Goal: Task Accomplishment & Management: Use online tool/utility

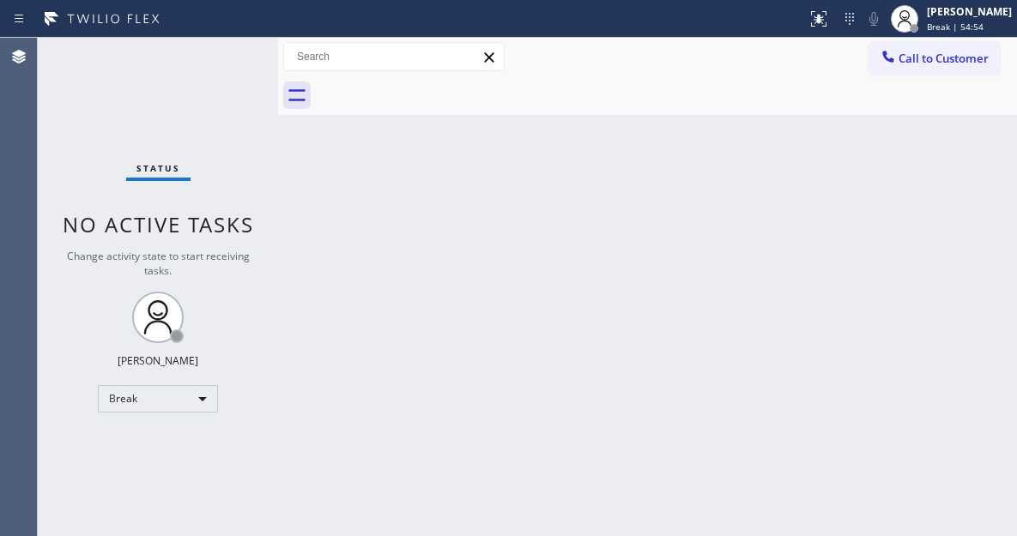
click at [964, 183] on div "Back to Dashboard Change Sender ID Customers Technicians Select a contact Outbo…" at bounding box center [647, 287] width 739 height 499
click at [230, 46] on div "Status No active tasks Change activity state to start receiving tasks. [PERSON_…" at bounding box center [158, 287] width 240 height 499
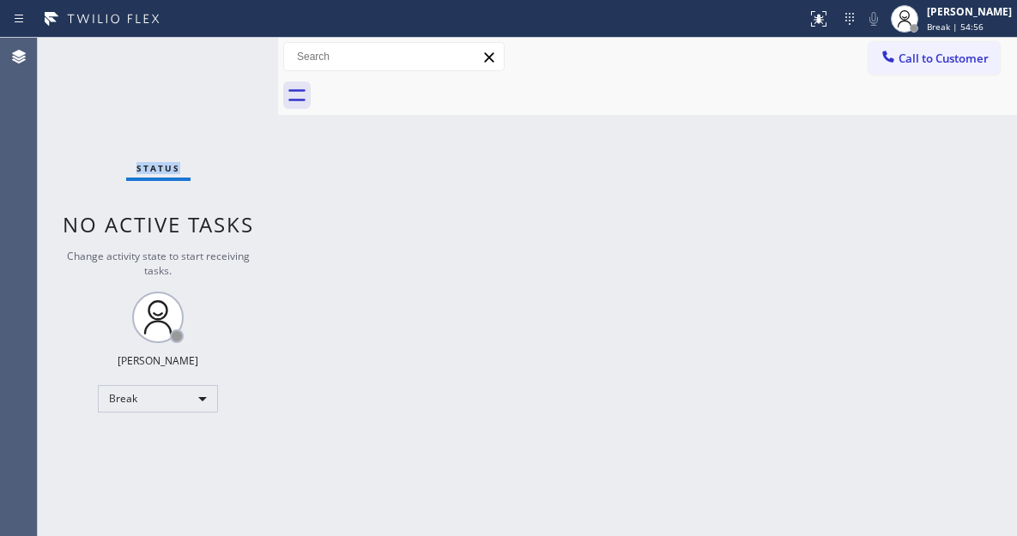
click at [230, 46] on div "Status No active tasks Change activity state to start receiving tasks. [PERSON_…" at bounding box center [158, 287] width 240 height 499
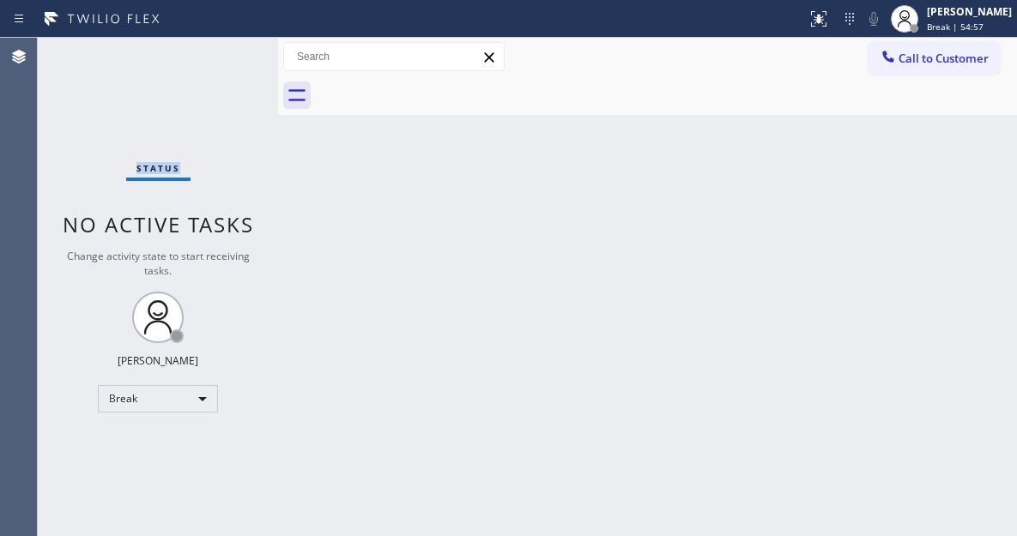
click at [230, 46] on div "Status No active tasks Change activity state to start receiving tasks. [PERSON_…" at bounding box center [158, 287] width 240 height 499
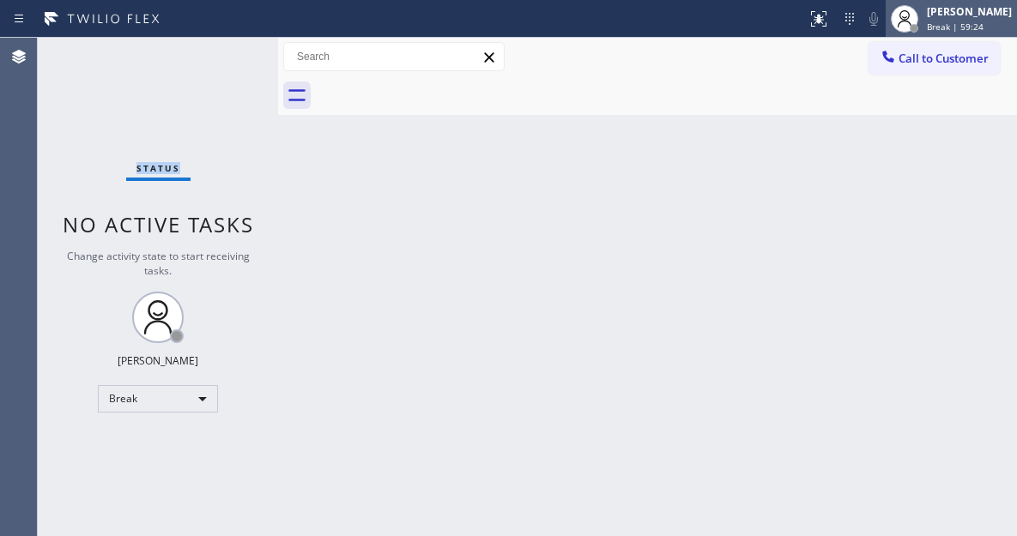
click at [940, 21] on div "[PERSON_NAME] Break | 59:24" at bounding box center [971, 18] width 94 height 30
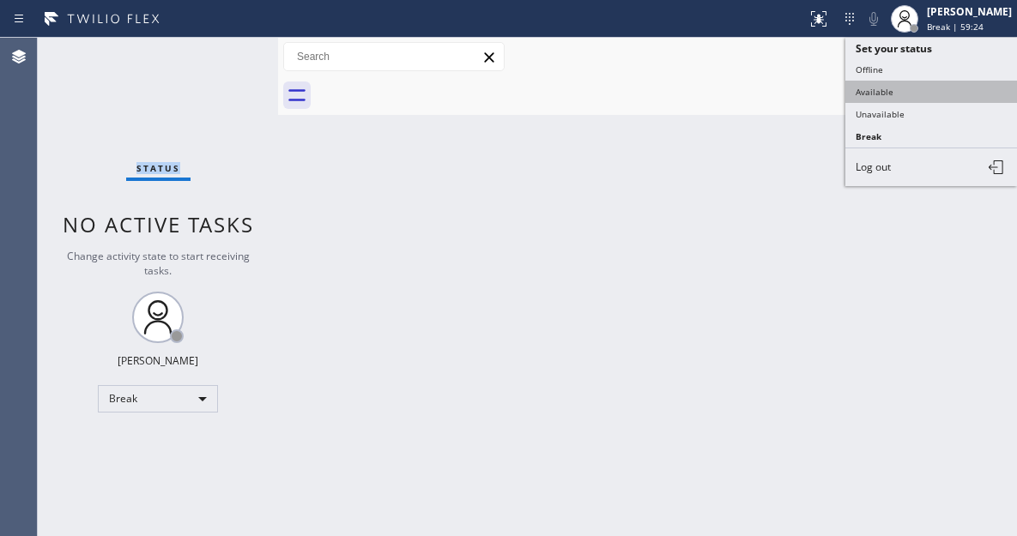
click at [888, 93] on button "Available" at bounding box center [931, 92] width 172 height 22
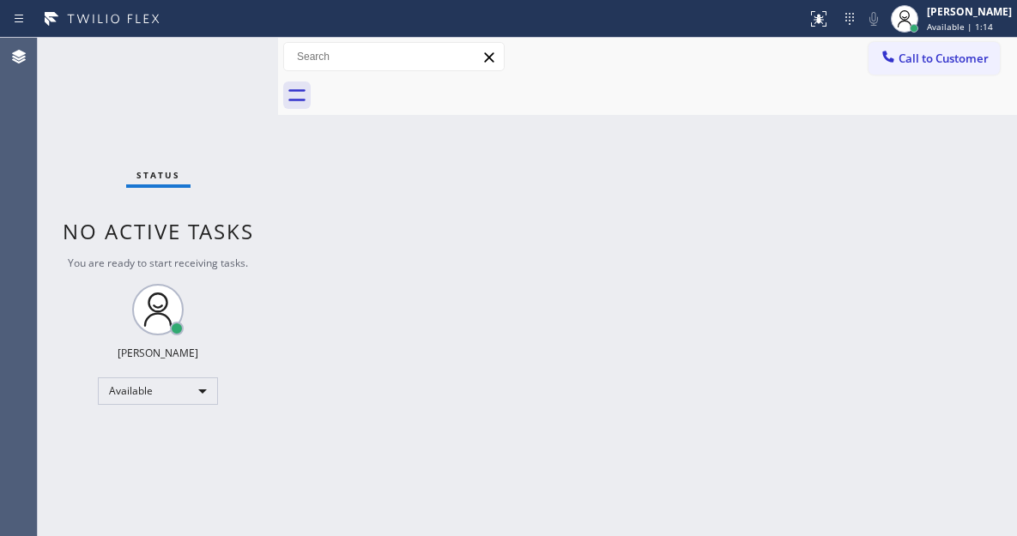
click at [973, 157] on div "Back to Dashboard Change Sender ID Customers Technicians Select a contact Outbo…" at bounding box center [647, 287] width 739 height 499
click at [239, 53] on div "Status No active tasks You are ready to start receiving tasks. [PERSON_NAME]" at bounding box center [158, 287] width 240 height 499
click at [225, 56] on div "Status No active tasks You are ready to start receiving tasks. [PERSON_NAME]" at bounding box center [158, 287] width 240 height 499
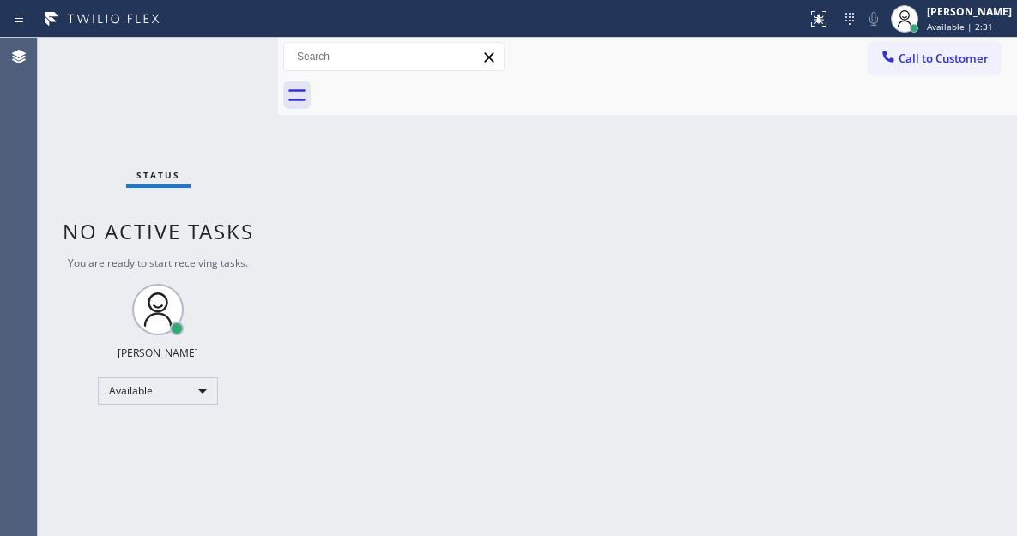
click at [225, 56] on div "Status No active tasks You are ready to start receiving tasks. [PERSON_NAME]" at bounding box center [158, 287] width 240 height 499
click at [222, 47] on div "Status No active tasks You are ready to start receiving tasks. [PERSON_NAME]" at bounding box center [158, 287] width 240 height 499
click at [221, 46] on div "Status No active tasks You are ready to start receiving tasks. [PERSON_NAME]" at bounding box center [158, 287] width 240 height 499
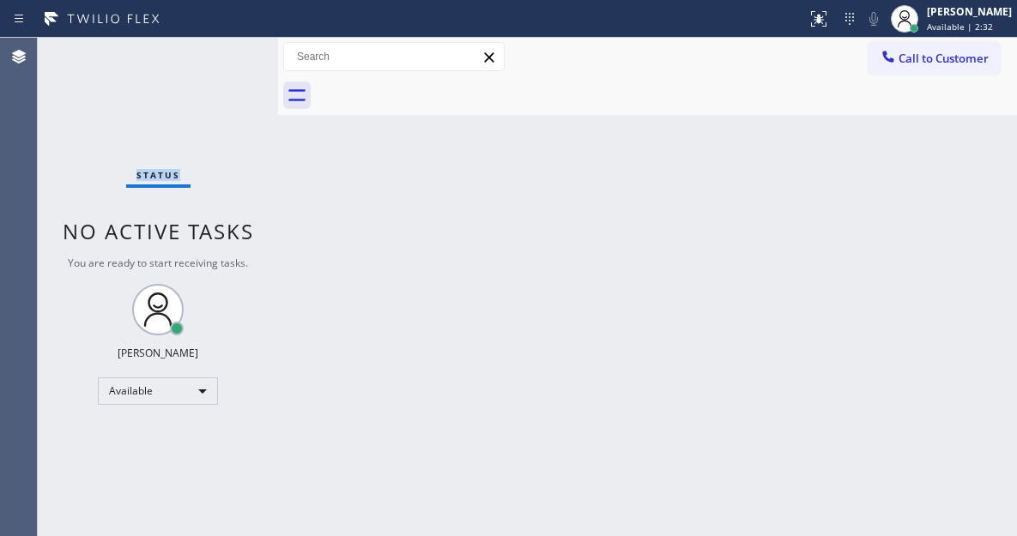
click at [221, 46] on div "Status No active tasks You are ready to start receiving tasks. [PERSON_NAME]" at bounding box center [158, 287] width 240 height 499
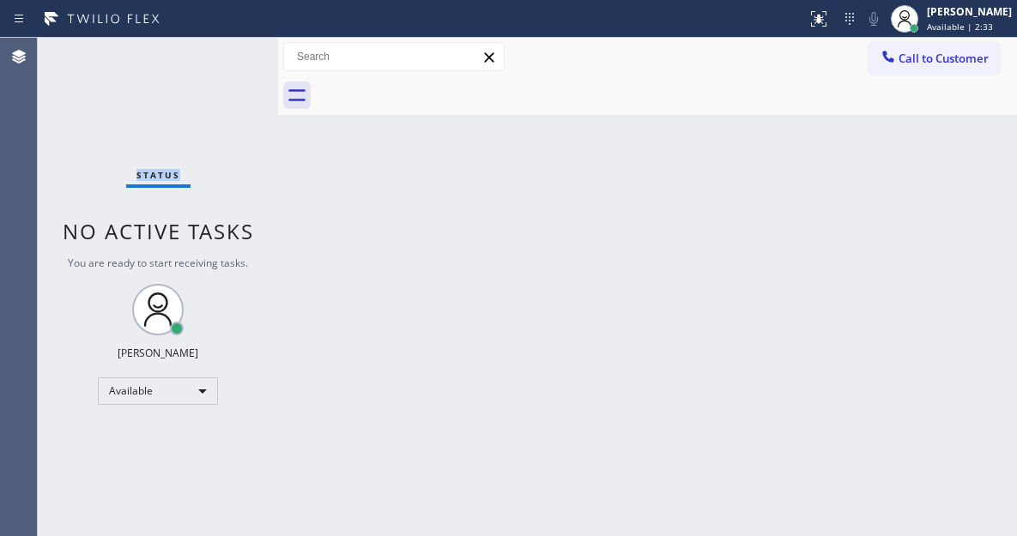
click at [221, 46] on div "Status No active tasks You are ready to start receiving tasks. [PERSON_NAME]" at bounding box center [158, 287] width 240 height 499
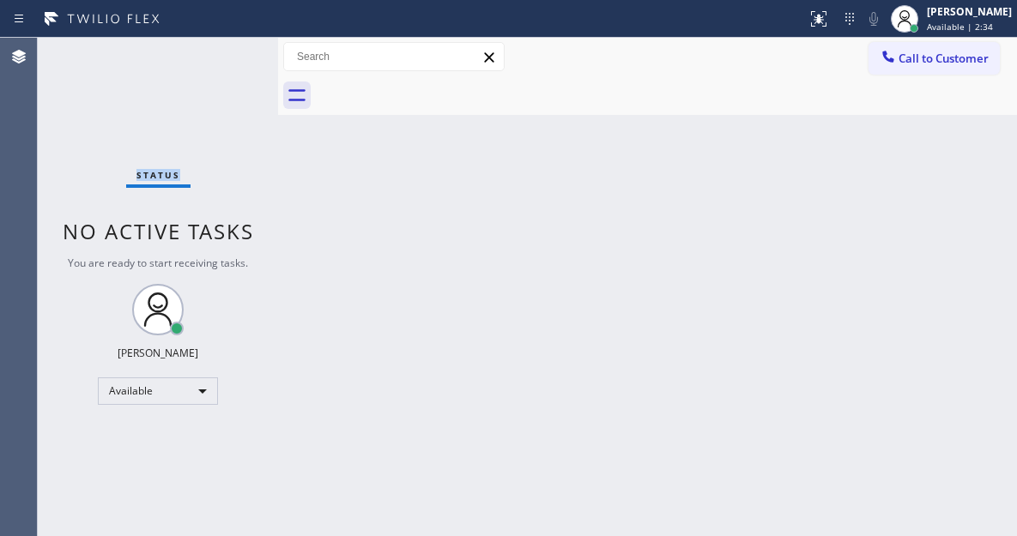
click at [221, 46] on div "Status No active tasks You are ready to start receiving tasks. [PERSON_NAME]" at bounding box center [158, 287] width 240 height 499
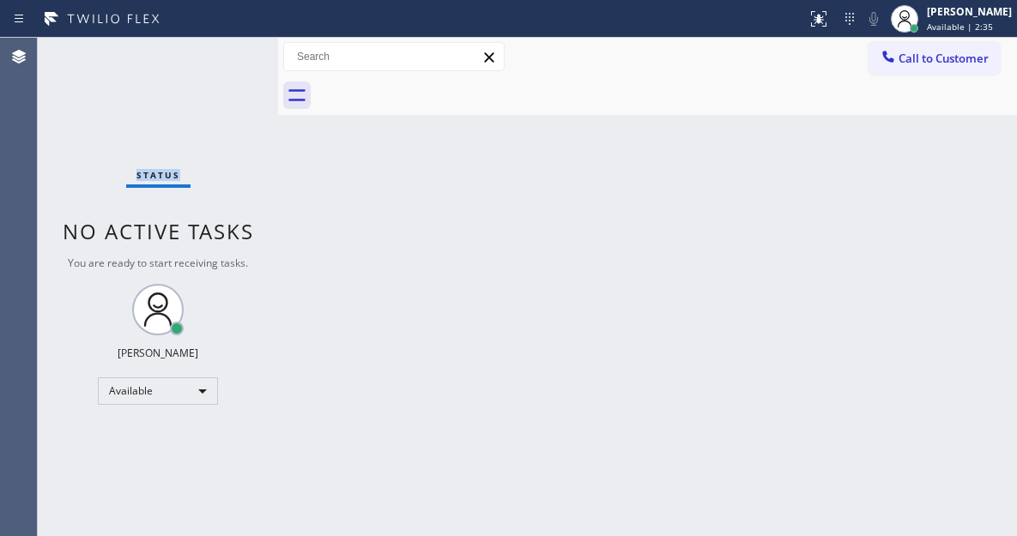
click at [221, 46] on div "Status No active tasks You are ready to start receiving tasks. [PERSON_NAME]" at bounding box center [158, 287] width 240 height 499
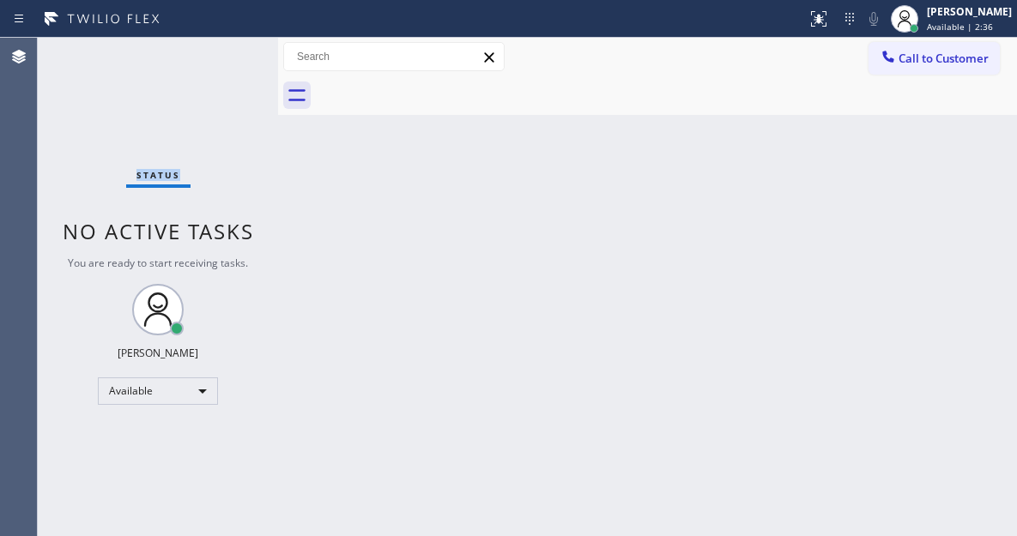
click at [221, 46] on div "Status No active tasks You are ready to start receiving tasks. [PERSON_NAME]" at bounding box center [158, 287] width 240 height 499
click at [220, 47] on div "Status No active tasks You are ready to start receiving tasks. [PERSON_NAME]" at bounding box center [158, 287] width 240 height 499
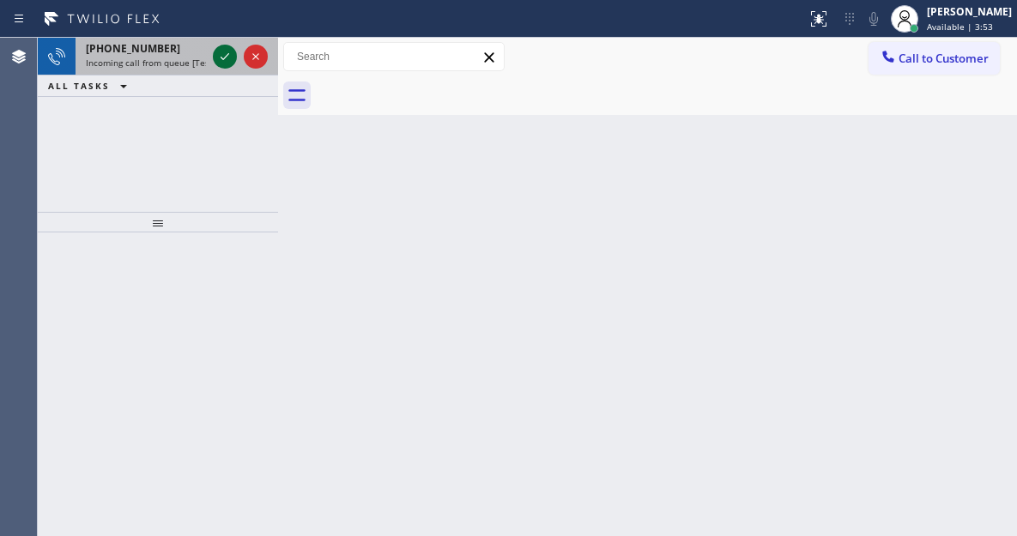
click at [220, 47] on icon at bounding box center [225, 56] width 21 height 21
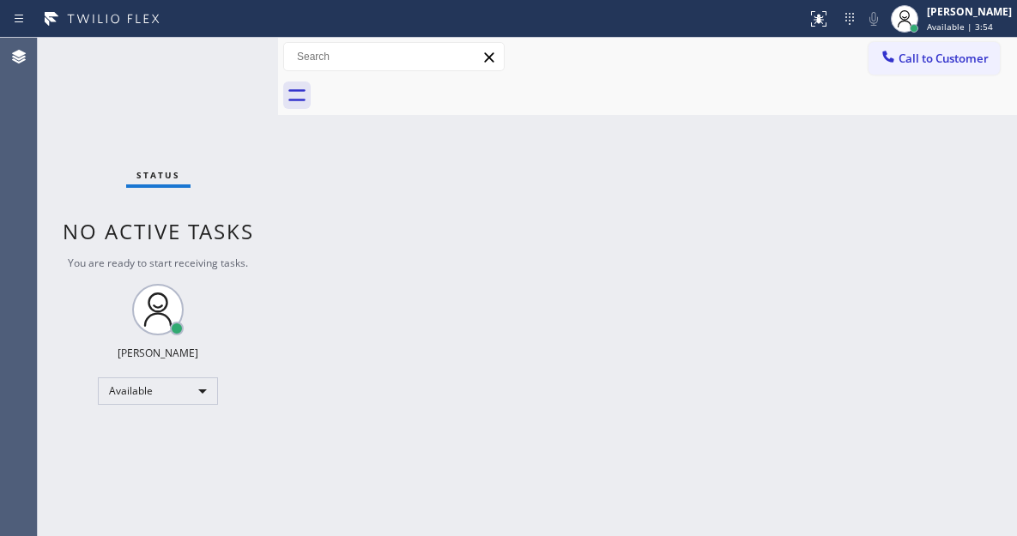
click at [226, 58] on div "Status No active tasks You are ready to start receiving tasks. [PERSON_NAME]" at bounding box center [158, 287] width 240 height 499
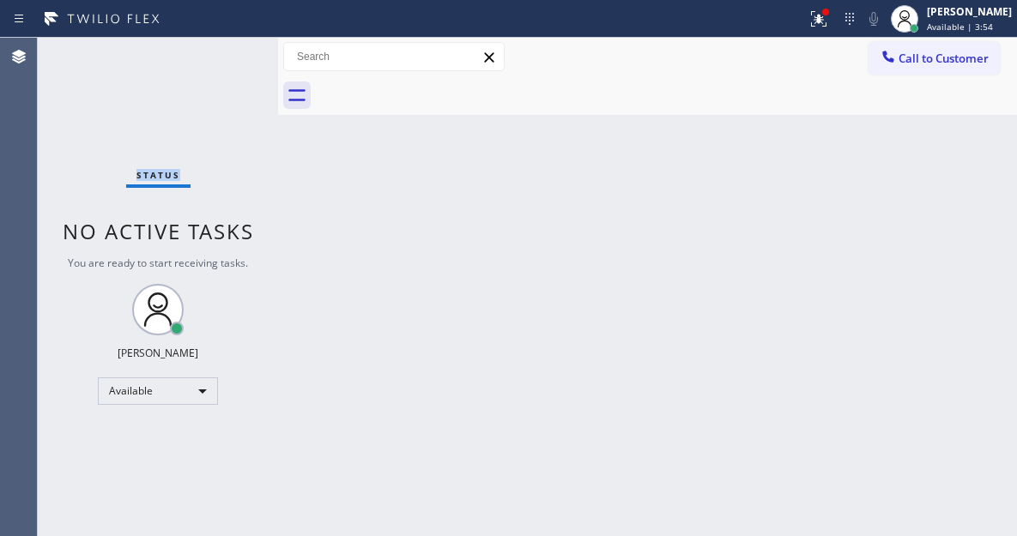
click at [226, 58] on div "Status No active tasks You are ready to start receiving tasks. [PERSON_NAME]" at bounding box center [158, 287] width 240 height 499
click at [956, 189] on div "Back to Dashboard Change Sender ID Customers Technicians Select a contact Outbo…" at bounding box center [647, 287] width 739 height 499
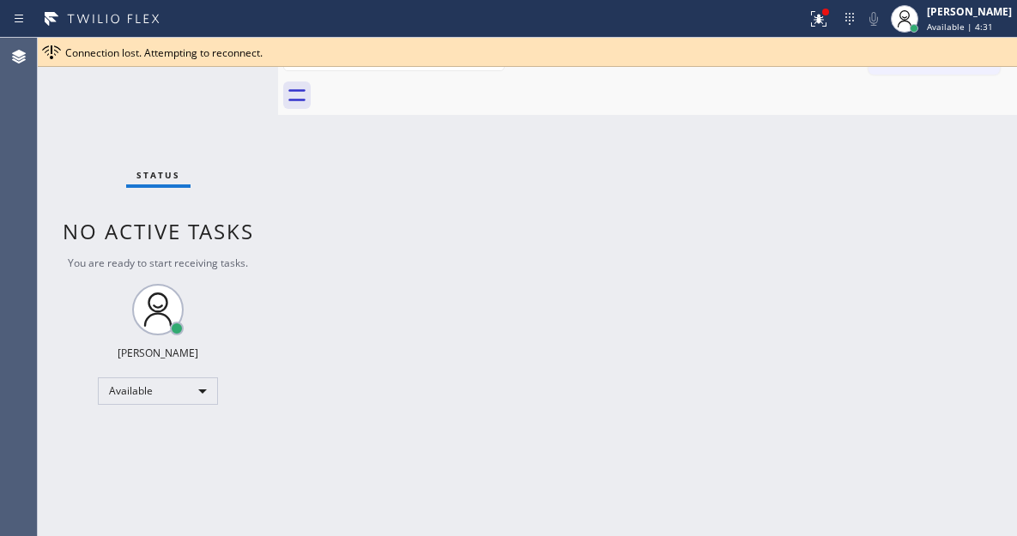
click at [233, 71] on div "Status No active tasks You are ready to start receiving tasks. [PERSON_NAME]" at bounding box center [158, 287] width 240 height 499
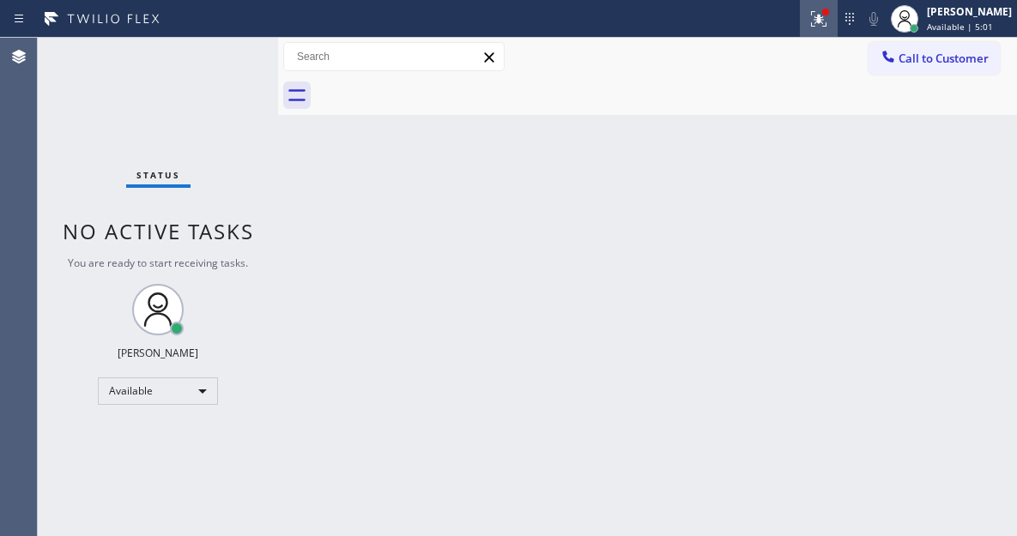
click at [829, 17] on icon at bounding box center [819, 19] width 21 height 21
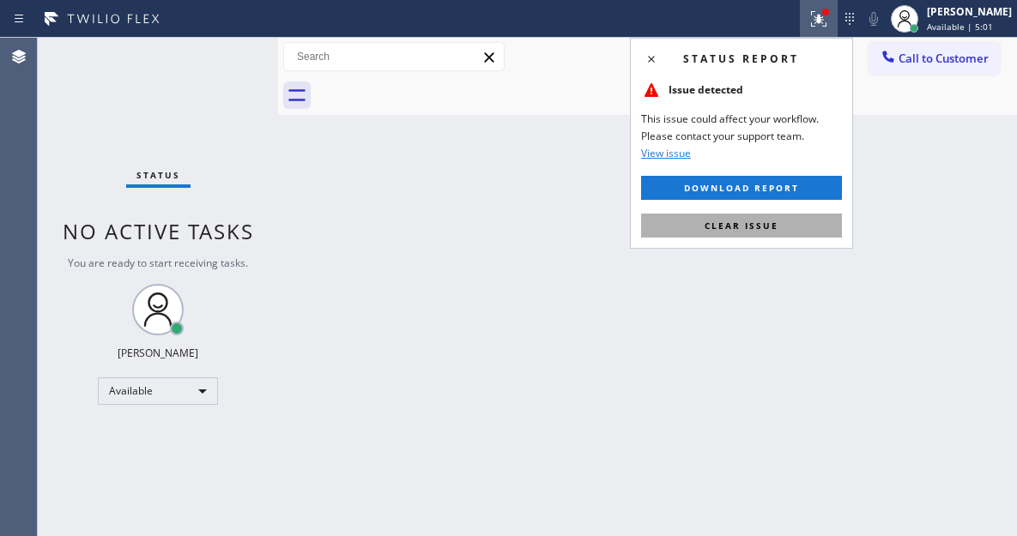
click at [785, 235] on button "Clear issue" at bounding box center [741, 226] width 201 height 24
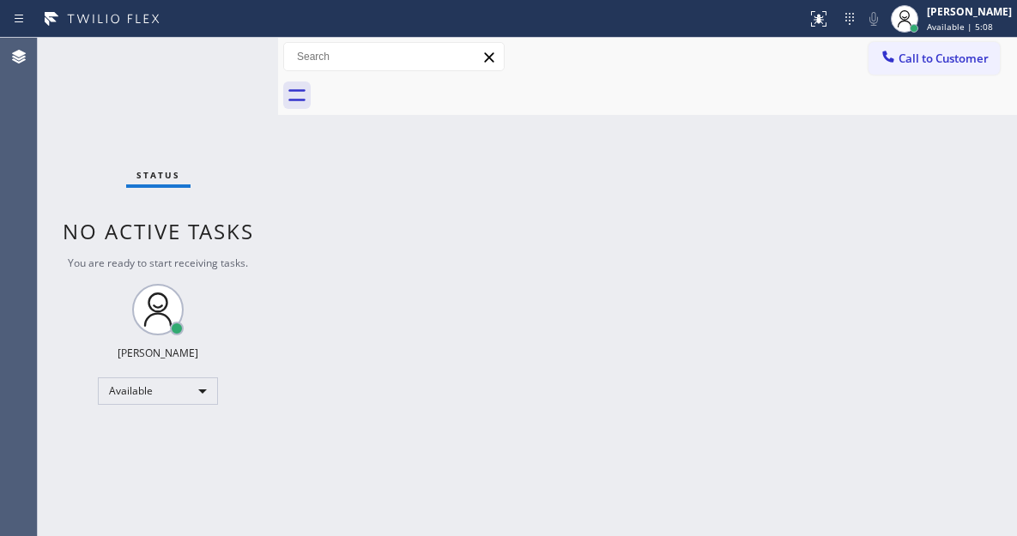
click at [233, 51] on div "Status No active tasks You are ready to start receiving tasks. [PERSON_NAME]" at bounding box center [158, 287] width 240 height 499
click at [945, 157] on div "Back to Dashboard Change Sender ID Customers Technicians Select a contact Outbo…" at bounding box center [647, 287] width 739 height 499
click at [224, 48] on div "Status No active tasks You are ready to start receiving tasks. [PERSON_NAME]" at bounding box center [158, 287] width 240 height 499
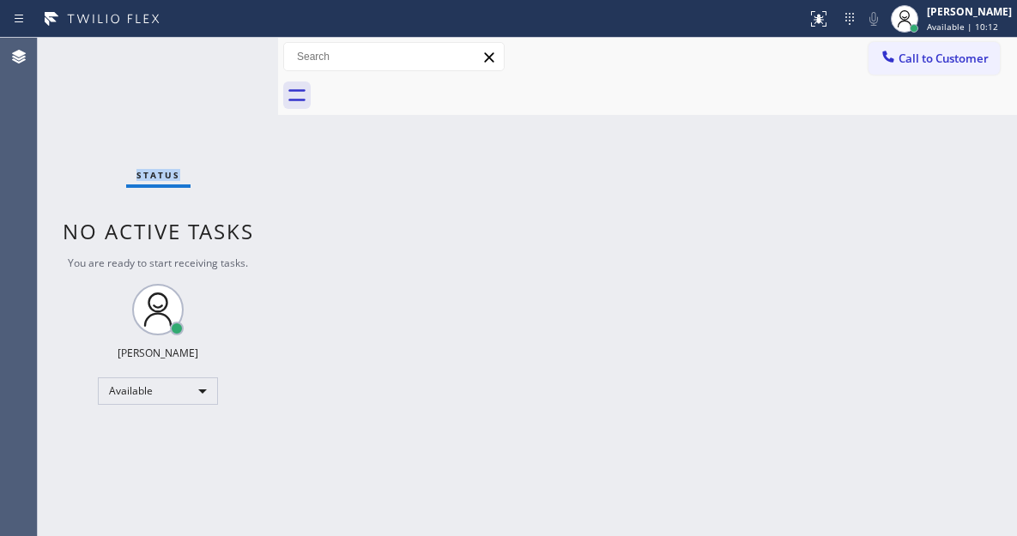
click at [227, 52] on div "Status No active tasks You are ready to start receiving tasks. [PERSON_NAME]" at bounding box center [158, 287] width 240 height 499
click at [230, 50] on div "Status No active tasks You are ready to start receiving tasks. [PERSON_NAME]" at bounding box center [158, 287] width 240 height 499
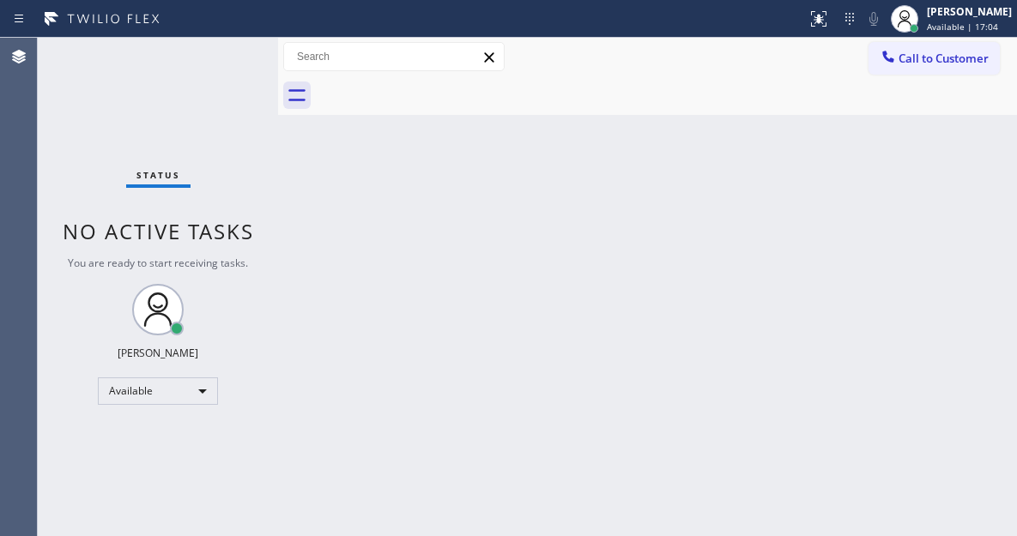
click at [230, 50] on div "Status No active tasks You are ready to start receiving tasks. [PERSON_NAME]" at bounding box center [158, 287] width 240 height 499
click at [972, 191] on div "Back to Dashboard Change Sender ID Customers Technicians Select a contact Outbo…" at bounding box center [647, 287] width 739 height 499
click at [211, 51] on div "Status No active tasks You are ready to start receiving tasks. [PERSON_NAME]" at bounding box center [158, 287] width 240 height 499
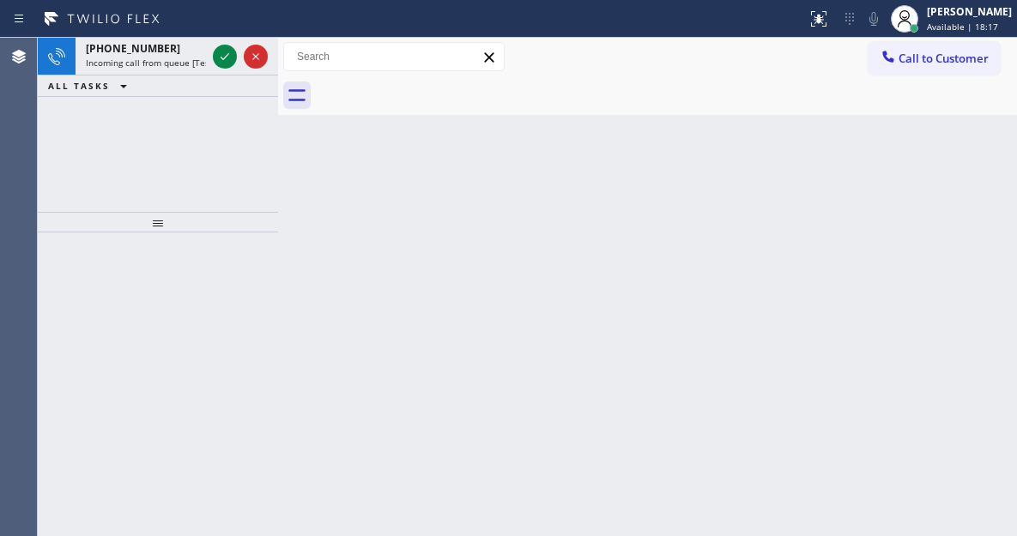
click at [211, 51] on div at bounding box center [240, 57] width 62 height 38
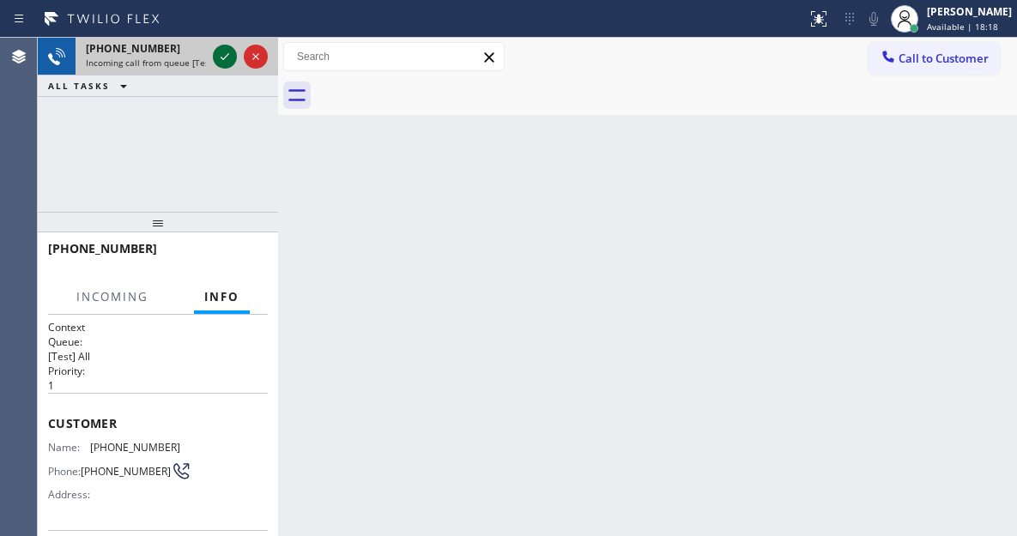
click at [224, 63] on icon at bounding box center [225, 56] width 21 height 21
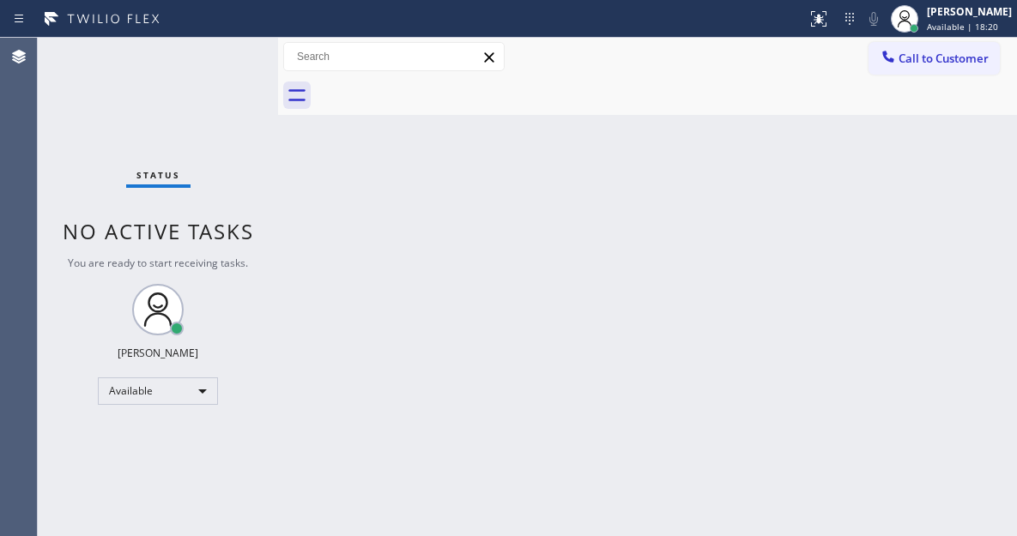
click at [224, 63] on div "Status No active tasks You are ready to start receiving tasks. [PERSON_NAME]" at bounding box center [158, 287] width 240 height 499
click at [228, 53] on div "Status No active tasks You are ready to start receiving tasks. [PERSON_NAME]" at bounding box center [158, 287] width 240 height 499
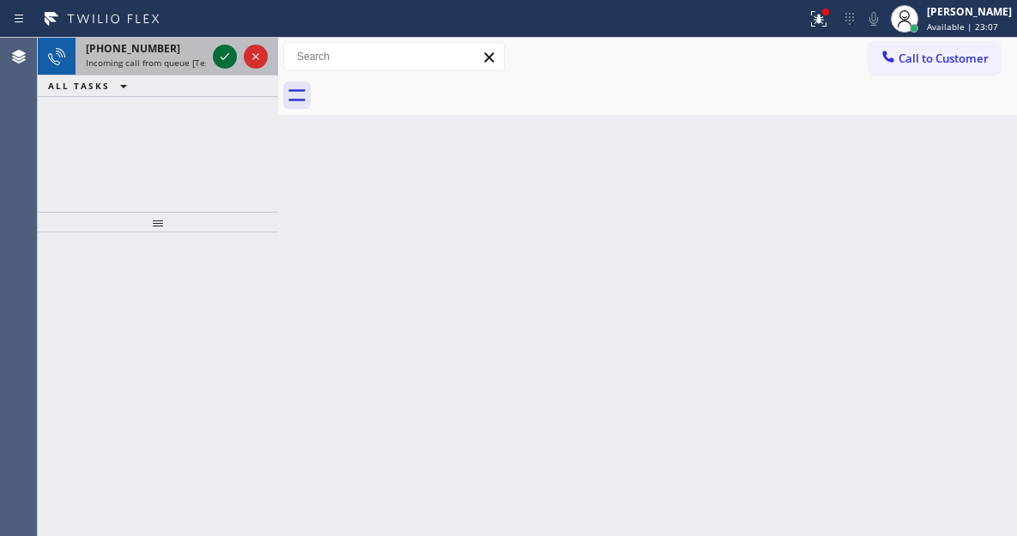
click at [228, 53] on icon at bounding box center [225, 56] width 21 height 21
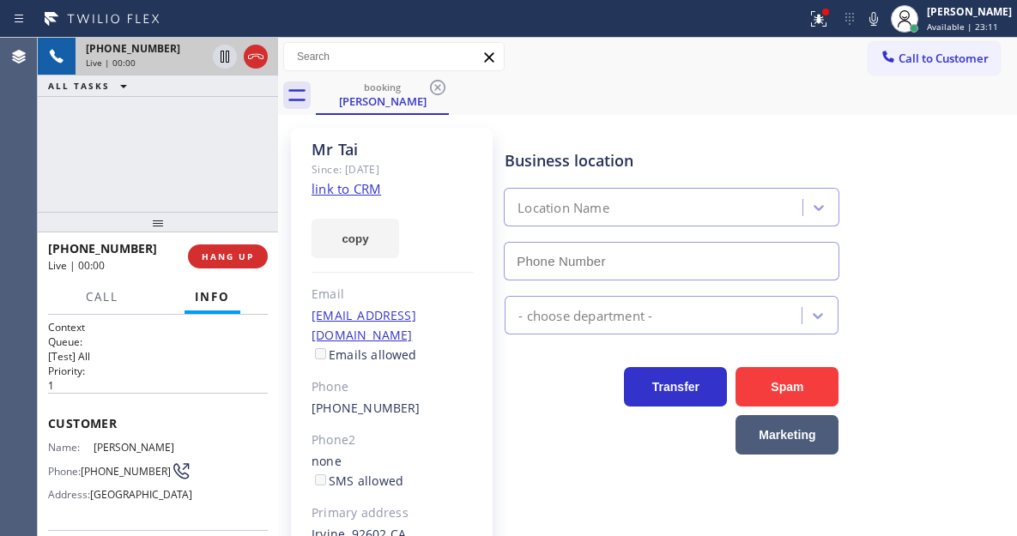
type input "[PHONE_NUMBER]"
click at [343, 194] on link "link to CRM" at bounding box center [347, 188] width 70 height 17
click at [107, 465] on span "[PHONE_NUMBER]" at bounding box center [126, 471] width 90 height 13
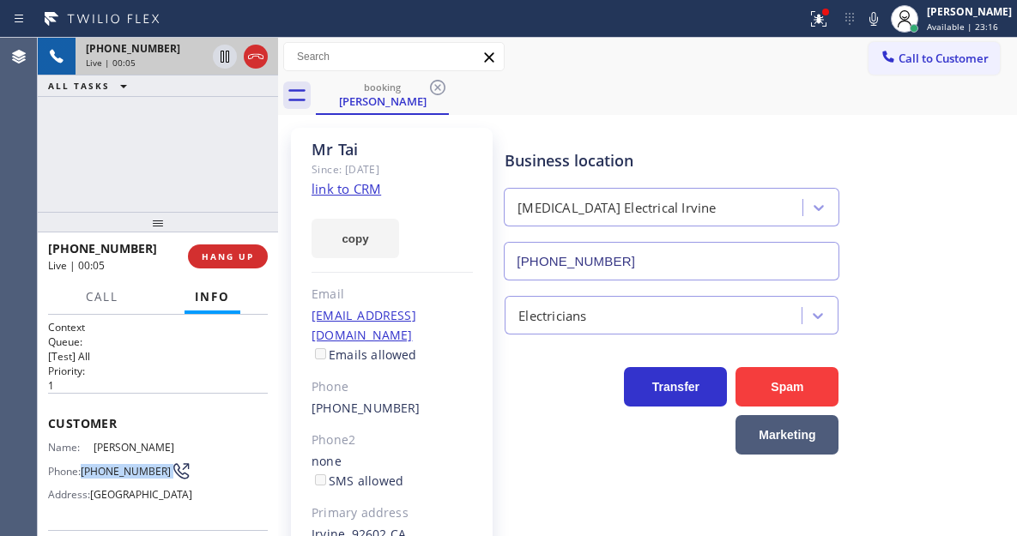
click at [107, 465] on span "[PHONE_NUMBER]" at bounding box center [126, 471] width 90 height 13
copy div "[PHONE_NUMBER]"
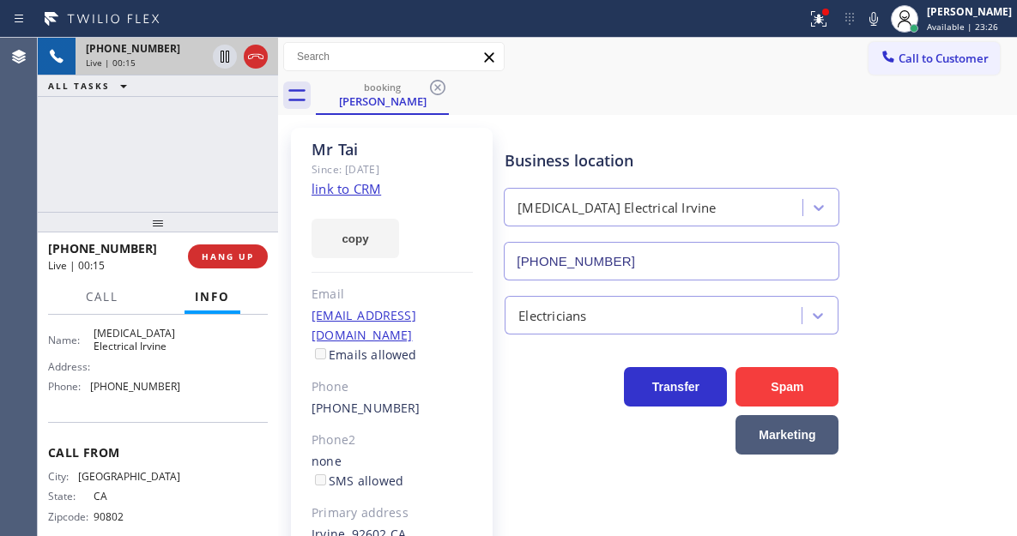
scroll to position [257, 0]
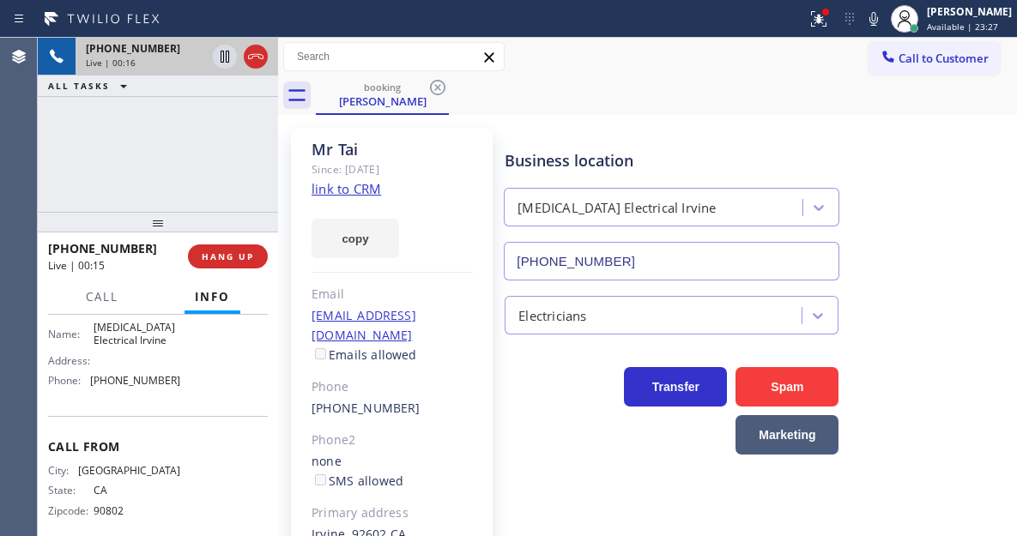
click at [130, 348] on span "[MEDICAL_DATA] Electrical Irvine" at bounding box center [137, 334] width 86 height 27
copy span "[MEDICAL_DATA] Electrical Irvine"
click at [629, 111] on div "booking [PERSON_NAME]" at bounding box center [666, 95] width 701 height 39
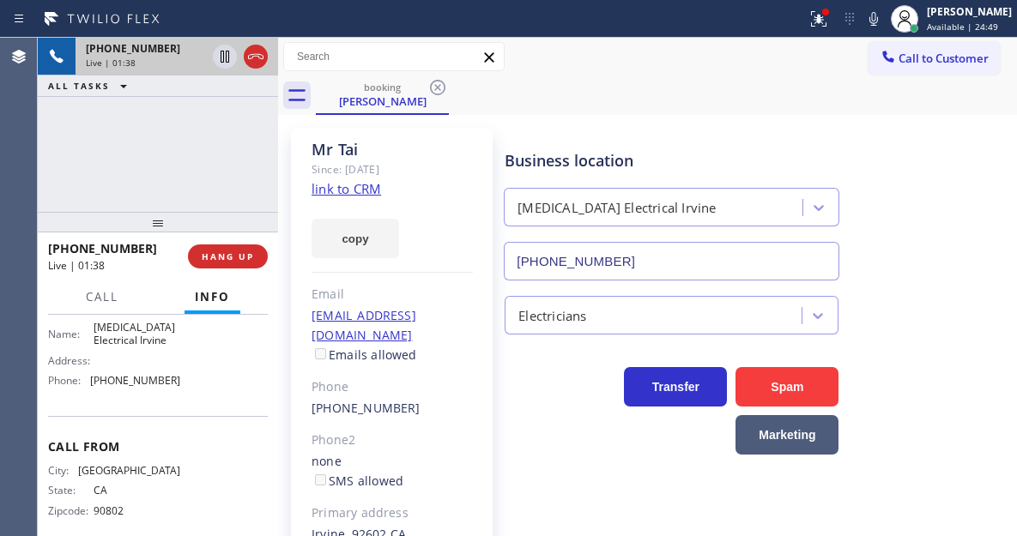
click at [142, 387] on span "[PHONE_NUMBER]" at bounding box center [135, 380] width 90 height 13
copy span "[PHONE_NUMBER]"
click at [638, 103] on div "booking [PERSON_NAME]" at bounding box center [666, 95] width 701 height 39
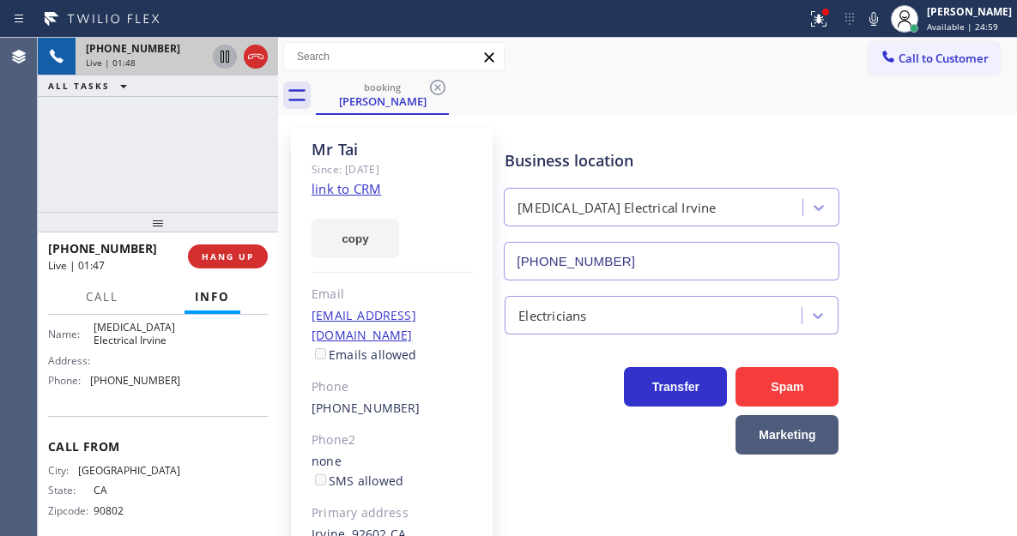
click at [222, 60] on icon at bounding box center [225, 56] width 21 height 21
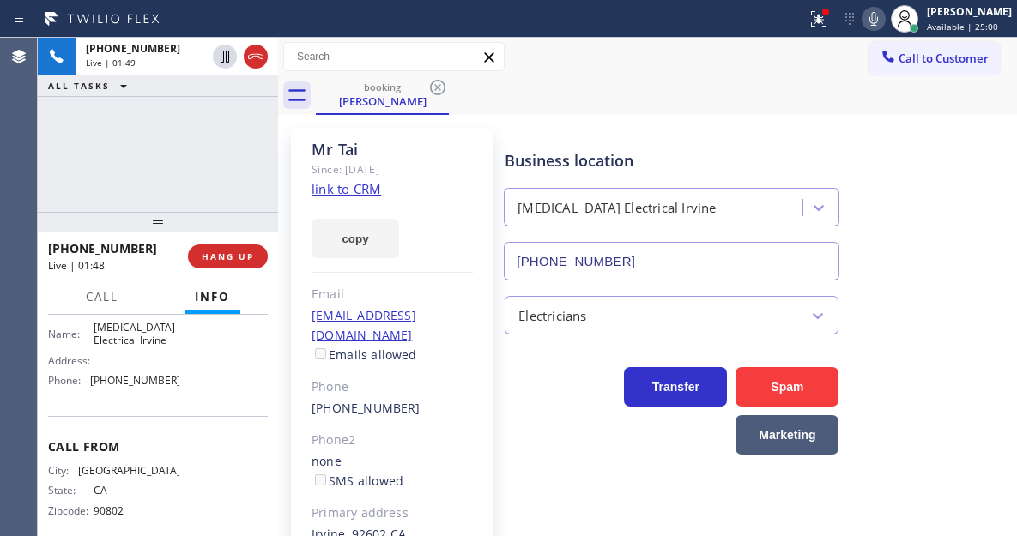
click at [884, 15] on icon at bounding box center [873, 19] width 21 height 21
click at [929, 172] on div "Business location [MEDICAL_DATA] Electrical [GEOGRAPHIC_DATA] [PHONE_NUMBER]" at bounding box center [757, 202] width 512 height 155
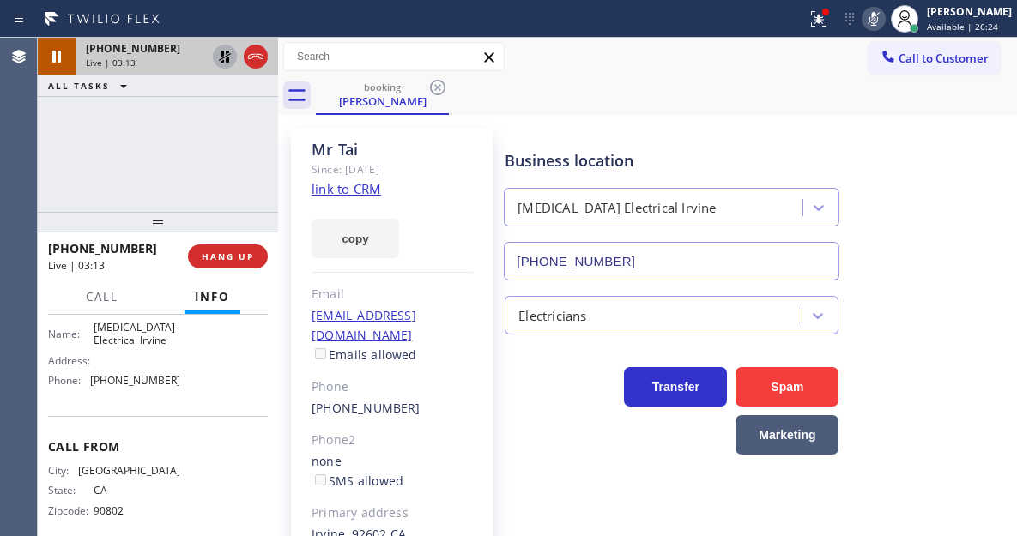
click at [218, 61] on icon at bounding box center [225, 56] width 21 height 21
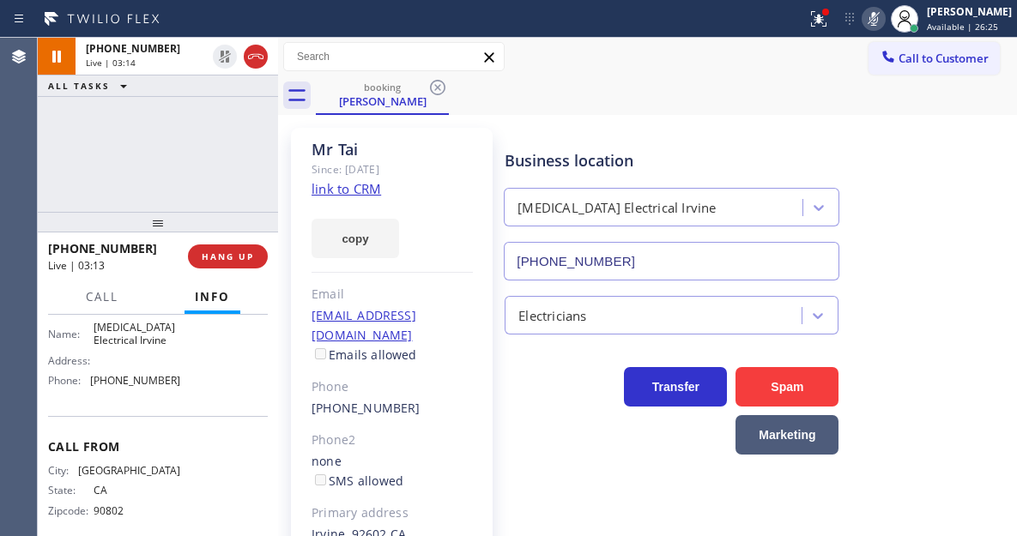
click at [877, 12] on div at bounding box center [874, 19] width 24 height 21
click at [831, 31] on button at bounding box center [819, 19] width 38 height 38
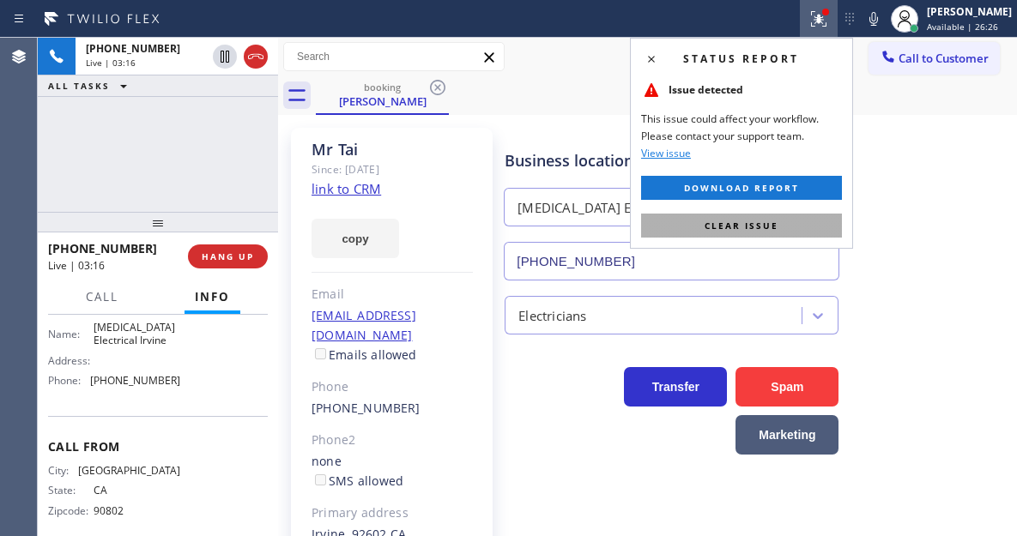
click at [809, 215] on button "Clear issue" at bounding box center [741, 226] width 201 height 24
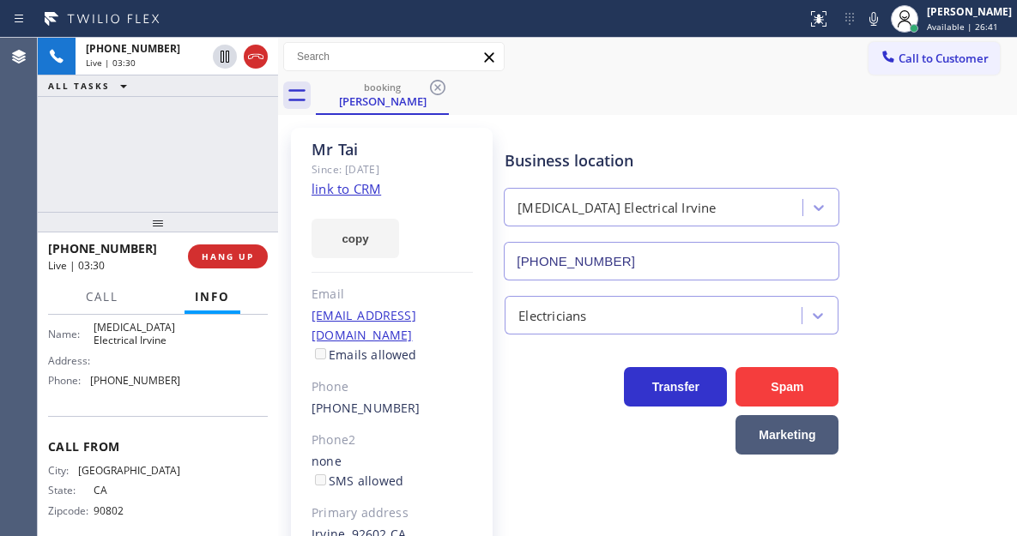
click at [191, 148] on div "[PHONE_NUMBER] Live | 03:30 ALL TASKS ALL TASKS ACTIVE TASKS TASKS IN WRAP UP" at bounding box center [158, 125] width 240 height 174
click at [226, 261] on span "HANG UP" at bounding box center [228, 257] width 52 height 12
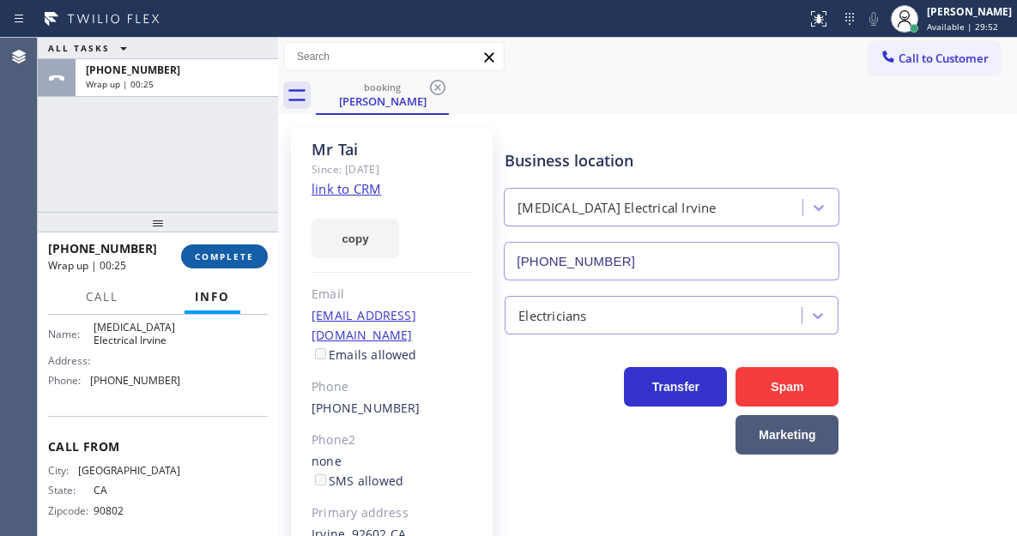
click at [229, 256] on span "COMPLETE" at bounding box center [224, 257] width 59 height 12
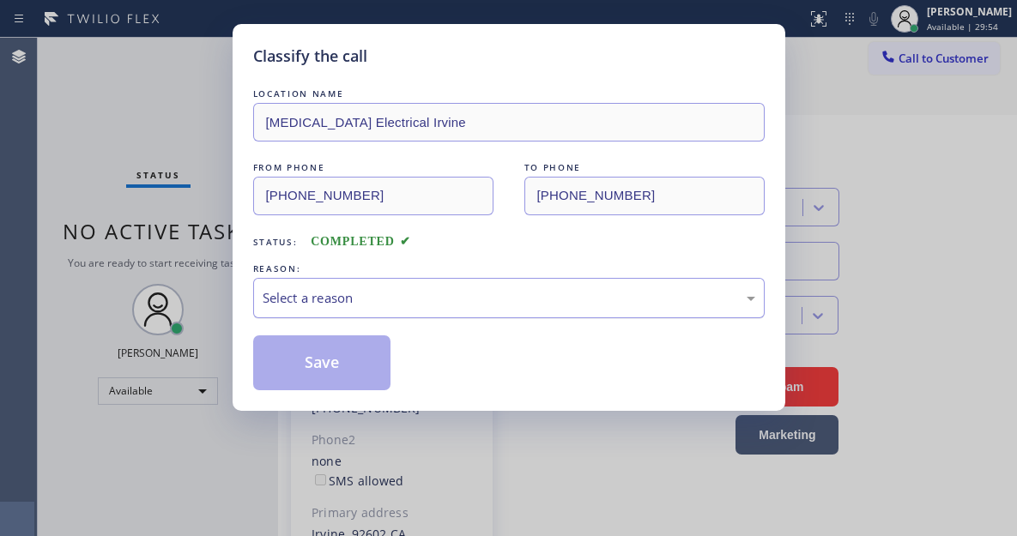
click at [453, 291] on div "Select a reason" at bounding box center [509, 298] width 493 height 20
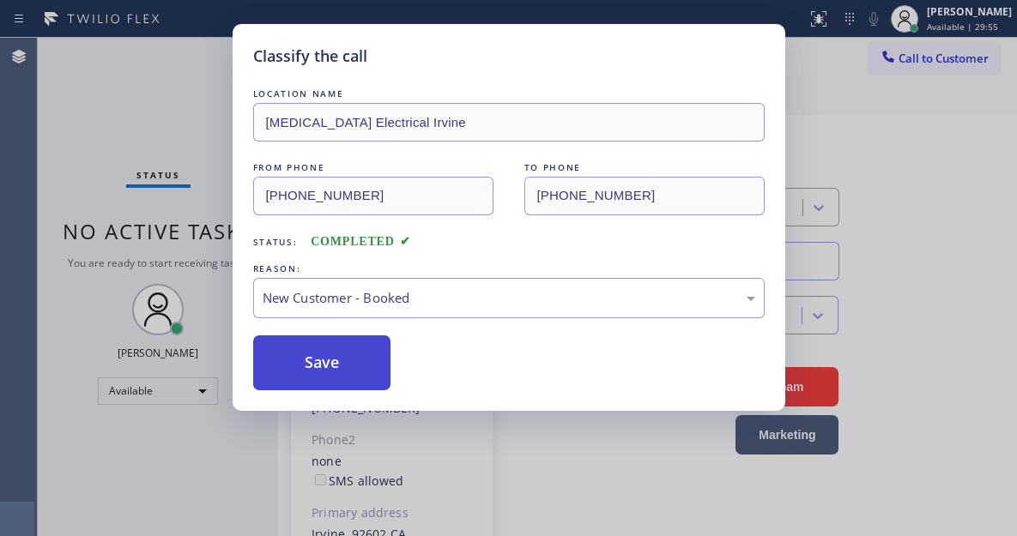
click at [359, 357] on button "Save" at bounding box center [322, 363] width 138 height 55
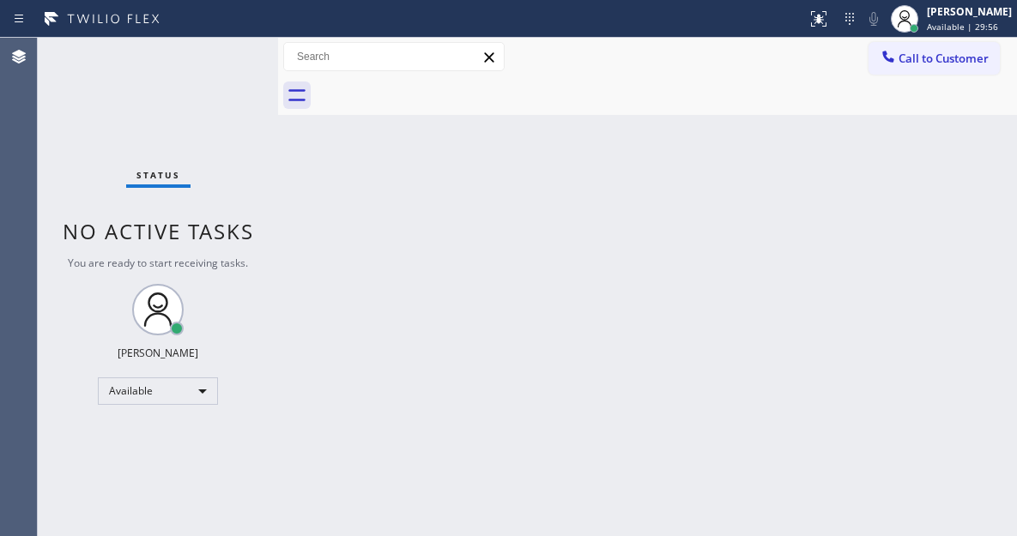
click at [910, 59] on span "Call to Customer" at bounding box center [944, 58] width 90 height 15
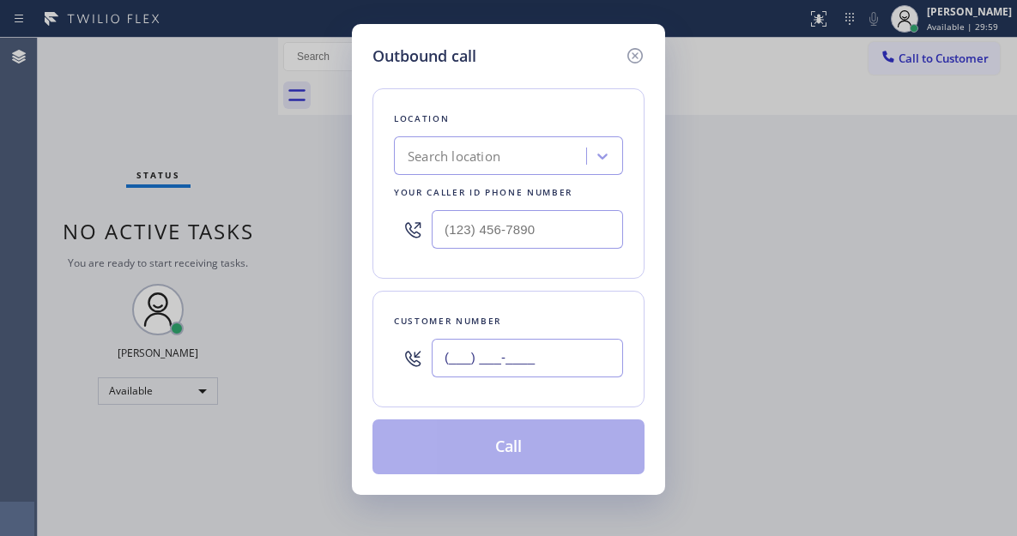
click at [479, 363] on input "(___) ___-____" at bounding box center [527, 358] width 191 height 39
paste input "562) 277-6335"
type input "[PHONE_NUMBER]"
click at [537, 238] on input "(___) ___-____" at bounding box center [527, 229] width 191 height 39
paste input "949) 647-5193"
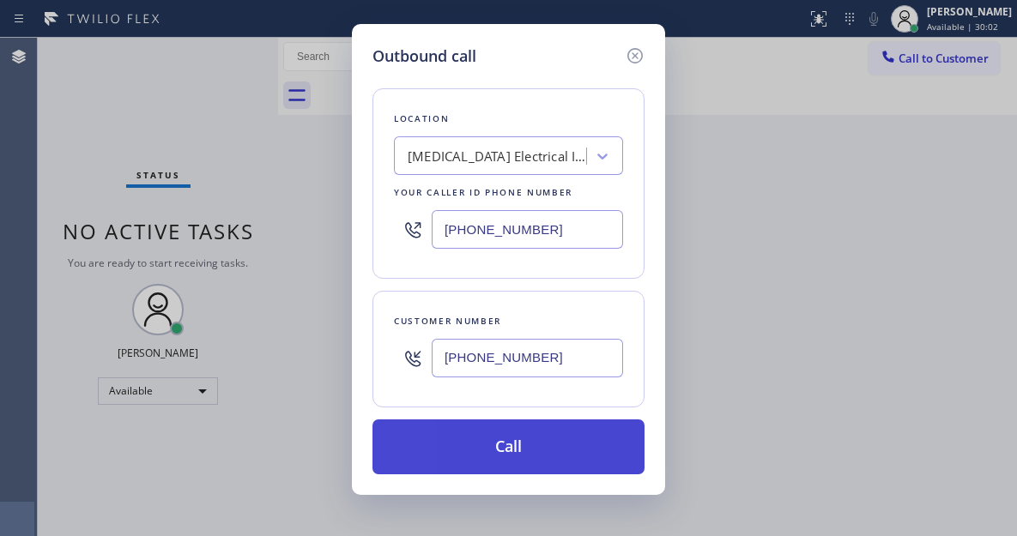
type input "[PHONE_NUMBER]"
click at [525, 441] on button "Call" at bounding box center [509, 447] width 272 height 55
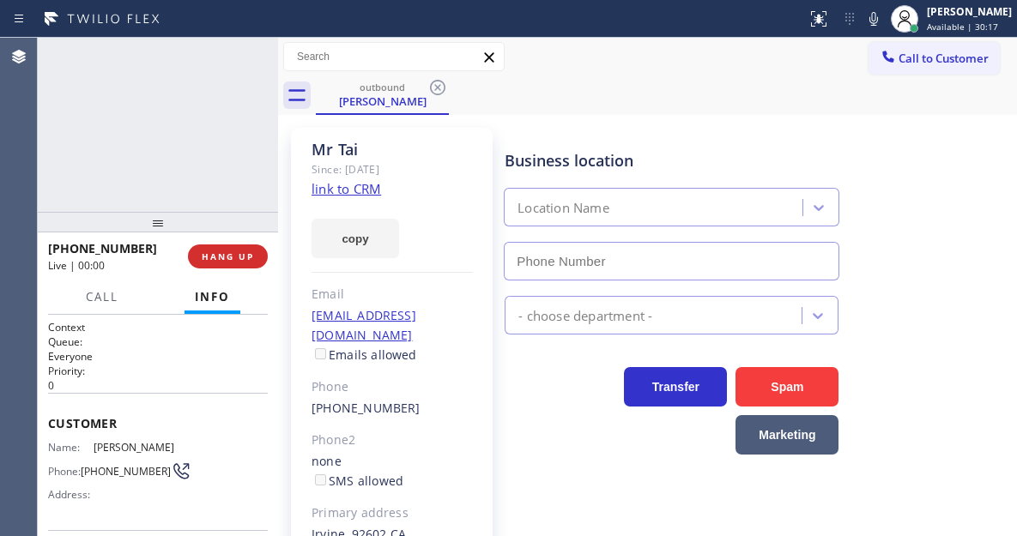
type input "[PHONE_NUMBER]"
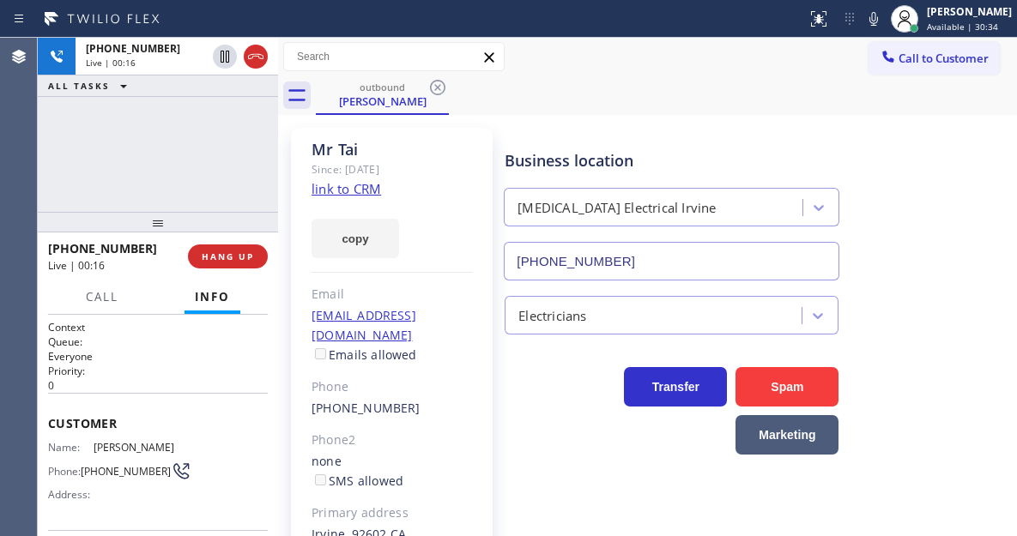
click at [139, 142] on div "[PHONE_NUMBER] Live | 00:16 ALL TASKS ALL TASKS ACTIVE TASKS TASKS IN WRAP UP" at bounding box center [158, 125] width 240 height 174
click at [221, 257] on span "HANG UP" at bounding box center [228, 257] width 52 height 12
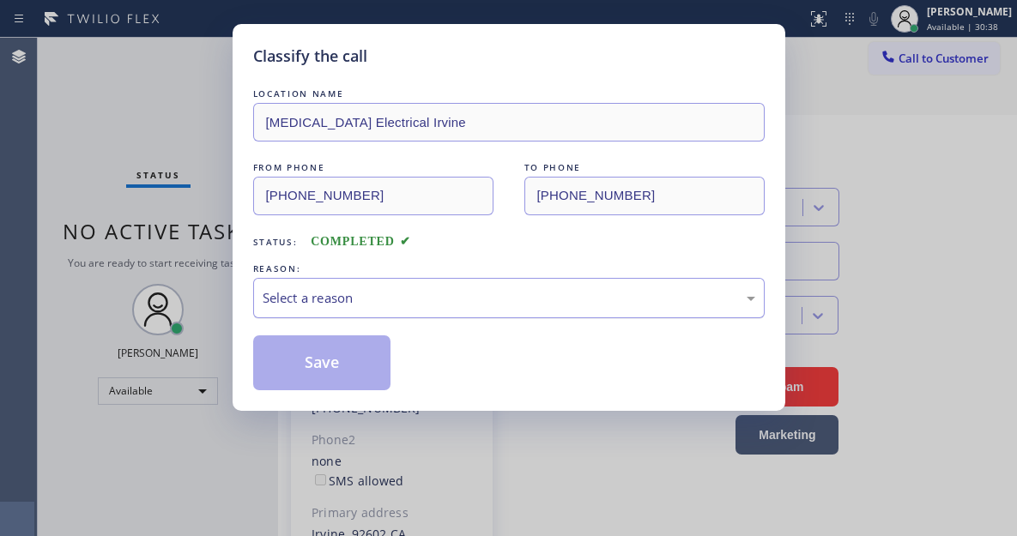
click at [482, 294] on div "Select a reason" at bounding box center [509, 298] width 493 height 20
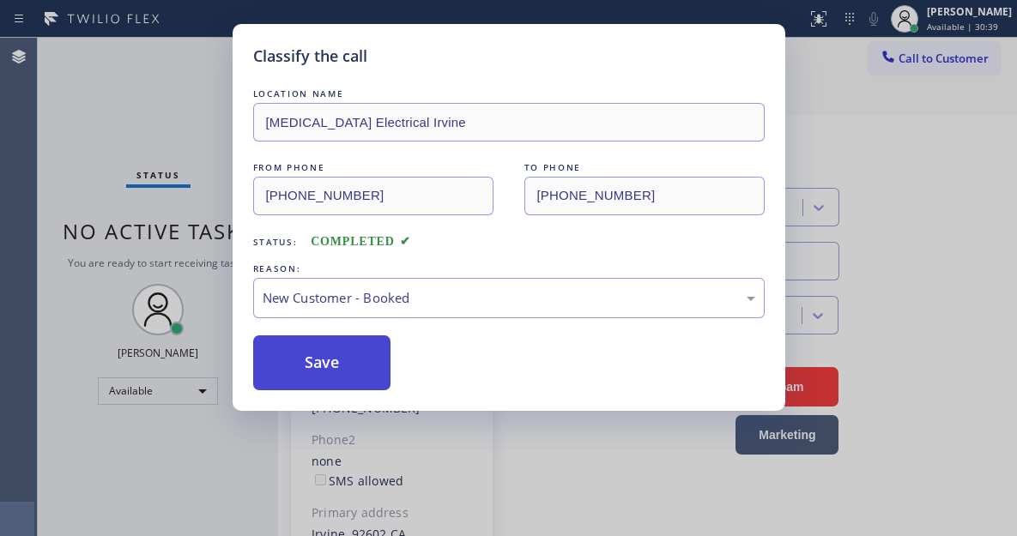
click at [375, 344] on button "Save" at bounding box center [322, 363] width 138 height 55
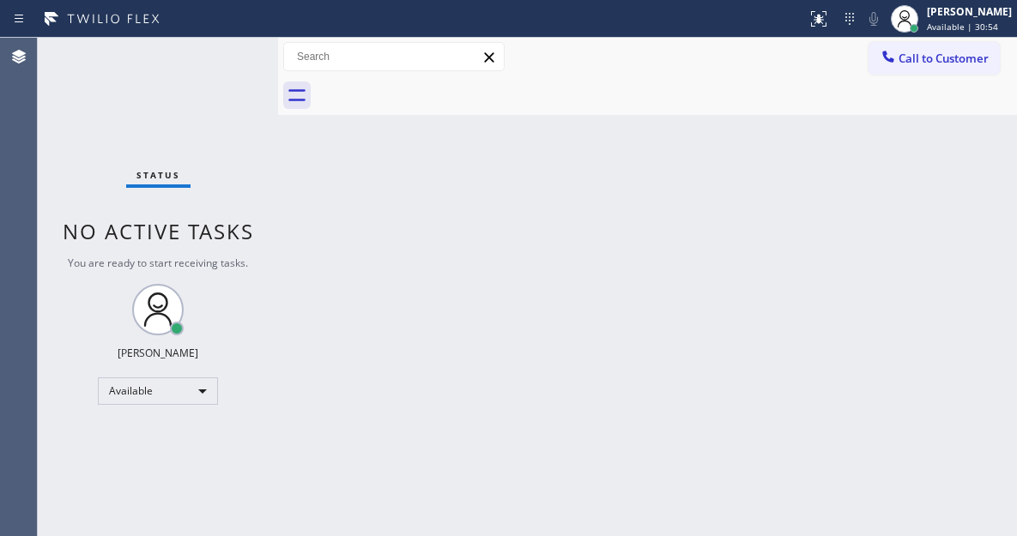
click at [226, 48] on div "Status No active tasks You are ready to start receiving tasks. [PERSON_NAME]" at bounding box center [158, 287] width 240 height 499
click at [176, 94] on div "Status No active tasks You are ready to start receiving tasks. [PERSON_NAME]" at bounding box center [158, 287] width 240 height 499
click at [233, 46] on div "Status No active tasks You are ready to start receiving tasks. [PERSON_NAME]" at bounding box center [158, 287] width 240 height 499
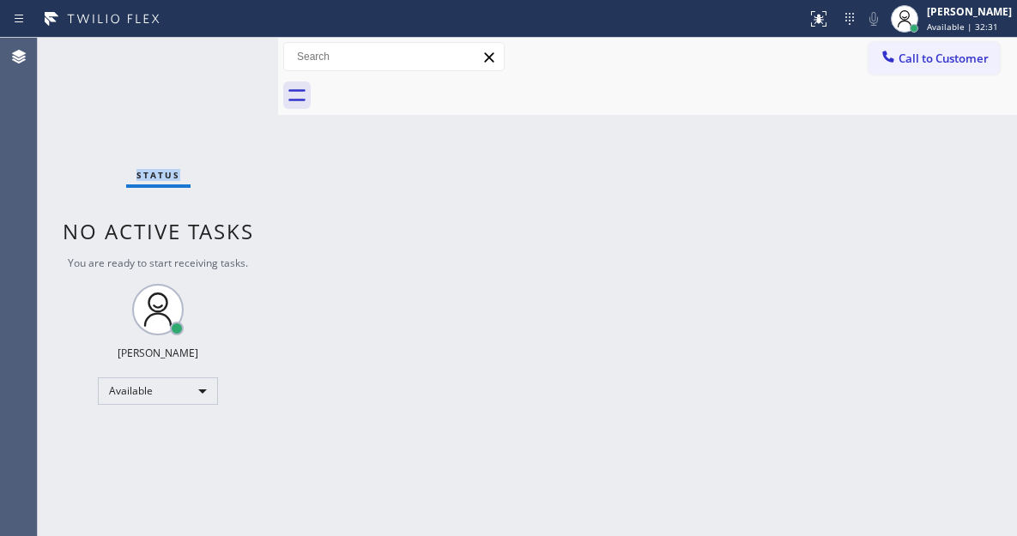
click at [233, 46] on div "Status No active tasks You are ready to start receiving tasks. [PERSON_NAME]" at bounding box center [158, 287] width 240 height 499
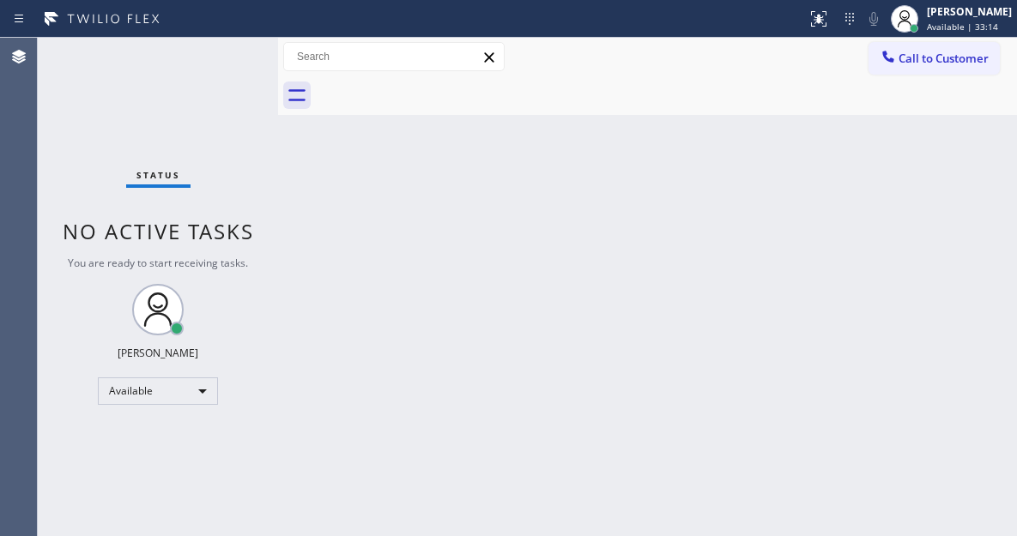
click at [614, 264] on div "Back to Dashboard Change Sender ID Customers Technicians Select a contact Outbo…" at bounding box center [647, 287] width 739 height 499
click at [247, 64] on div "Status No active tasks You are ready to start receiving tasks. [PERSON_NAME]" at bounding box center [158, 287] width 240 height 499
drag, startPoint x: 984, startPoint y: 112, endPoint x: 969, endPoint y: 110, distance: 15.7
click at [984, 112] on div at bounding box center [666, 95] width 701 height 39
click at [212, 49] on div "Status No active tasks You are ready to start receiving tasks. [PERSON_NAME]" at bounding box center [158, 287] width 240 height 499
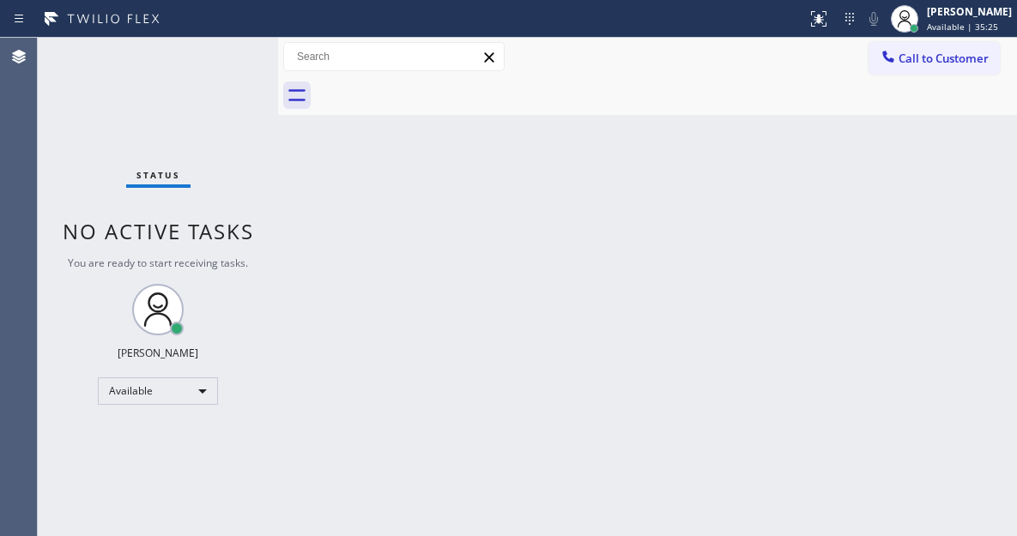
click at [212, 49] on div "Status No active tasks You are ready to start receiving tasks. [PERSON_NAME]" at bounding box center [158, 287] width 240 height 499
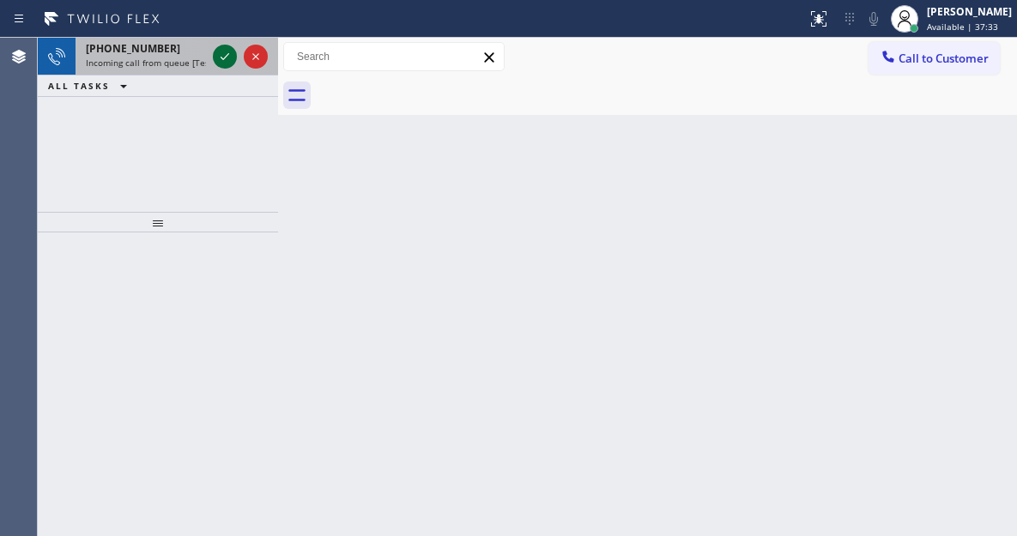
click at [224, 58] on icon at bounding box center [225, 56] width 9 height 7
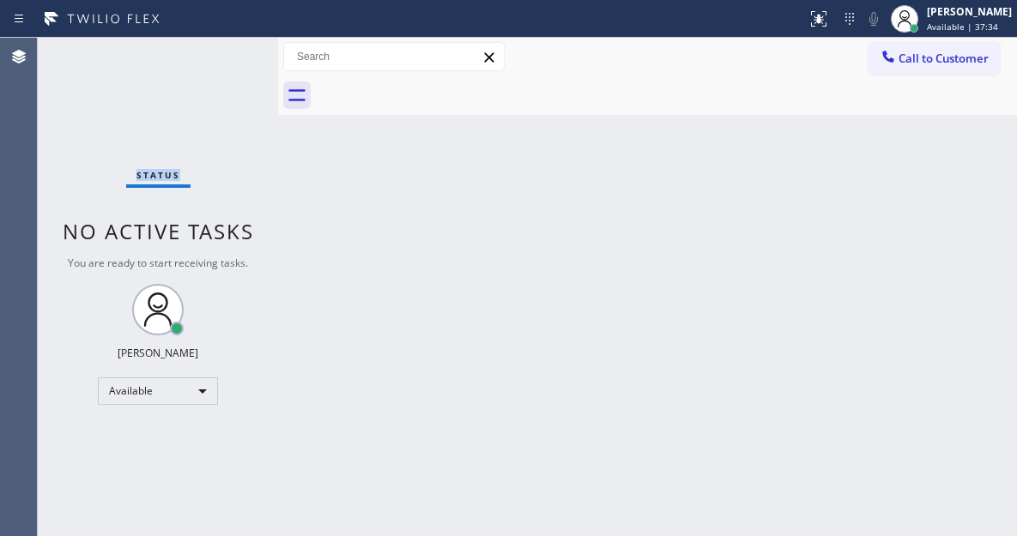
click at [224, 58] on div "Status No active tasks You are ready to start receiving tasks. [PERSON_NAME]" at bounding box center [158, 287] width 240 height 499
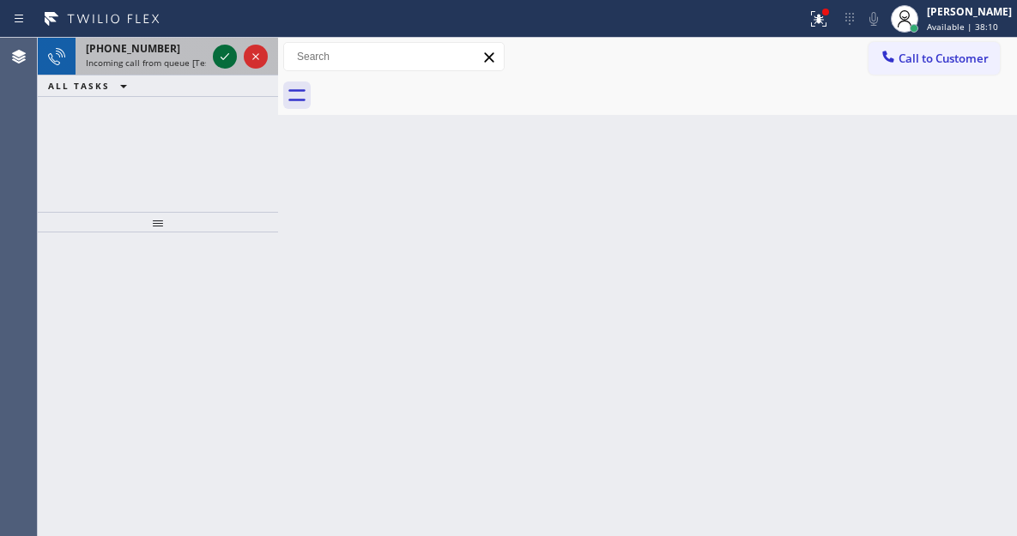
click at [224, 58] on icon at bounding box center [225, 56] width 9 height 7
click at [222, 60] on icon at bounding box center [225, 56] width 21 height 21
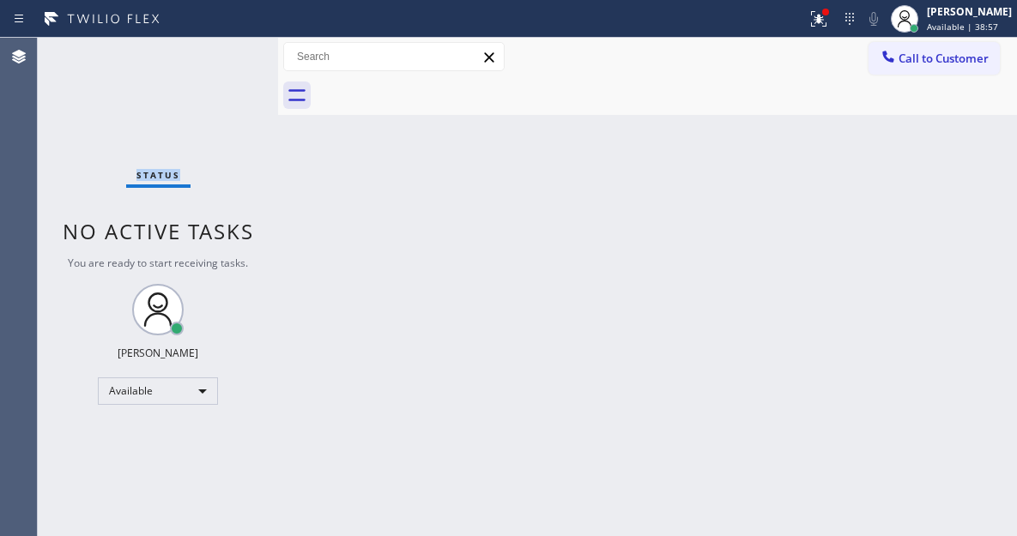
click at [222, 60] on div "Status No active tasks You are ready to start receiving tasks. [PERSON_NAME]" at bounding box center [158, 287] width 240 height 499
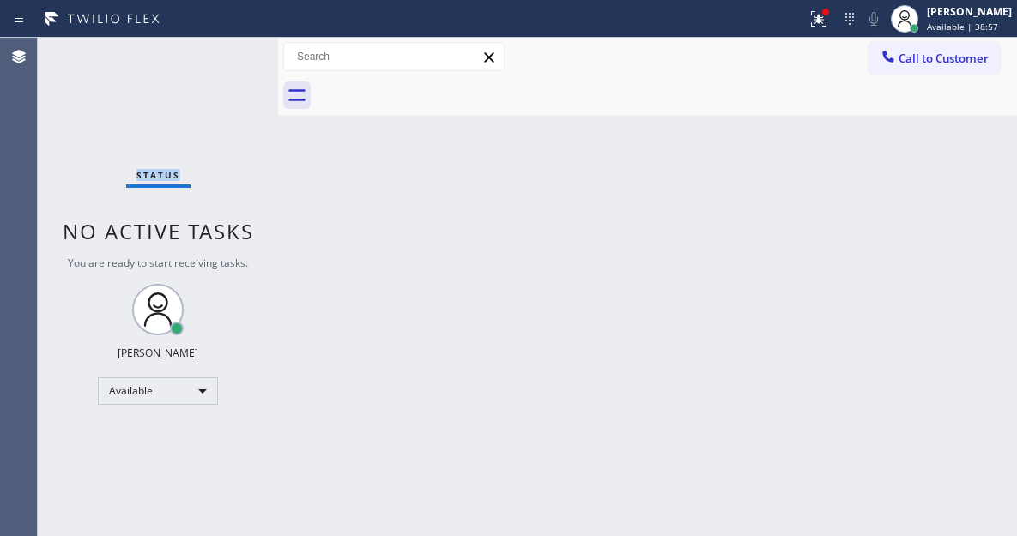
click at [222, 60] on div "Status No active tasks You are ready to start receiving tasks. [PERSON_NAME]" at bounding box center [158, 287] width 240 height 499
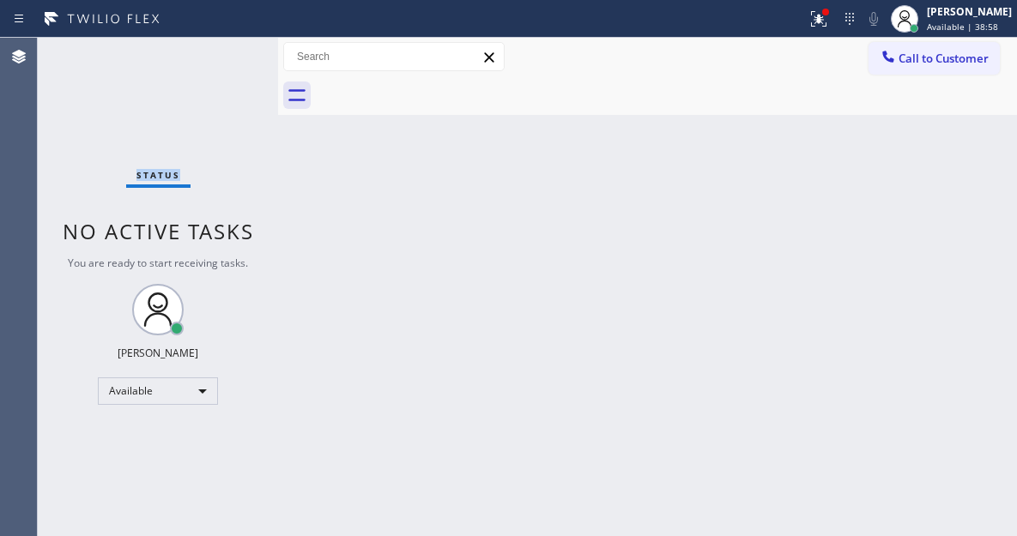
click at [222, 60] on div "Status No active tasks You are ready to start receiving tasks. [PERSON_NAME]" at bounding box center [158, 287] width 240 height 499
click at [230, 50] on div "Status No active tasks You are ready to start receiving tasks. [PERSON_NAME]" at bounding box center [158, 287] width 240 height 499
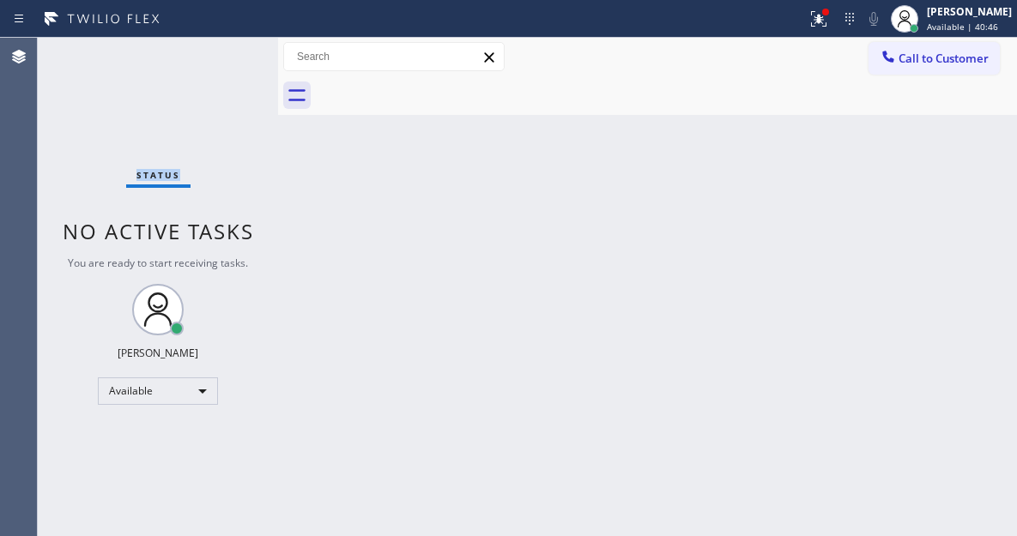
click at [230, 50] on div "Status No active tasks You are ready to start receiving tasks. [PERSON_NAME]" at bounding box center [158, 287] width 240 height 499
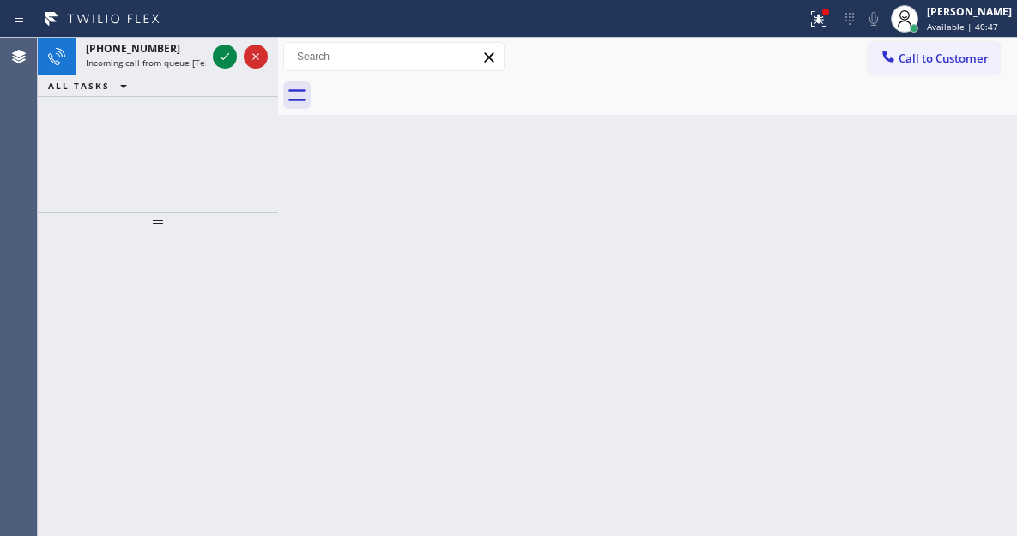
click at [230, 50] on icon at bounding box center [225, 56] width 21 height 21
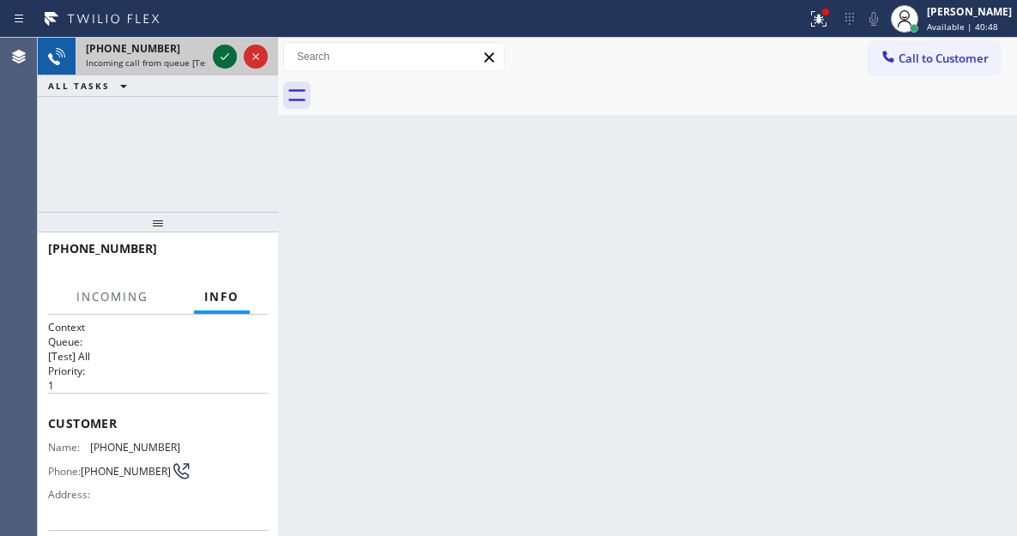
click at [224, 52] on icon at bounding box center [225, 56] width 21 height 21
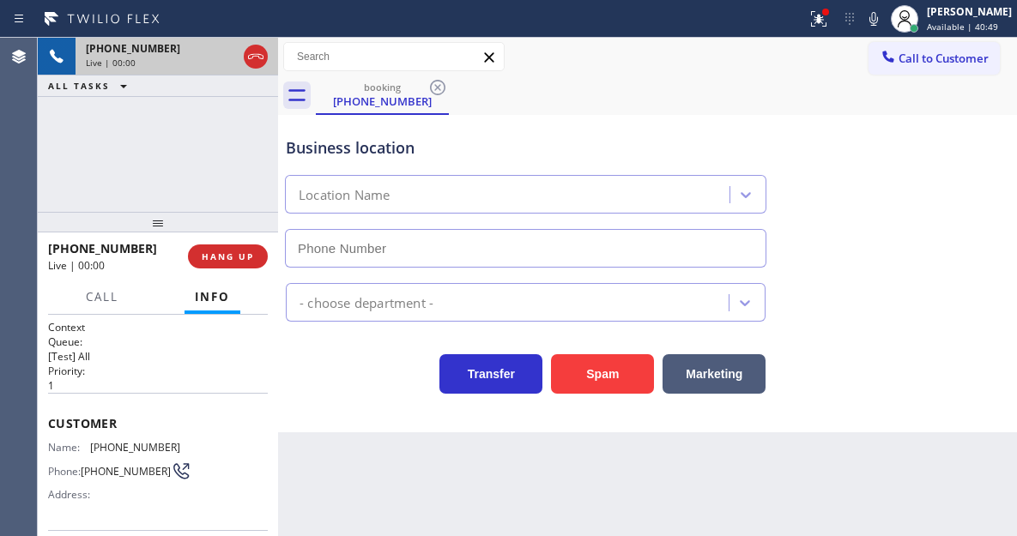
type input "[PHONE_NUMBER]"
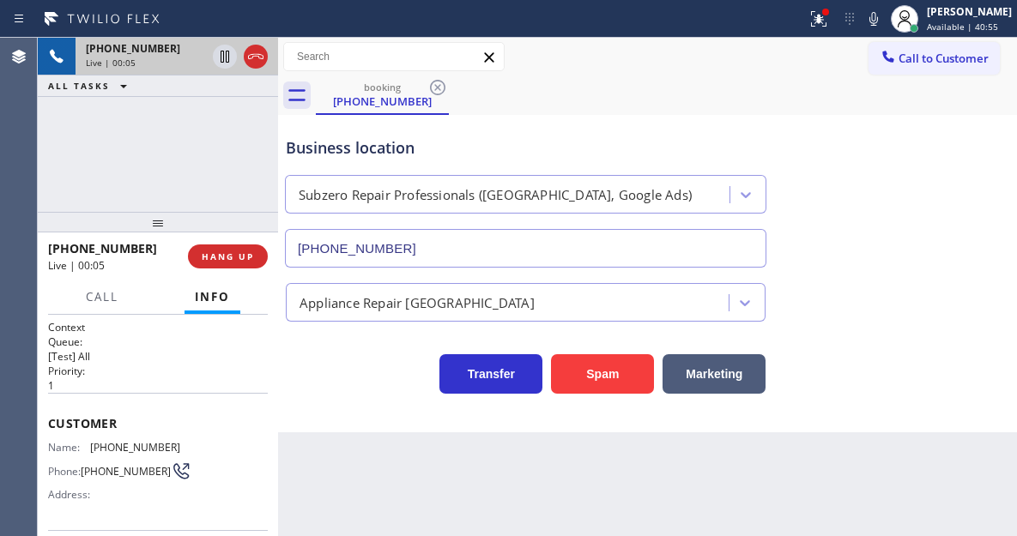
click at [108, 455] on div "Name: [PHONE_NUMBER] Phone: [PHONE_NUMBER] Address:" at bounding box center [114, 475] width 132 height 68
copy span "[PHONE_NUMBER]"
click at [309, 437] on div "Back to Dashboard Change Sender ID Customers Technicians Select a contact Outbo…" at bounding box center [647, 287] width 739 height 499
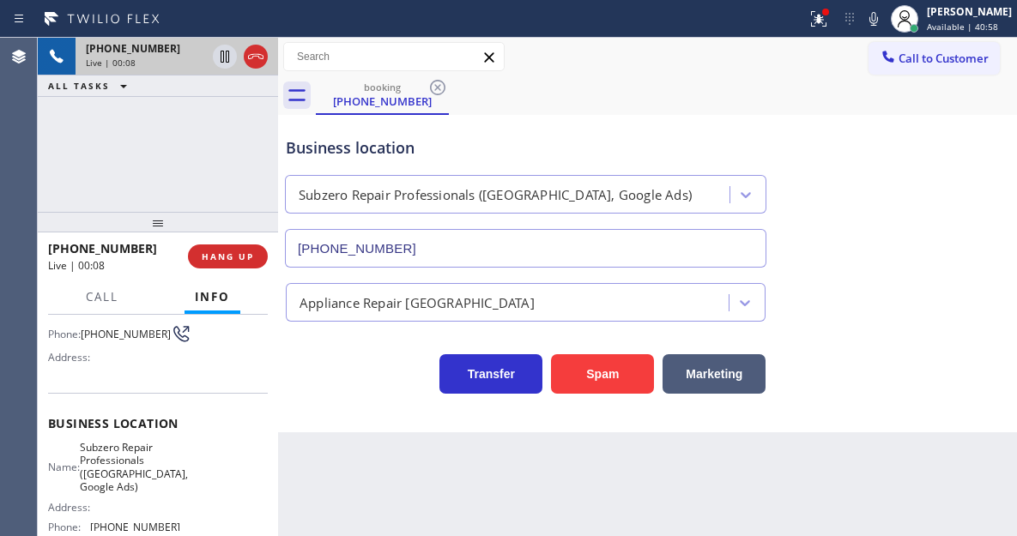
scroll to position [172, 0]
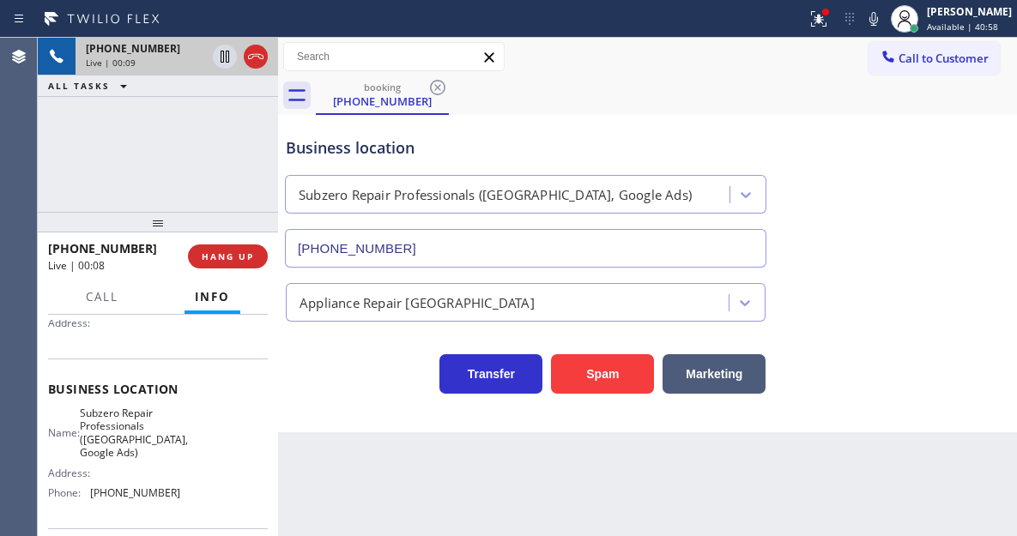
click at [145, 427] on span "Subzero Repair Professionals ([GEOGRAPHIC_DATA], Google Ads)" at bounding box center [134, 433] width 108 height 53
copy span "Subzero Repair Professionals ([GEOGRAPHIC_DATA], Google Ads)"
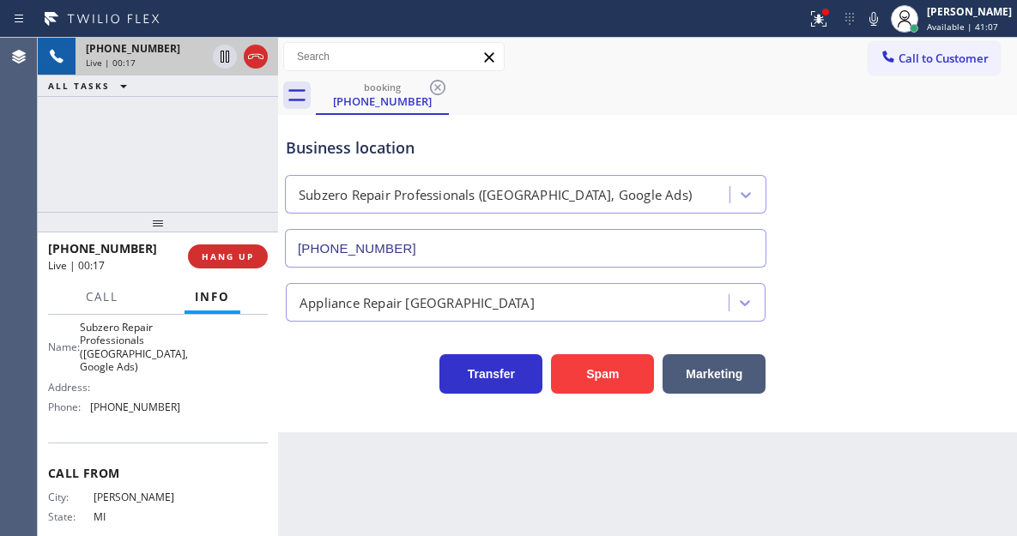
click at [161, 414] on span "[PHONE_NUMBER]" at bounding box center [135, 407] width 90 height 13
copy span "[PHONE_NUMBER]"
click at [320, 154] on div "Business location" at bounding box center [526, 147] width 480 height 23
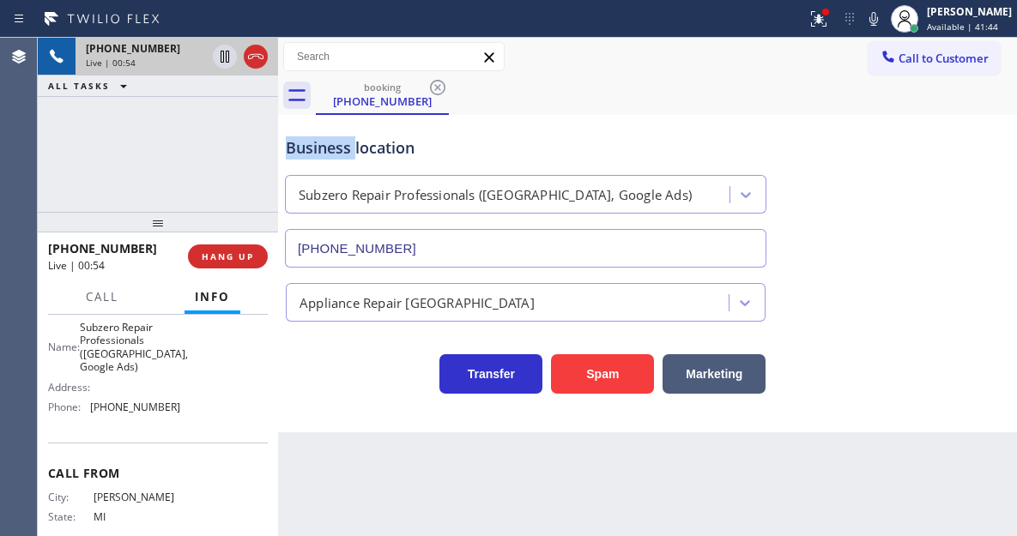
click at [320, 154] on div "Business location" at bounding box center [526, 147] width 480 height 23
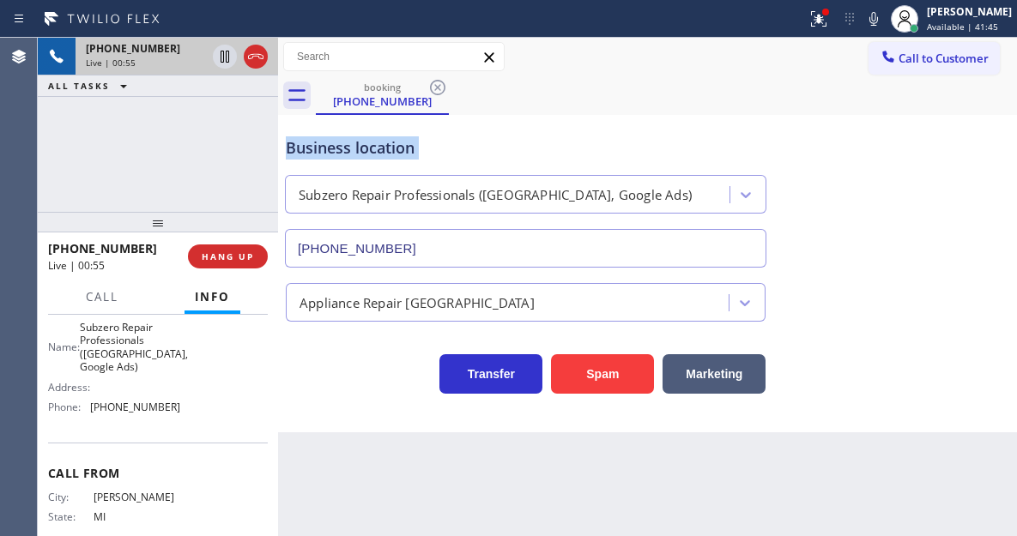
click at [320, 154] on div "Business location" at bounding box center [526, 147] width 480 height 23
click at [830, 32] on button at bounding box center [819, 19] width 38 height 38
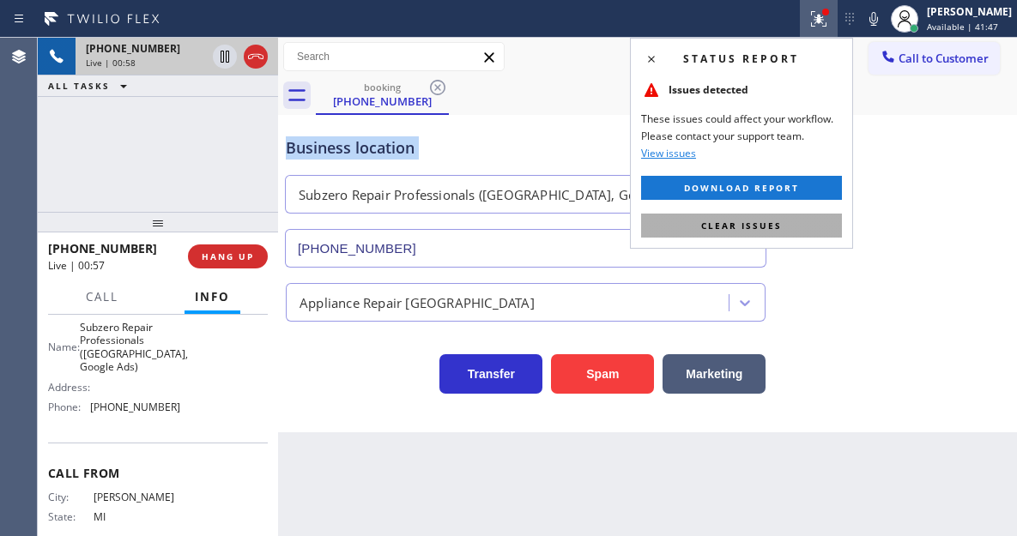
click at [813, 220] on button "Clear issues" at bounding box center [741, 226] width 201 height 24
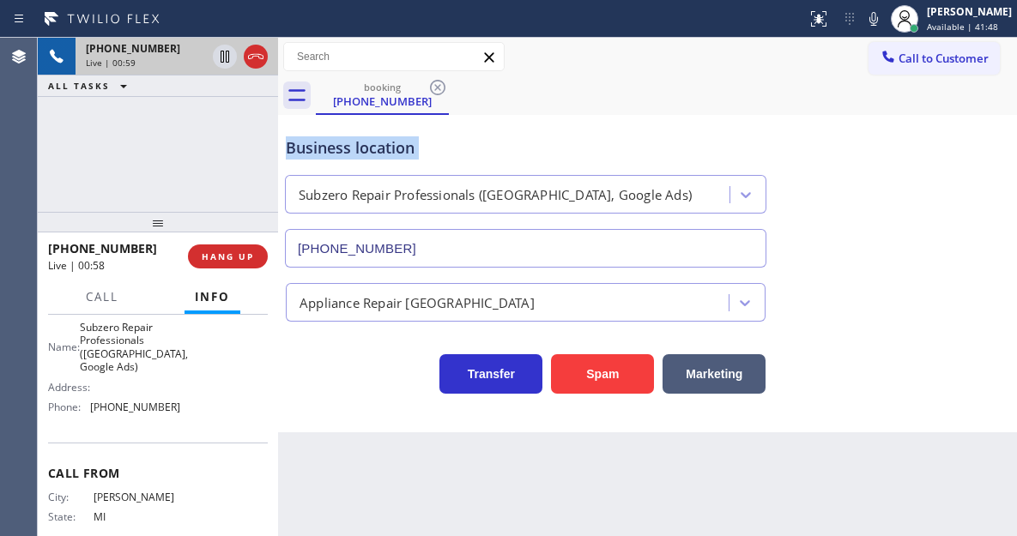
click at [443, 154] on div "Business location" at bounding box center [526, 147] width 480 height 23
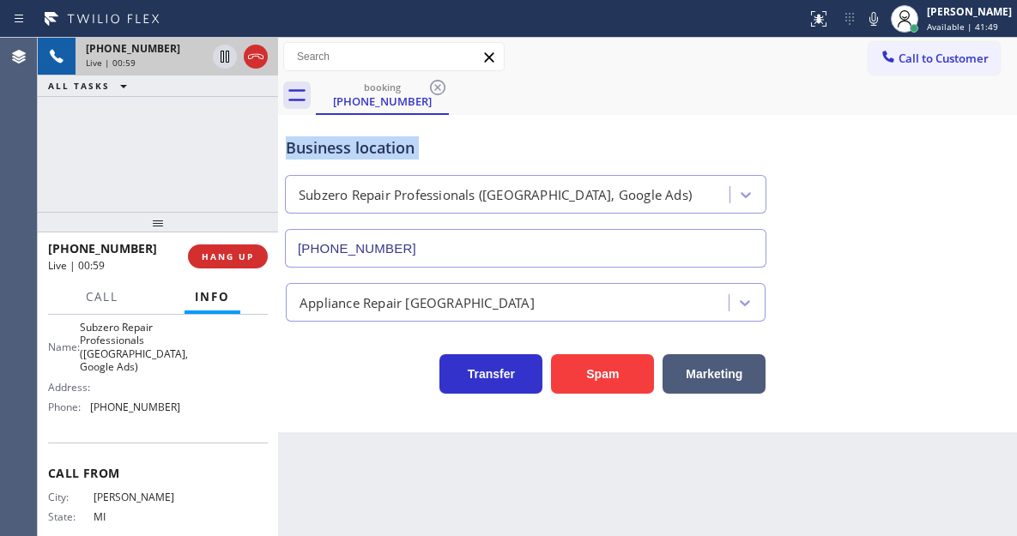
click at [443, 154] on div "Business location" at bounding box center [526, 147] width 480 height 23
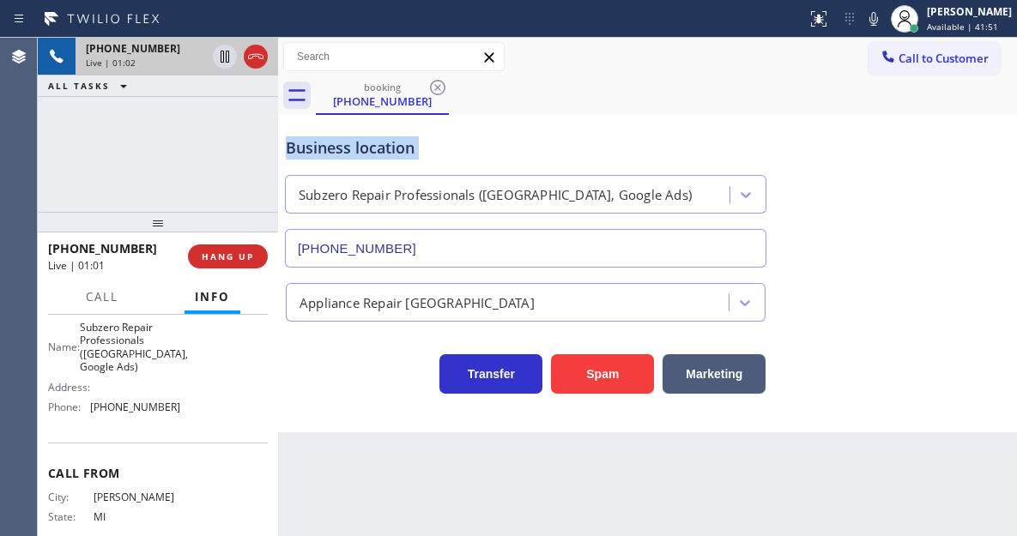
click at [308, 158] on div "Business location" at bounding box center [526, 147] width 480 height 23
click at [240, 251] on span "HANG UP" at bounding box center [228, 257] width 52 height 12
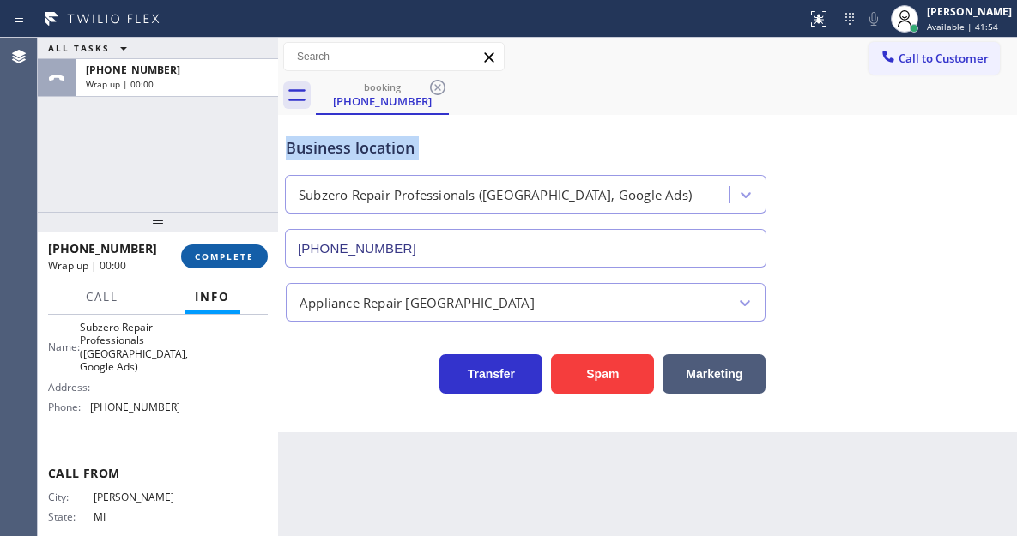
click at [240, 251] on span "COMPLETE" at bounding box center [224, 257] width 59 height 12
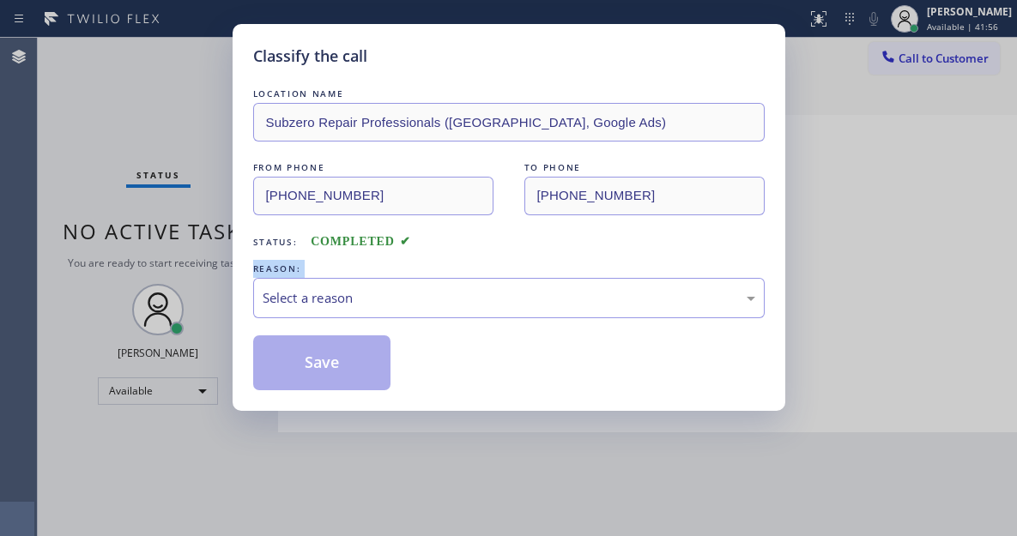
click at [240, 251] on div "Classify the call LOCATION NAME Subzero Repair Professionals ([GEOGRAPHIC_DATA]…" at bounding box center [509, 217] width 553 height 387
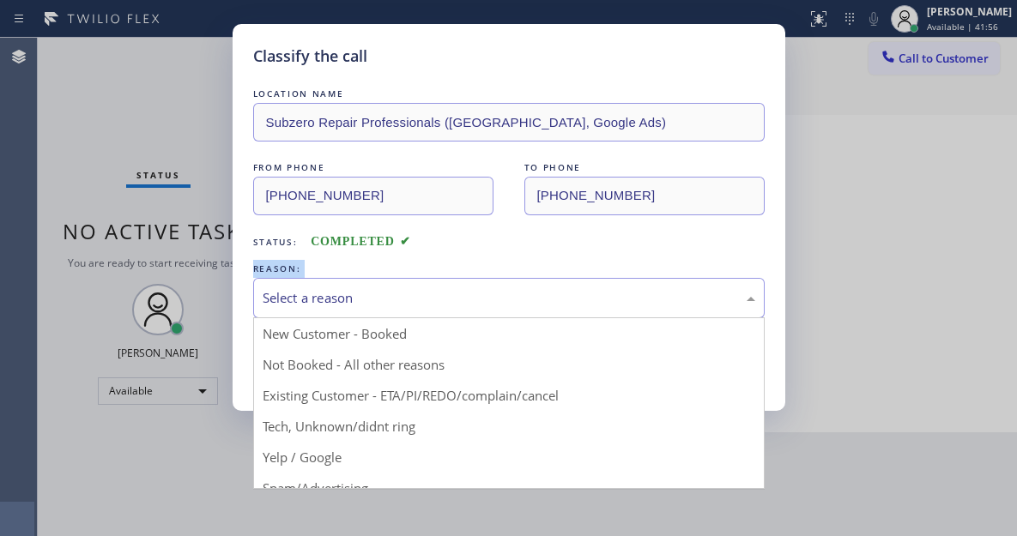
click at [354, 296] on div "Select a reason" at bounding box center [509, 298] width 493 height 20
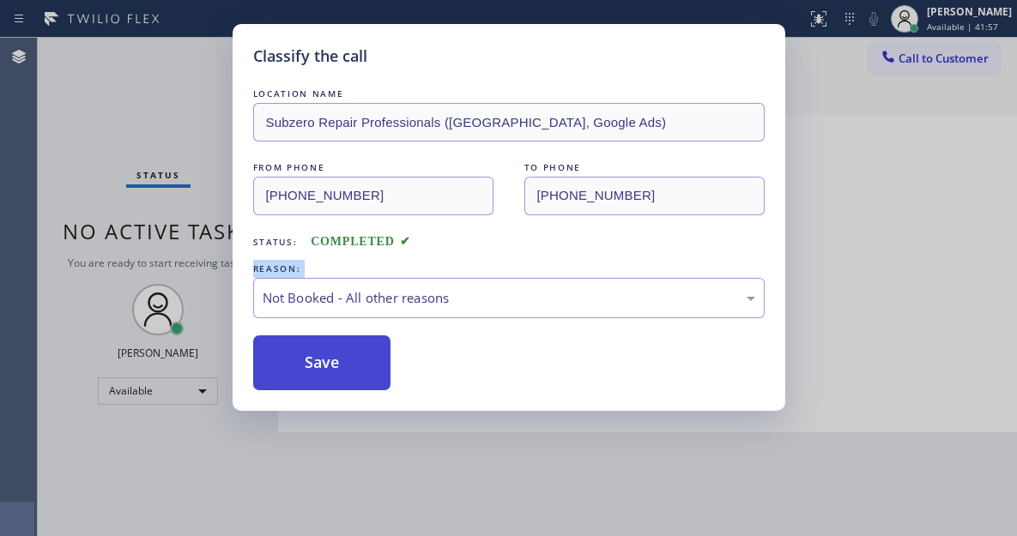
click at [357, 369] on button "Save" at bounding box center [322, 363] width 138 height 55
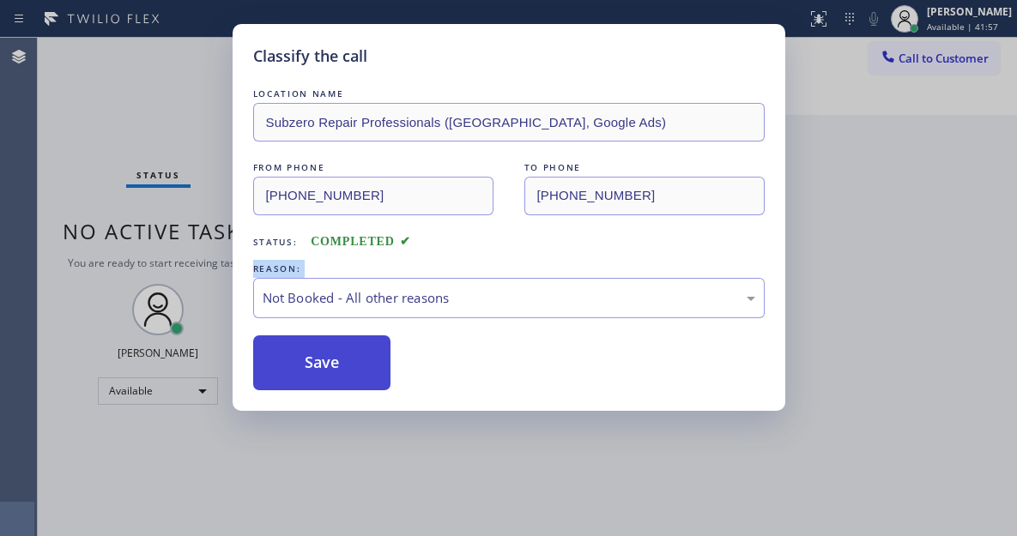
click at [357, 369] on button "Save" at bounding box center [322, 363] width 138 height 55
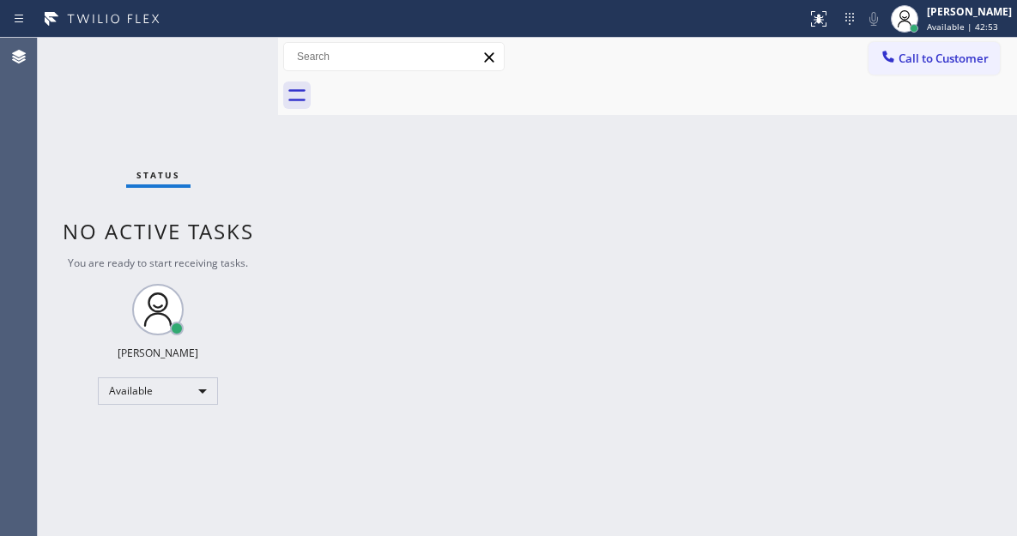
drag, startPoint x: 924, startPoint y: 182, endPoint x: 847, endPoint y: 181, distance: 76.4
click at [924, 182] on div "Back to Dashboard Change Sender ID Customers Technicians Select a contact Outbo…" at bounding box center [647, 287] width 739 height 499
click at [221, 94] on div "Status No active tasks You are ready to start receiving tasks. [PERSON_NAME]" at bounding box center [158, 287] width 240 height 499
click at [216, 43] on div "Status No active tasks You are ready to start receiving tasks. [PERSON_NAME]" at bounding box center [158, 287] width 240 height 499
click at [216, 45] on div "Status No active tasks You are ready to start receiving tasks. [PERSON_NAME]" at bounding box center [158, 287] width 240 height 499
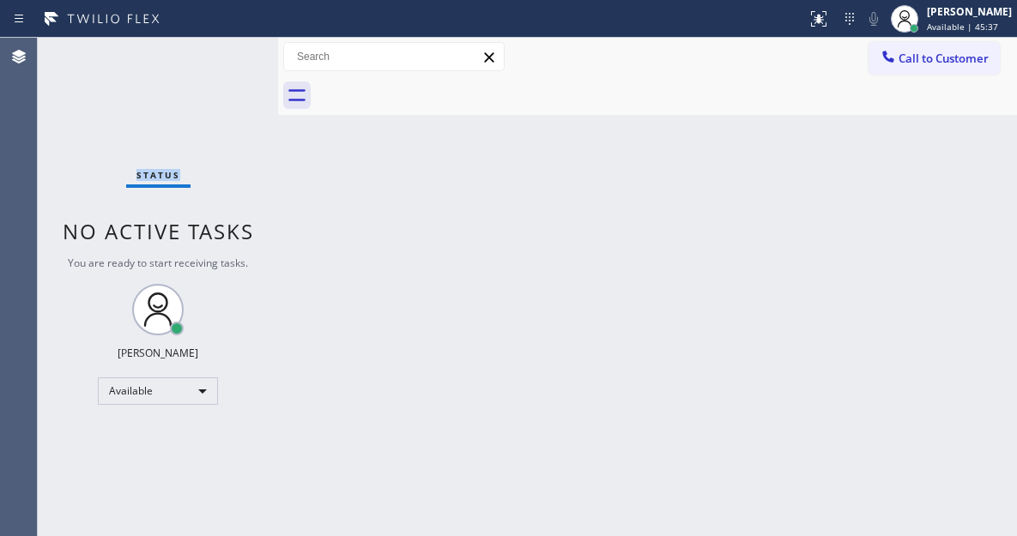
click at [216, 45] on div "Status No active tasks You are ready to start receiving tasks. [PERSON_NAME]" at bounding box center [158, 287] width 240 height 499
click at [954, 203] on div "Back to Dashboard Change Sender ID Customers Technicians Select a contact Outbo…" at bounding box center [647, 287] width 739 height 499
click at [223, 40] on div "Status No active tasks You are ready to start receiving tasks. [PERSON_NAME]" at bounding box center [158, 287] width 240 height 499
click at [227, 52] on div "Status No active tasks You are ready to start receiving tasks. [PERSON_NAME]" at bounding box center [158, 287] width 240 height 499
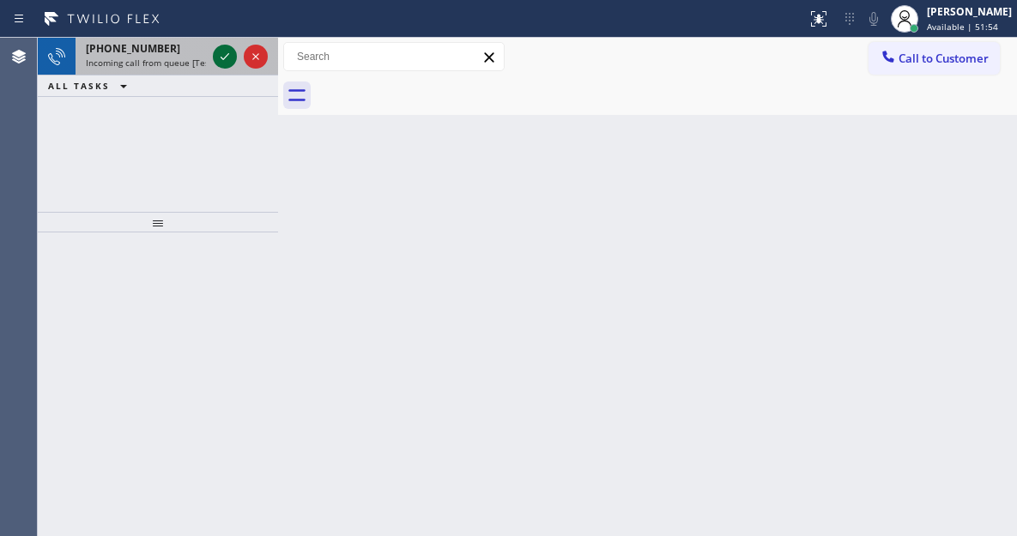
click at [227, 52] on icon at bounding box center [225, 56] width 21 height 21
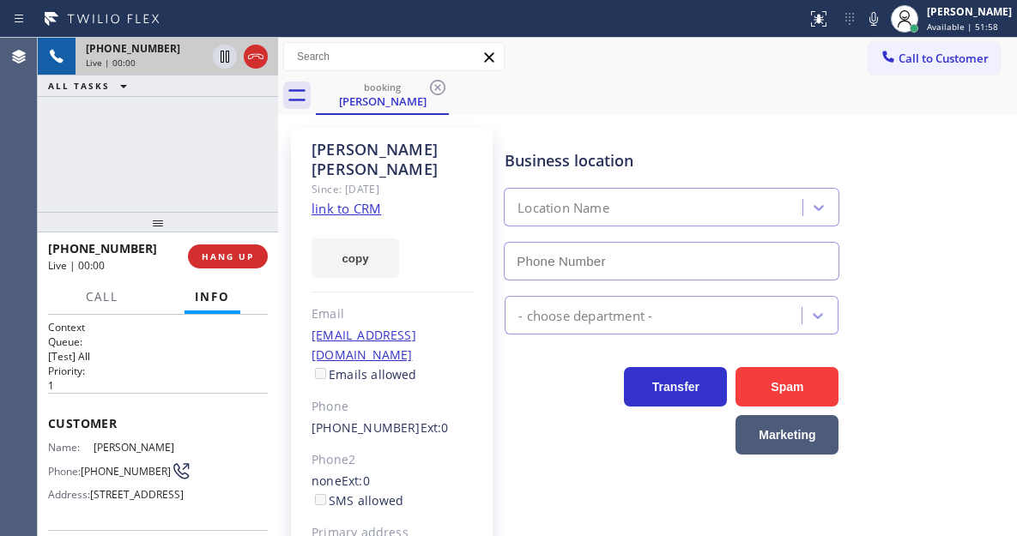
type input "[PHONE_NUMBER]"
click at [369, 200] on link "link to CRM" at bounding box center [347, 208] width 70 height 17
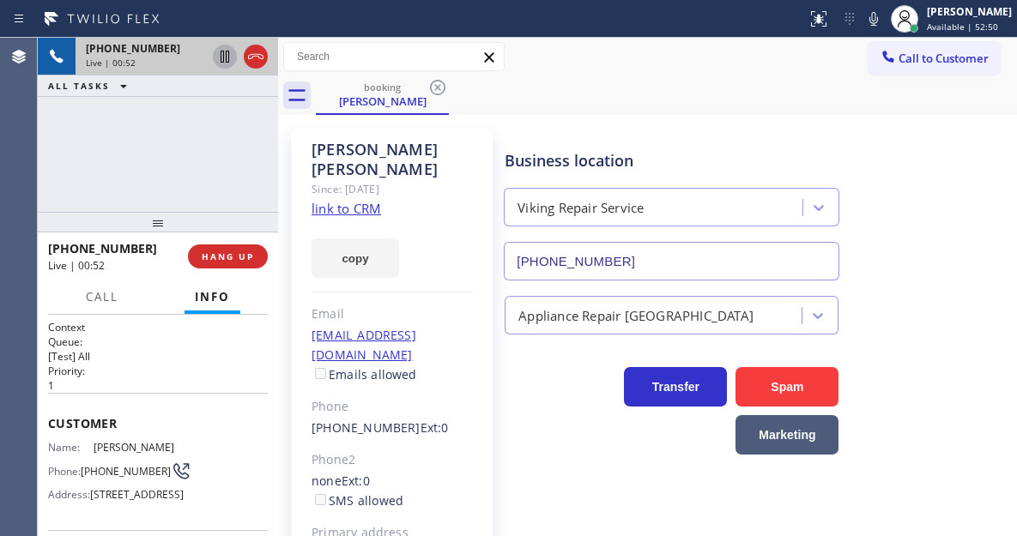
click at [221, 56] on icon at bounding box center [225, 57] width 9 height 12
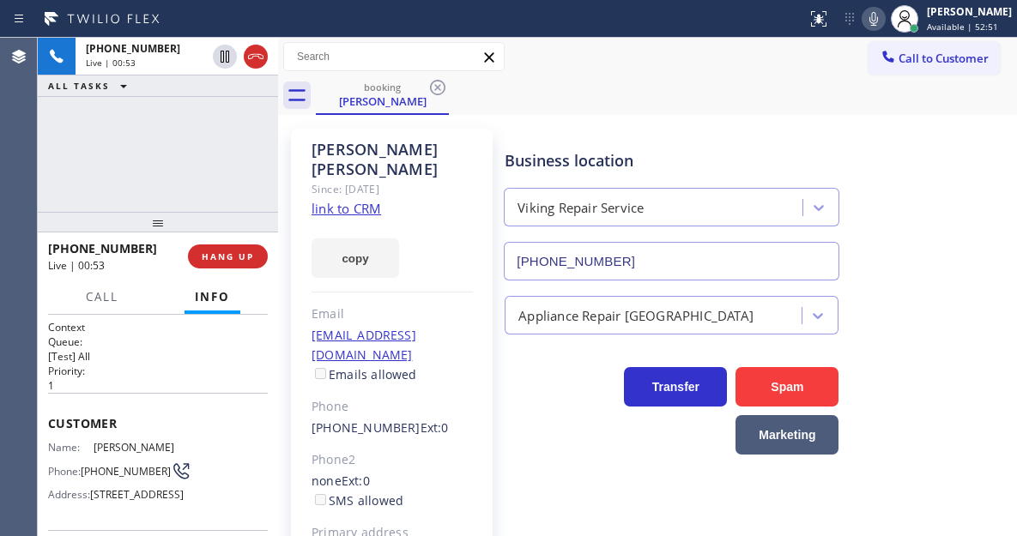
click at [884, 21] on icon at bounding box center [873, 19] width 21 height 21
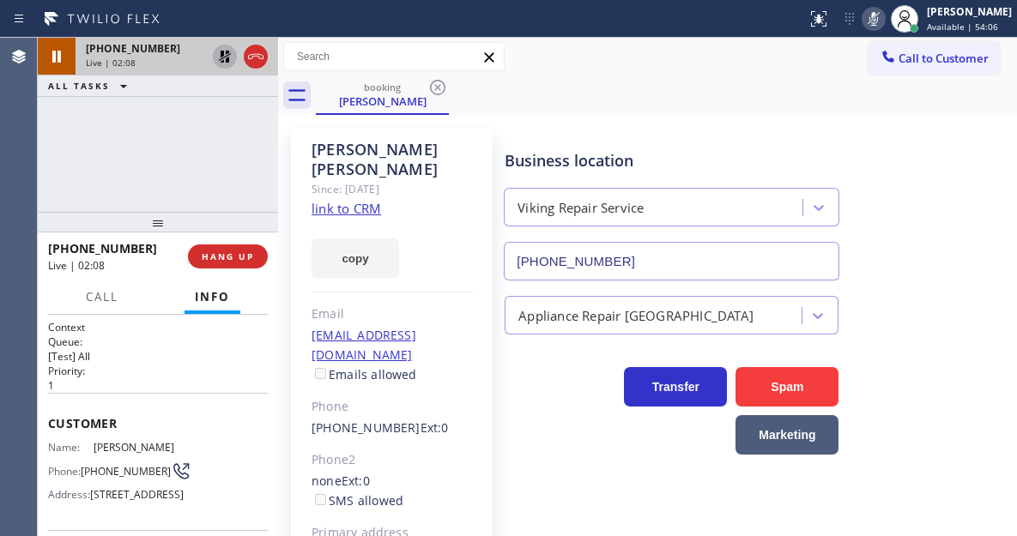
click at [226, 51] on icon at bounding box center [225, 57] width 12 height 12
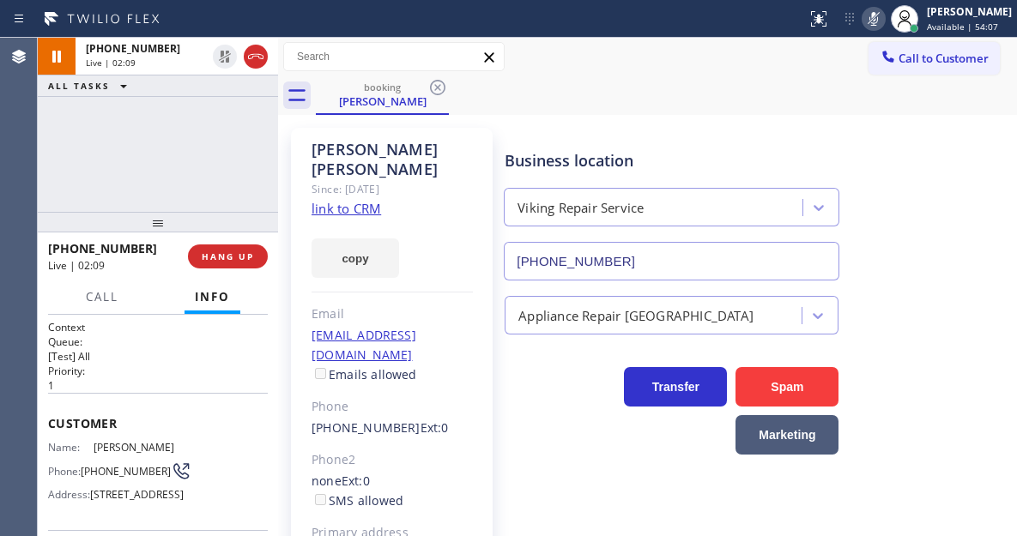
click at [884, 22] on icon at bounding box center [873, 19] width 21 height 21
drag, startPoint x: 944, startPoint y: 256, endPoint x: 797, endPoint y: 220, distance: 152.0
click at [944, 256] on div "Business location Viking Repair Service [PHONE_NUMBER]" at bounding box center [757, 202] width 512 height 155
click at [134, 157] on div "[PHONE_NUMBER] Live | 02:38 ALL TASKS ALL TASKS ACTIVE TASKS TASKS IN WRAP UP" at bounding box center [158, 125] width 240 height 174
click at [177, 153] on div "[PHONE_NUMBER] Live | 02:39 ALL TASKS ALL TASKS ACTIVE TASKS TASKS IN WRAP UP" at bounding box center [158, 125] width 240 height 174
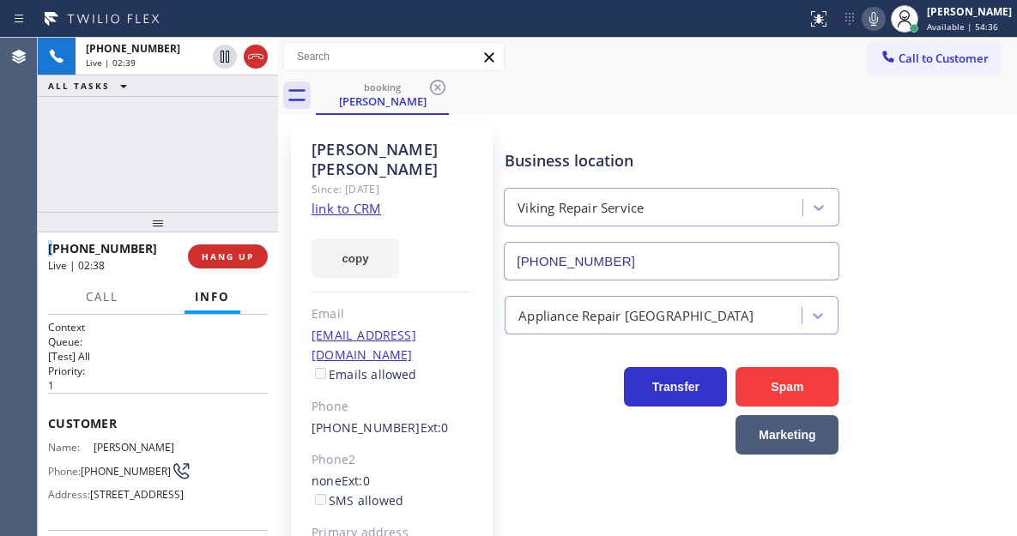
click at [176, 152] on div "[PHONE_NUMBER] Live | 02:39 ALL TASKS ALL TASKS ACTIVE TASKS TASKS IN WRAP UP" at bounding box center [158, 125] width 240 height 174
click at [176, 152] on div "[PHONE_NUMBER] Live | 02:40 ALL TASKS ALL TASKS ACTIVE TASKS TASKS IN WRAP UP" at bounding box center [158, 125] width 240 height 174
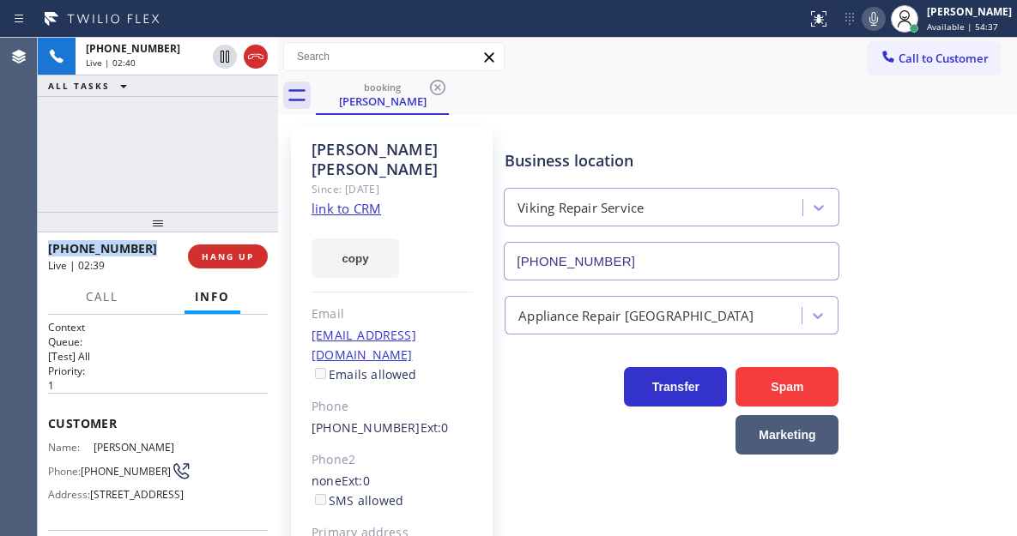
click at [176, 152] on div "[PHONE_NUMBER] Live | 02:40 ALL TASKS ALL TASKS ACTIVE TASKS TASKS IN WRAP UP" at bounding box center [158, 125] width 240 height 174
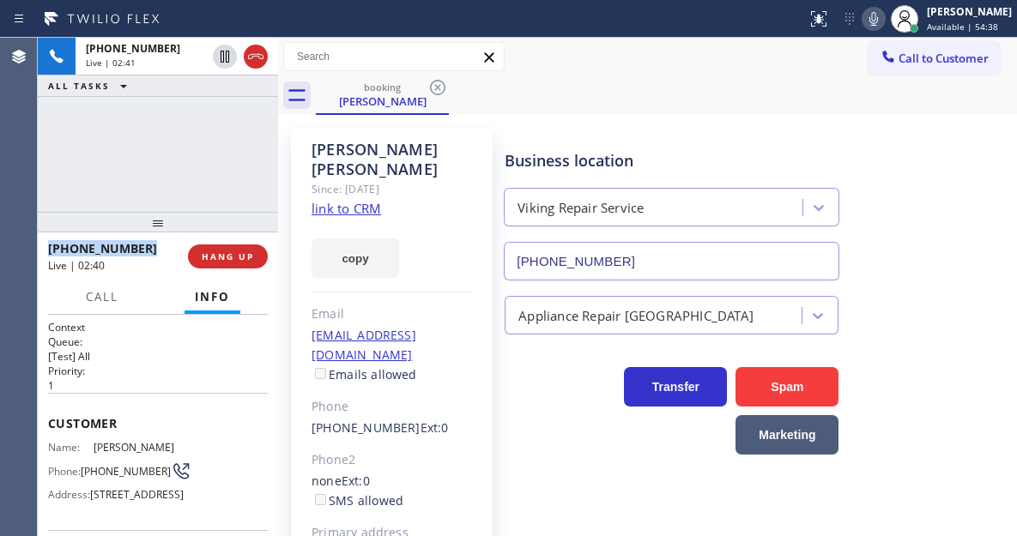
click at [176, 152] on div "[PHONE_NUMBER] Live | 02:41 ALL TASKS ALL TASKS ACTIVE TASKS TASKS IN WRAP UP" at bounding box center [158, 125] width 240 height 174
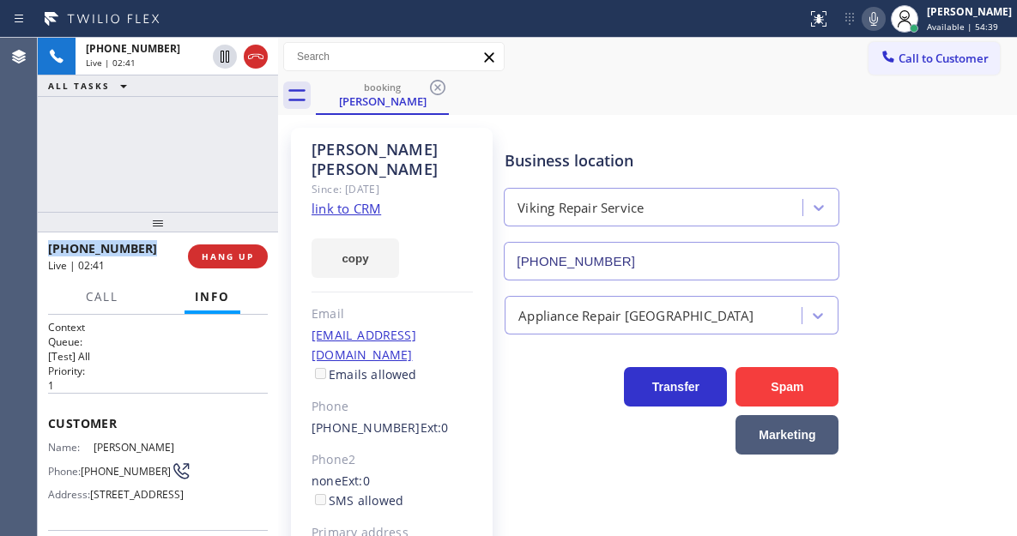
click at [176, 152] on div "[PHONE_NUMBER] Live | 02:41 ALL TASKS ALL TASKS ACTIVE TASKS TASKS IN WRAP UP" at bounding box center [158, 125] width 240 height 174
click at [176, 152] on div "[PHONE_NUMBER] Live | 02:42 ALL TASKS ALL TASKS ACTIVE TASKS TASKS IN WRAP UP" at bounding box center [158, 125] width 240 height 174
click at [185, 157] on div "[PHONE_NUMBER] Live | 02:42 ALL TASKS ALL TASKS ACTIVE TASKS TASKS IN WRAP UP" at bounding box center [158, 125] width 240 height 174
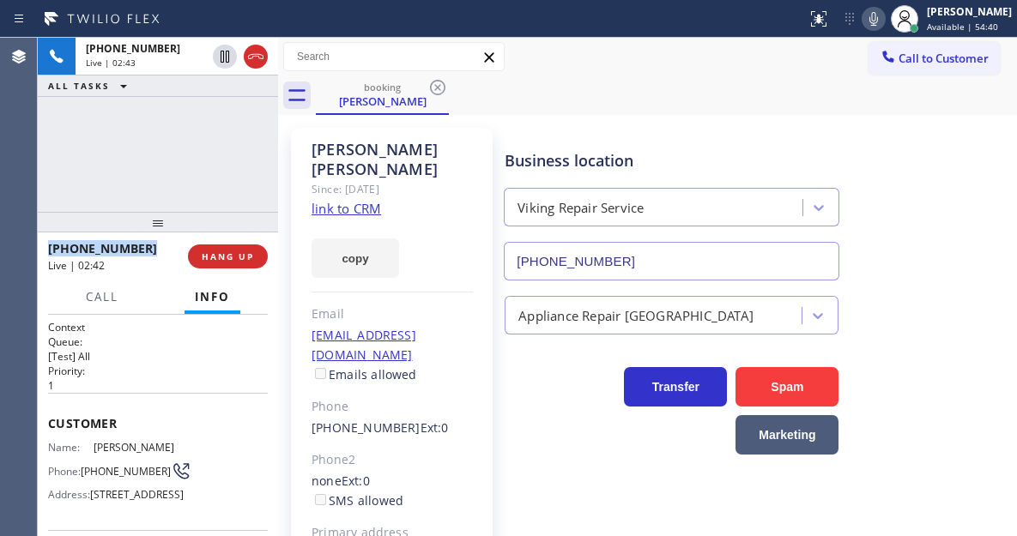
click at [185, 157] on div "[PHONE_NUMBER] Live | 02:43 ALL TASKS ALL TASKS ACTIVE TASKS TASKS IN WRAP UP" at bounding box center [158, 125] width 240 height 174
click at [233, 261] on span "HANG UP" at bounding box center [228, 257] width 52 height 12
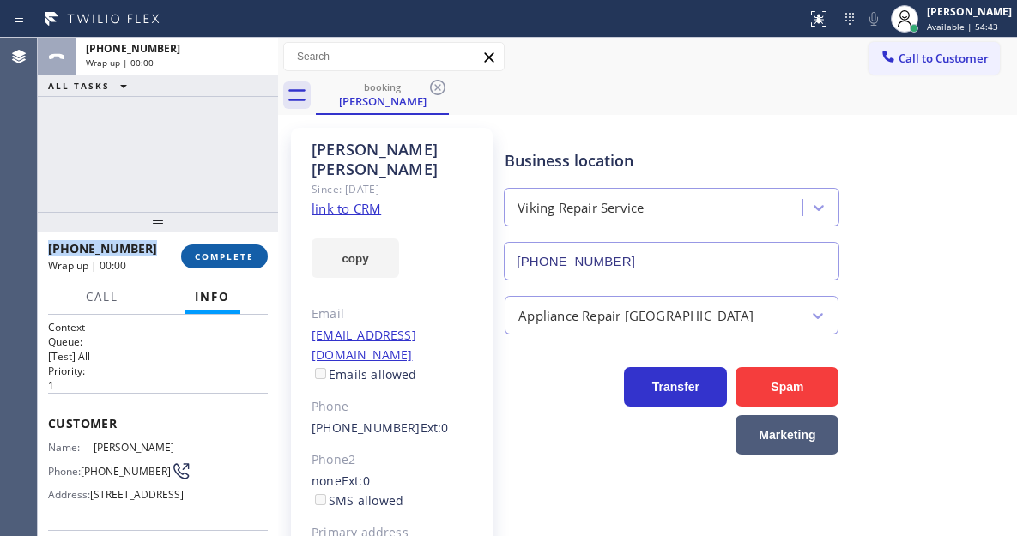
click at [233, 261] on span "COMPLETE" at bounding box center [224, 257] width 59 height 12
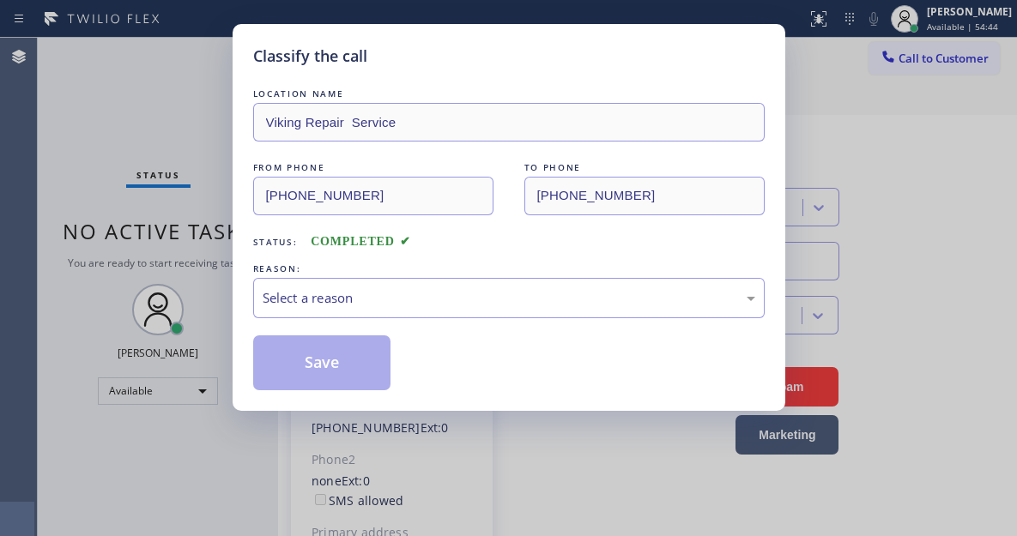
click at [233, 261] on div "Classify the call LOCATION NAME Viking Repair Service FROM PHONE [PHONE_NUMBER]…" at bounding box center [509, 217] width 553 height 387
click at [361, 297] on div "Select a reason" at bounding box center [509, 298] width 493 height 20
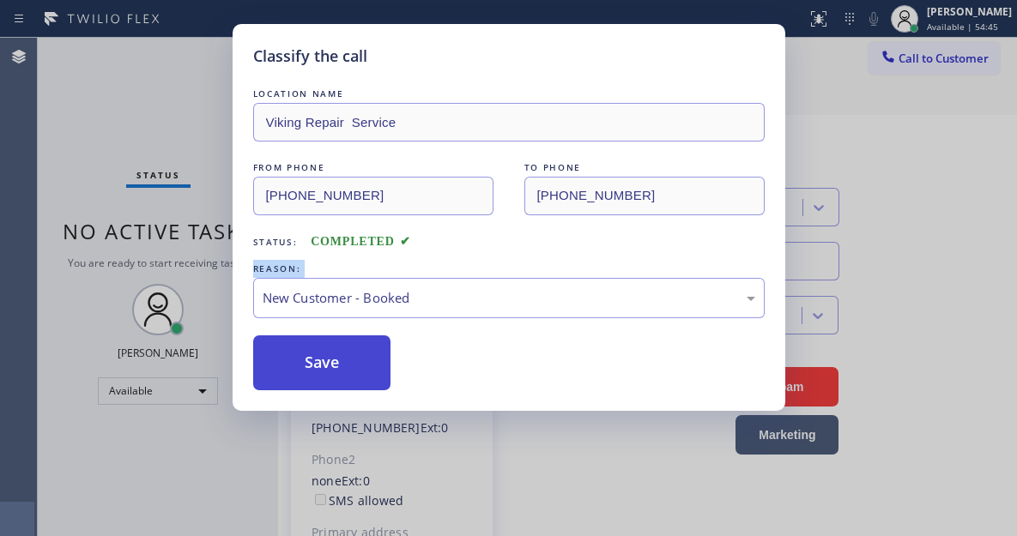
click at [348, 359] on button "Save" at bounding box center [322, 363] width 138 height 55
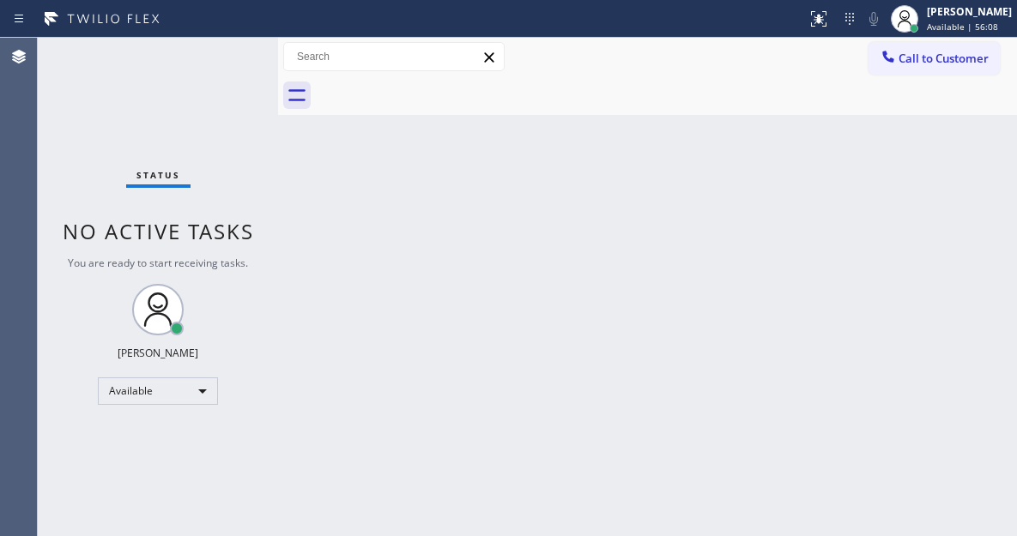
click at [932, 233] on div "Back to Dashboard Change Sender ID Customers Technicians Select a contact Outbo…" at bounding box center [647, 287] width 739 height 499
click at [933, 188] on div "Back to Dashboard Change Sender ID Customers Technicians Select a contact Outbo…" at bounding box center [647, 287] width 739 height 499
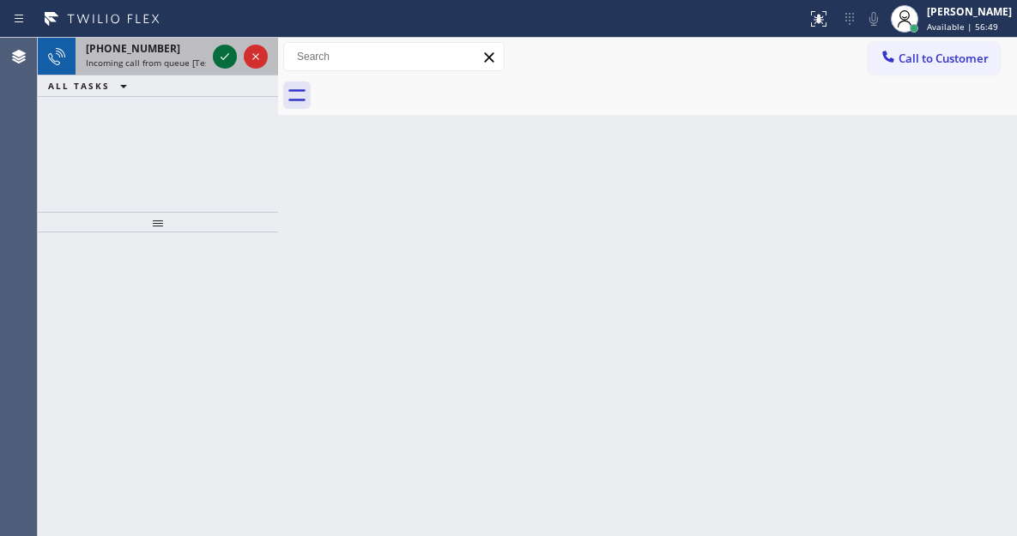
click at [219, 60] on icon at bounding box center [225, 56] width 21 height 21
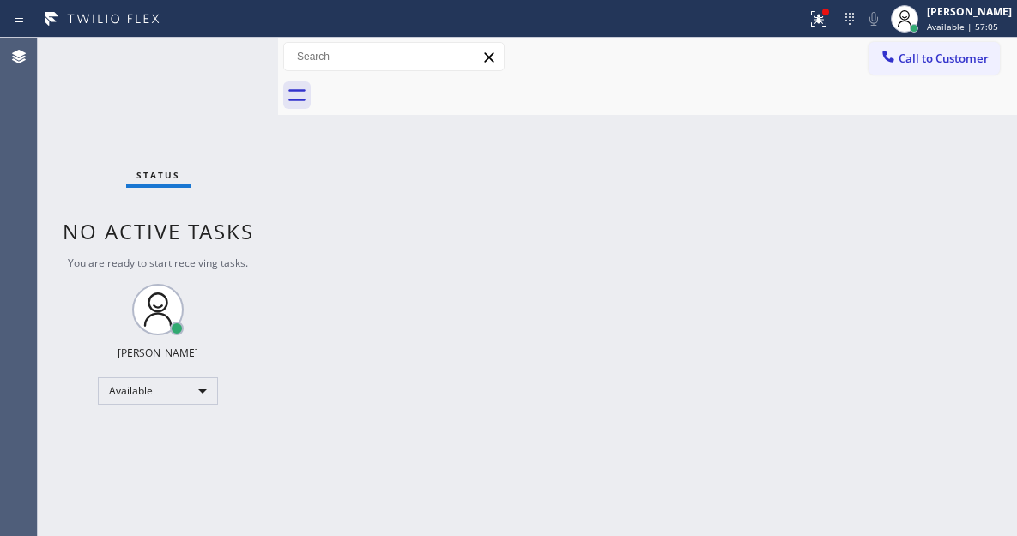
click at [219, 45] on div "Status No active tasks You are ready to start receiving tasks. [PERSON_NAME]" at bounding box center [158, 287] width 240 height 499
click at [947, 162] on div "Back to Dashboard Change Sender ID Customers Technicians Select a contact Outbo…" at bounding box center [647, 287] width 739 height 499
click at [229, 58] on div "Status No active tasks You are ready to start receiving tasks. [PERSON_NAME]" at bounding box center [158, 287] width 240 height 499
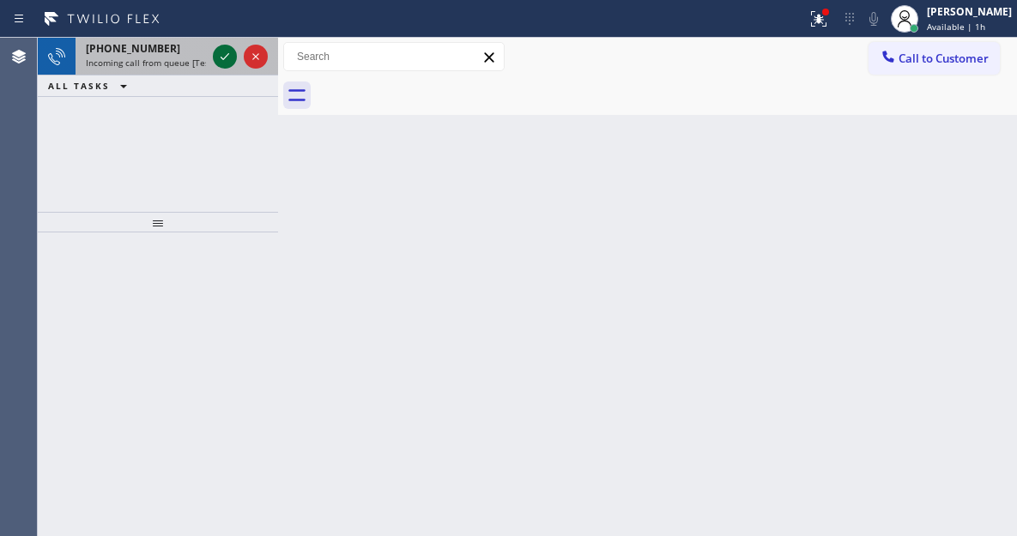
click at [225, 51] on icon at bounding box center [225, 56] width 21 height 21
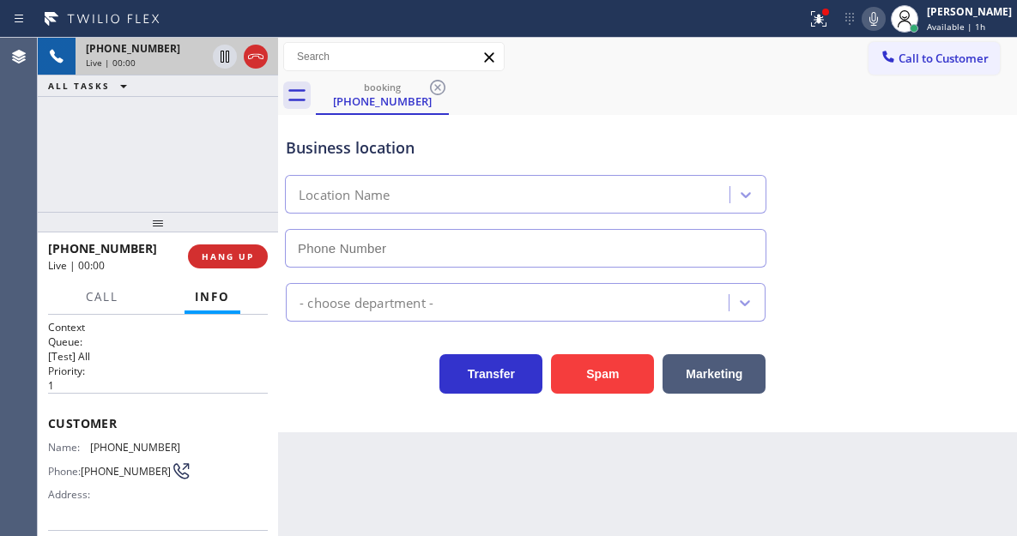
type input "[PHONE_NUMBER]"
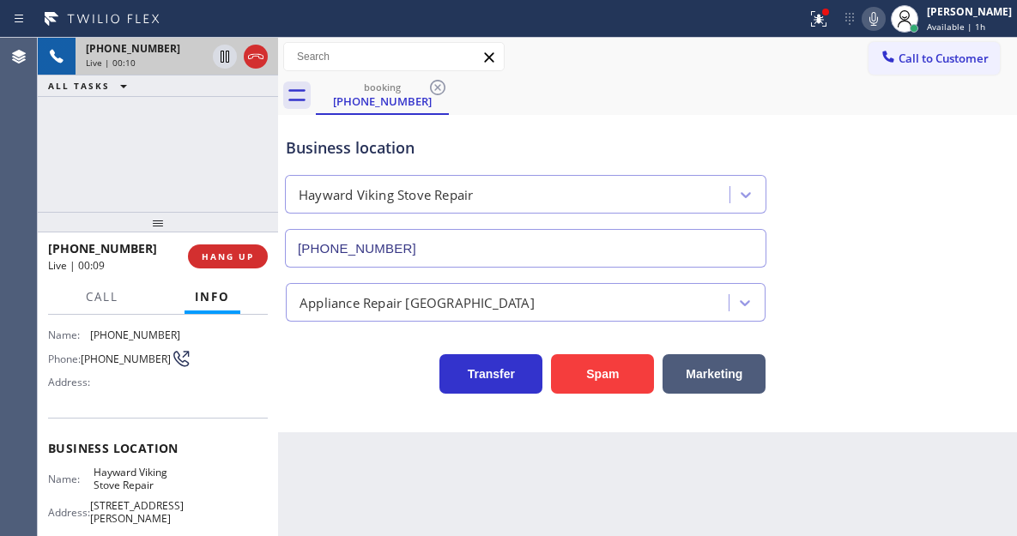
scroll to position [21, 0]
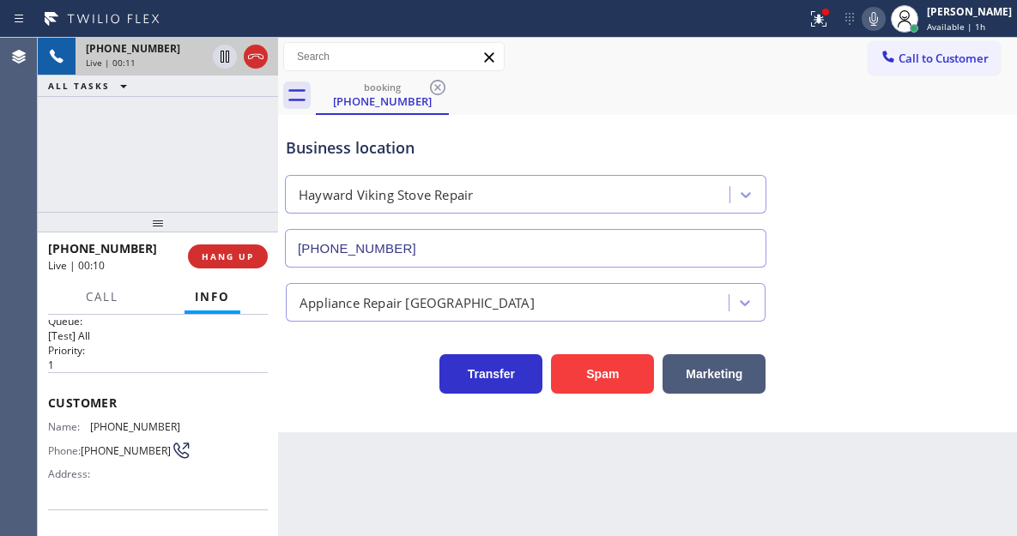
click at [124, 431] on span "[PHONE_NUMBER]" at bounding box center [135, 427] width 90 height 13
copy span "[PHONE_NUMBER]"
click at [278, 449] on div at bounding box center [278, 287] width 0 height 499
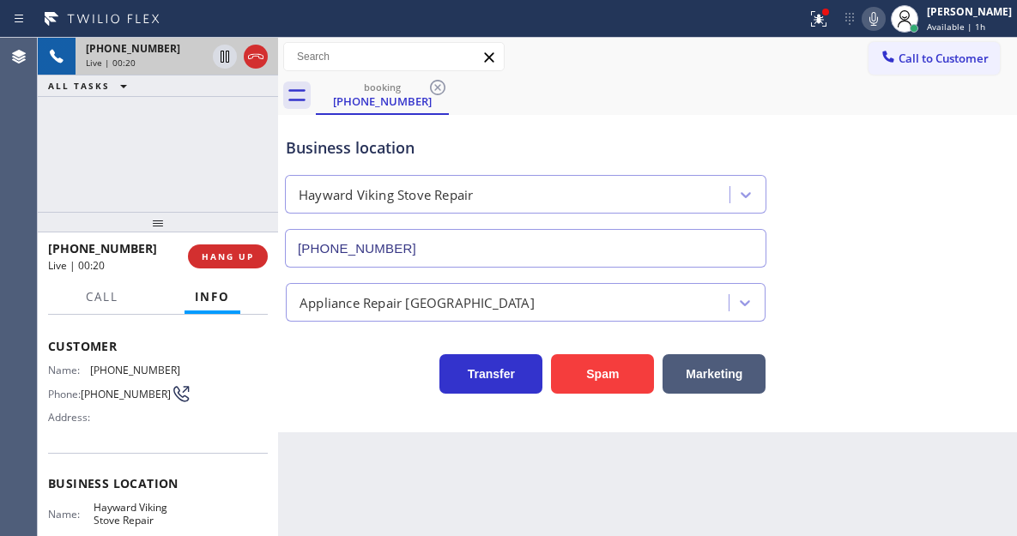
scroll to position [192, 0]
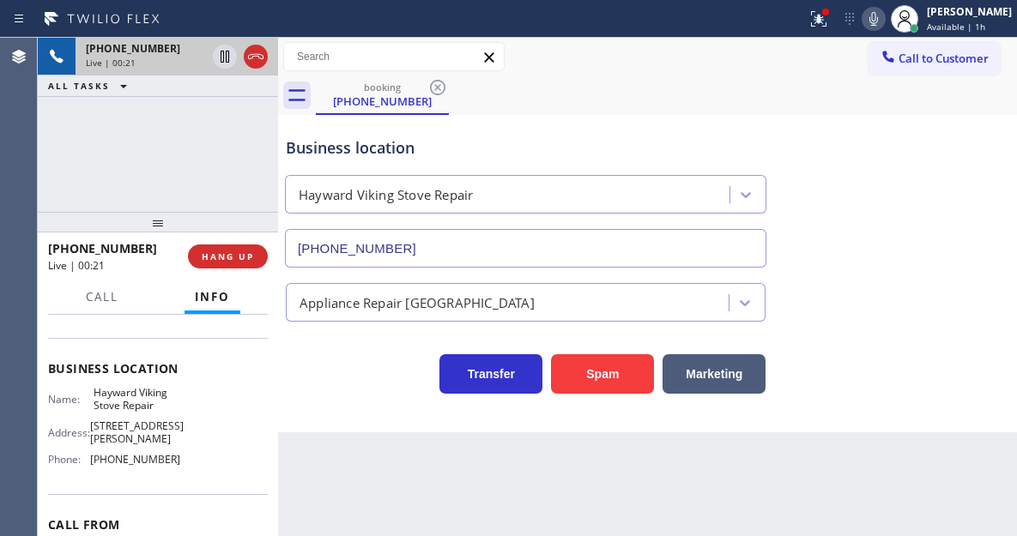
click at [109, 397] on span "Hayward Viking Stove Repair" at bounding box center [137, 399] width 86 height 27
copy span "Hayward Viking Stove Repair"
click at [824, 15] on icon at bounding box center [819, 17] width 10 height 6
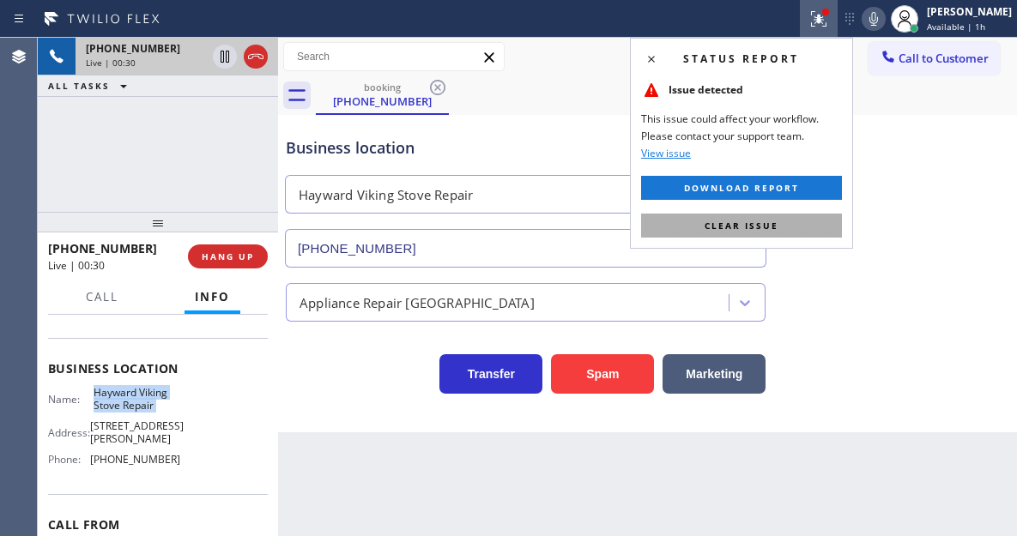
click at [815, 218] on button "Clear issue" at bounding box center [741, 226] width 201 height 24
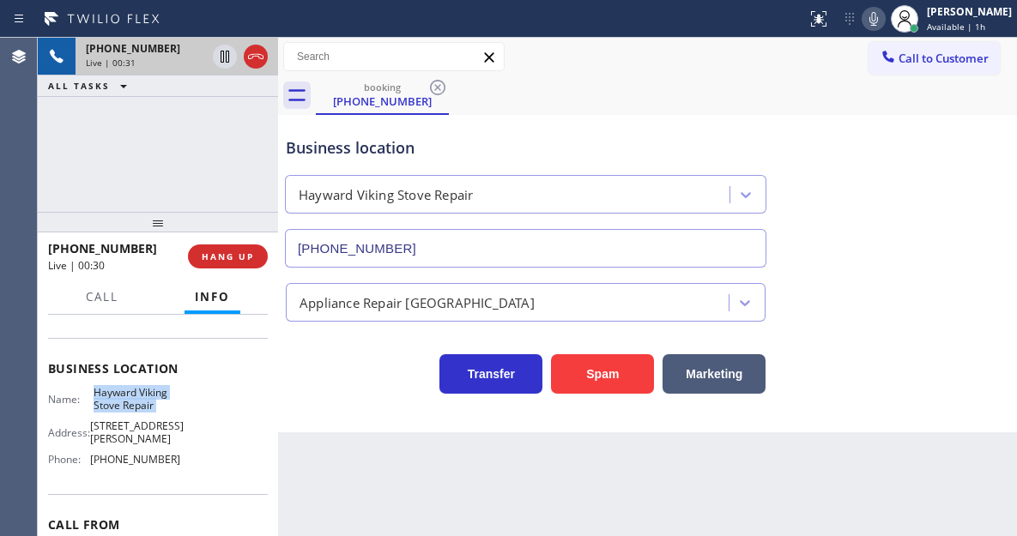
click at [884, 27] on icon at bounding box center [873, 19] width 21 height 21
click at [878, 14] on icon at bounding box center [873, 19] width 9 height 14
click at [224, 59] on icon at bounding box center [225, 57] width 9 height 12
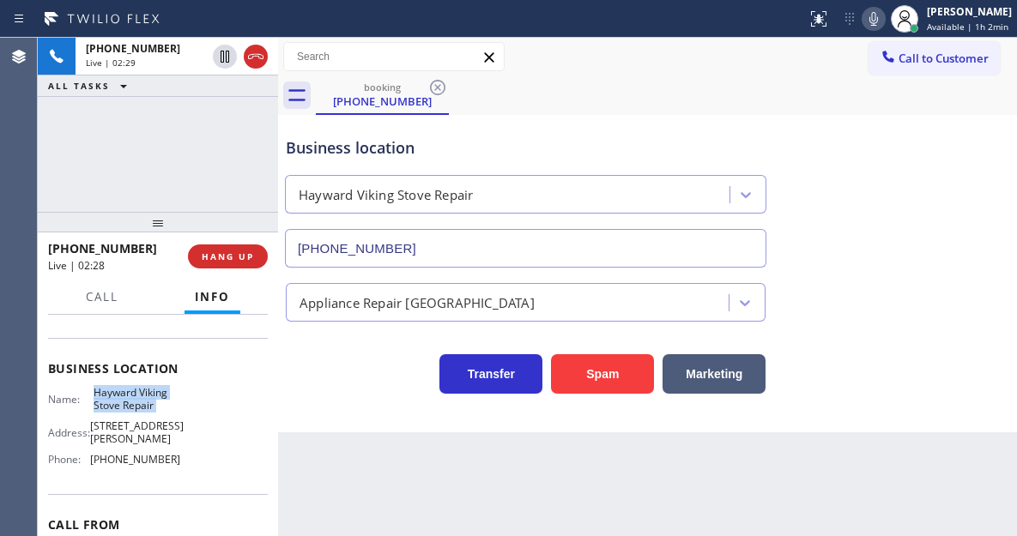
click at [875, 26] on icon at bounding box center [873, 19] width 21 height 21
click at [193, 157] on div "[PHONE_NUMBER] Live | 04:47 ALL TASKS ALL TASKS ACTIVE TASKS TASKS IN WRAP UP" at bounding box center [158, 125] width 240 height 174
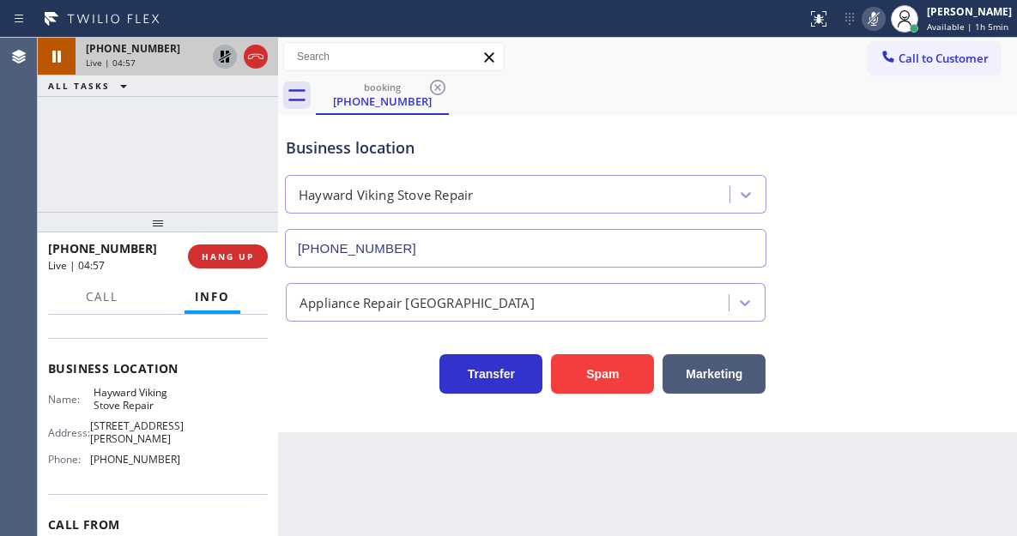
click at [221, 61] on icon at bounding box center [225, 56] width 21 height 21
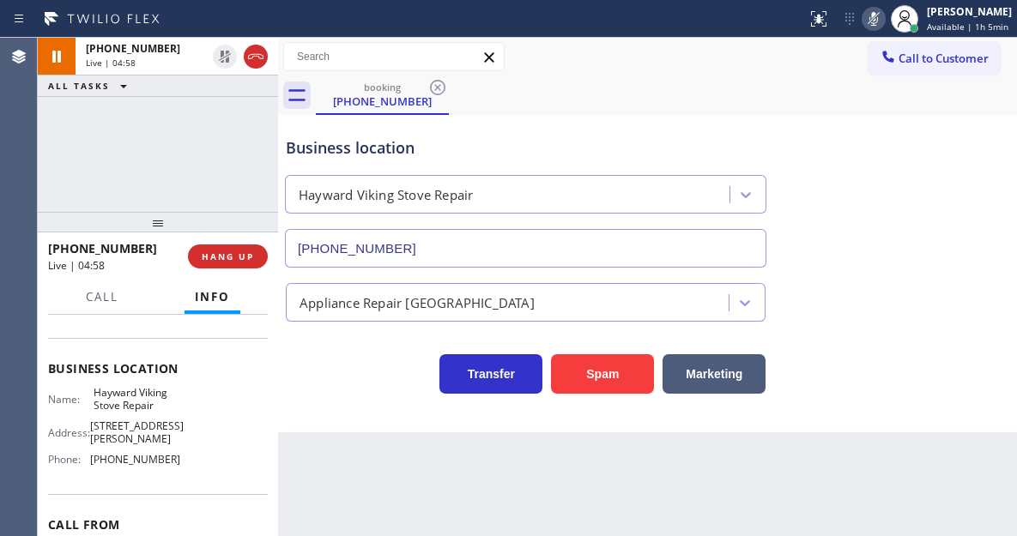
click at [878, 19] on icon at bounding box center [873, 19] width 9 height 14
click at [871, 21] on icon at bounding box center [873, 19] width 21 height 21
drag, startPoint x: 929, startPoint y: 191, endPoint x: 927, endPoint y: 181, distance: 9.6
click at [929, 191] on div "Business location Hayward Viking Stove Repair [PHONE_NUMBER]" at bounding box center [647, 189] width 730 height 155
click at [872, 20] on icon at bounding box center [873, 19] width 21 height 21
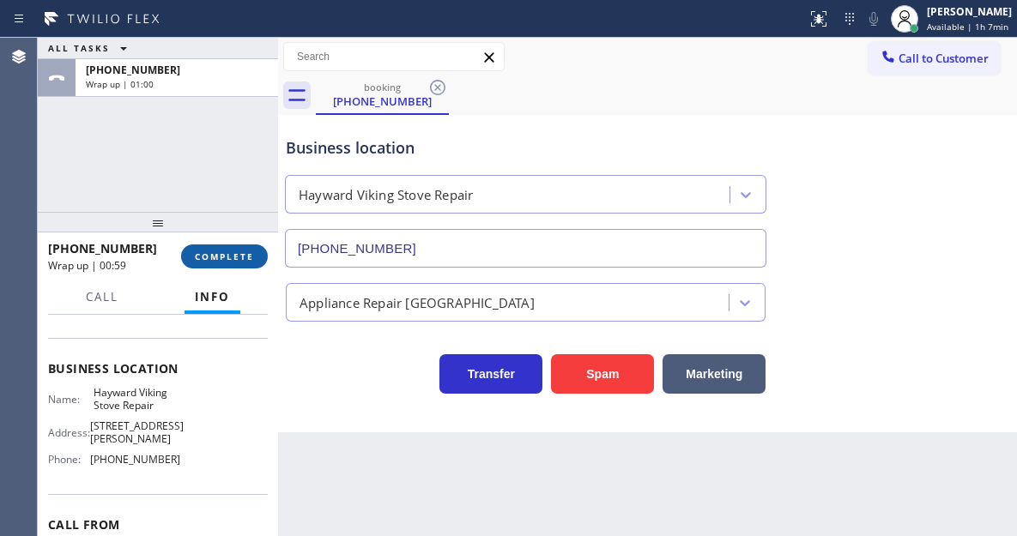
click at [238, 262] on span "COMPLETE" at bounding box center [224, 257] width 59 height 12
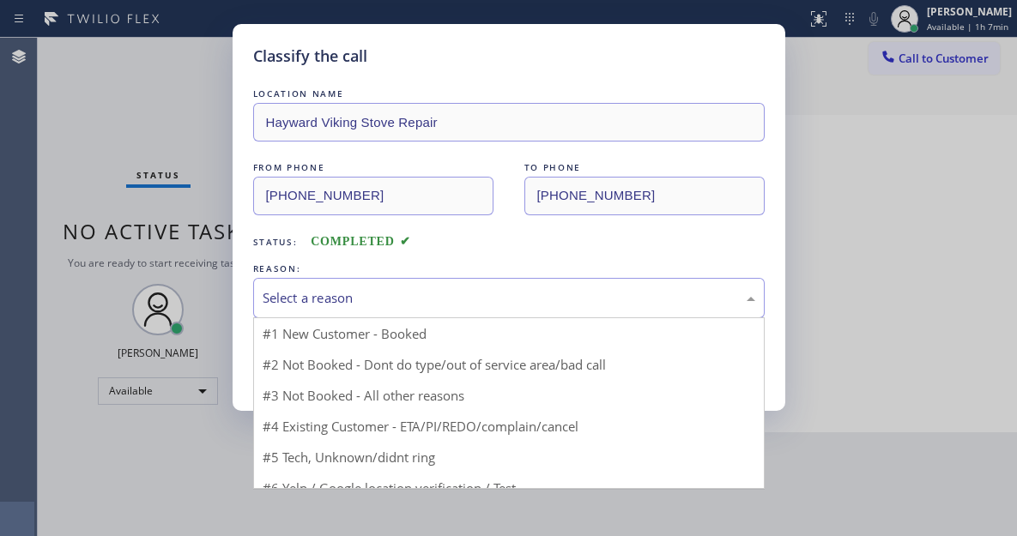
click at [383, 304] on div "Select a reason" at bounding box center [509, 298] width 493 height 20
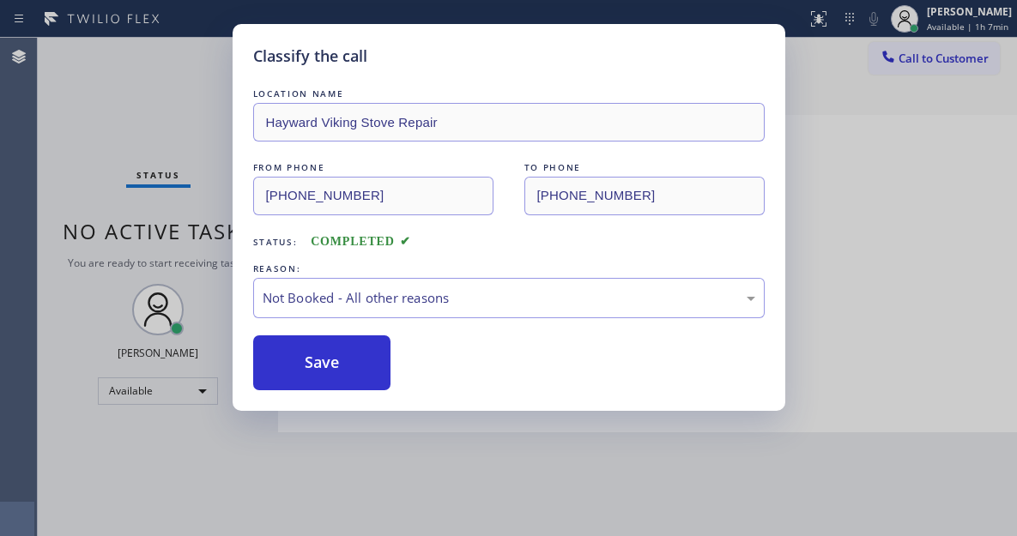
click at [342, 359] on button "Save" at bounding box center [322, 363] width 138 height 55
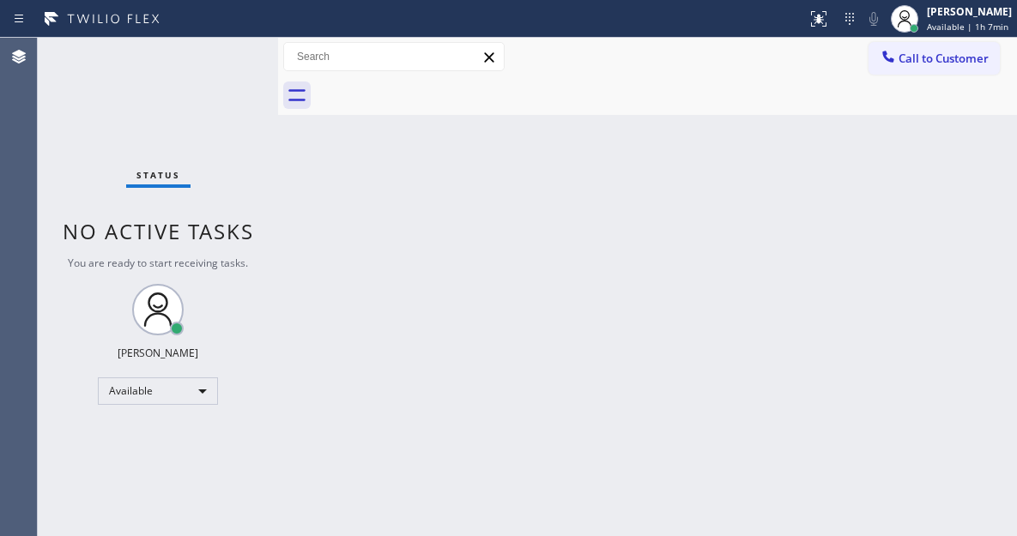
click at [210, 45] on div "Status No active tasks You are ready to start receiving tasks. [PERSON_NAME]" at bounding box center [158, 287] width 240 height 499
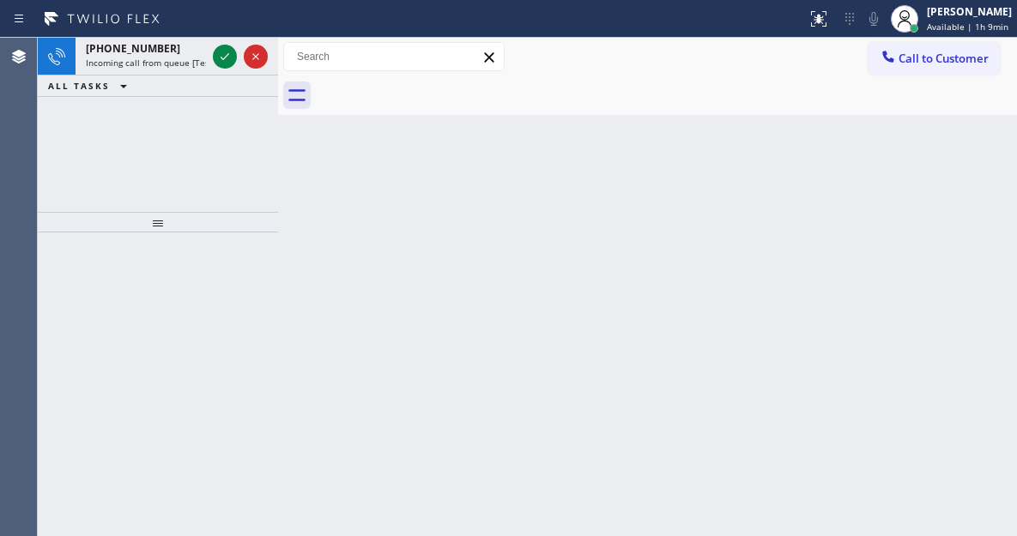
click at [210, 45] on div at bounding box center [240, 57] width 62 height 38
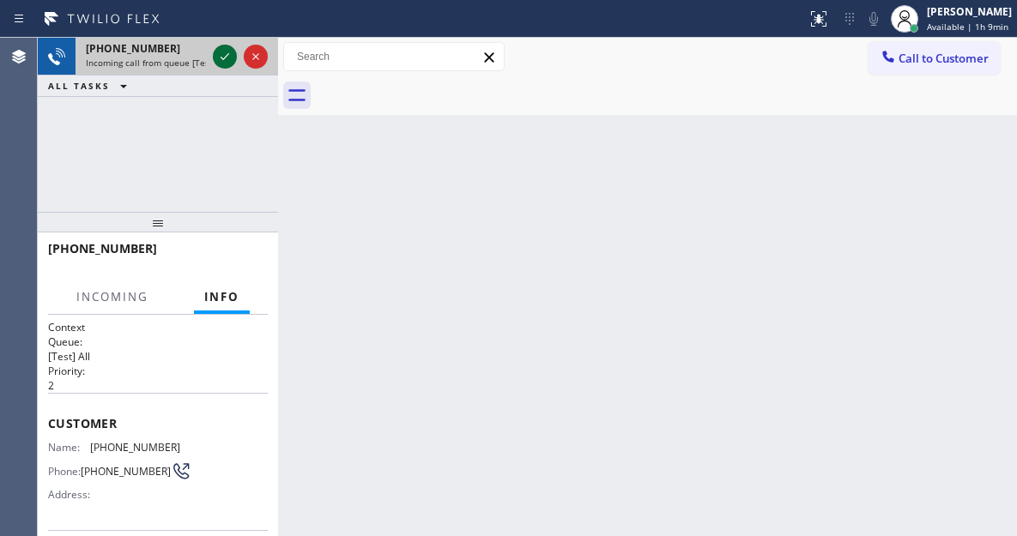
click at [225, 53] on icon at bounding box center [225, 56] width 21 height 21
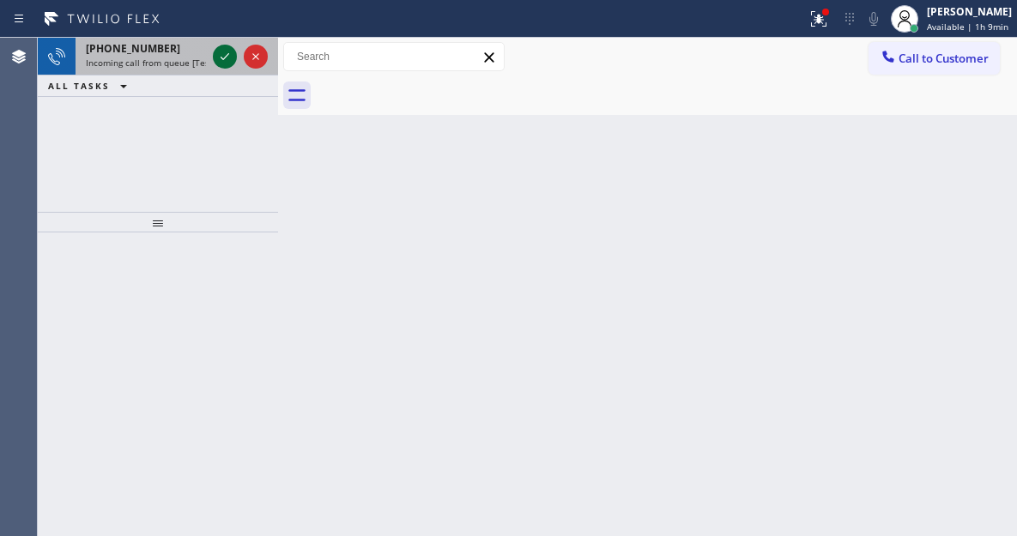
click at [216, 55] on icon at bounding box center [225, 56] width 21 height 21
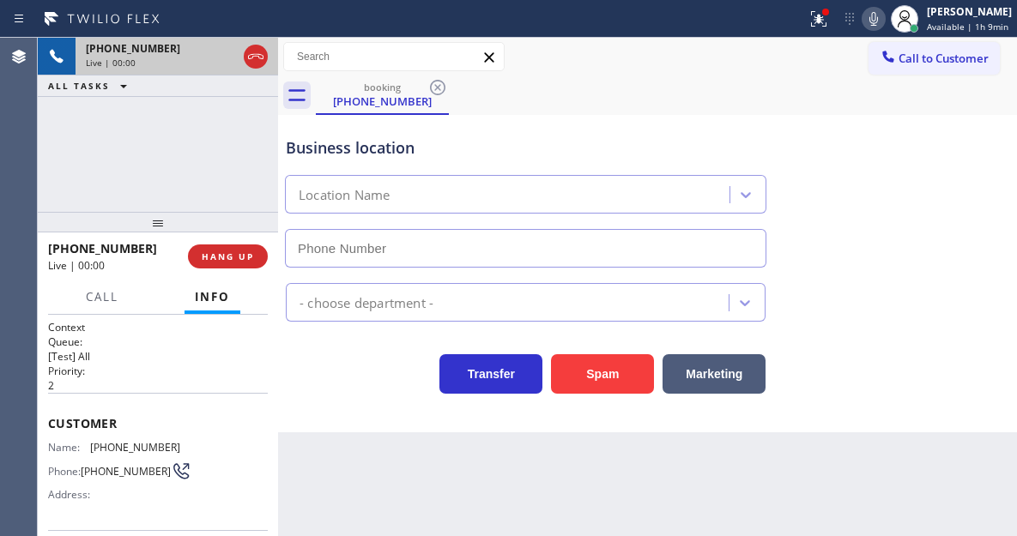
type input "[PHONE_NUMBER]"
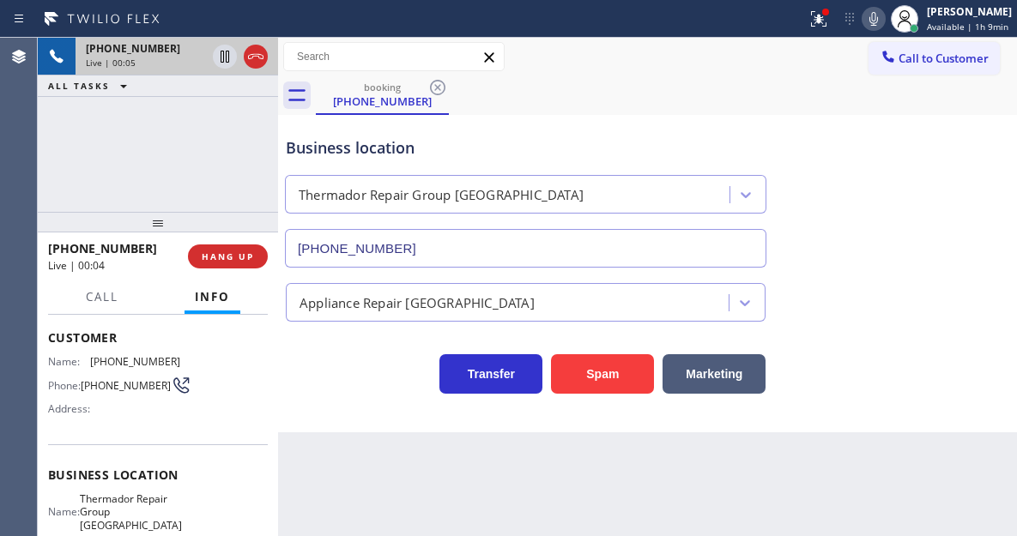
click at [114, 367] on span "[PHONE_NUMBER]" at bounding box center [135, 361] width 90 height 13
copy span "[PHONE_NUMBER]"
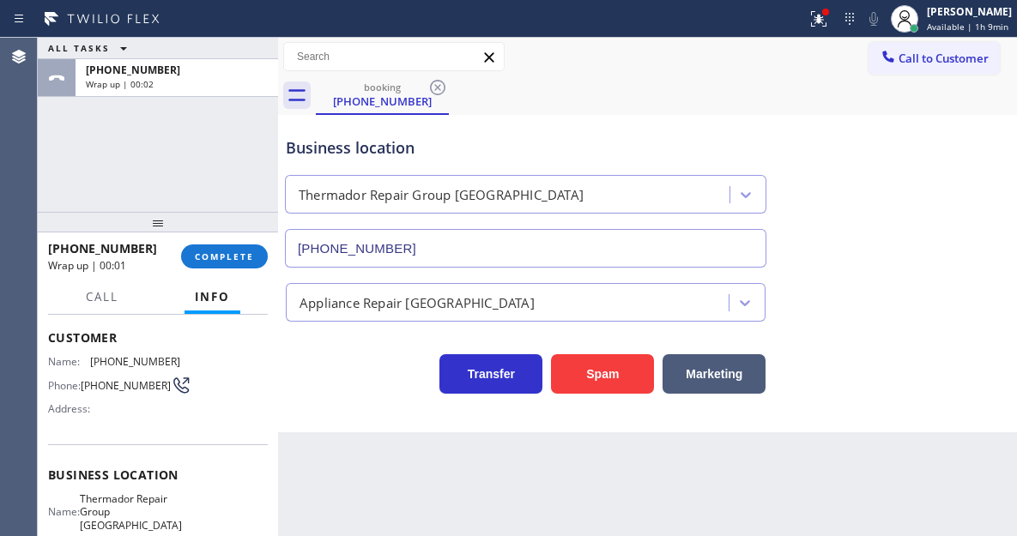
drag, startPoint x: 459, startPoint y: 126, endPoint x: 454, endPoint y: 138, distance: 13.1
click at [459, 126] on div "Business location Thermador Repair Group [GEOGRAPHIC_DATA] [PHONE_NUMBER]" at bounding box center [525, 193] width 487 height 148
click at [235, 263] on span "COMPLETE" at bounding box center [224, 257] width 59 height 12
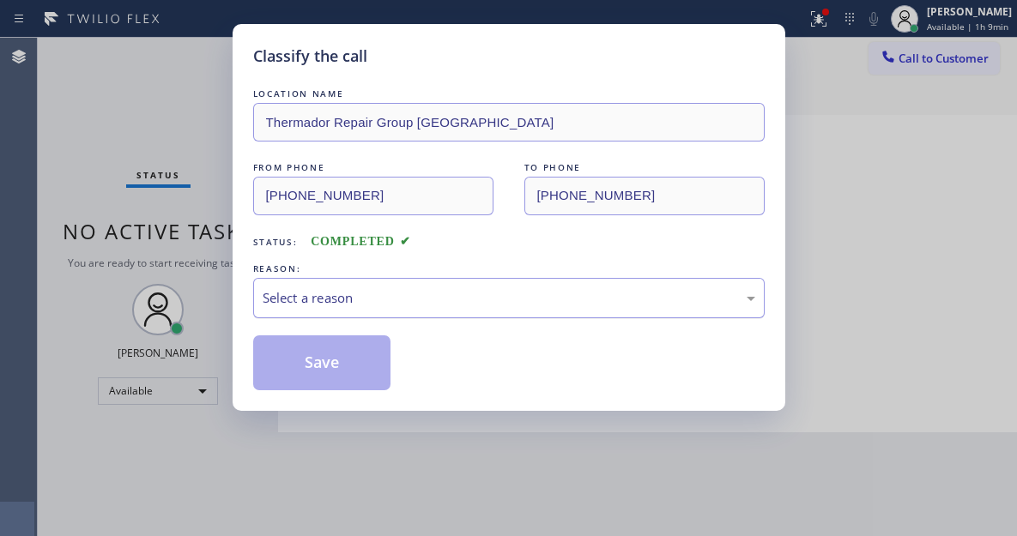
click at [361, 293] on div "Select a reason" at bounding box center [509, 298] width 493 height 20
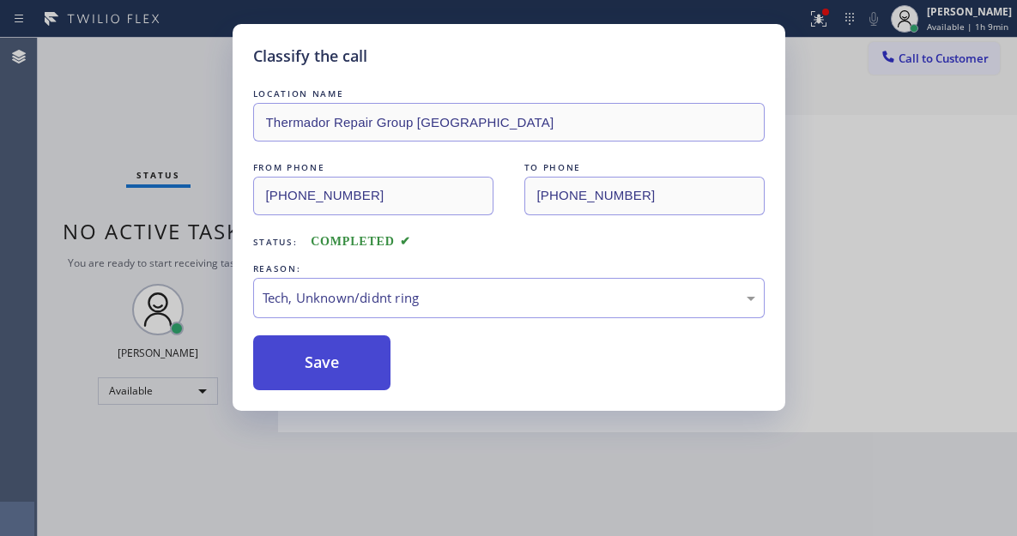
click at [351, 353] on button "Save" at bounding box center [322, 363] width 138 height 55
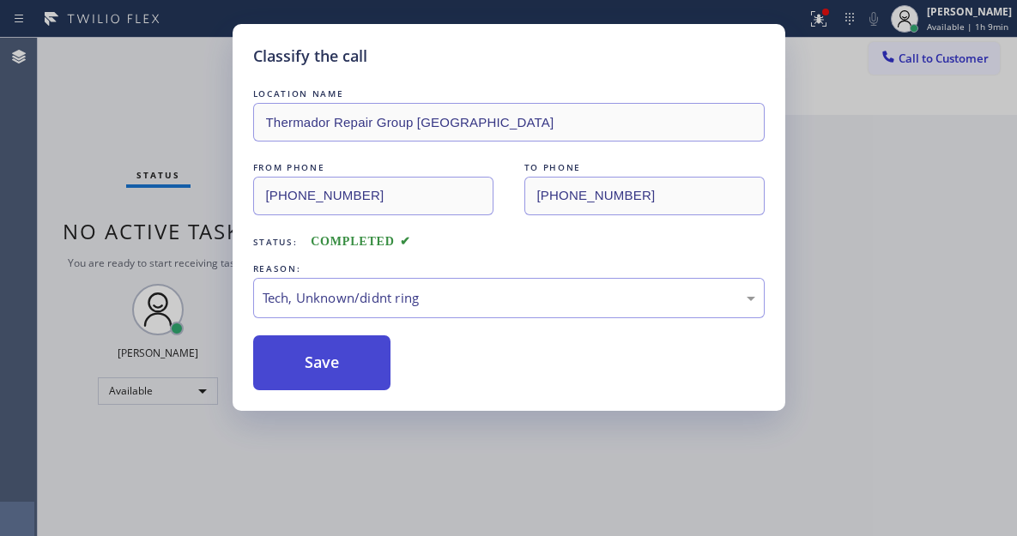
click at [351, 353] on button "Save" at bounding box center [322, 363] width 138 height 55
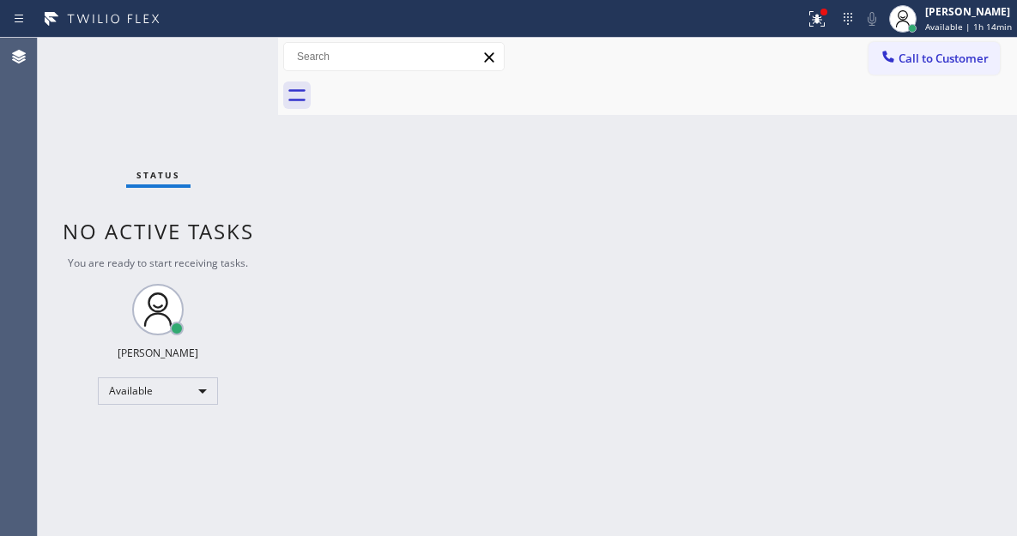
click at [229, 50] on div "Status No active tasks You are ready to start receiving tasks. [PERSON_NAME]" at bounding box center [158, 287] width 240 height 499
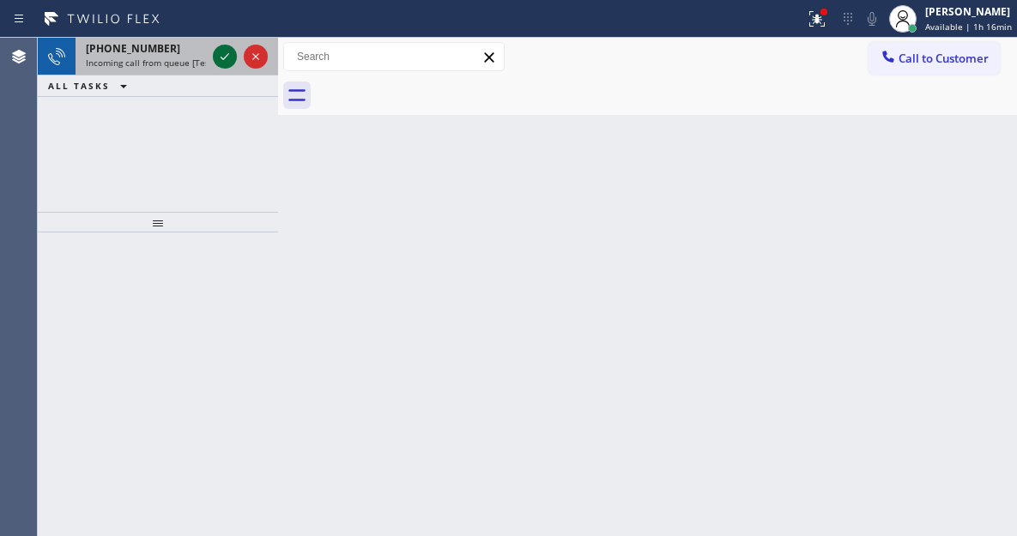
click at [229, 50] on icon at bounding box center [225, 56] width 21 height 21
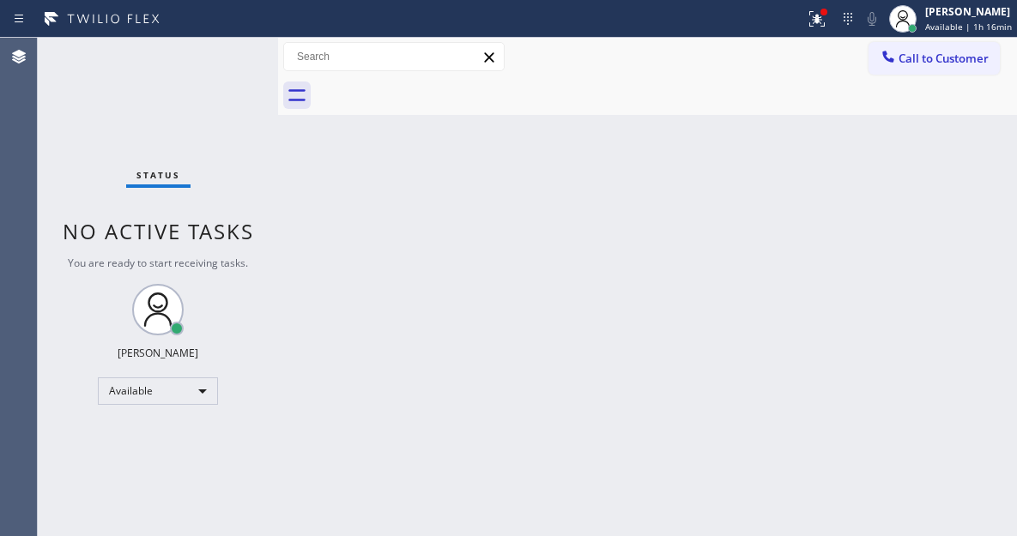
click at [225, 51] on div "Status No active tasks You are ready to start receiving tasks. [PERSON_NAME]" at bounding box center [158, 287] width 240 height 499
click at [212, 53] on div "Status No active tasks You are ready to start receiving tasks. [PERSON_NAME]" at bounding box center [158, 287] width 240 height 499
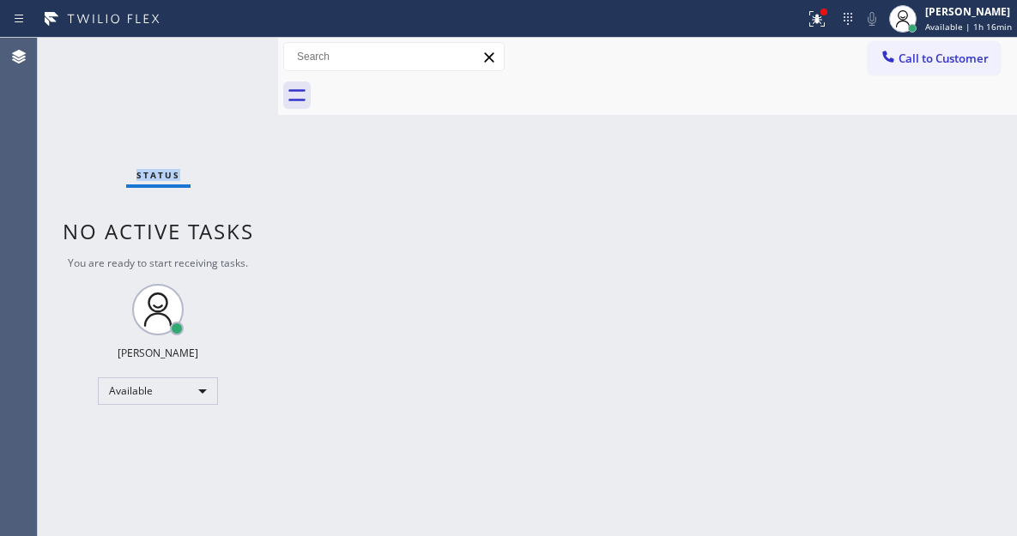
click at [212, 53] on div "Status No active tasks You are ready to start receiving tasks. [PERSON_NAME]" at bounding box center [158, 287] width 240 height 499
click at [946, 142] on div "Back to Dashboard Change Sender ID Customers Technicians Select a contact Outbo…" at bounding box center [647, 287] width 739 height 499
click at [227, 41] on div "Status No active tasks You are ready to start receiving tasks. [PERSON_NAME]" at bounding box center [158, 287] width 240 height 499
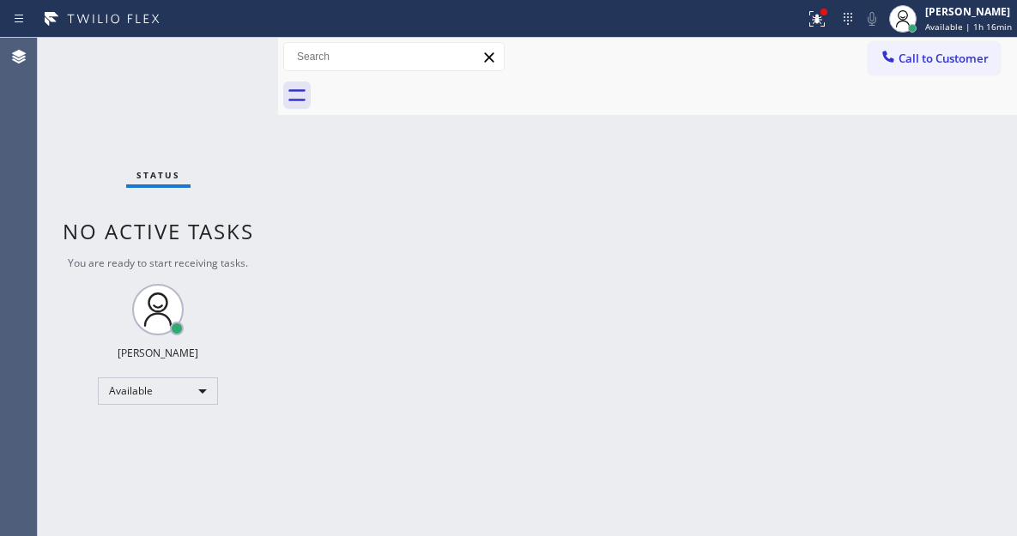
click at [942, 159] on div "Back to Dashboard Change Sender ID Customers Technicians Select a contact Outbo…" at bounding box center [647, 287] width 739 height 499
click at [230, 53] on div "Status No active tasks You are ready to start receiving tasks. [PERSON_NAME]" at bounding box center [158, 287] width 240 height 499
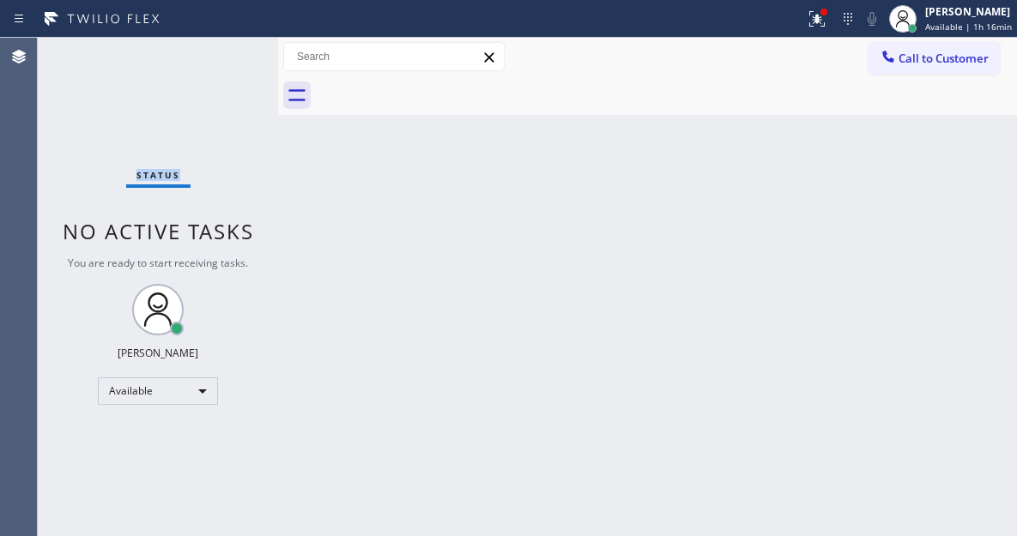
click at [230, 53] on div "Status No active tasks You are ready to start receiving tasks. [PERSON_NAME]" at bounding box center [158, 287] width 240 height 499
click at [929, 118] on div "Back to Dashboard Change Sender ID Customers Technicians Select a contact Outbo…" at bounding box center [647, 287] width 739 height 499
click at [202, 61] on div "Status No active tasks You are ready to start receiving tasks. [PERSON_NAME]" at bounding box center [158, 287] width 240 height 499
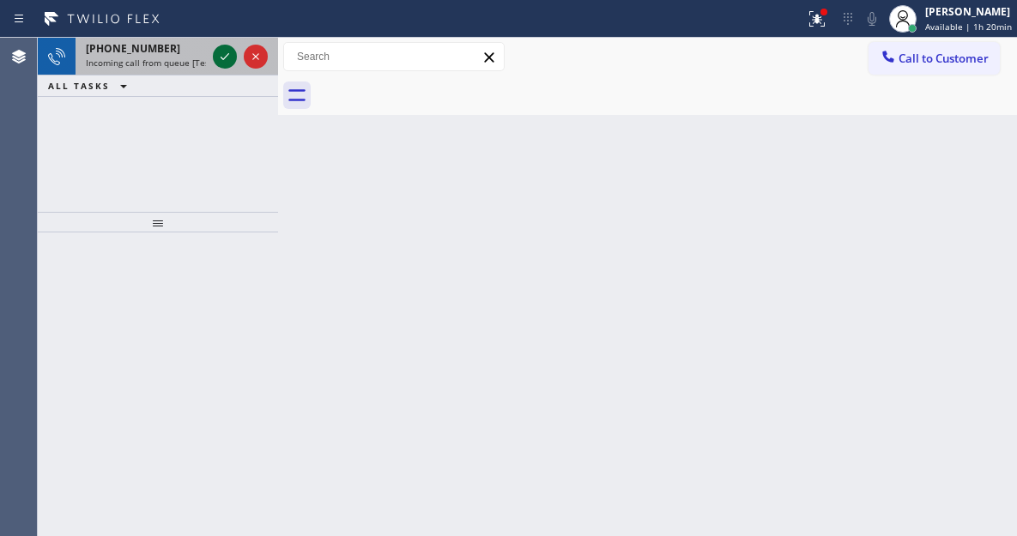
click at [221, 48] on icon at bounding box center [225, 56] width 21 height 21
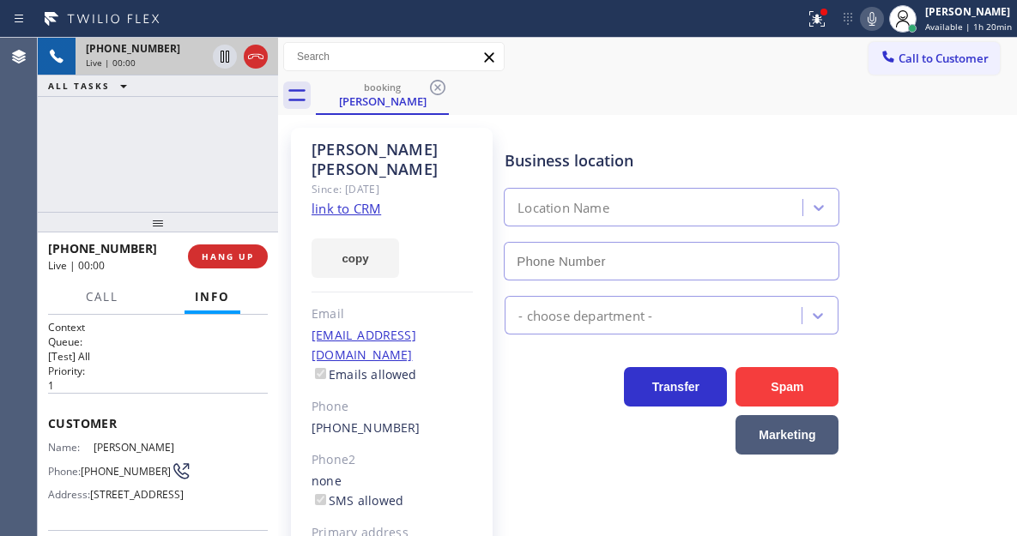
type input "[PHONE_NUMBER]"
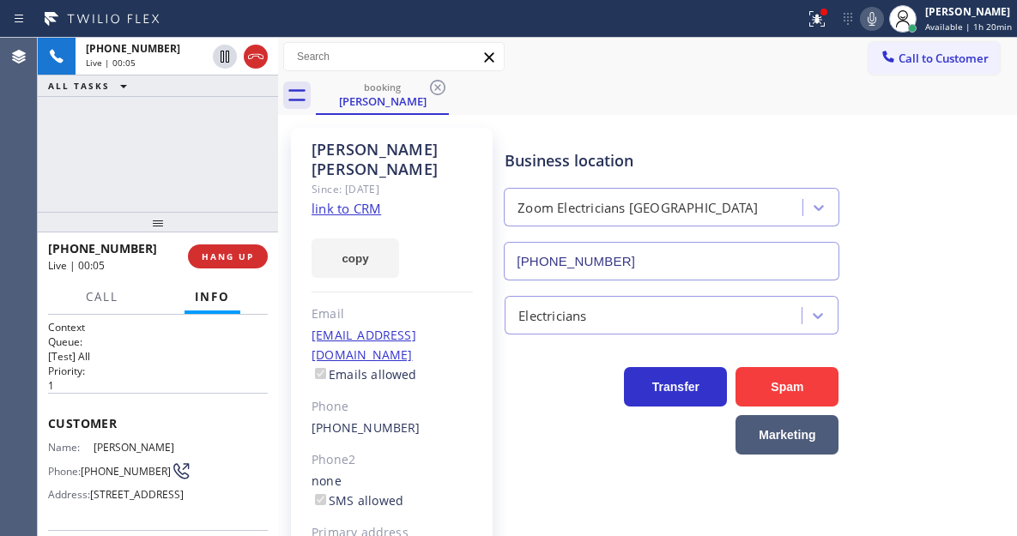
click at [318, 200] on link "link to CRM" at bounding box center [347, 208] width 70 height 17
click at [109, 478] on span "[PHONE_NUMBER]" at bounding box center [126, 471] width 90 height 13
copy div "[PHONE_NUMBER]"
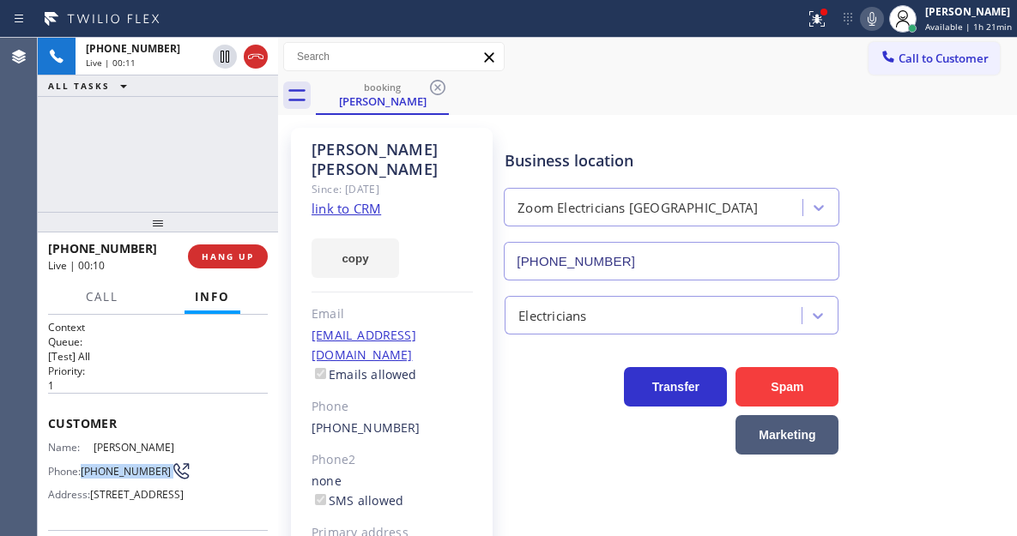
click at [541, 142] on div "Business location Zoom Electricians [GEOGRAPHIC_DATA] [PHONE_NUMBER]" at bounding box center [671, 206] width 341 height 148
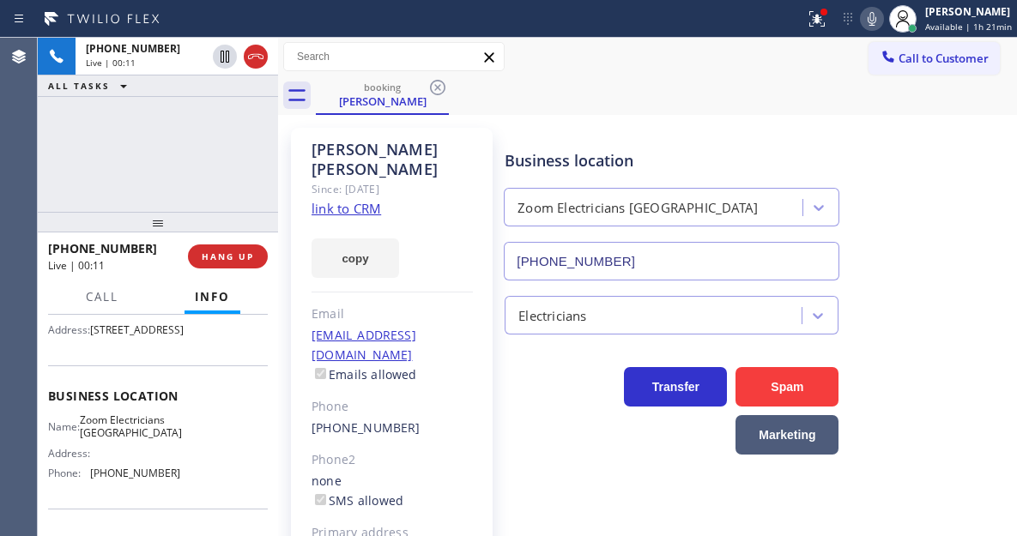
scroll to position [172, 0]
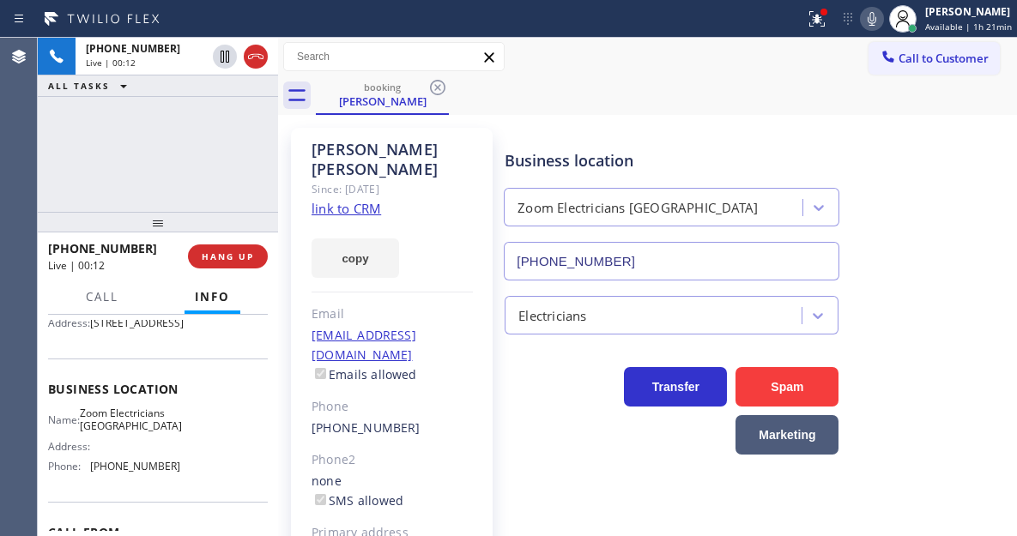
click at [111, 433] on span "Zoom Electricians [GEOGRAPHIC_DATA]" at bounding box center [131, 420] width 102 height 27
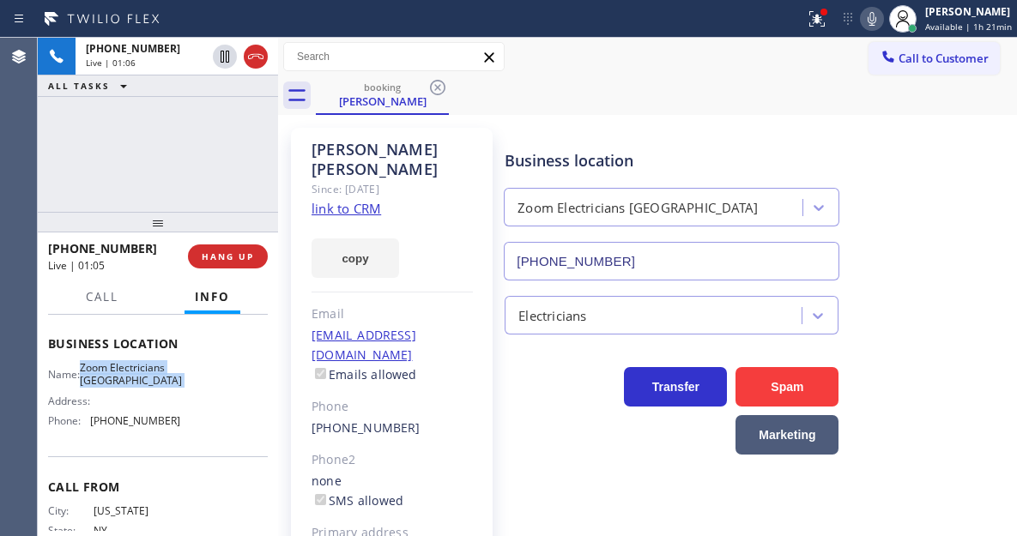
scroll to position [331, 0]
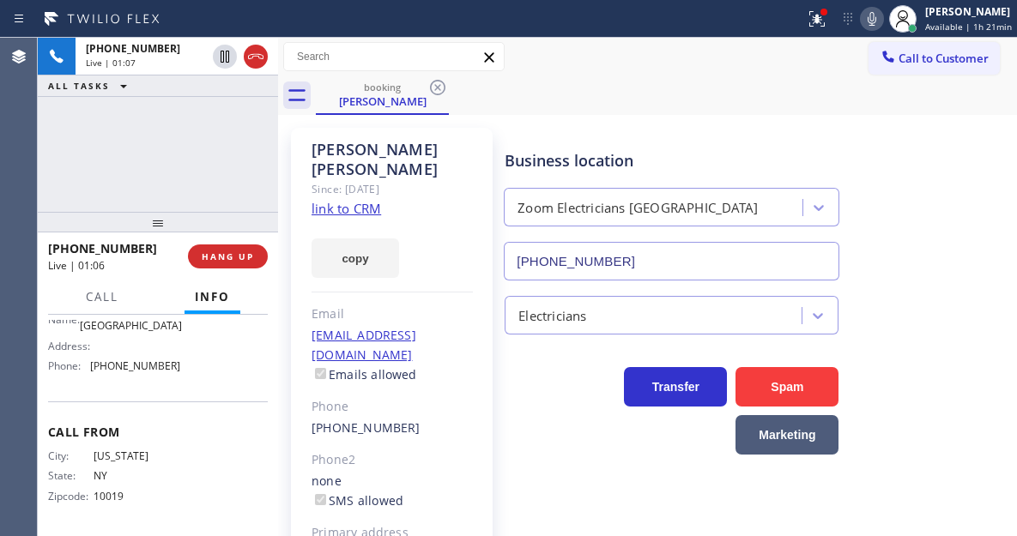
click at [130, 366] on span "[PHONE_NUMBER]" at bounding box center [135, 366] width 90 height 13
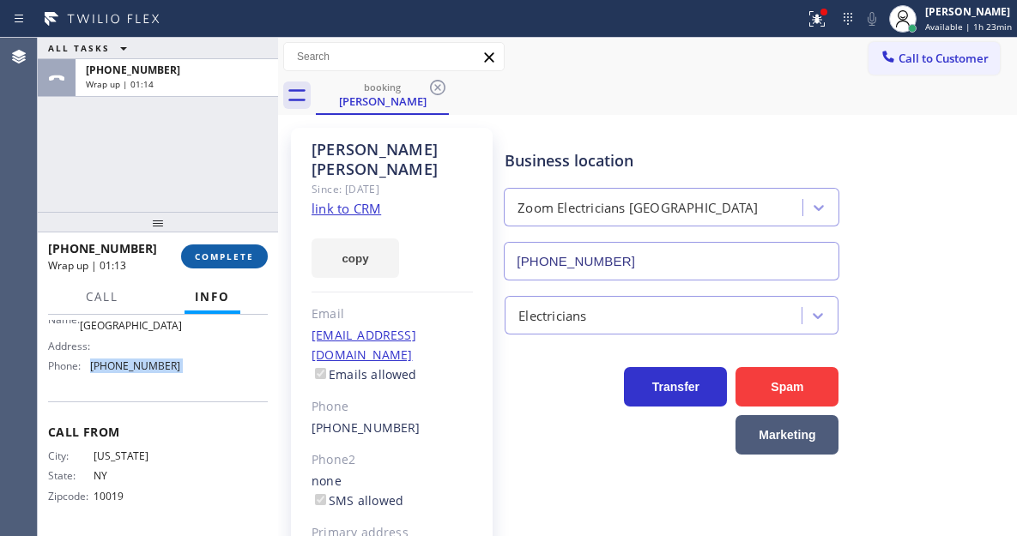
click at [232, 250] on button "COMPLETE" at bounding box center [224, 257] width 87 height 24
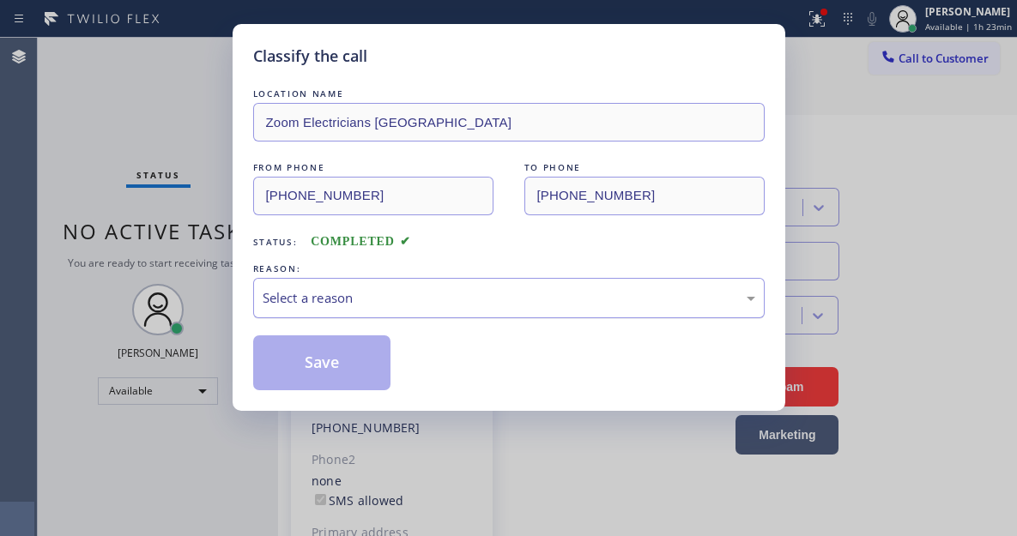
click at [411, 300] on div "Select a reason" at bounding box center [509, 298] width 493 height 20
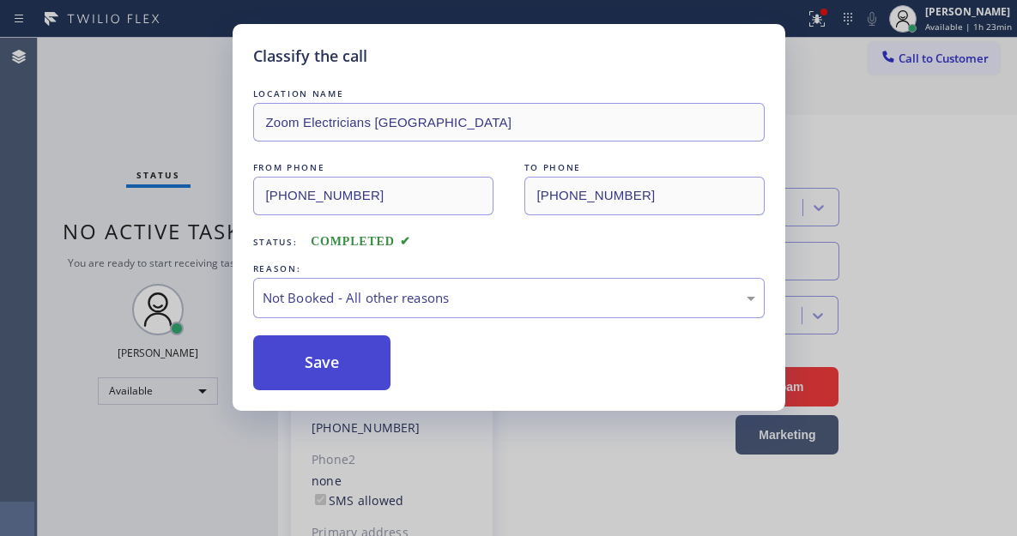
click at [357, 359] on button "Save" at bounding box center [322, 363] width 138 height 55
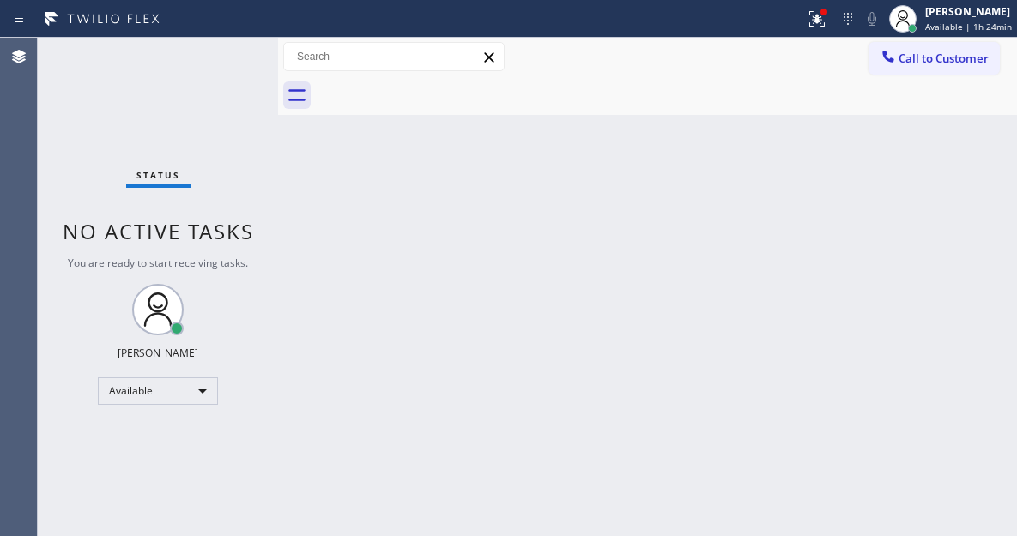
click at [216, 49] on div "Status No active tasks You are ready to start receiving tasks. [PERSON_NAME]" at bounding box center [158, 287] width 240 height 499
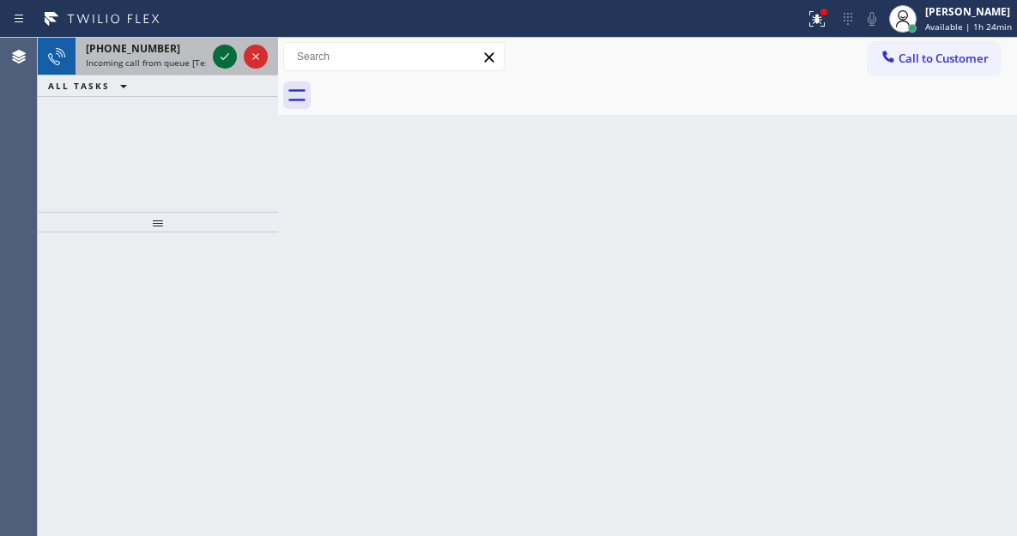
click at [216, 49] on icon at bounding box center [225, 56] width 21 height 21
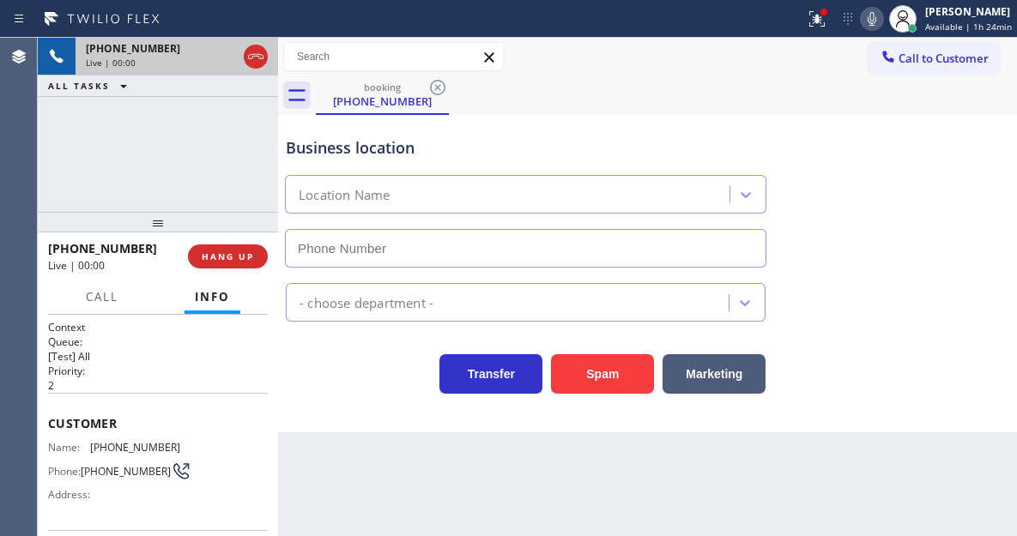
type input "[PHONE_NUMBER]"
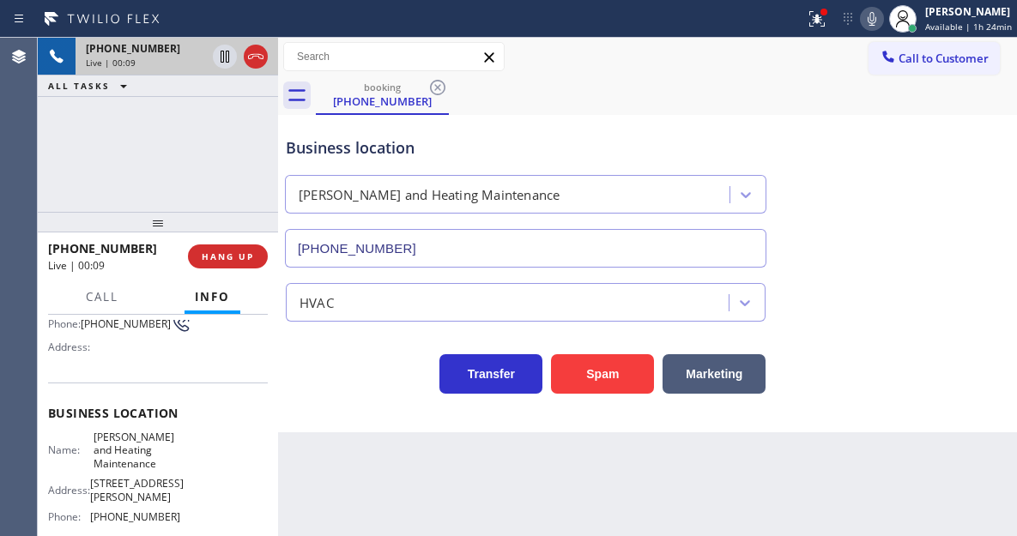
scroll to position [147, 0]
click at [373, 144] on div "Business location" at bounding box center [526, 147] width 480 height 23
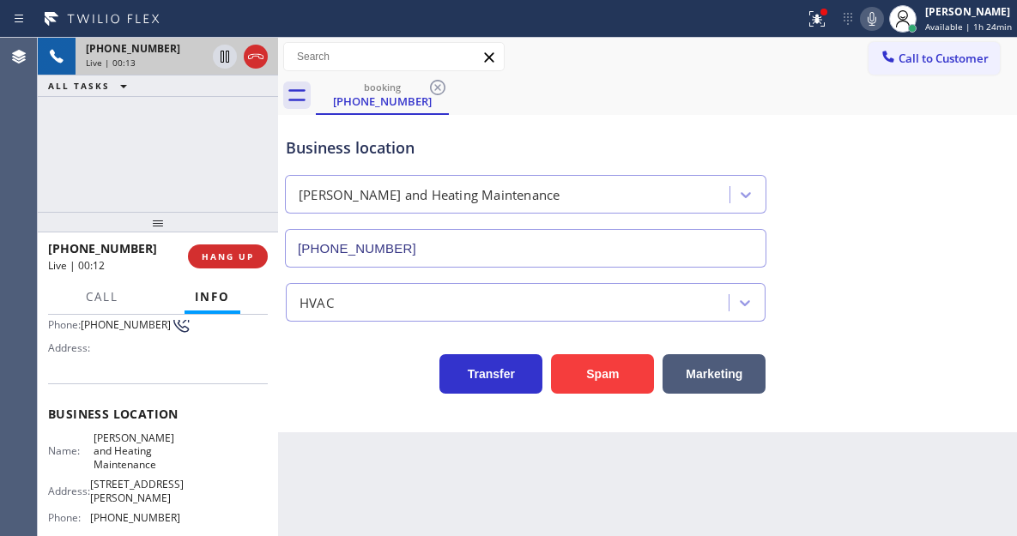
click at [114, 435] on div "Business location Name: [PERSON_NAME] and Heating Maintenance Address: [STREET_…" at bounding box center [158, 469] width 220 height 170
click at [114, 434] on div "Business location Name: [PERSON_NAME] and Heating Maintenance Address: [STREET_…" at bounding box center [158, 469] width 220 height 170
click at [115, 434] on div "Business location Name: [PERSON_NAME] and Heating Maintenance Address: [STREET_…" at bounding box center [158, 469] width 220 height 170
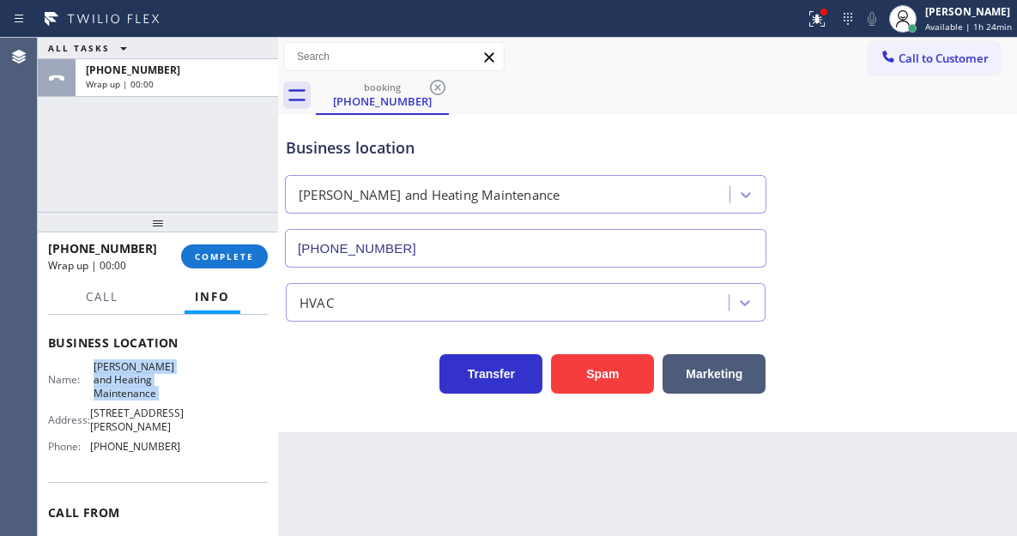
scroll to position [318, 0]
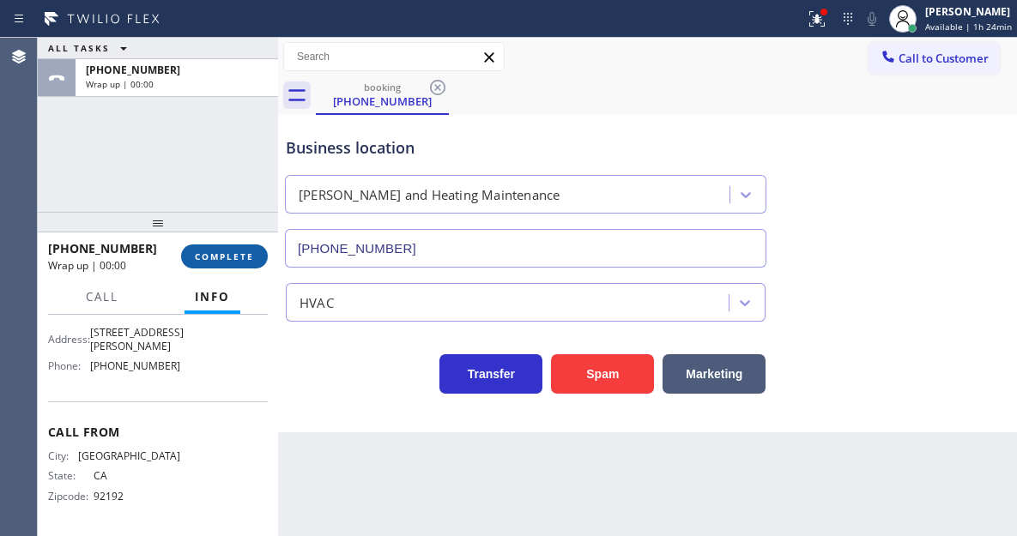
click at [215, 253] on span "COMPLETE" at bounding box center [224, 257] width 59 height 12
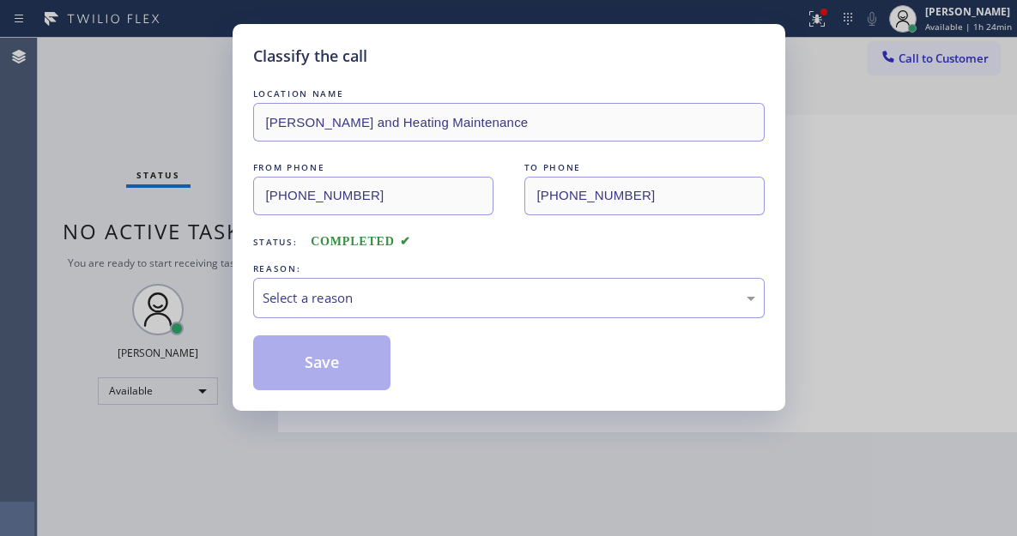
click at [351, 302] on div "Select a reason" at bounding box center [509, 298] width 493 height 20
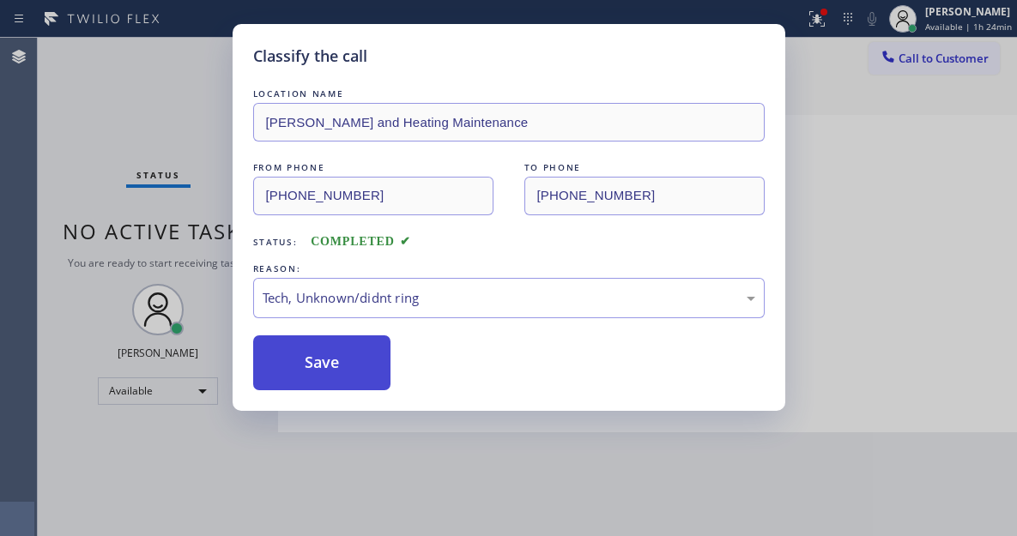
click at [360, 362] on button "Save" at bounding box center [322, 363] width 138 height 55
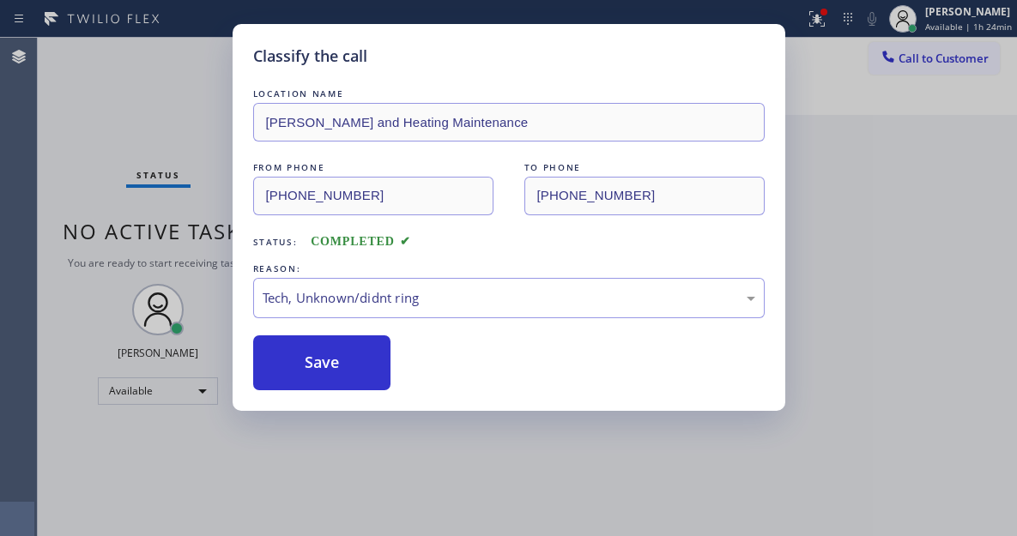
click at [126, 79] on div "Classify the call LOCATION NAME Viking Appliance Repair Expert FROM PHONE [PHON…" at bounding box center [527, 287] width 979 height 499
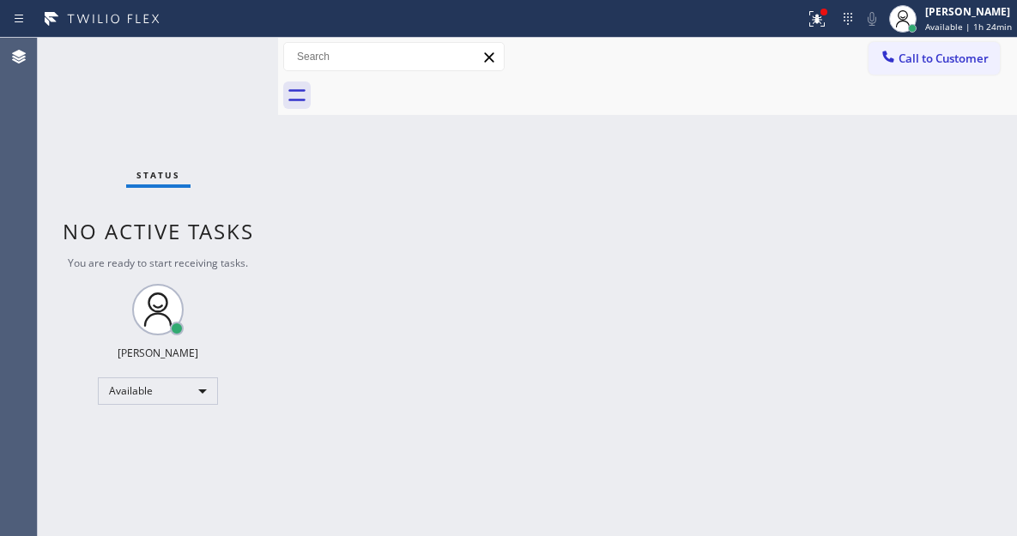
click at [215, 53] on div "Status No active tasks You are ready to start receiving tasks. [PERSON_NAME]" at bounding box center [158, 287] width 240 height 499
click at [236, 45] on div "Status No active tasks You are ready to start receiving tasks. [PERSON_NAME]" at bounding box center [158, 287] width 240 height 499
click at [221, 50] on div "Status No active tasks You are ready to start receiving tasks. [PERSON_NAME]" at bounding box center [158, 287] width 240 height 499
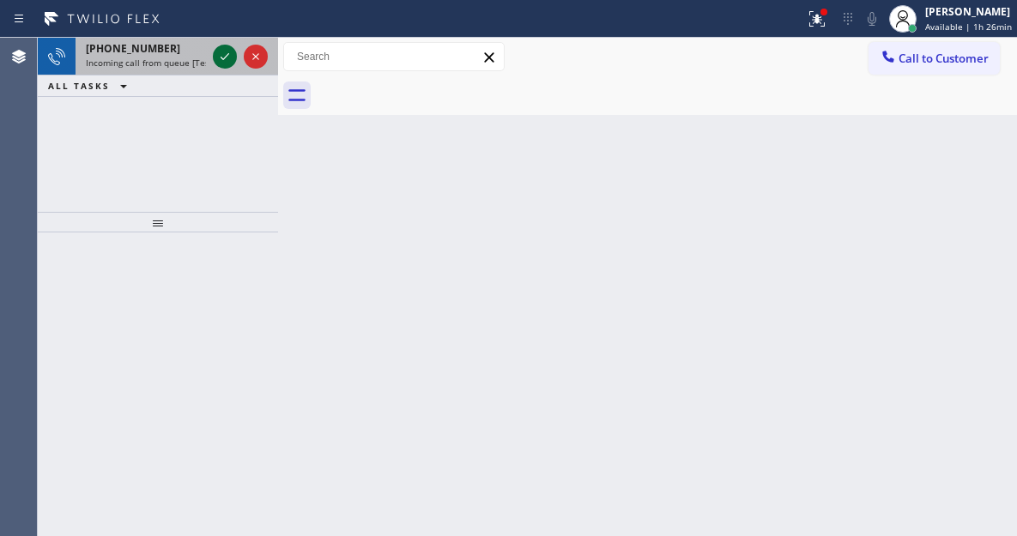
click at [221, 50] on icon at bounding box center [225, 56] width 21 height 21
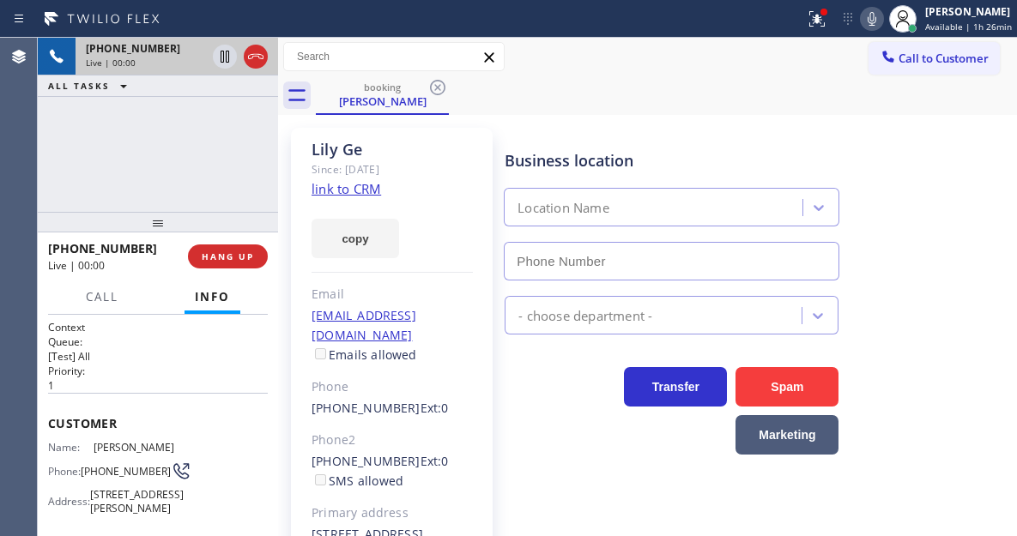
type input "[PHONE_NUMBER]"
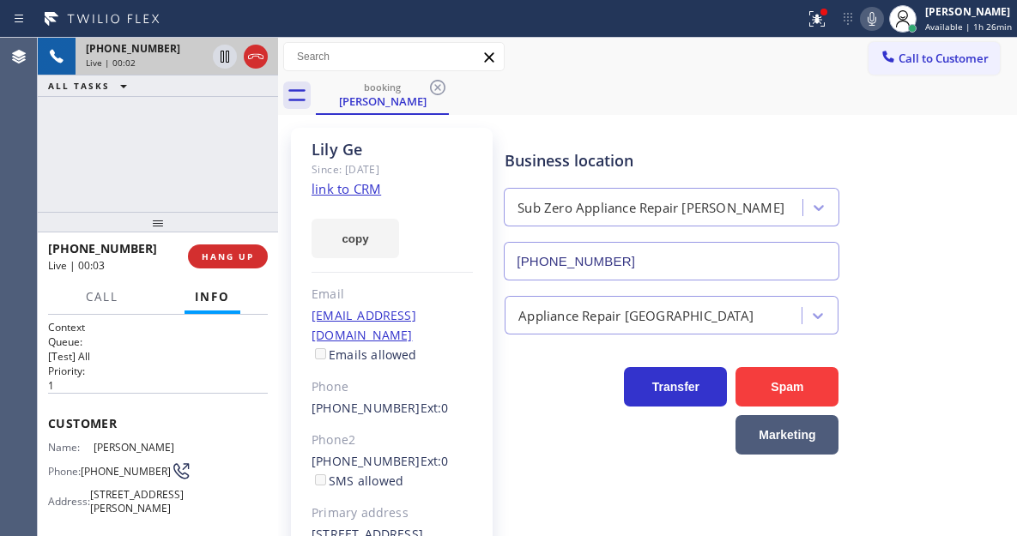
click at [340, 185] on link "link to CRM" at bounding box center [347, 188] width 70 height 17
click at [115, 167] on div "[PHONE_NUMBER] Live | 00:04 ALL TASKS ALL TASKS ACTIVE TASKS TASKS IN WRAP UP" at bounding box center [158, 125] width 240 height 174
click at [185, 144] on div "[PHONE_NUMBER] Live | 00:39 ALL TASKS ALL TASKS ACTIVE TASKS TASKS IN WRAP UP" at bounding box center [158, 125] width 240 height 174
click at [225, 56] on icon at bounding box center [225, 56] width 21 height 21
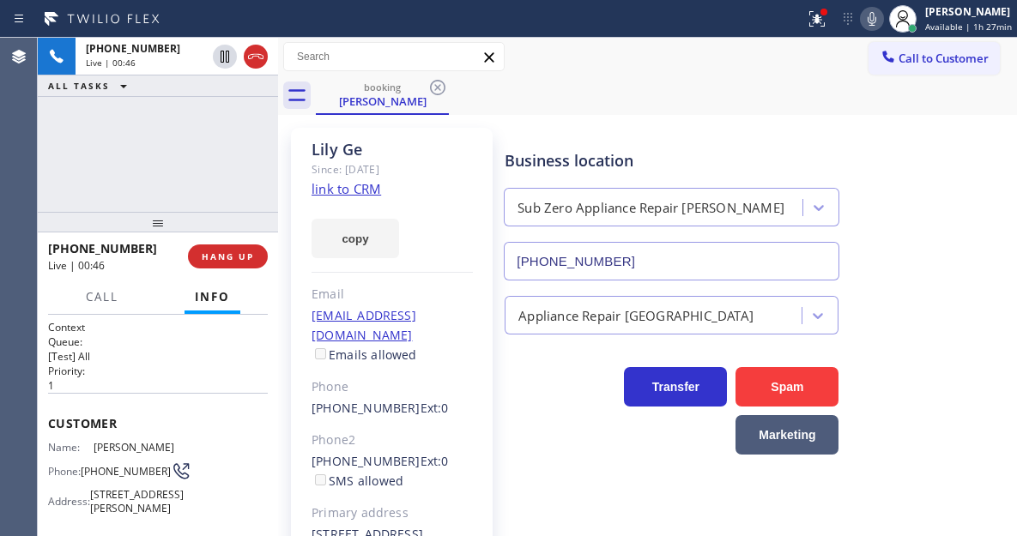
click at [875, 21] on icon at bounding box center [872, 19] width 21 height 21
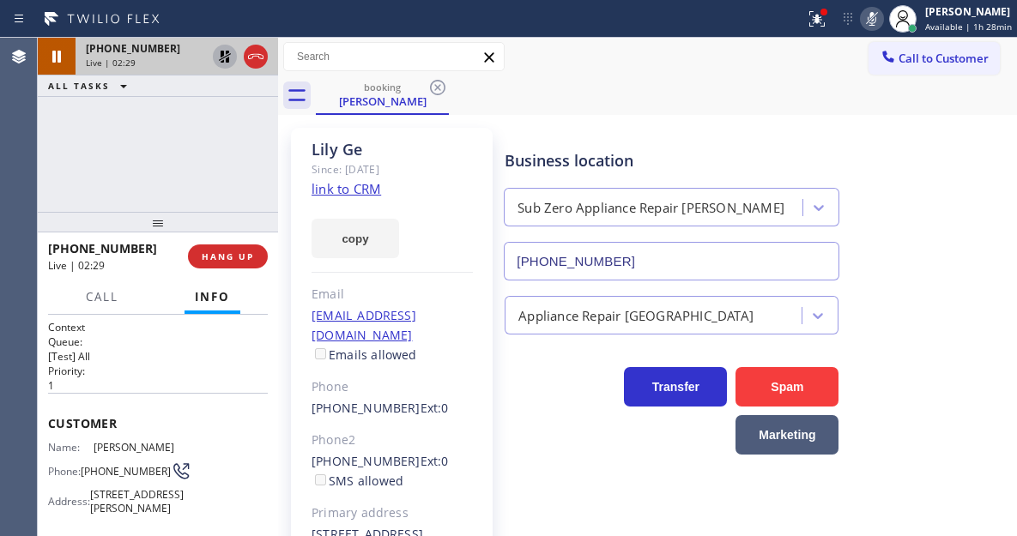
click at [221, 62] on icon at bounding box center [225, 57] width 12 height 12
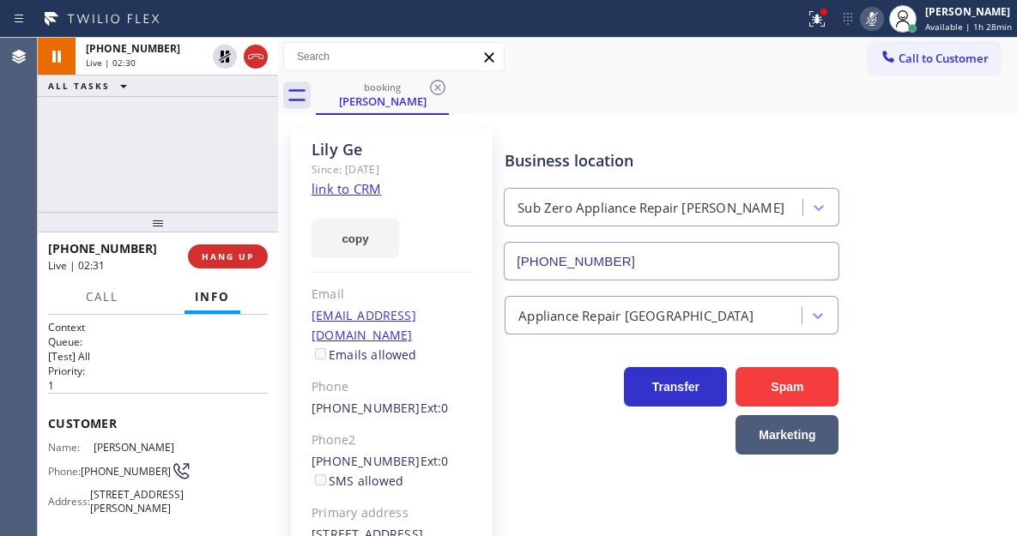
click at [876, 22] on icon at bounding box center [872, 19] width 9 height 14
click at [932, 218] on div "Business location Sub Zero Appliance Repair [PERSON_NAME] [PHONE_NUMBER]" at bounding box center [757, 202] width 512 height 155
click at [825, 23] on icon at bounding box center [816, 18] width 15 height 15
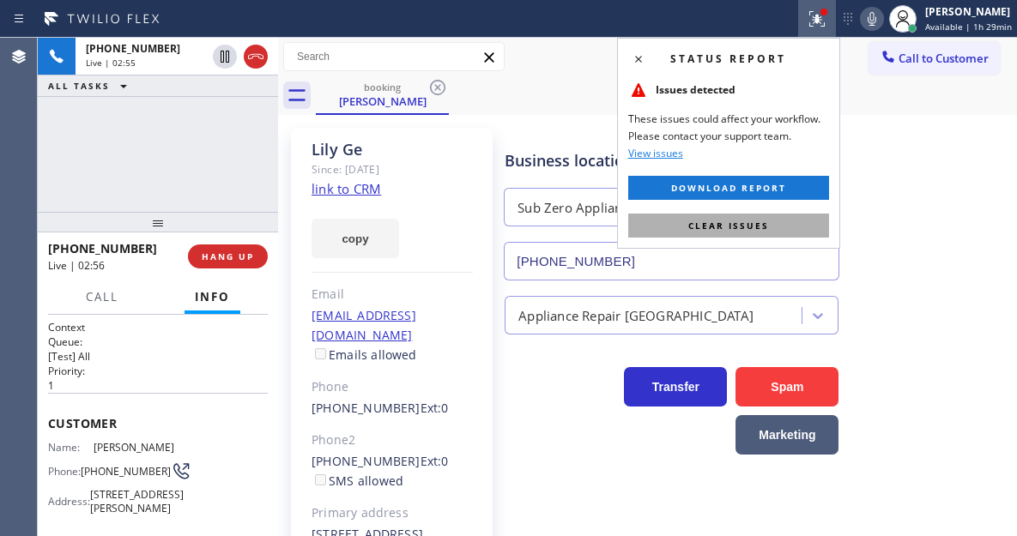
click at [819, 233] on button "Clear issues" at bounding box center [728, 226] width 201 height 24
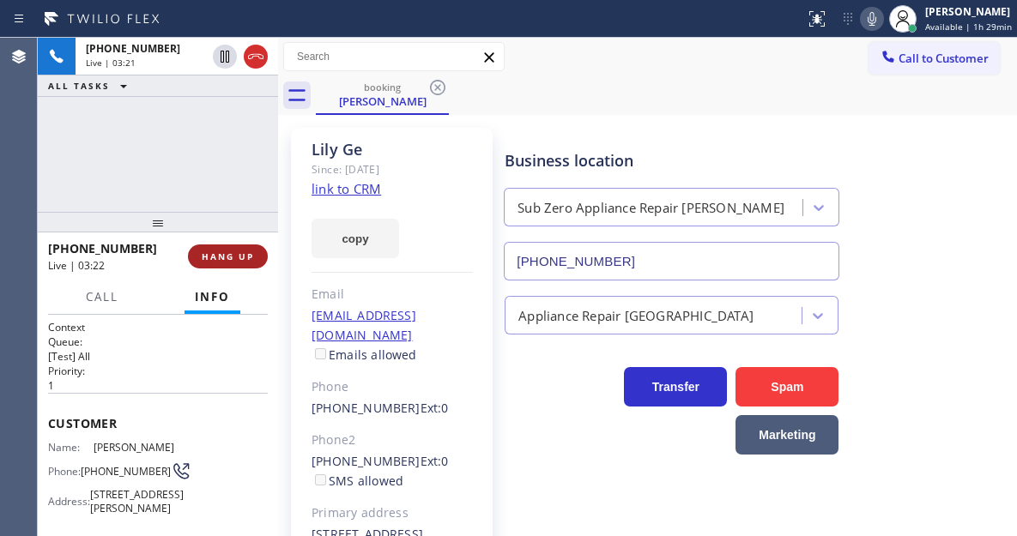
click at [245, 255] on span "HANG UP" at bounding box center [228, 257] width 52 height 12
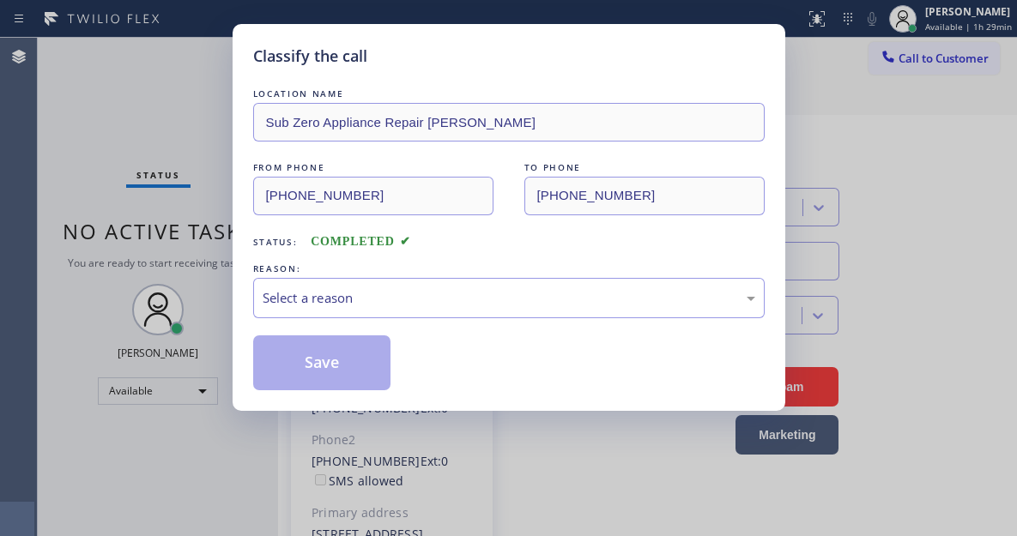
click at [245, 255] on div "Classify the call LOCATION NAME Sub Zero Appliance Repair [PERSON_NAME] FROM PH…" at bounding box center [509, 217] width 553 height 387
click at [433, 310] on div "Select a reason" at bounding box center [509, 298] width 512 height 40
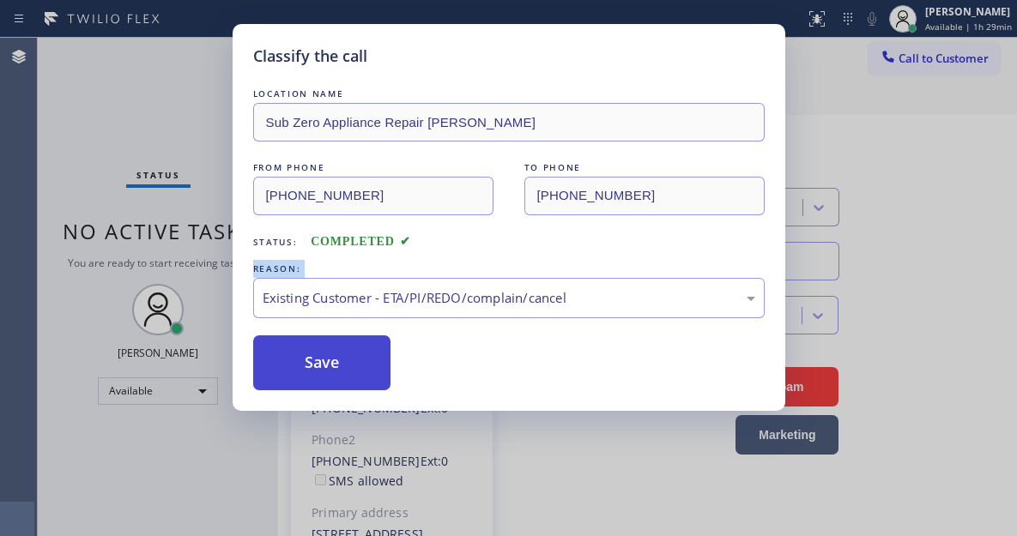
click at [351, 367] on button "Save" at bounding box center [322, 363] width 138 height 55
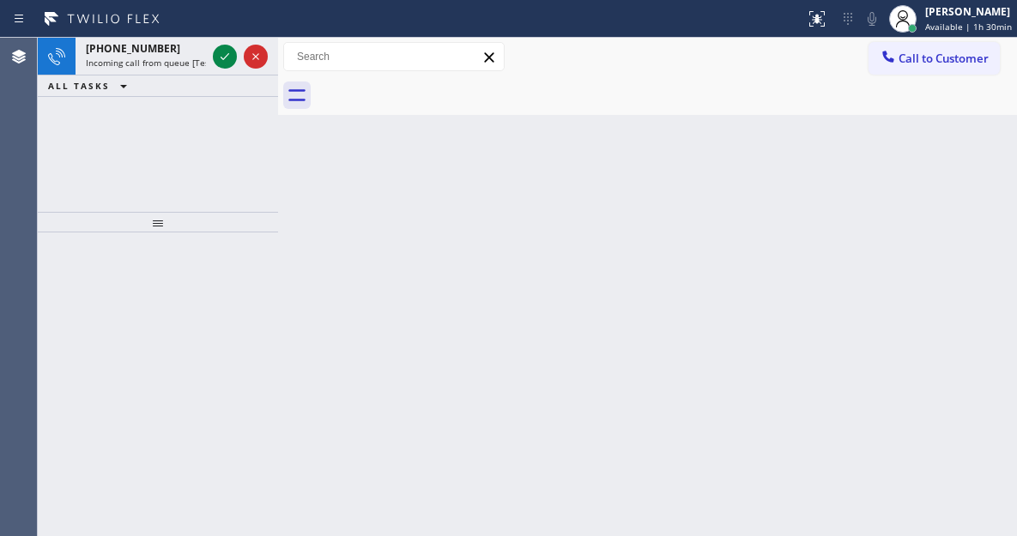
click at [221, 60] on icon at bounding box center [225, 56] width 21 height 21
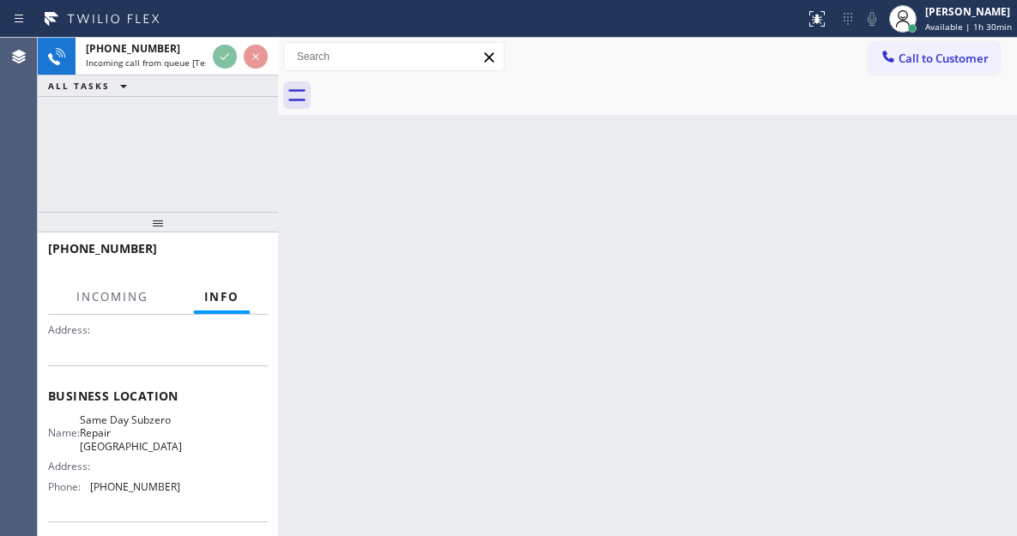
scroll to position [172, 0]
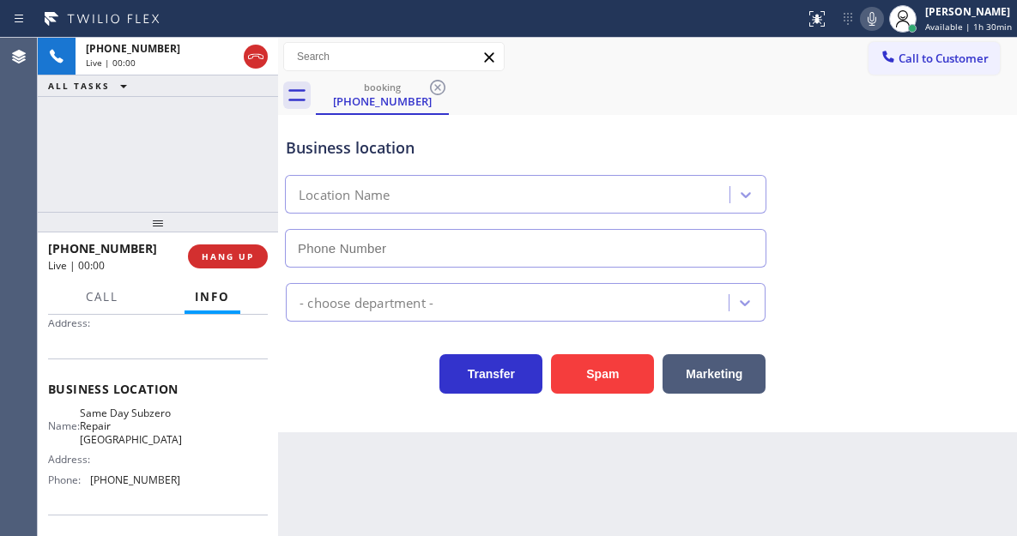
click at [127, 427] on span "Same Day Subzero Repair [GEOGRAPHIC_DATA]" at bounding box center [131, 426] width 102 height 39
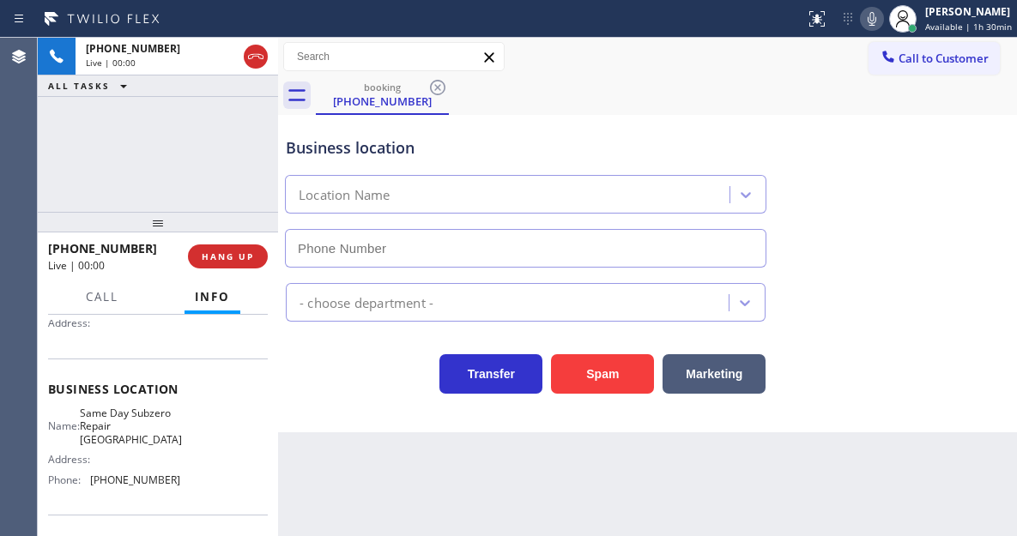
type input "[PHONE_NUMBER]"
click at [127, 427] on span "Same Day Subzero Repair [GEOGRAPHIC_DATA]" at bounding box center [131, 426] width 102 height 39
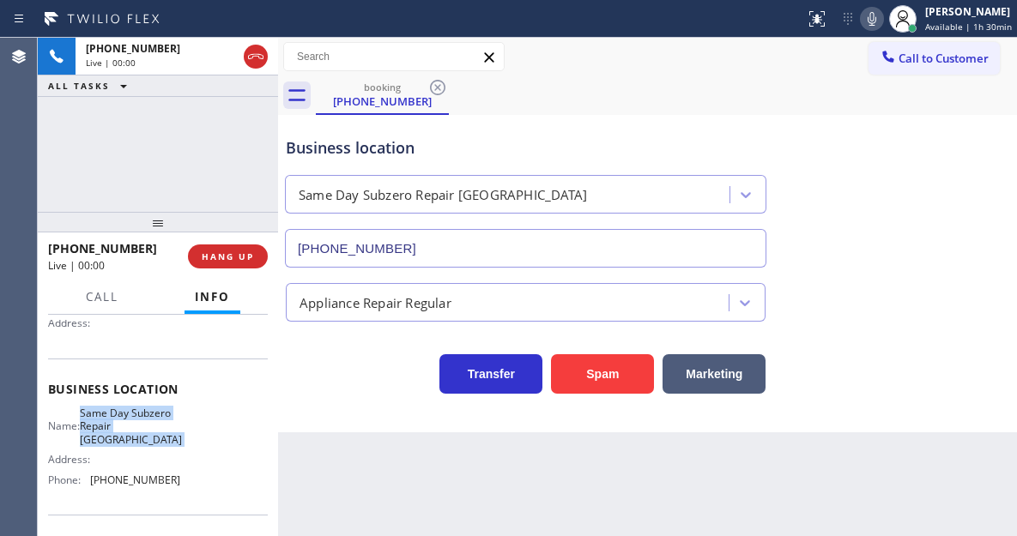
click at [127, 427] on span "Same Day Subzero Repair [GEOGRAPHIC_DATA]" at bounding box center [131, 426] width 102 height 39
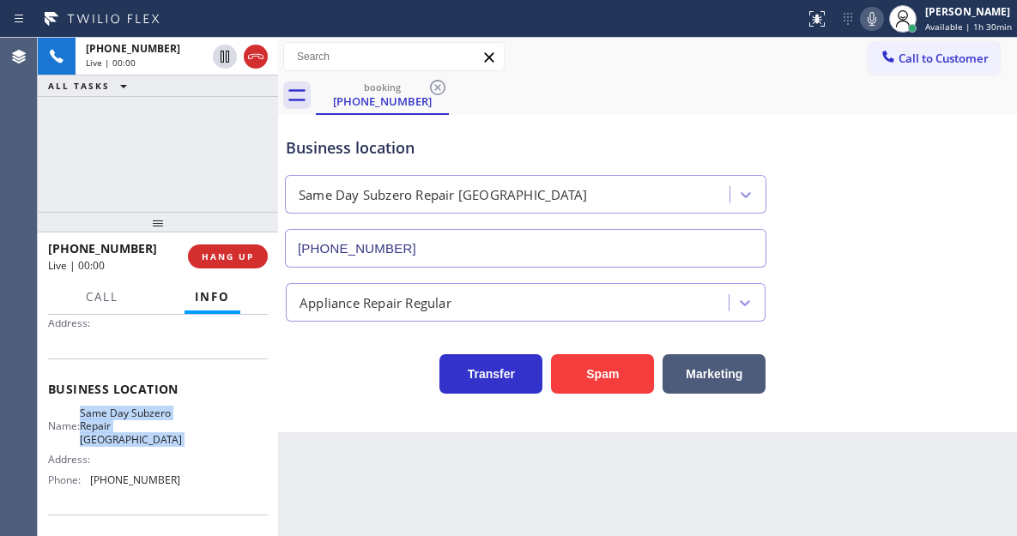
click at [127, 427] on span "Same Day Subzero Repair [GEOGRAPHIC_DATA]" at bounding box center [131, 426] width 102 height 39
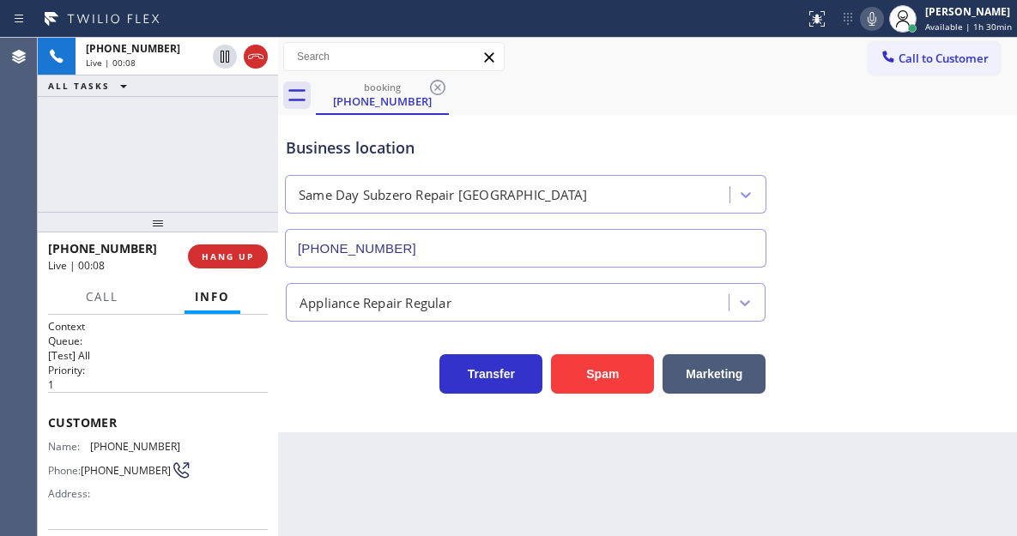
scroll to position [0, 0]
click at [112, 451] on span "[PHONE_NUMBER]" at bounding box center [135, 447] width 90 height 13
click at [367, 441] on div "Back to Dashboard Change Sender ID Customers Technicians Select a contact Outbo…" at bounding box center [647, 287] width 739 height 499
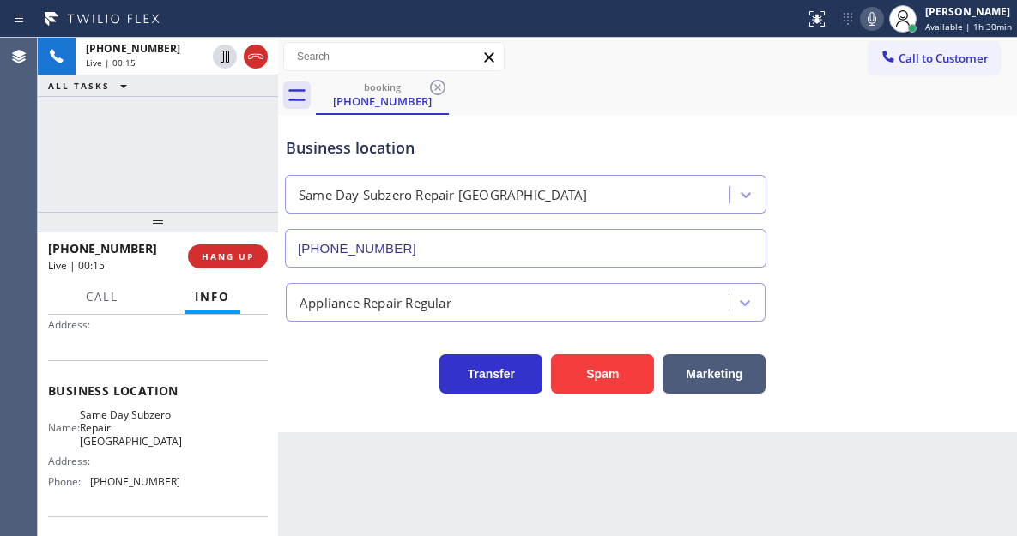
scroll to position [172, 0]
click at [143, 427] on span "Same Day Subzero Repair [GEOGRAPHIC_DATA]" at bounding box center [131, 426] width 102 height 39
click at [157, 480] on span "[PHONE_NUMBER]" at bounding box center [135, 480] width 90 height 13
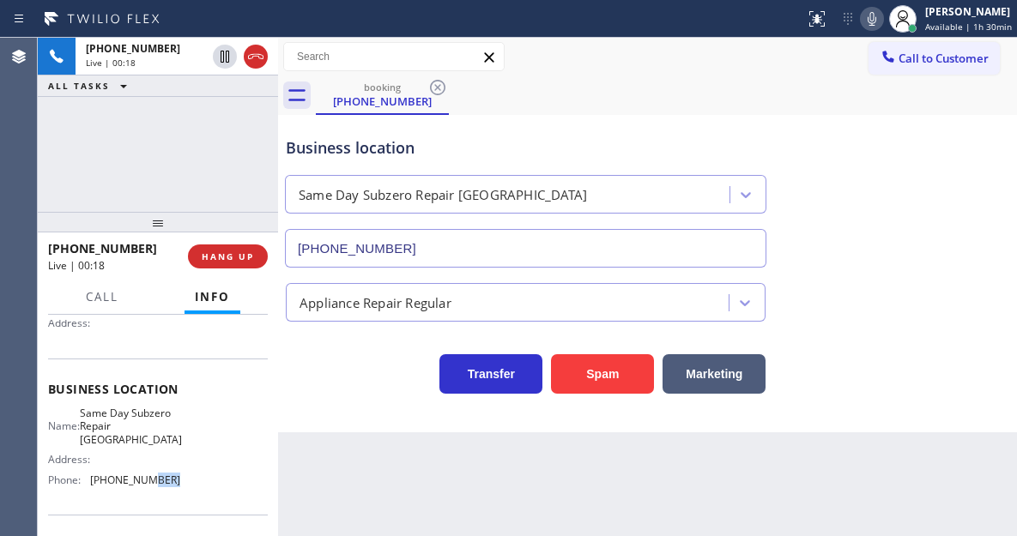
click at [157, 480] on span "[PHONE_NUMBER]" at bounding box center [135, 480] width 90 height 13
click at [144, 439] on span "Same Day Subzero Repair [GEOGRAPHIC_DATA]" at bounding box center [131, 426] width 102 height 39
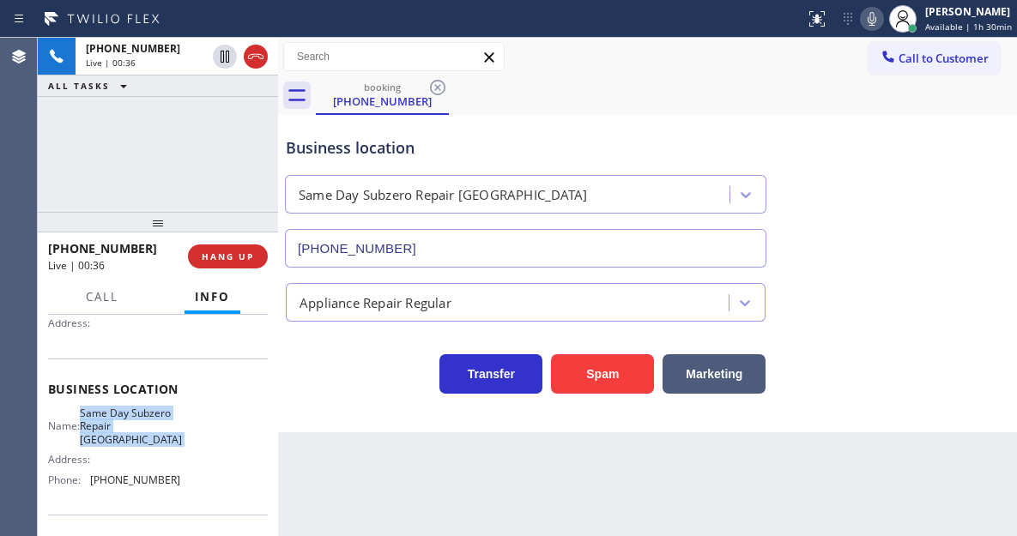
click at [144, 439] on span "Same Day Subzero Repair [GEOGRAPHIC_DATA]" at bounding box center [131, 426] width 102 height 39
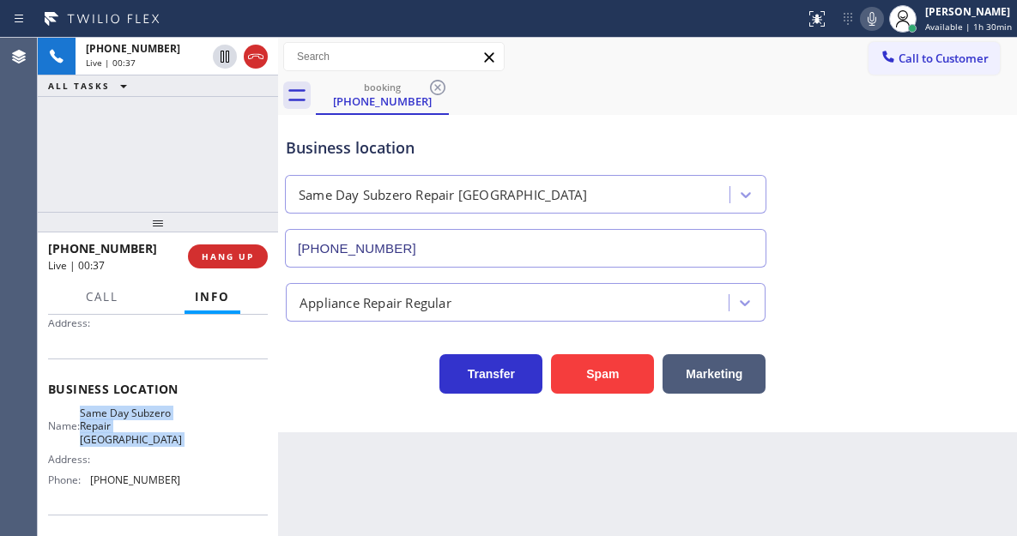
click at [144, 439] on span "Same Day Subzero Repair [GEOGRAPHIC_DATA]" at bounding box center [131, 426] width 102 height 39
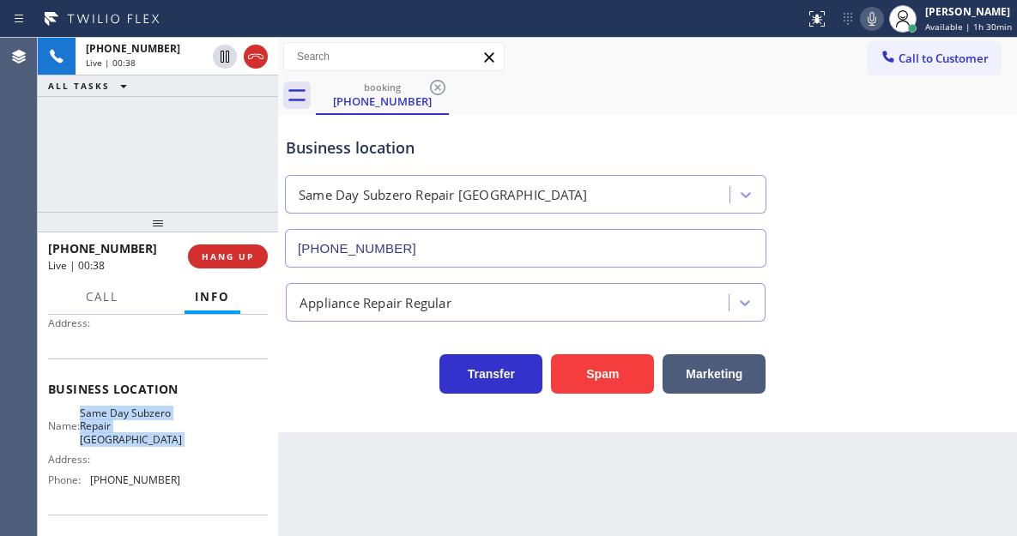
click at [144, 439] on span "Same Day Subzero Repair [GEOGRAPHIC_DATA]" at bounding box center [131, 426] width 102 height 39
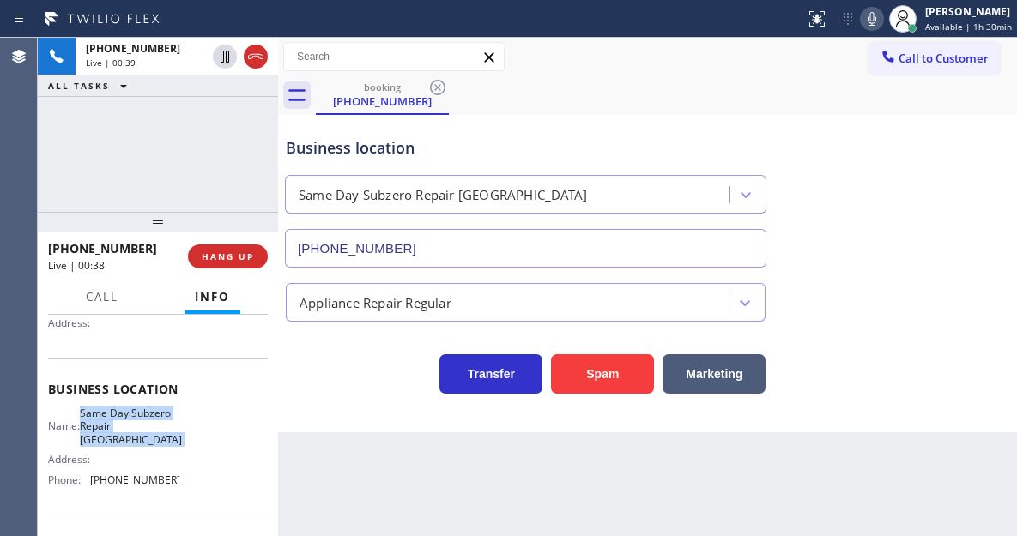
click at [144, 439] on span "Same Day Subzero Repair [GEOGRAPHIC_DATA]" at bounding box center [131, 426] width 102 height 39
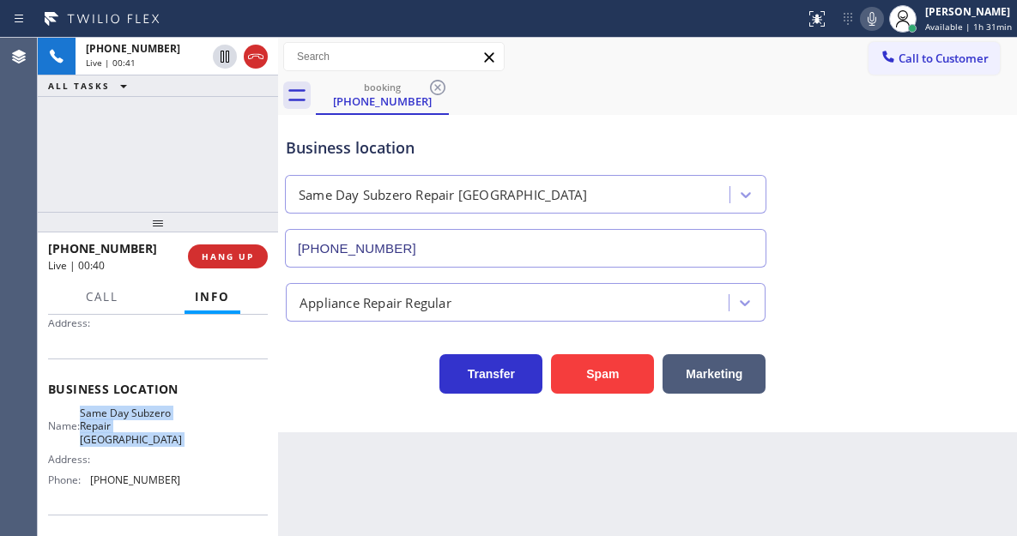
click at [148, 443] on span "Same Day Subzero Repair [GEOGRAPHIC_DATA]" at bounding box center [131, 426] width 102 height 39
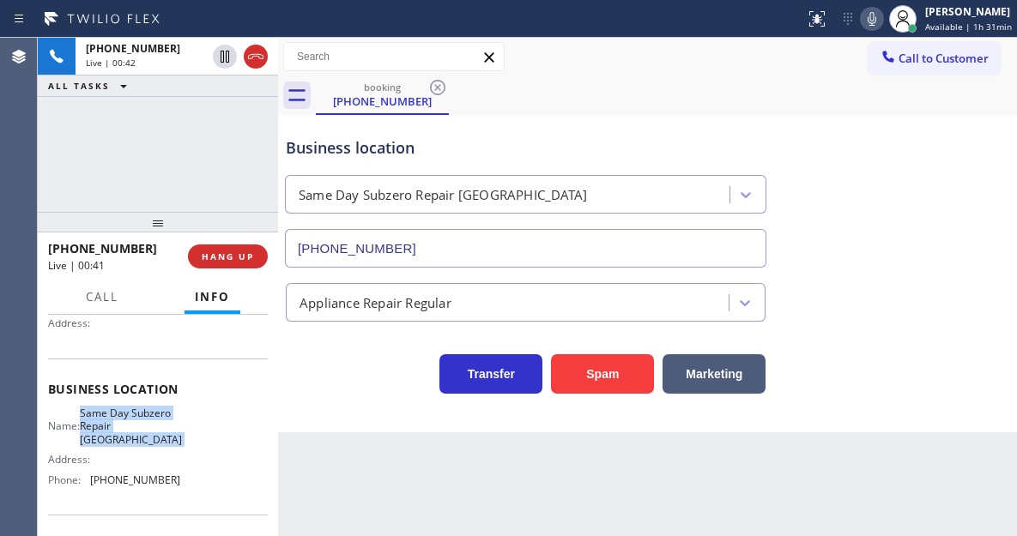
click at [148, 443] on span "Same Day Subzero Repair [GEOGRAPHIC_DATA]" at bounding box center [131, 426] width 102 height 39
click at [945, 233] on div "Business location Same Day Subzero Repair [GEOGRAPHIC_DATA] [PHONE_NUMBER]" at bounding box center [647, 189] width 730 height 155
click at [299, 148] on div "Business location" at bounding box center [526, 147] width 480 height 23
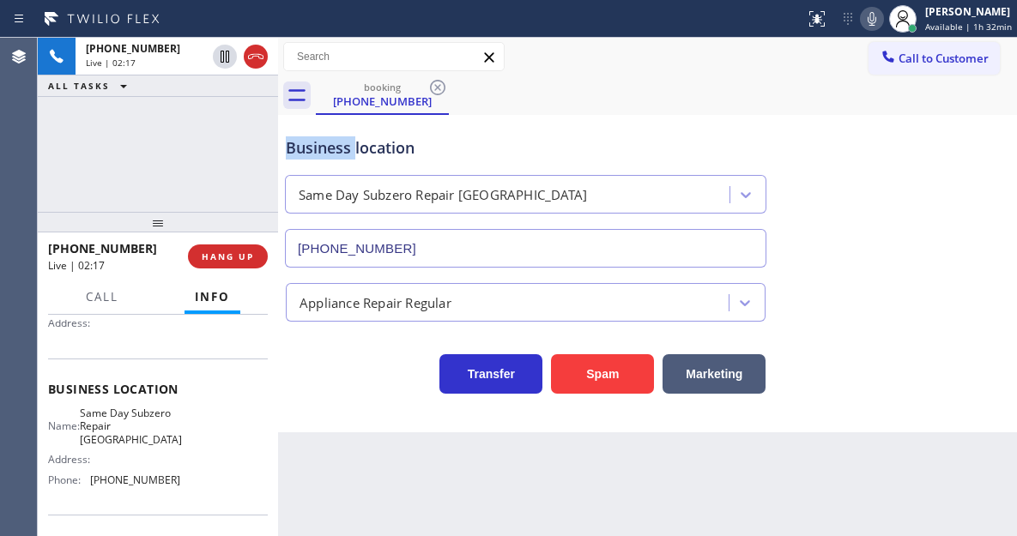
click at [299, 148] on div "Business location" at bounding box center [526, 147] width 480 height 23
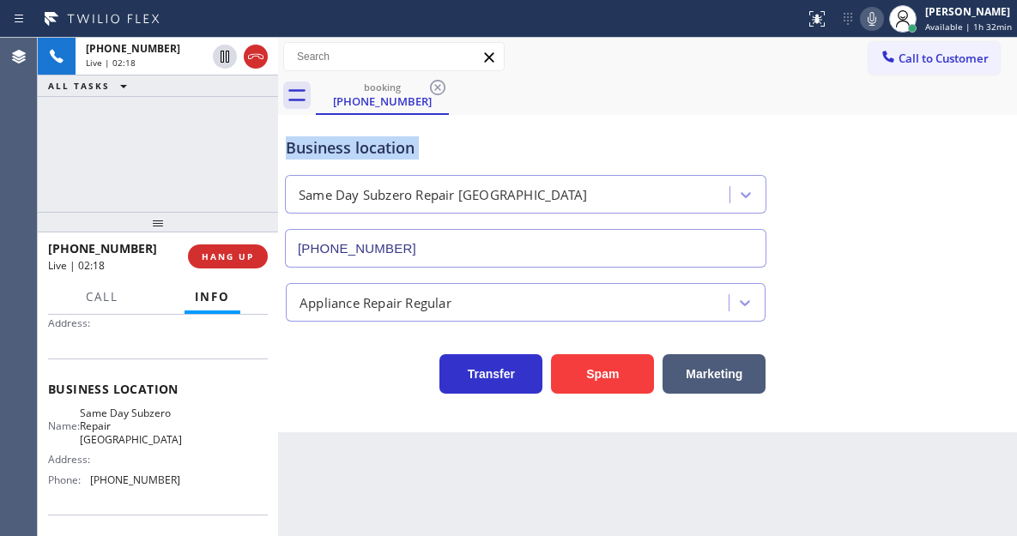
click at [299, 148] on div "Business location" at bounding box center [526, 147] width 480 height 23
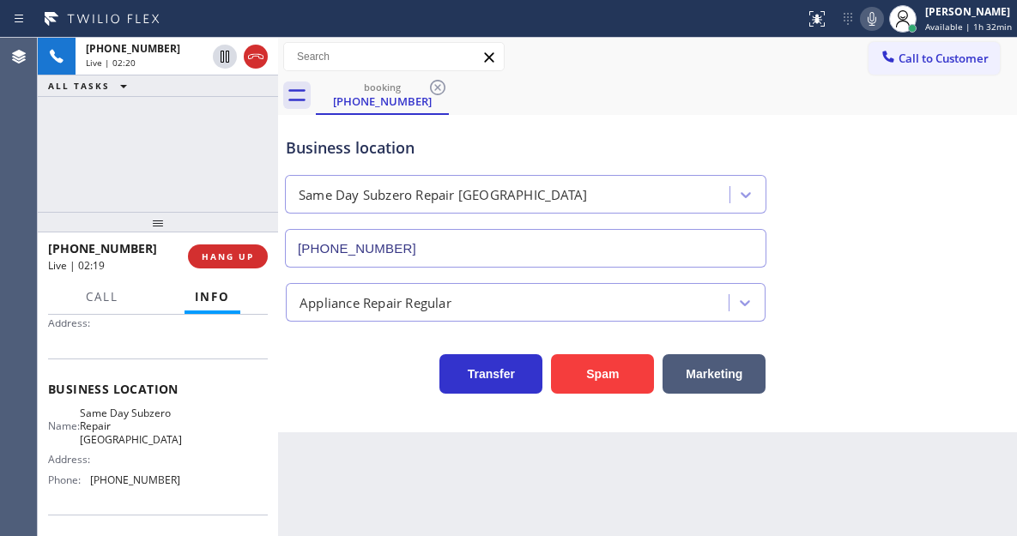
click at [221, 142] on div "[PHONE_NUMBER] Live | 02:20 ALL TASKS ALL TASKS ACTIVE TASKS TASKS IN WRAP UP" at bounding box center [158, 125] width 240 height 174
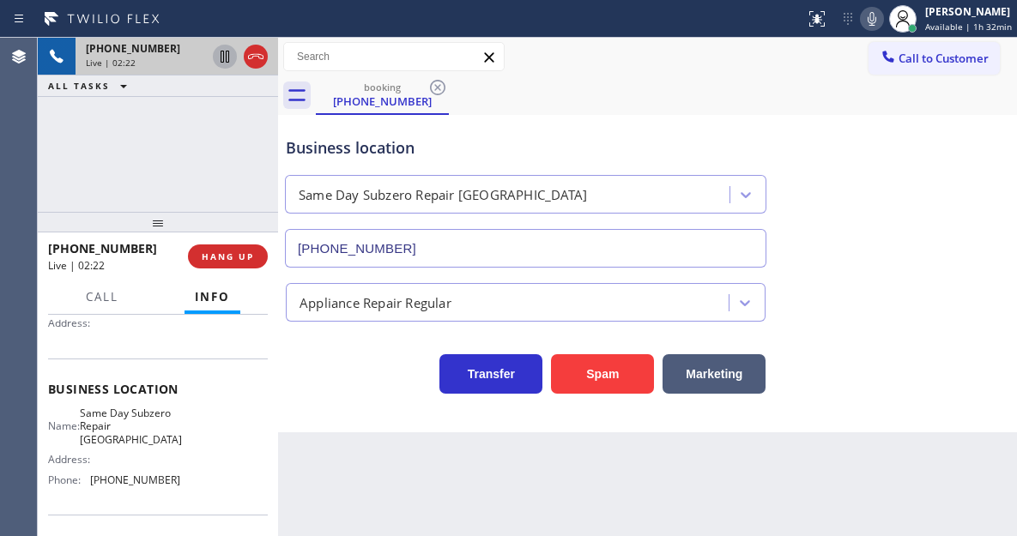
click at [223, 60] on icon at bounding box center [225, 57] width 9 height 12
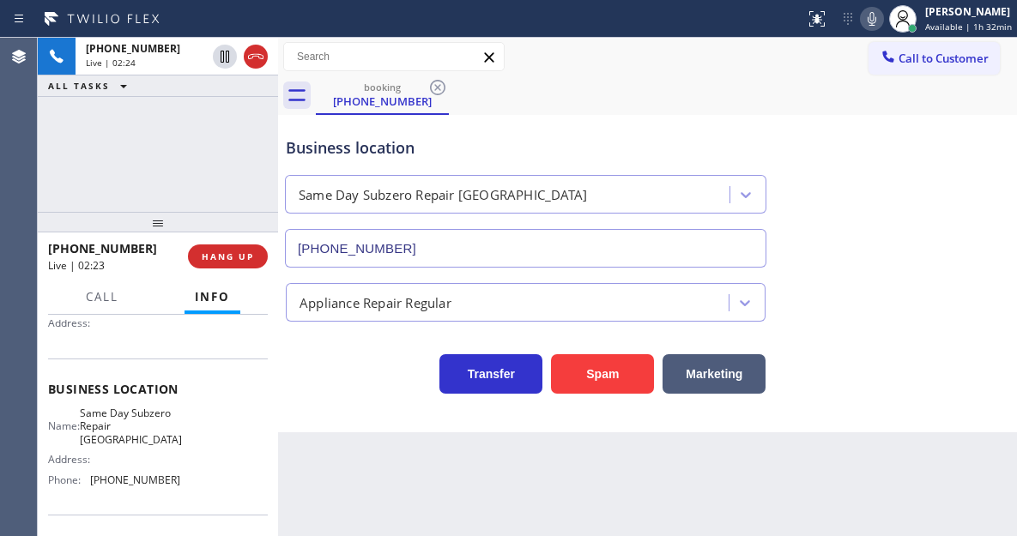
click at [873, 22] on icon at bounding box center [872, 19] width 21 height 21
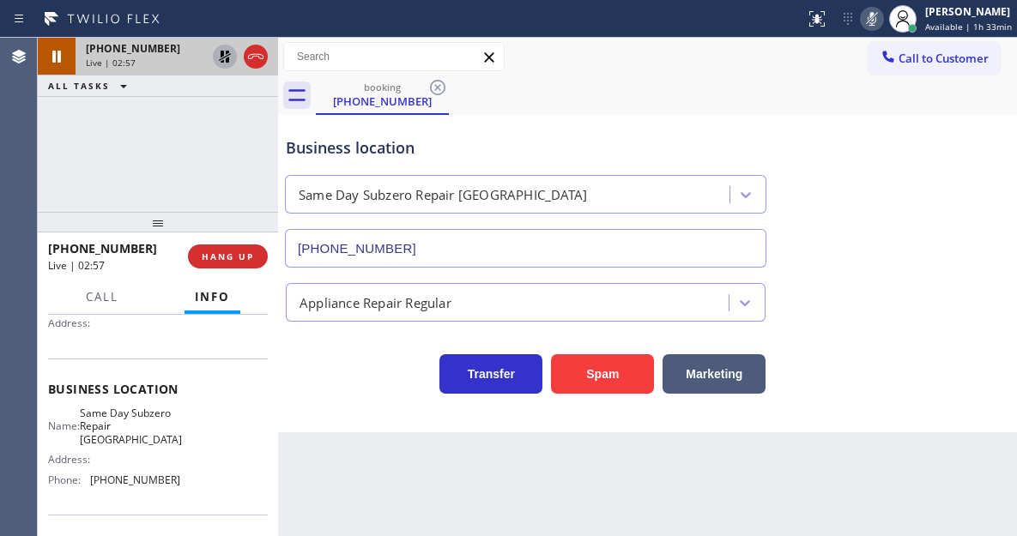
click at [222, 56] on icon at bounding box center [225, 57] width 12 height 12
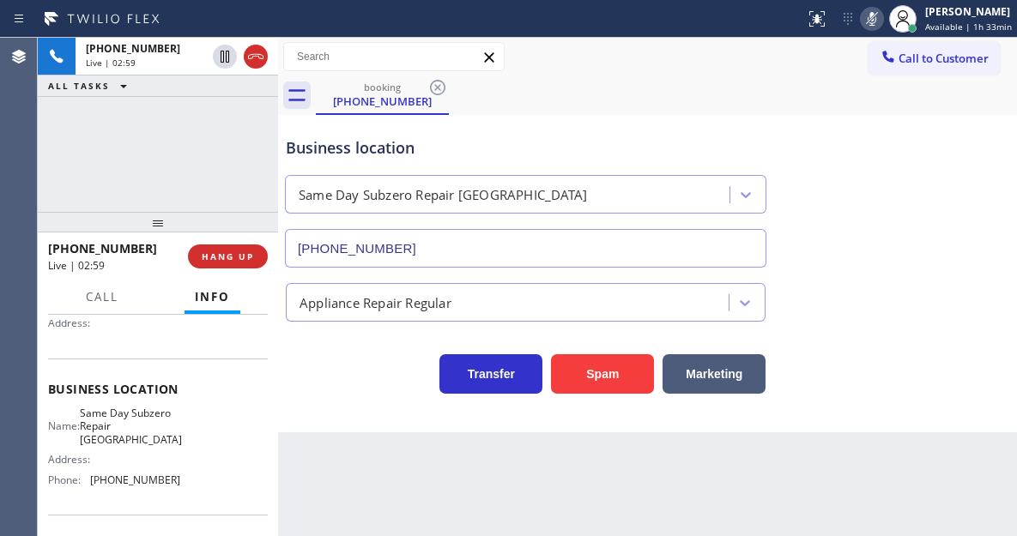
click at [875, 28] on icon at bounding box center [872, 19] width 21 height 21
click at [88, 302] on span "Call" at bounding box center [102, 296] width 33 height 15
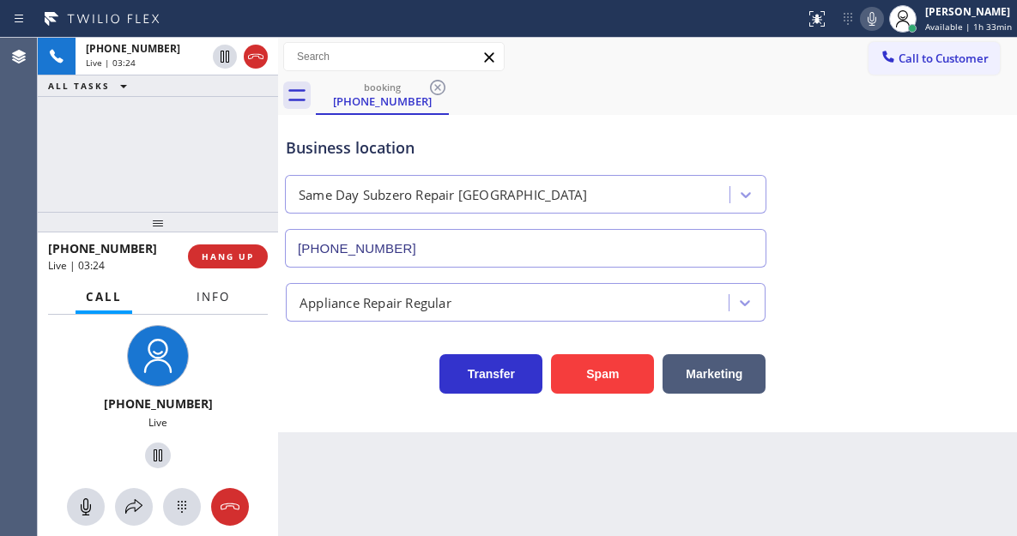
click at [205, 304] on span "Info" at bounding box center [213, 296] width 33 height 15
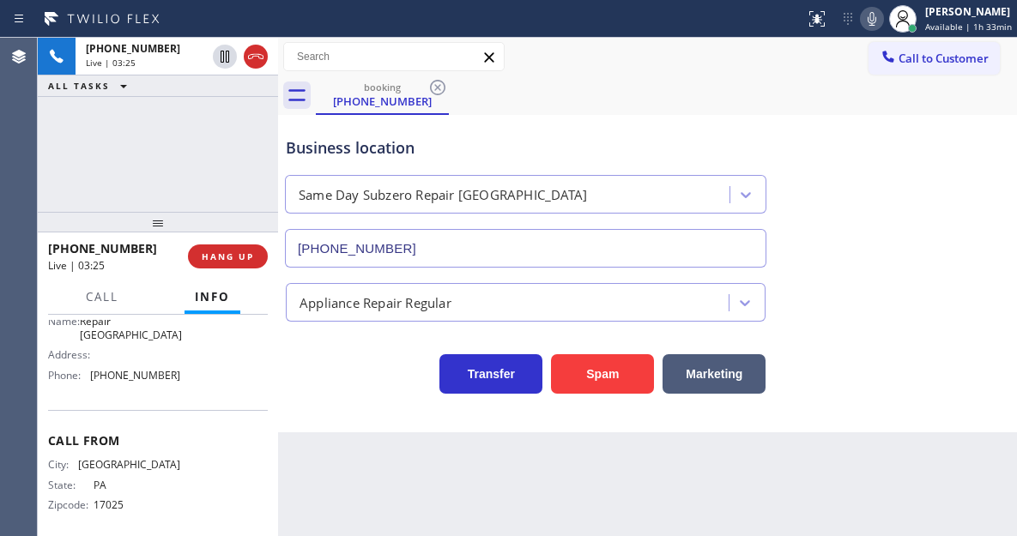
scroll to position [292, 0]
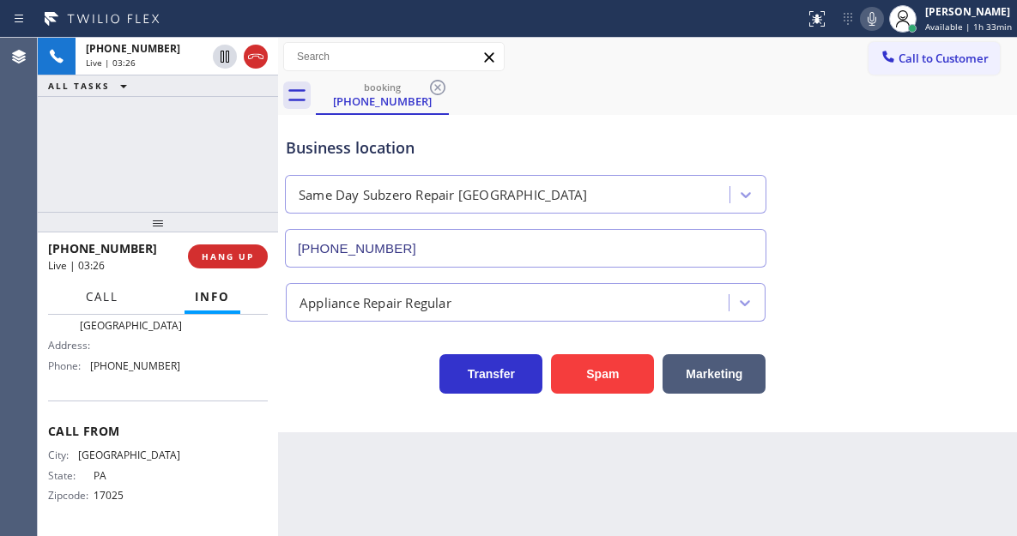
click at [109, 305] on span "Call" at bounding box center [102, 296] width 33 height 15
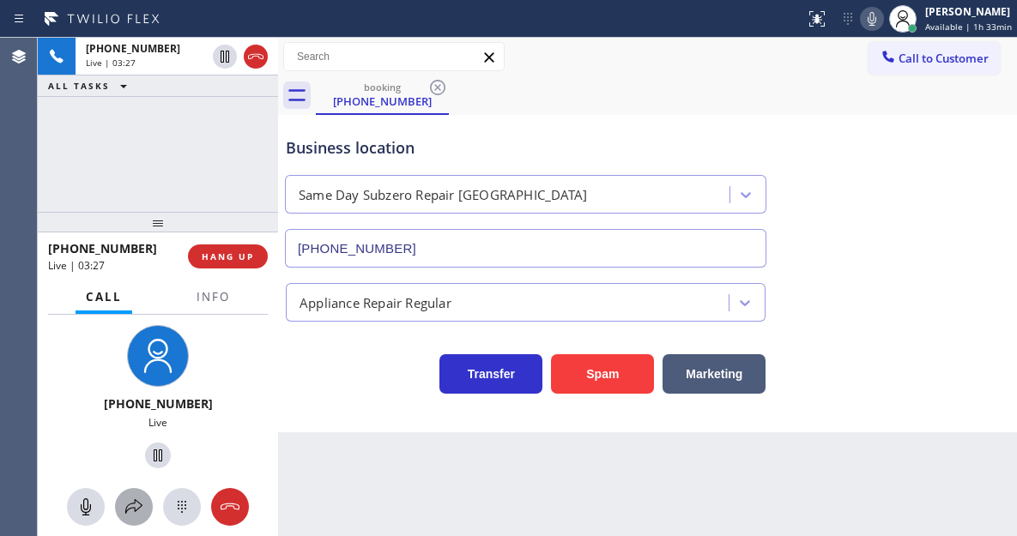
click at [143, 509] on icon at bounding box center [134, 507] width 21 height 21
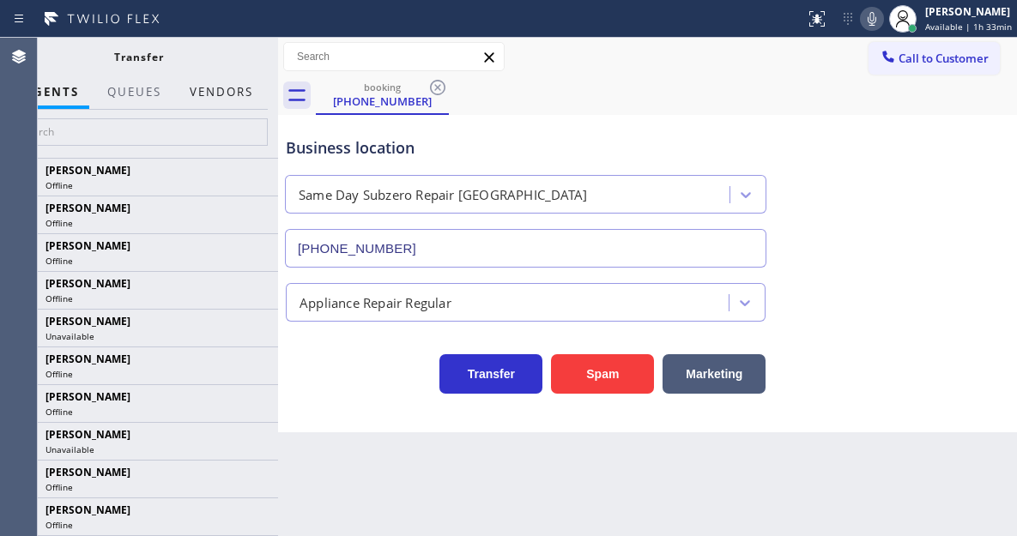
click at [239, 90] on button "Vendors" at bounding box center [221, 92] width 84 height 33
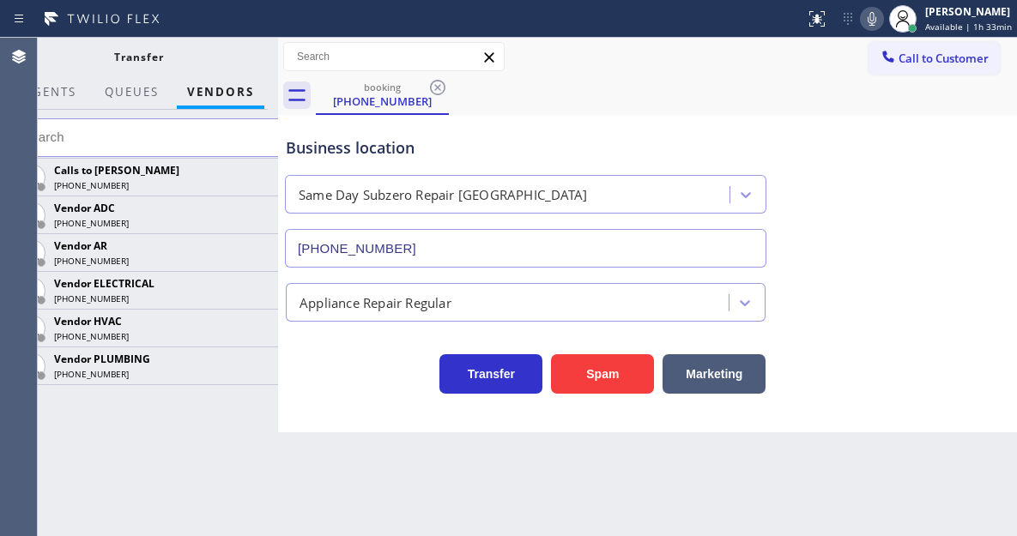
drag, startPoint x: 281, startPoint y: 120, endPoint x: 312, endPoint y: 124, distance: 31.9
click at [278, 119] on div at bounding box center [278, 287] width 0 height 499
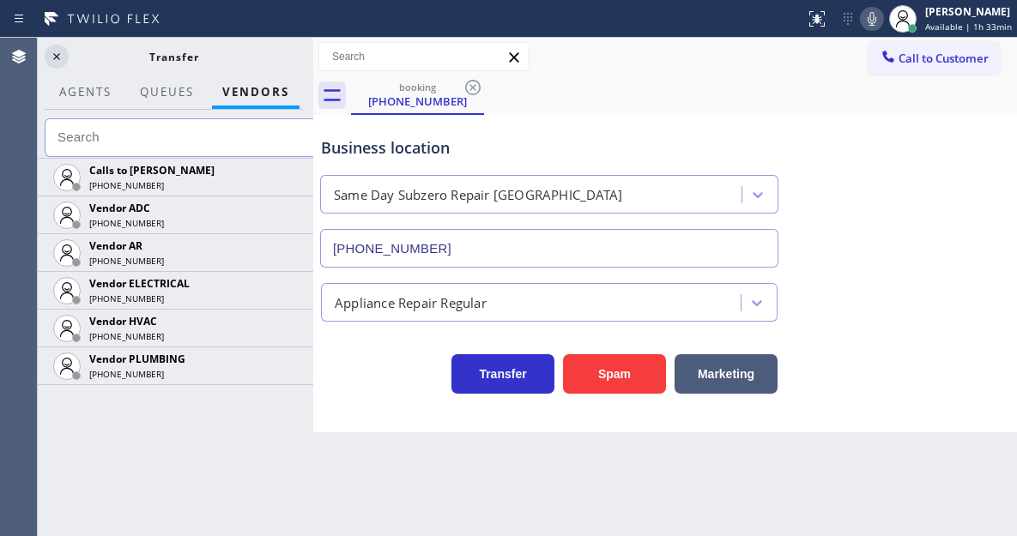
scroll to position [272, 0]
click at [344, 451] on div "Back to Dashboard Change Sender ID Customers Technicians Select a contact Outbo…" at bounding box center [665, 287] width 704 height 499
click at [217, 132] on input "text" at bounding box center [184, 137] width 279 height 39
paste input "17022"
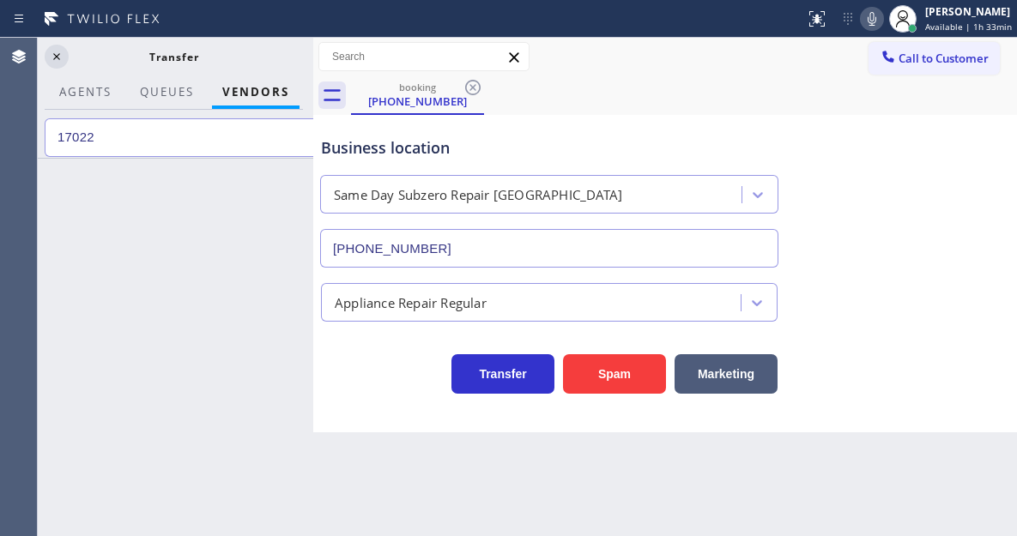
type input "17022"
click at [276, 185] on div at bounding box center [173, 347] width 279 height 379
click at [62, 64] on icon at bounding box center [56, 56] width 21 height 21
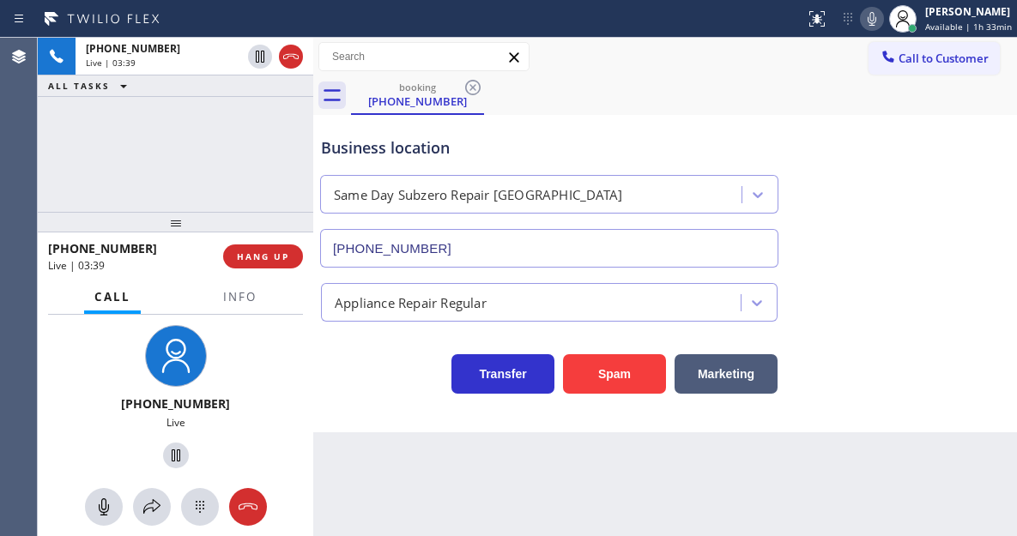
drag, startPoint x: 313, startPoint y: 101, endPoint x: 431, endPoint y: 100, distance: 117.6
click at [313, 100] on div at bounding box center [313, 287] width 0 height 499
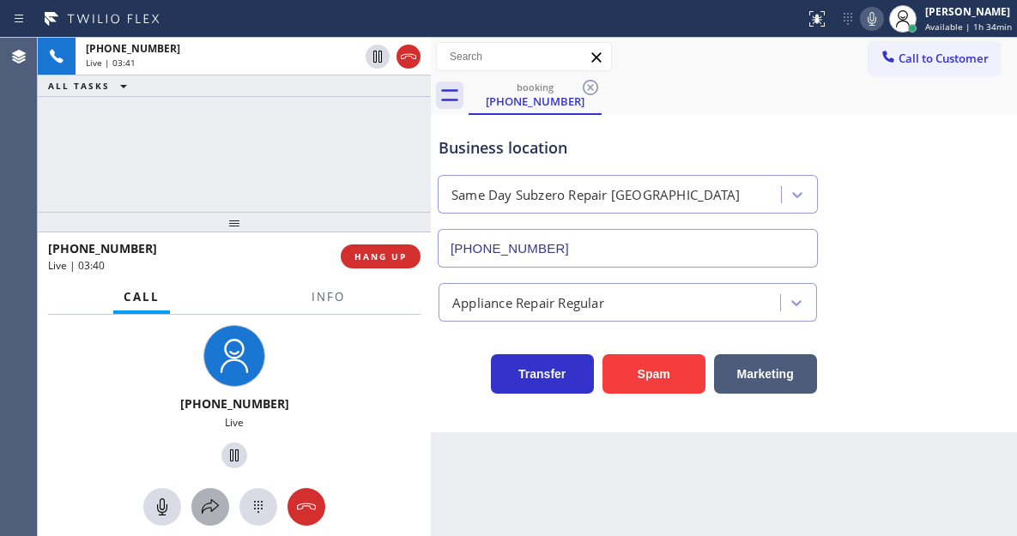
click at [215, 509] on icon at bounding box center [210, 507] width 21 height 21
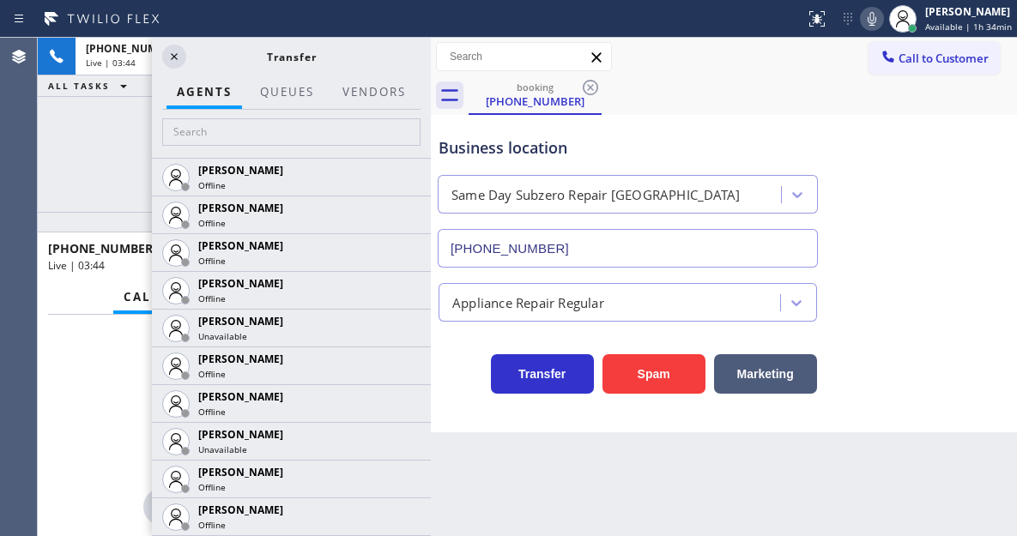
click at [482, 476] on div "Back to Dashboard Change Sender ID Customers Technicians Select a contact Outbo…" at bounding box center [724, 287] width 586 height 499
click at [366, 82] on button "Vendors" at bounding box center [374, 92] width 84 height 33
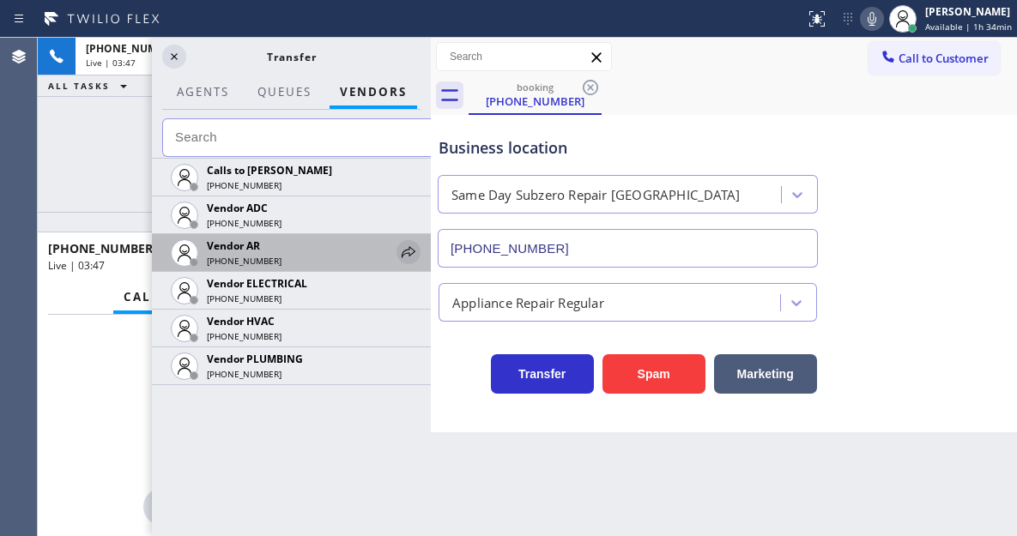
click at [407, 255] on icon at bounding box center [408, 252] width 21 height 21
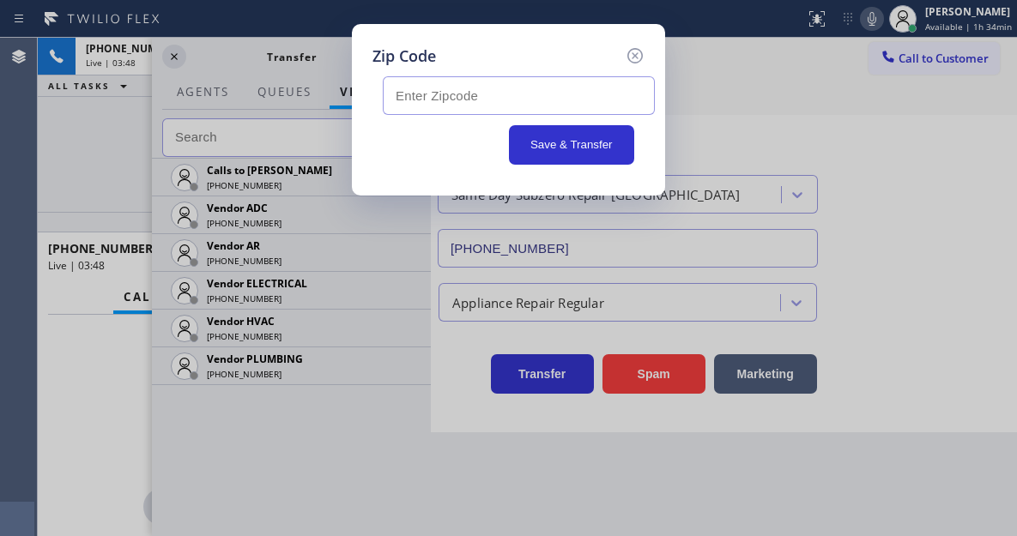
click at [460, 102] on input "text" at bounding box center [519, 95] width 272 height 39
paste input "17022"
type input "17022"
click at [635, 58] on icon at bounding box center [635, 55] width 21 height 21
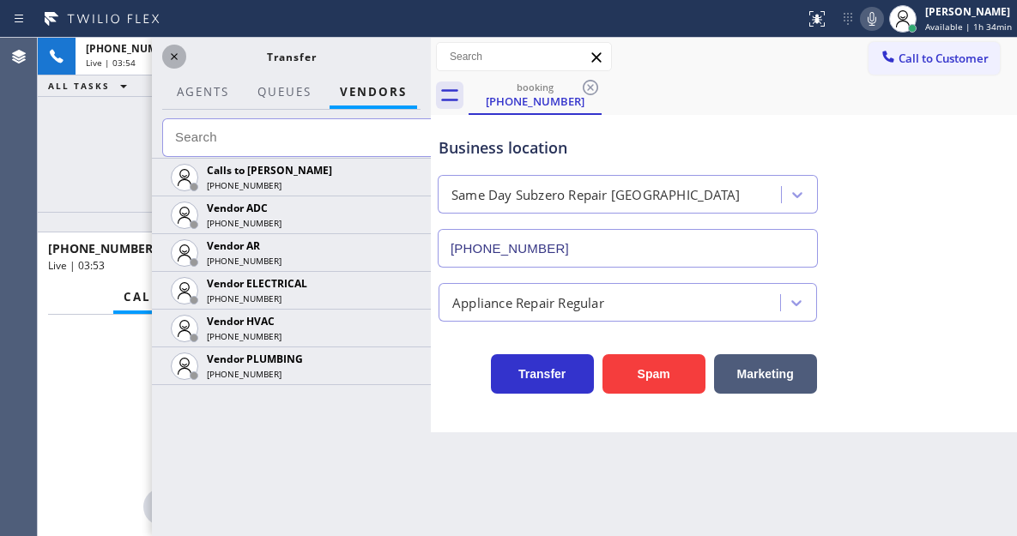
click at [174, 57] on icon at bounding box center [174, 56] width 7 height 7
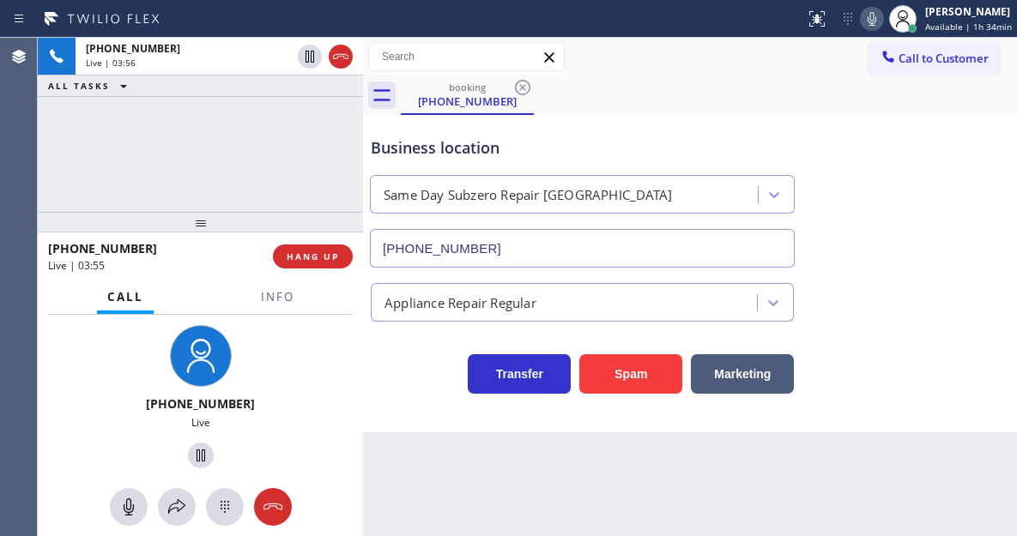
click at [363, 270] on div at bounding box center [363, 287] width 0 height 499
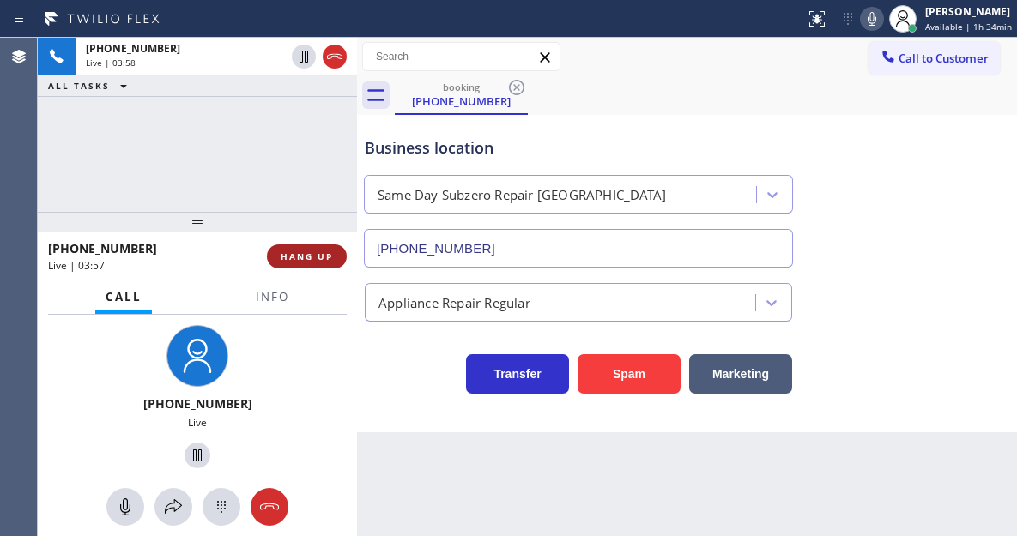
click at [306, 257] on span "HANG UP" at bounding box center [307, 257] width 52 height 12
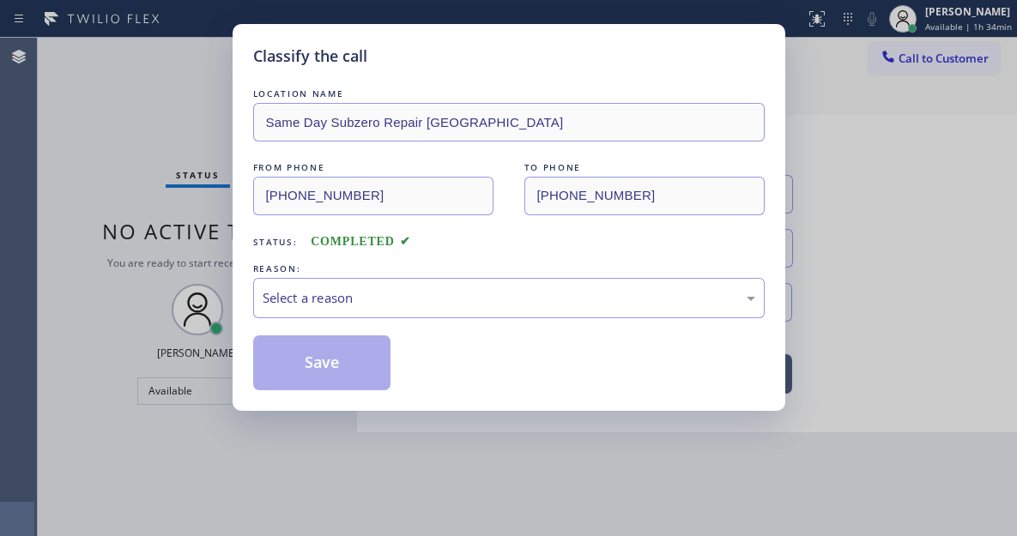
click at [306, 257] on div "LOCATION NAME Same Day Subzero Repair [GEOGRAPHIC_DATA] FROM PHONE [PHONE_NUMBE…" at bounding box center [509, 238] width 512 height 306
click at [406, 303] on div "Select a reason" at bounding box center [509, 298] width 493 height 20
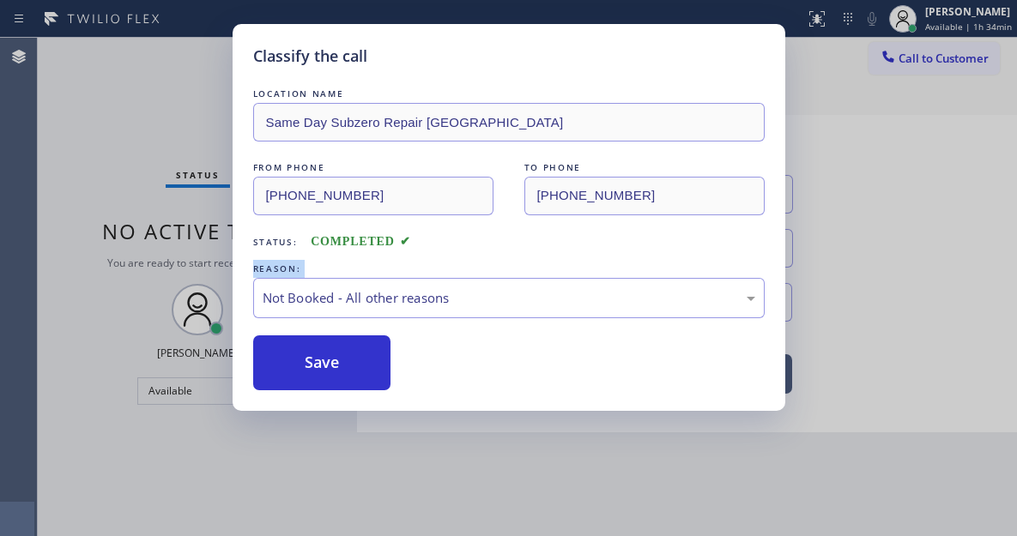
click at [360, 361] on button "Save" at bounding box center [322, 363] width 138 height 55
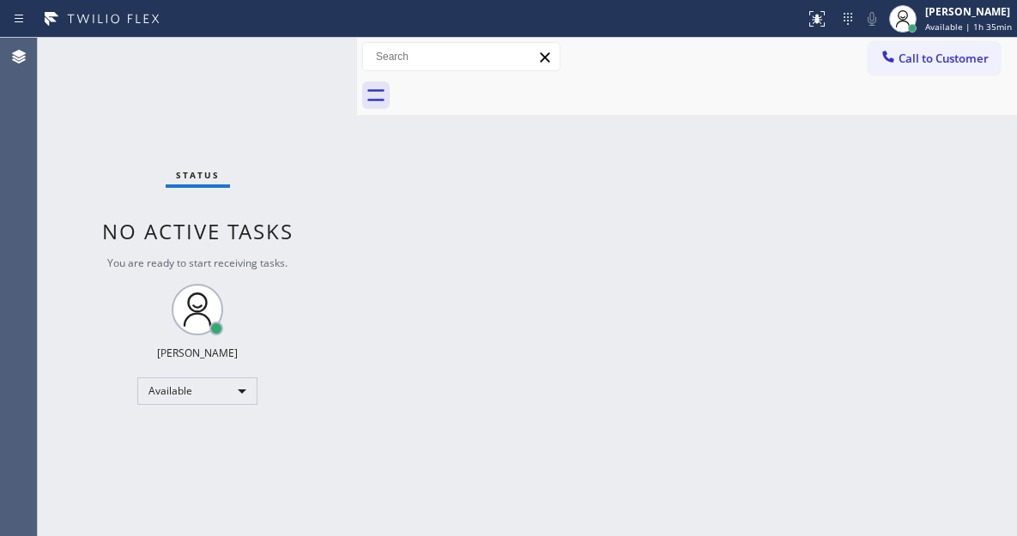
click at [261, 62] on div "Status No active tasks You are ready to start receiving tasks. [PERSON_NAME]" at bounding box center [197, 287] width 319 height 499
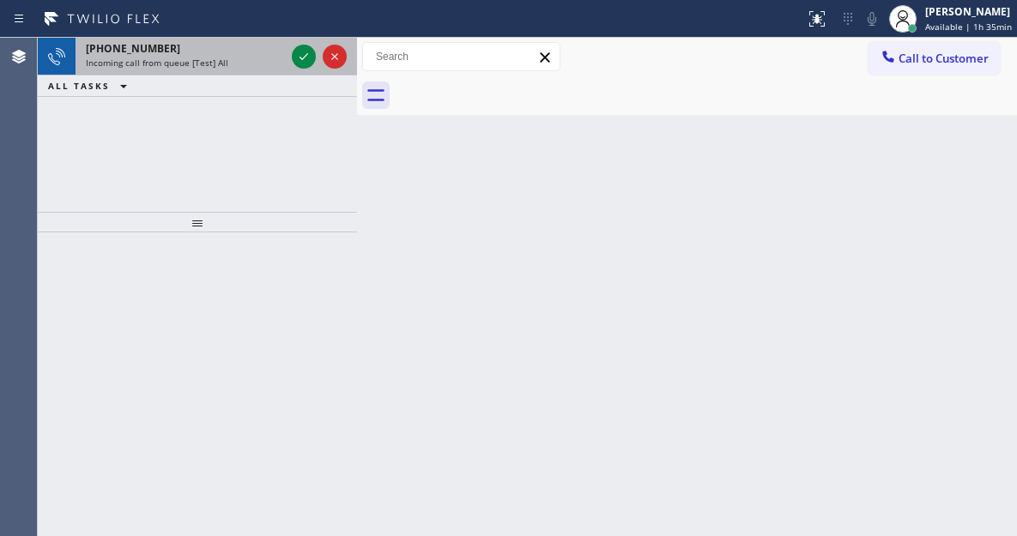
click at [291, 52] on div at bounding box center [319, 57] width 62 height 38
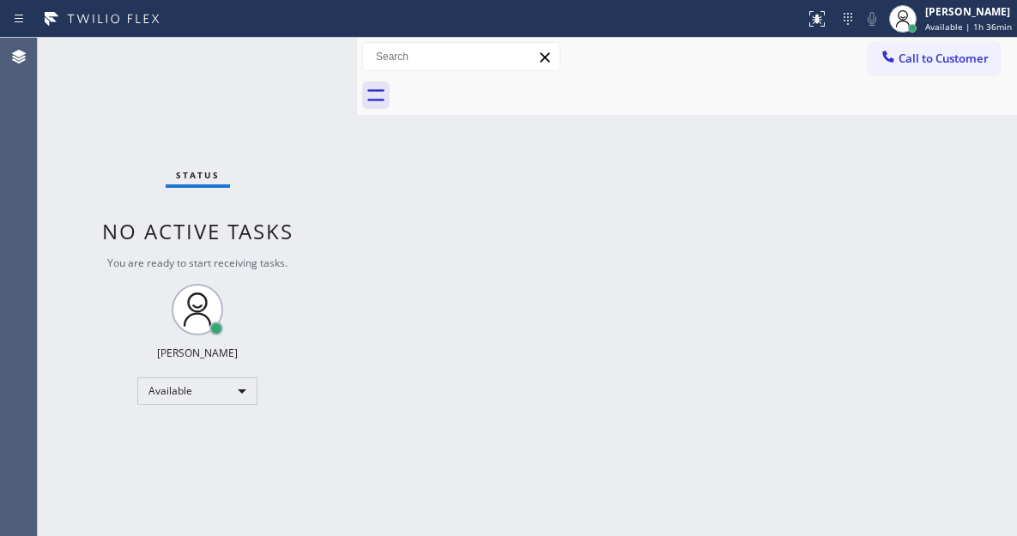
click at [309, 29] on div at bounding box center [402, 18] width 791 height 27
click at [305, 58] on div "Status No active tasks You are ready to start receiving tasks. [PERSON_NAME]" at bounding box center [197, 287] width 319 height 499
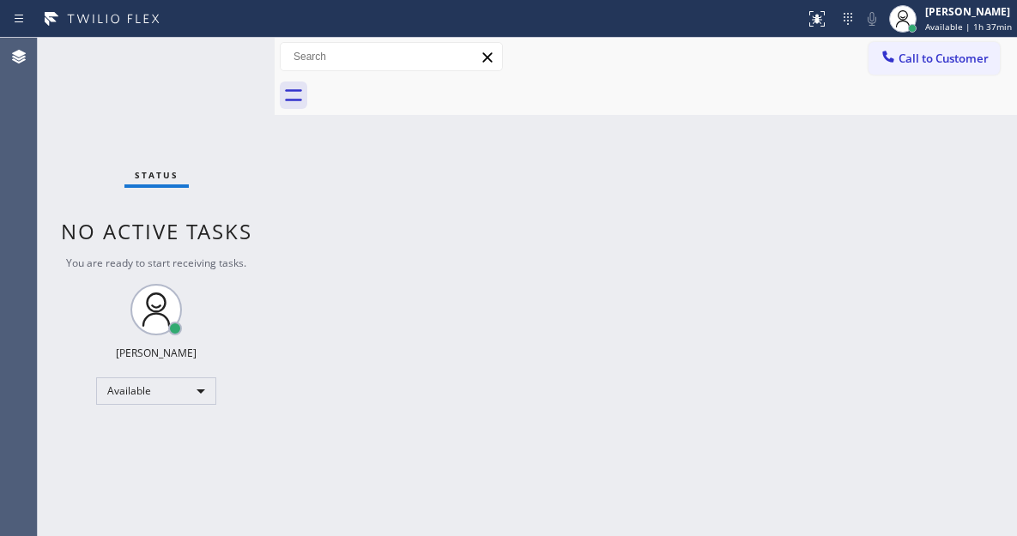
drag, startPoint x: 354, startPoint y: 70, endPoint x: 262, endPoint y: 55, distance: 93.1
click at [262, 55] on div "Status No active tasks You are ready to start receiving tasks. [PERSON_NAME] Av…" at bounding box center [527, 287] width 979 height 499
click at [209, 53] on div "Status No active tasks You are ready to start receiving tasks. [PERSON_NAME]" at bounding box center [156, 287] width 237 height 499
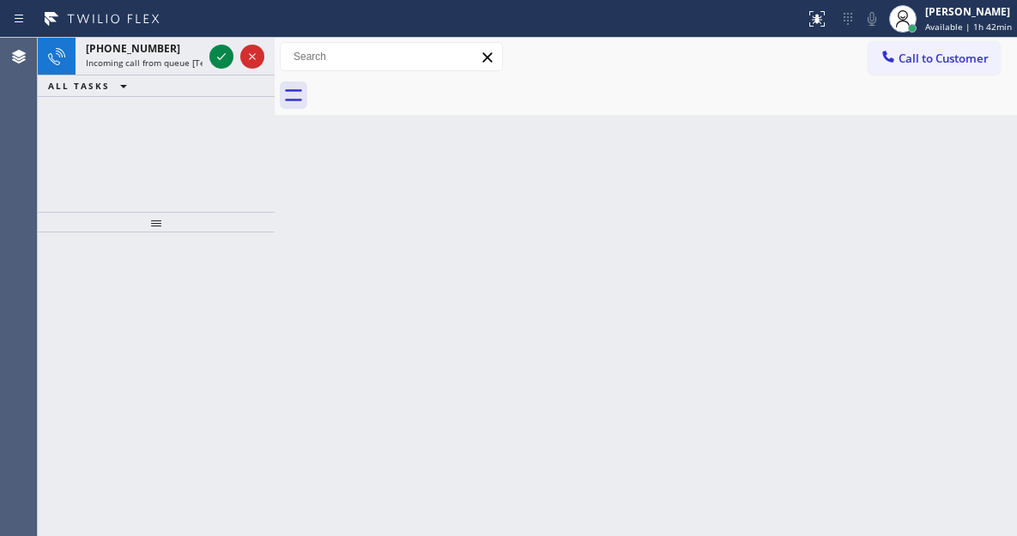
click at [975, 211] on div "Back to Dashboard Change Sender ID Customers Technicians Select a contact Outbo…" at bounding box center [646, 287] width 742 height 499
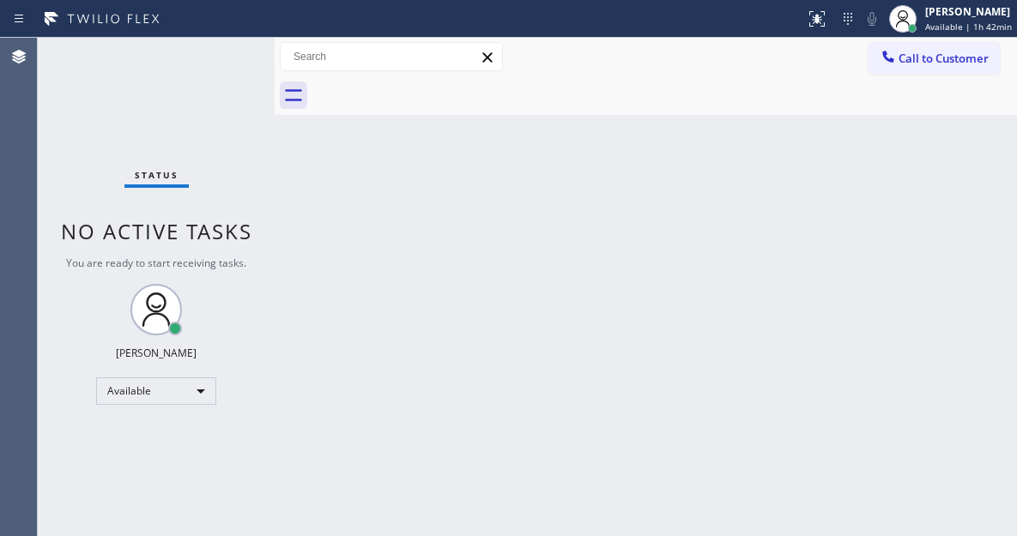
click at [927, 160] on div "Back to Dashboard Change Sender ID Customers Technicians Select a contact Outbo…" at bounding box center [646, 287] width 742 height 499
click at [233, 53] on div "Status No active tasks You are ready to start receiving tasks. [PERSON_NAME]" at bounding box center [156, 287] width 237 height 499
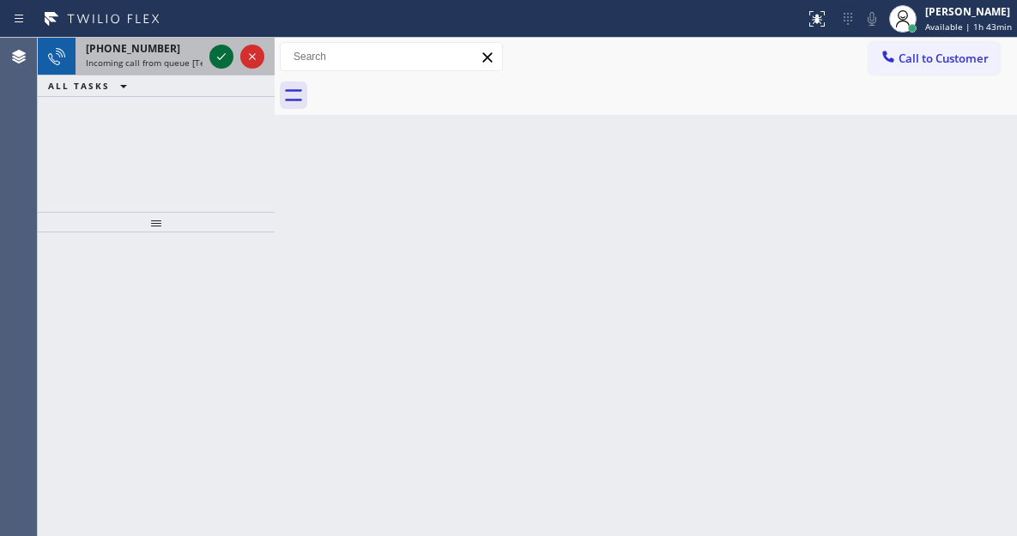
click at [221, 58] on icon at bounding box center [221, 56] width 9 height 7
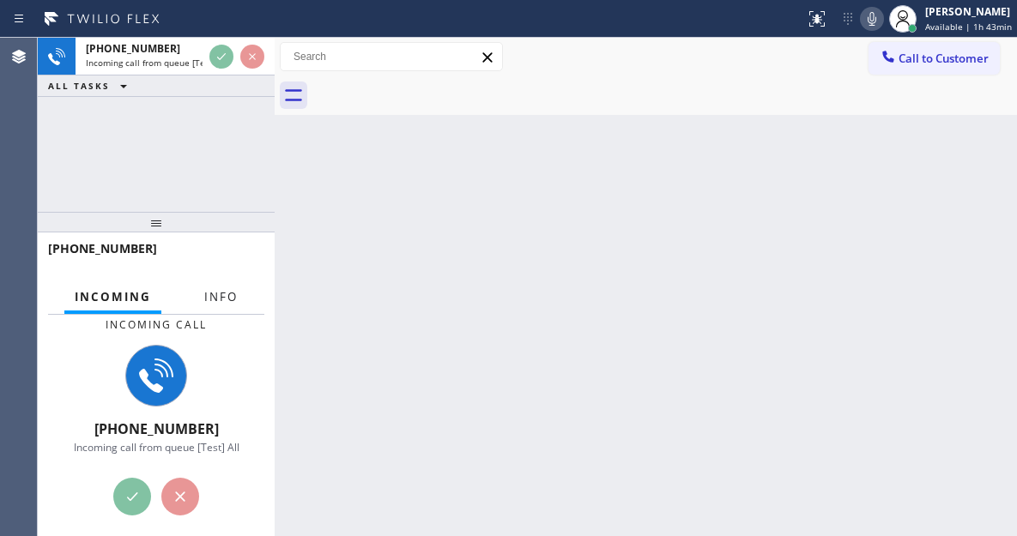
click at [220, 295] on span "Info" at bounding box center [220, 296] width 33 height 15
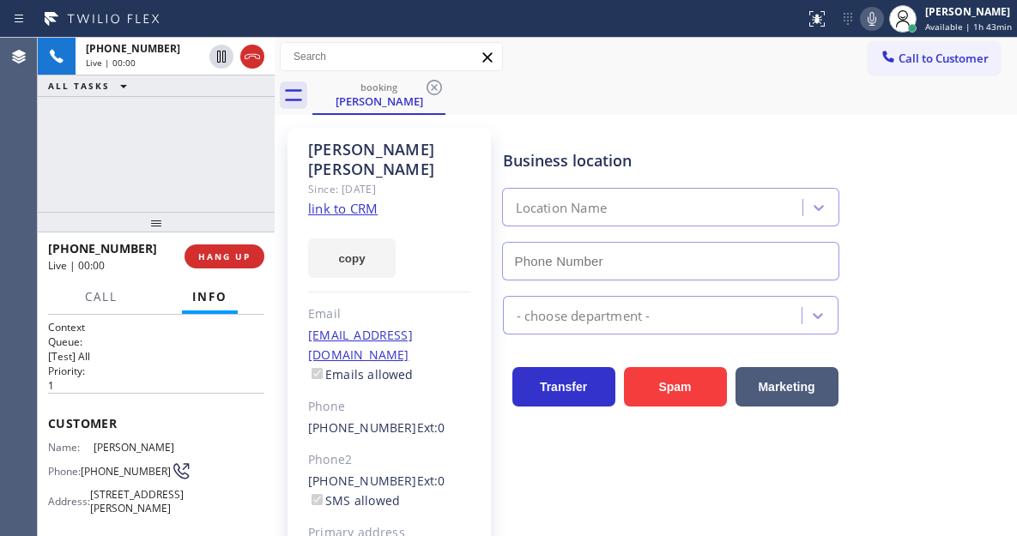
type input "[PHONE_NUMBER]"
click at [354, 200] on link "link to CRM" at bounding box center [343, 208] width 70 height 17
click at [149, 174] on div "[PHONE_NUMBER] Live | 00:04 ALL TASKS ALL TASKS ACTIVE TASKS TASKS IN WRAP UP" at bounding box center [156, 125] width 237 height 174
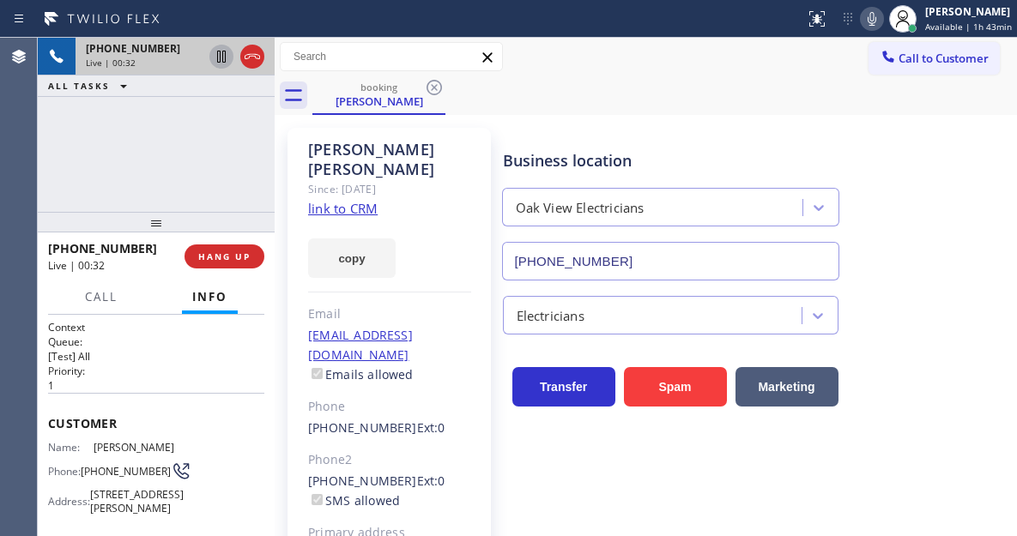
click at [215, 54] on icon at bounding box center [221, 56] width 21 height 21
click at [226, 58] on icon at bounding box center [221, 57] width 12 height 12
click at [919, 221] on div "Business location Oak View Electricians [PHONE_NUMBER]" at bounding box center [757, 202] width 514 height 155
click at [244, 254] on span "HANG UP" at bounding box center [224, 257] width 52 height 12
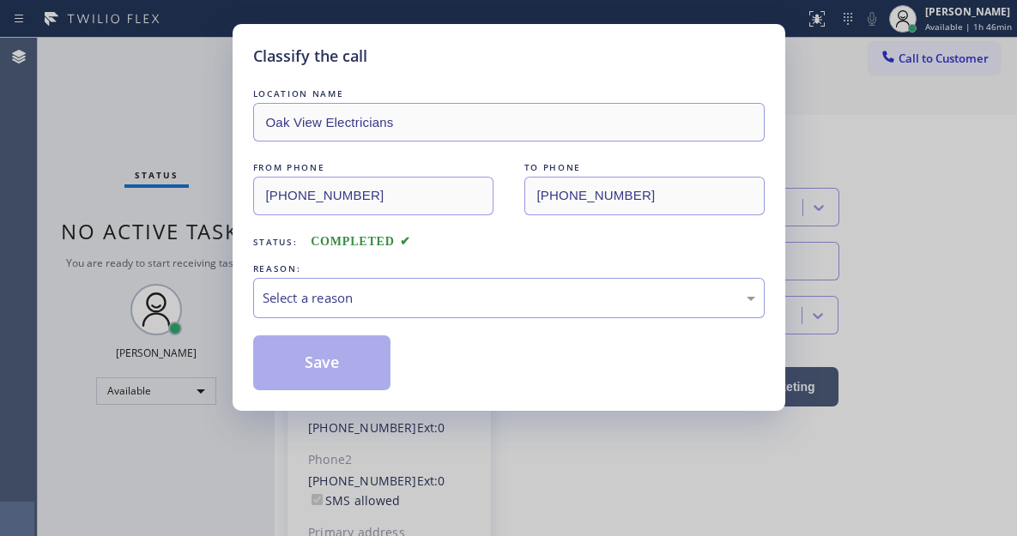
click at [244, 254] on div "Classify the call LOCATION NAME Oak View Electricians FROM PHONE [PHONE_NUMBER]…" at bounding box center [509, 217] width 553 height 387
click at [416, 307] on div "Select a reason" at bounding box center [509, 298] width 493 height 20
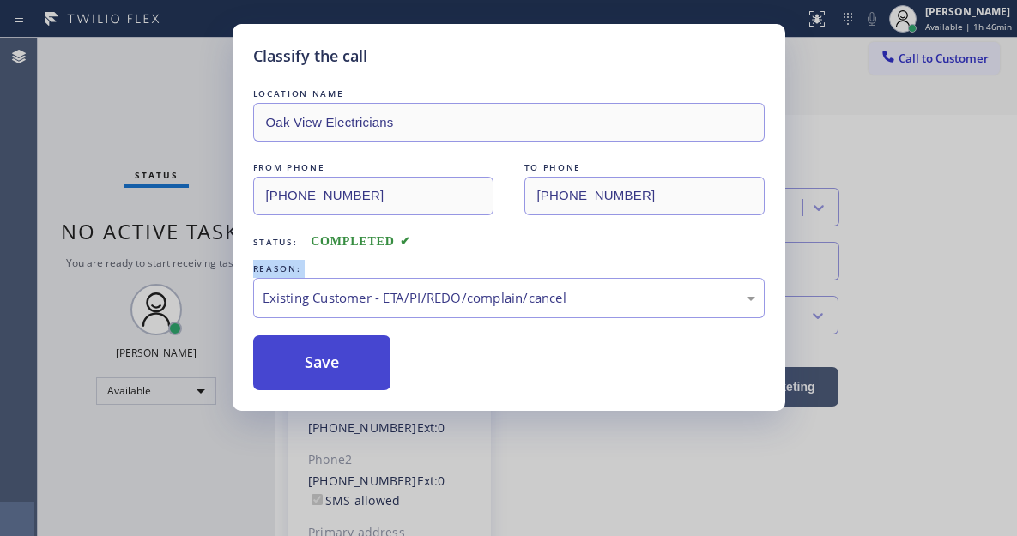
click at [357, 373] on button "Save" at bounding box center [322, 363] width 138 height 55
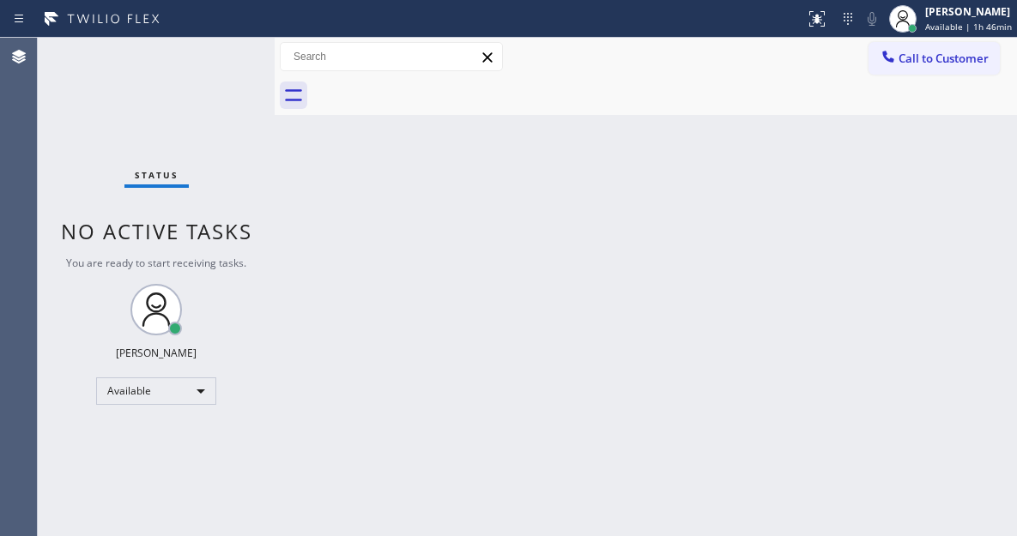
click at [931, 167] on div "Back to Dashboard Change Sender ID Customers Technicians Select a contact Outbo…" at bounding box center [646, 287] width 742 height 499
drag, startPoint x: 938, startPoint y: 167, endPoint x: 818, endPoint y: 151, distance: 121.3
click at [938, 167] on div "Back to Dashboard Change Sender ID Customers Technicians Select a contact Outbo…" at bounding box center [646, 287] width 742 height 499
click at [939, 184] on div "Back to Dashboard Change Sender ID Customers Technicians Select a contact Outbo…" at bounding box center [646, 287] width 742 height 499
click at [205, 70] on div "Status No active tasks You are ready to start receiving tasks. [PERSON_NAME]" at bounding box center [156, 287] width 237 height 499
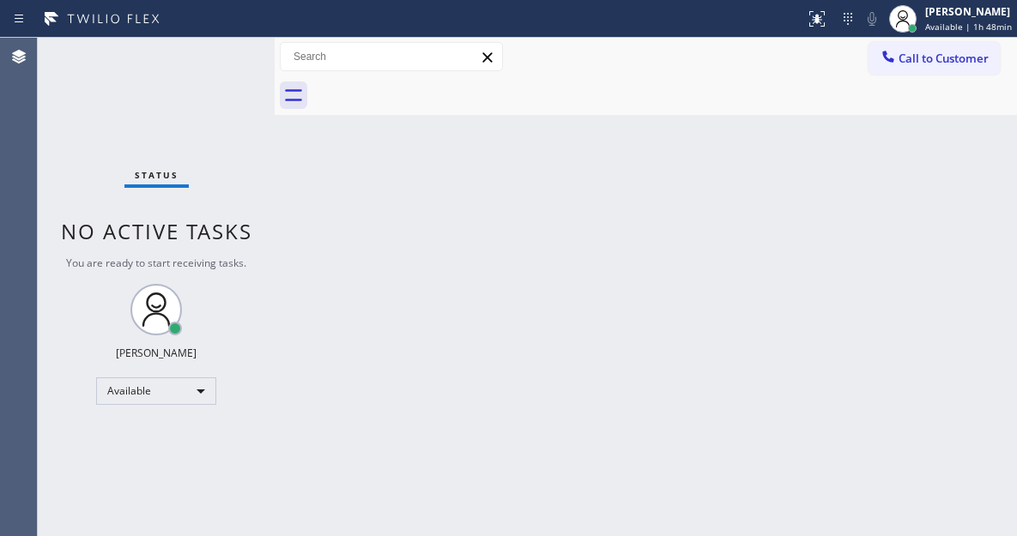
click at [219, 59] on div "Status No active tasks You are ready to start receiving tasks. [PERSON_NAME]" at bounding box center [156, 287] width 237 height 499
click at [226, 55] on div "Status No active tasks You are ready to start receiving tasks. [PERSON_NAME]" at bounding box center [156, 287] width 237 height 499
click at [223, 51] on div "Status No active tasks You are ready to start receiving tasks. [PERSON_NAME]" at bounding box center [156, 287] width 237 height 499
click at [222, 51] on div "Status No active tasks You are ready to start receiving tasks. [PERSON_NAME]" at bounding box center [156, 287] width 237 height 499
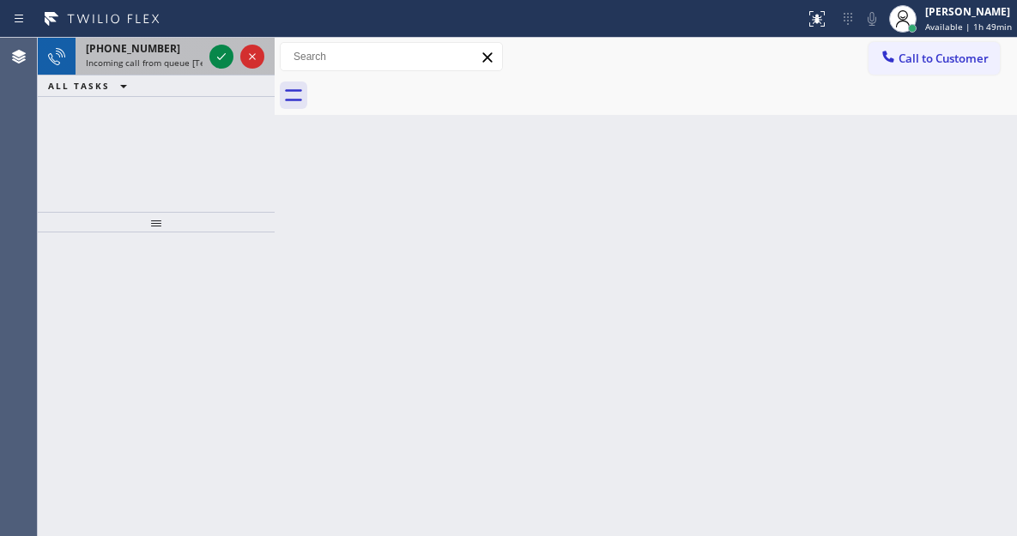
drag, startPoint x: 222, startPoint y: 51, endPoint x: 206, endPoint y: 58, distance: 18.0
click at [206, 58] on div at bounding box center [237, 57] width 62 height 38
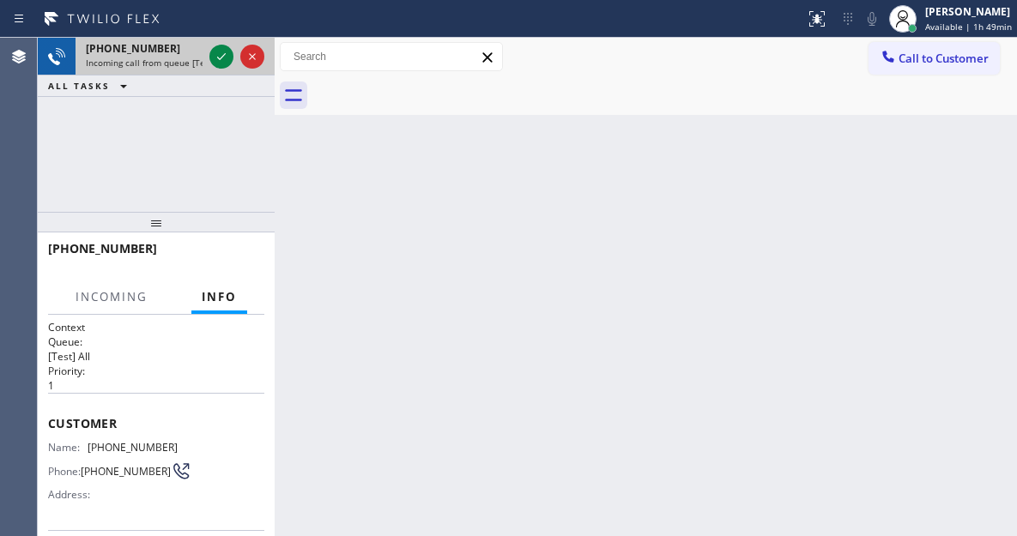
click at [203, 62] on div "[PHONE_NUMBER] Incoming call from queue [Test] All" at bounding box center [156, 57] width 237 height 38
click at [217, 51] on icon at bounding box center [221, 56] width 21 height 21
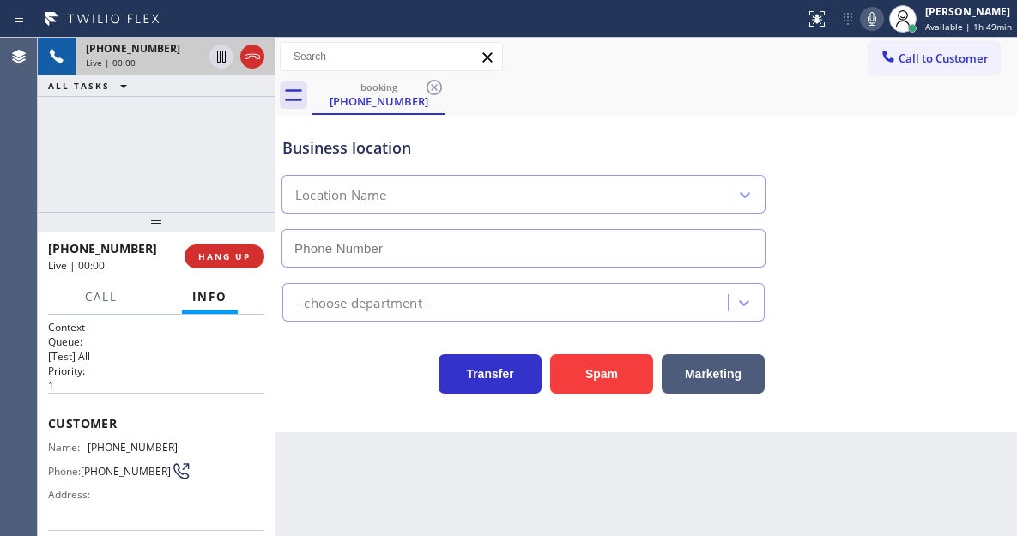
type input "[PHONE_NUMBER]"
click at [124, 454] on span "[PHONE_NUMBER]" at bounding box center [133, 447] width 90 height 13
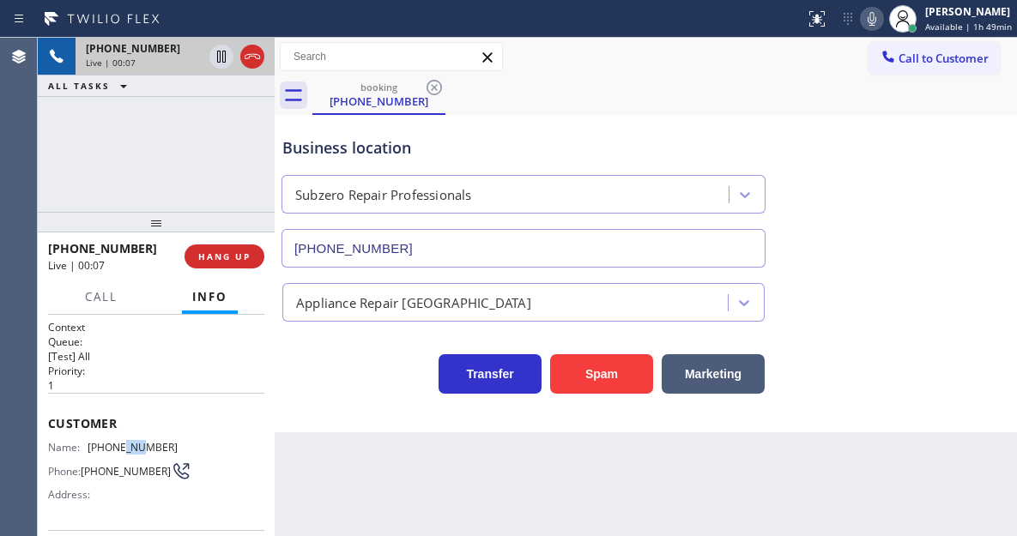
click at [124, 454] on span "[PHONE_NUMBER]" at bounding box center [133, 447] width 90 height 13
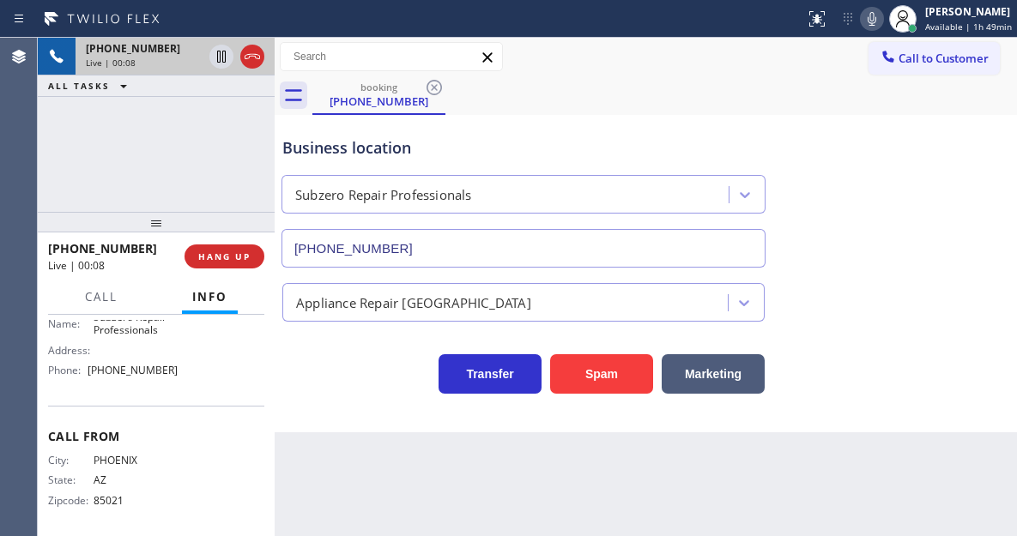
scroll to position [278, 0]
click at [282, 467] on div "Back to Dashboard Change Sender ID Customers Technicians Select a contact Outbo…" at bounding box center [646, 287] width 742 height 499
click at [287, 455] on div "Back to Dashboard Change Sender ID Customers Technicians Select a contact Outbo…" at bounding box center [646, 287] width 742 height 499
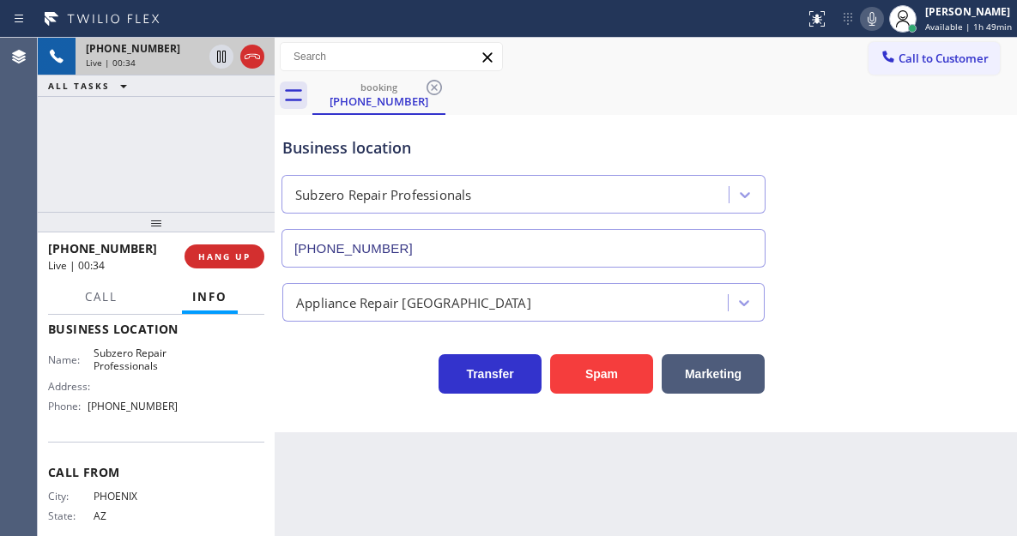
scroll to position [192, 0]
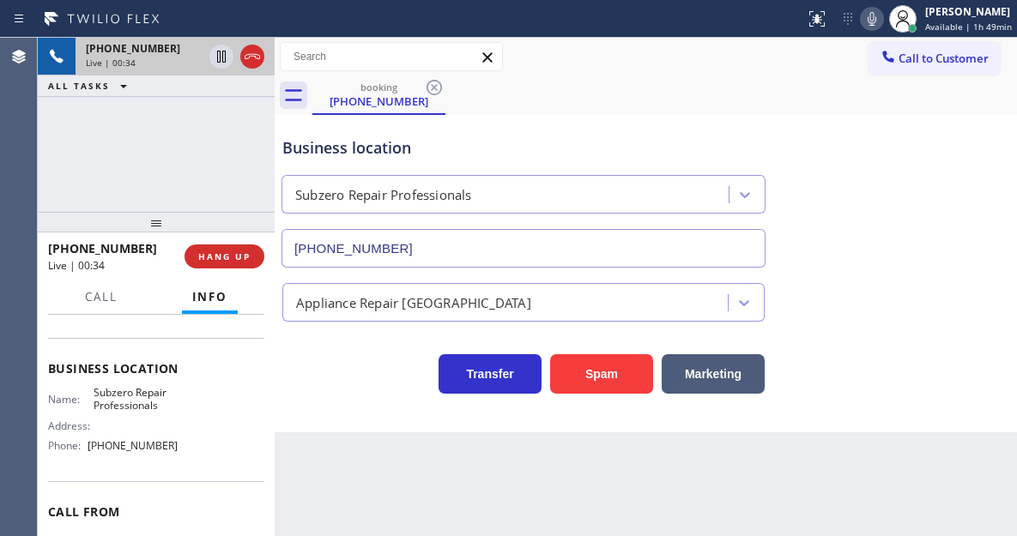
click at [130, 395] on span "Subzero Repair Professionals" at bounding box center [136, 399] width 85 height 27
click at [287, 402] on div "Business location Subzero Repair Professionals [PHONE_NUMBER] Appliance Repair …" at bounding box center [646, 274] width 742 height 318
click at [128, 452] on span "[PHONE_NUMBER]" at bounding box center [133, 445] width 90 height 13
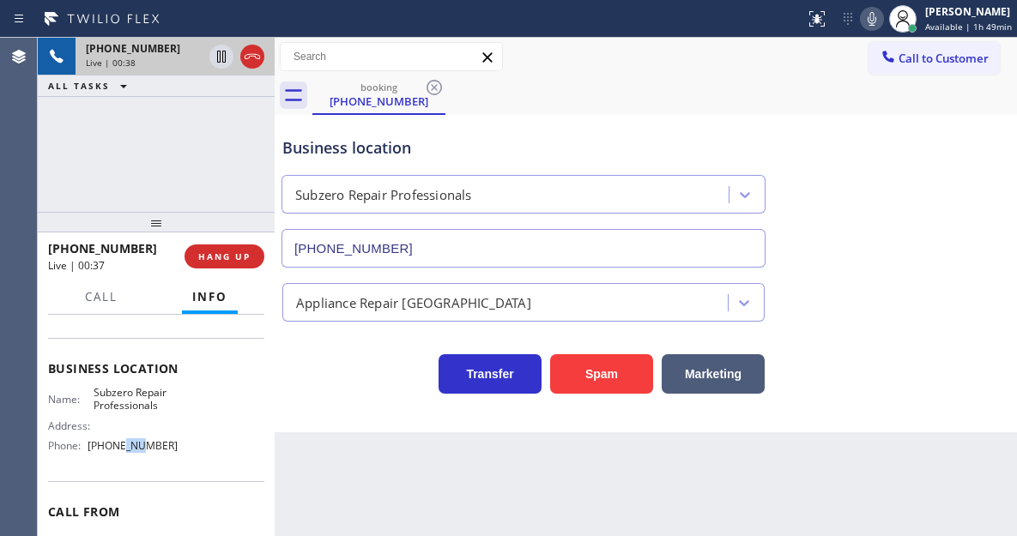
click at [128, 452] on span "[PHONE_NUMBER]" at bounding box center [133, 445] width 90 height 13
click at [345, 140] on div "Business location" at bounding box center [523, 147] width 482 height 23
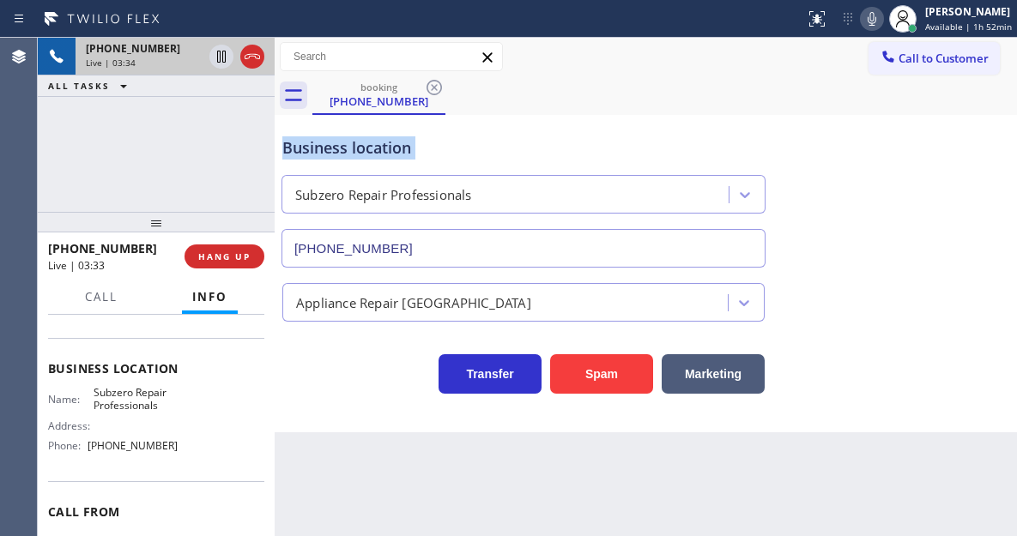
click at [345, 140] on div "Business location" at bounding box center [523, 147] width 482 height 23
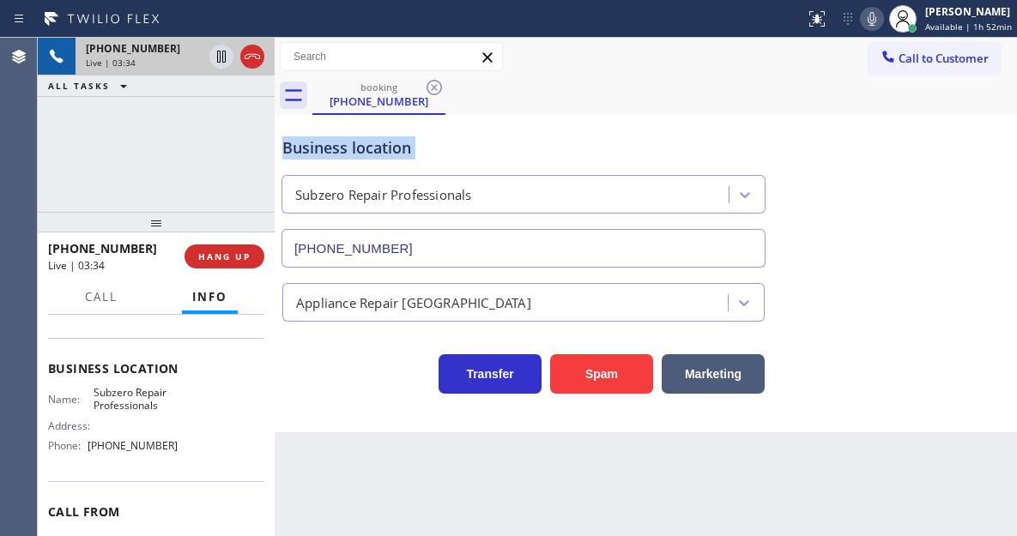
click at [345, 140] on div "Business location" at bounding box center [523, 147] width 482 height 23
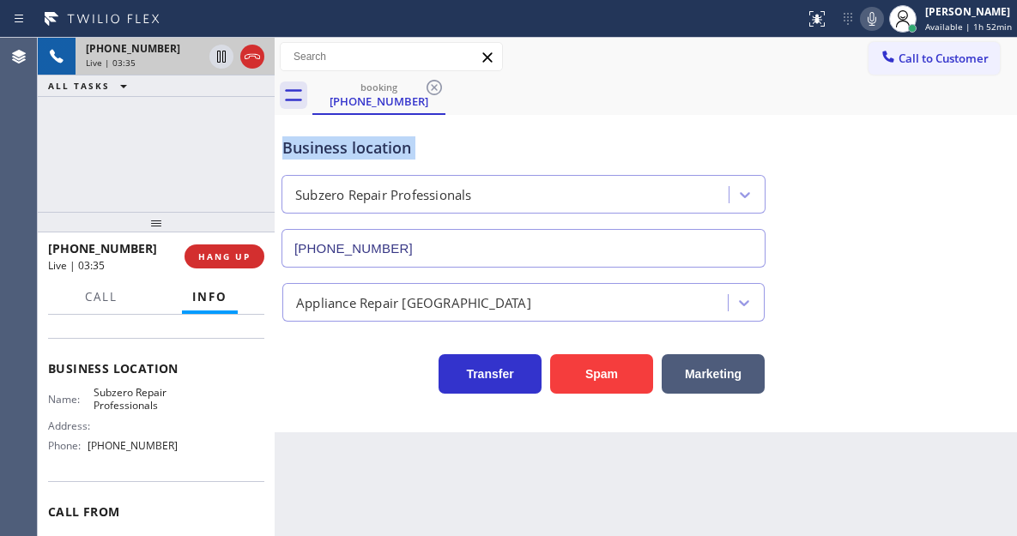
click at [345, 140] on div "Business location" at bounding box center [523, 147] width 482 height 23
click at [251, 170] on div "[PHONE_NUMBER] Live | 03:36 ALL TASKS ALL TASKS ACTIVE TASKS TASKS IN WRAP UP" at bounding box center [156, 125] width 237 height 174
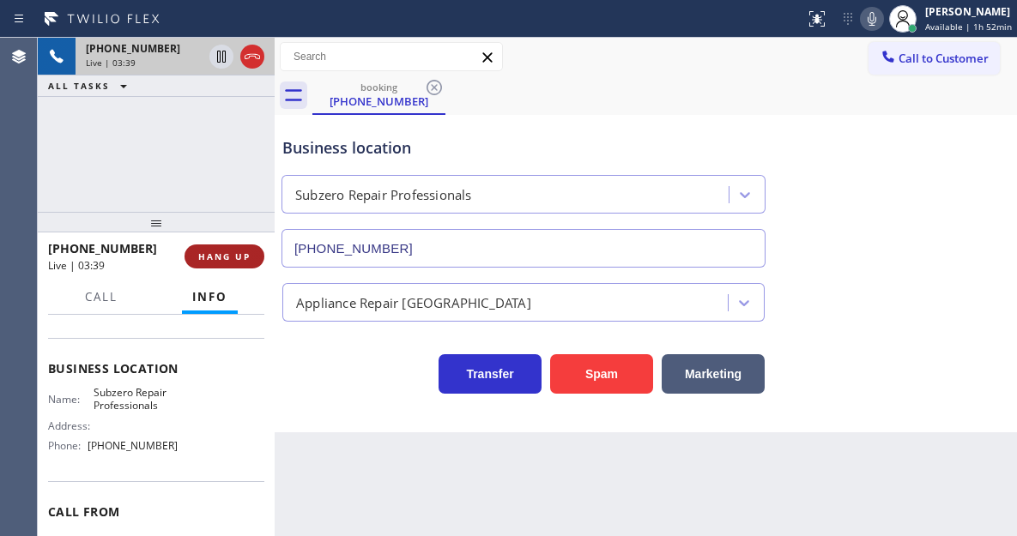
click at [236, 260] on span "HANG UP" at bounding box center [224, 257] width 52 height 12
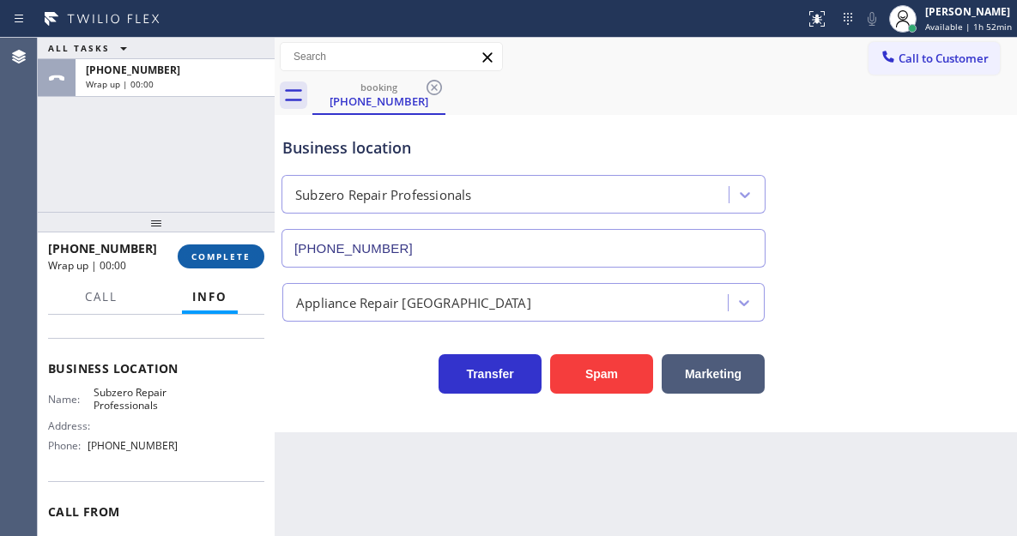
click at [236, 260] on span "COMPLETE" at bounding box center [220, 257] width 59 height 12
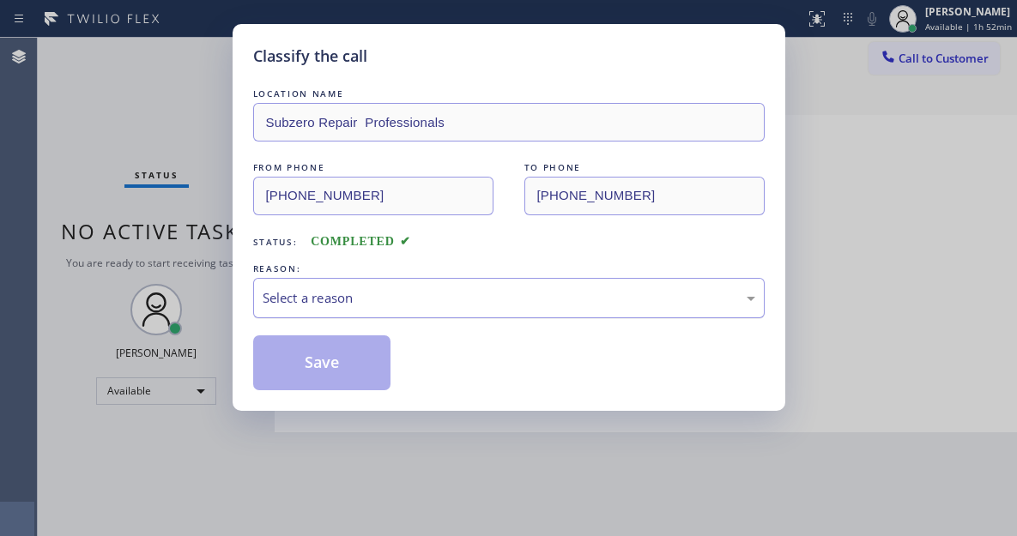
click at [344, 294] on div "Select a reason" at bounding box center [509, 298] width 493 height 20
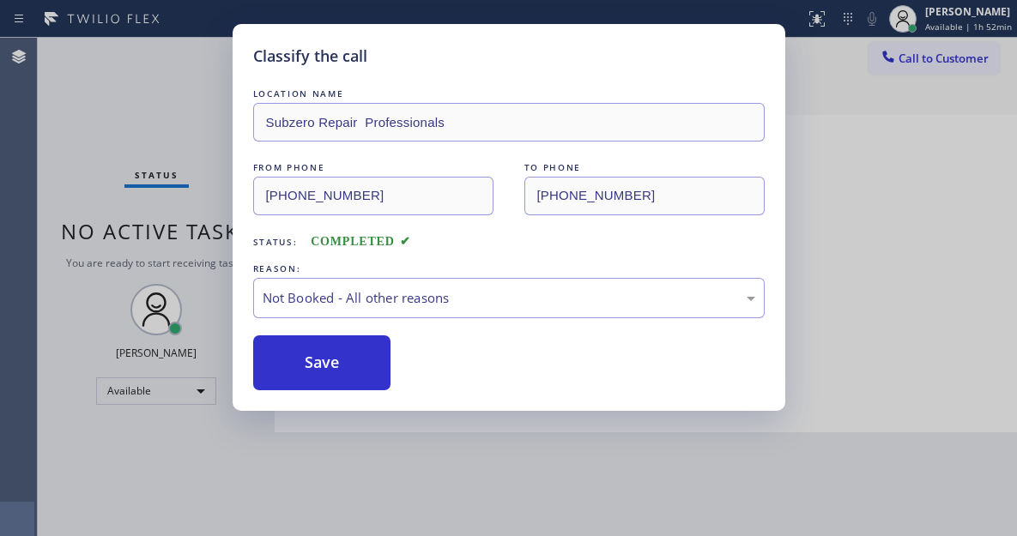
click at [324, 356] on button "Save" at bounding box center [322, 363] width 138 height 55
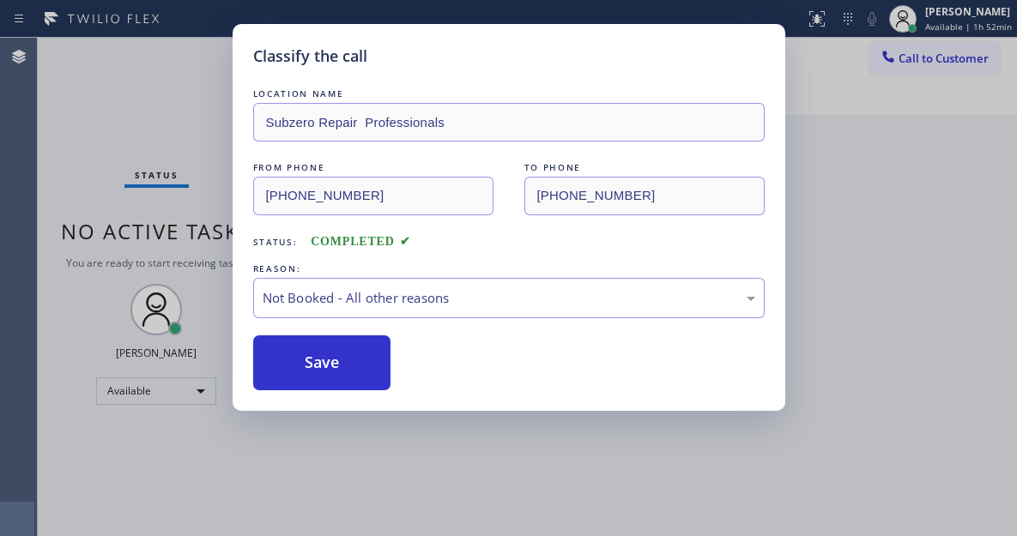
click at [324, 356] on button "Save" at bounding box center [322, 363] width 138 height 55
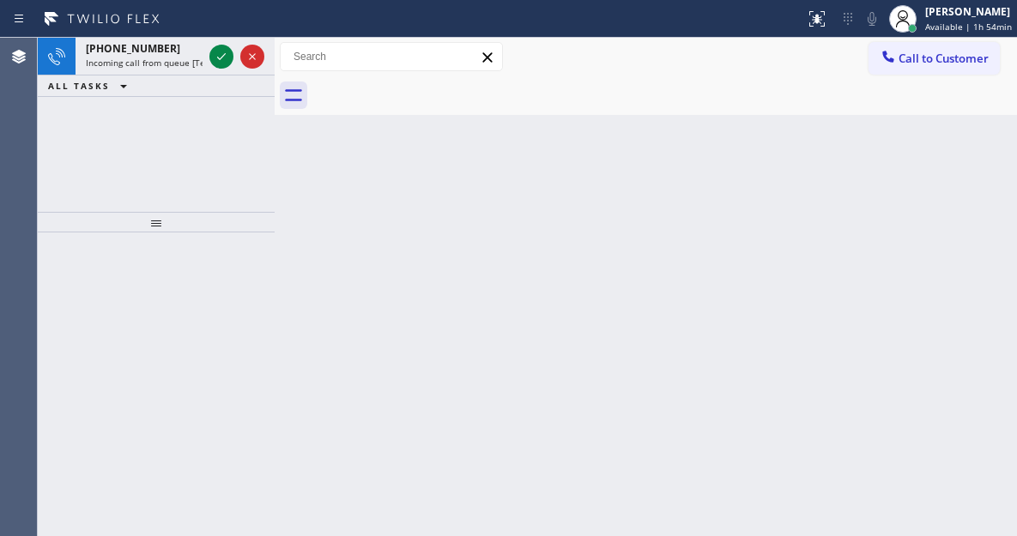
click at [945, 207] on div "Back to Dashboard Change Sender ID Customers Technicians Select a contact Outbo…" at bounding box center [646, 287] width 742 height 499
click at [967, 218] on div "Back to Dashboard Change Sender ID Customers Technicians Select a contact Outbo…" at bounding box center [646, 287] width 742 height 499
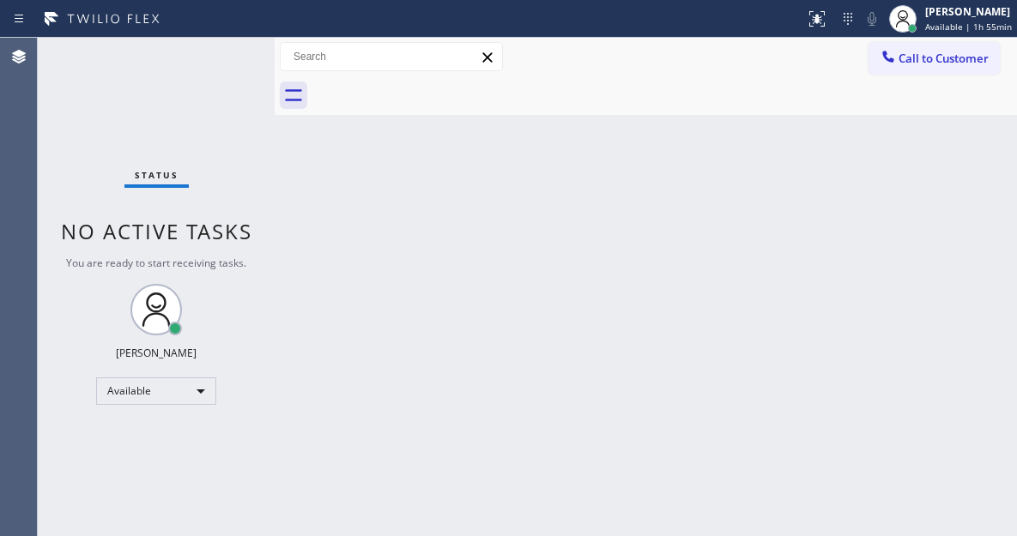
drag, startPoint x: 919, startPoint y: 203, endPoint x: 861, endPoint y: 135, distance: 89.5
click at [919, 203] on div "Back to Dashboard Change Sender ID Customers Technicians Select a contact Outbo…" at bounding box center [646, 287] width 742 height 499
drag, startPoint x: 928, startPoint y: 153, endPoint x: 861, endPoint y: 153, distance: 66.9
click at [928, 153] on div "Back to Dashboard Change Sender ID Customers Technicians Select a contact Outbo…" at bounding box center [646, 287] width 742 height 499
click at [218, 52] on div "Status No active tasks You are ready to start receiving tasks. [PERSON_NAME]" at bounding box center [156, 287] width 237 height 499
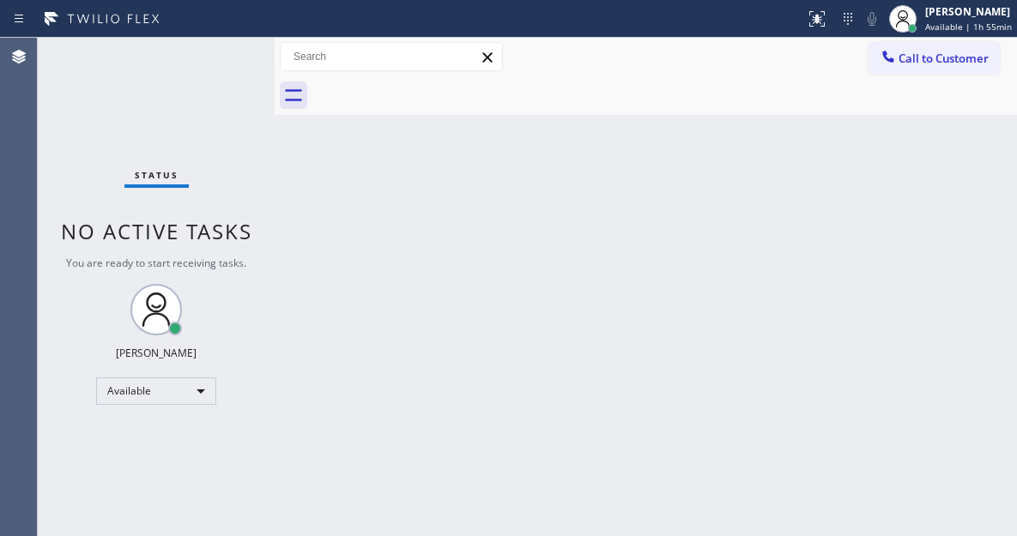
click at [218, 52] on div "Status No active tasks You are ready to start receiving tasks. [PERSON_NAME]" at bounding box center [156, 287] width 237 height 499
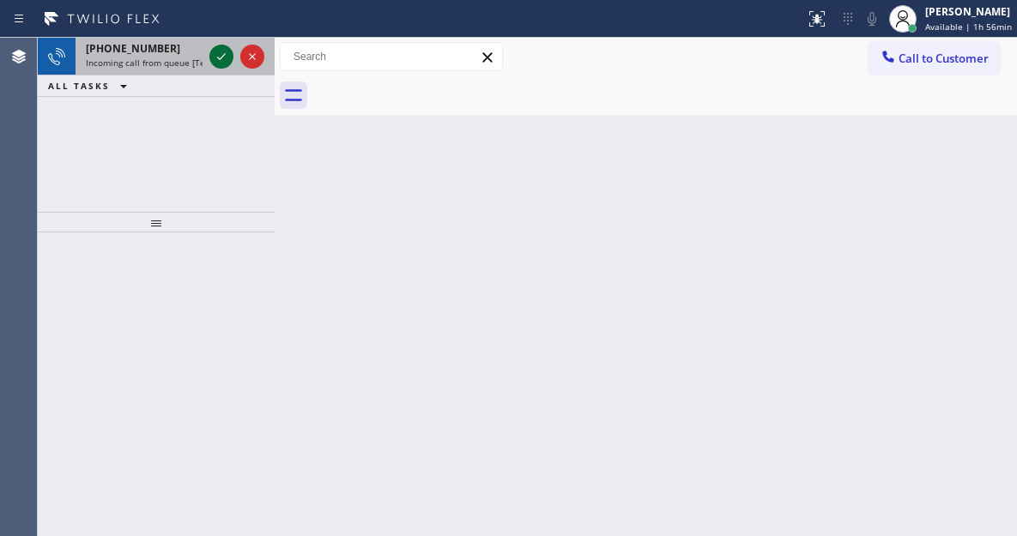
click at [219, 53] on icon at bounding box center [221, 56] width 21 height 21
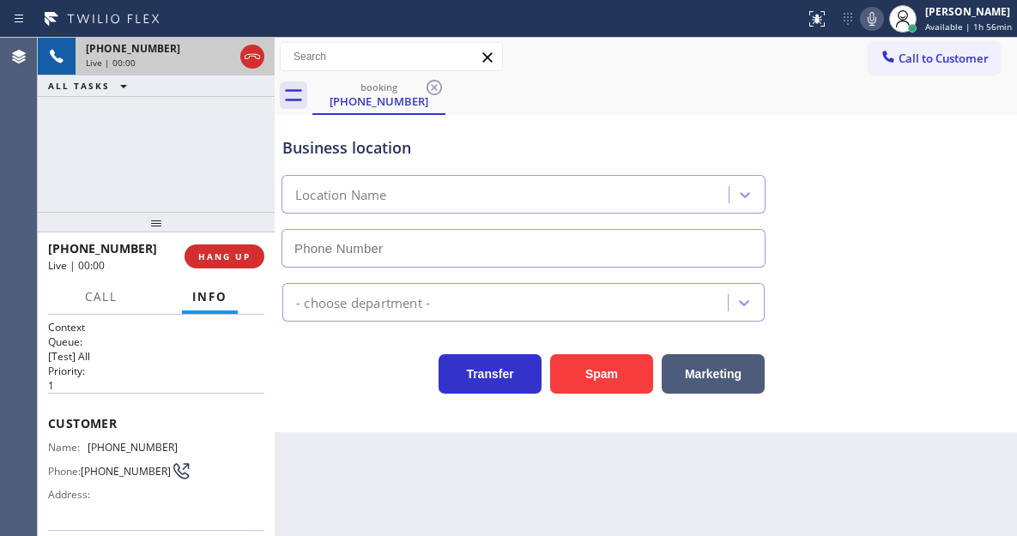
type input "[PHONE_NUMBER]"
click at [152, 442] on span "[PHONE_NUMBER]" at bounding box center [133, 447] width 90 height 13
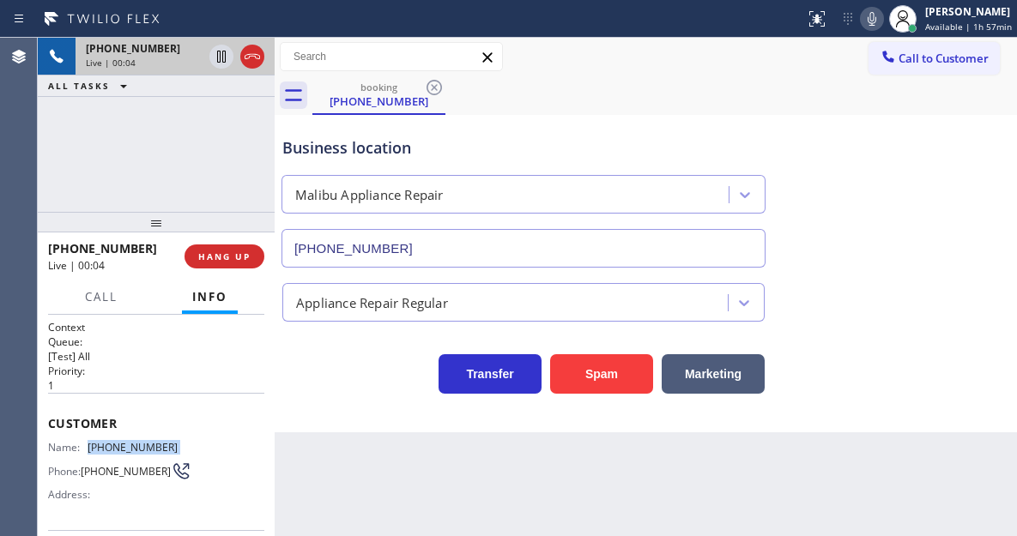
click at [152, 442] on span "[PHONE_NUMBER]" at bounding box center [133, 447] width 90 height 13
click at [312, 482] on div "Back to Dashboard Change Sender ID Customers Technicians Select a contact Outbo…" at bounding box center [646, 287] width 742 height 499
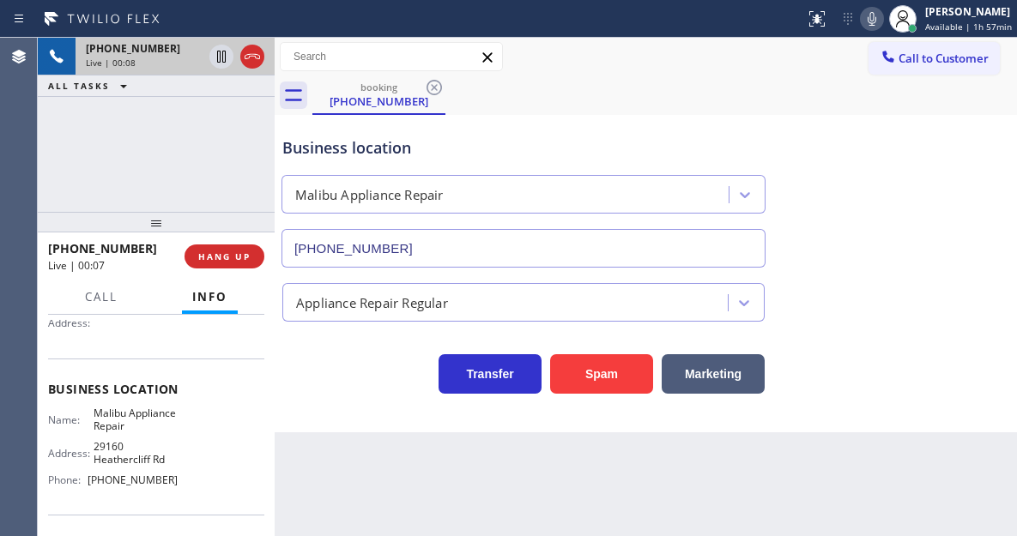
click at [118, 433] on span "Malibu Appliance Repair" at bounding box center [136, 420] width 85 height 27
click at [141, 487] on span "[PHONE_NUMBER]" at bounding box center [133, 480] width 90 height 13
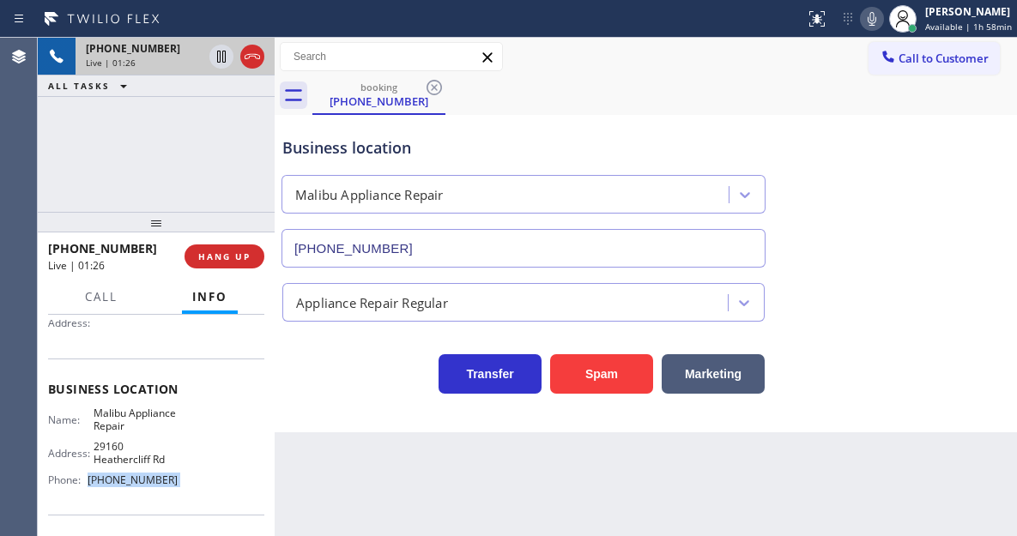
click at [141, 487] on span "[PHONE_NUMBER]" at bounding box center [133, 480] width 90 height 13
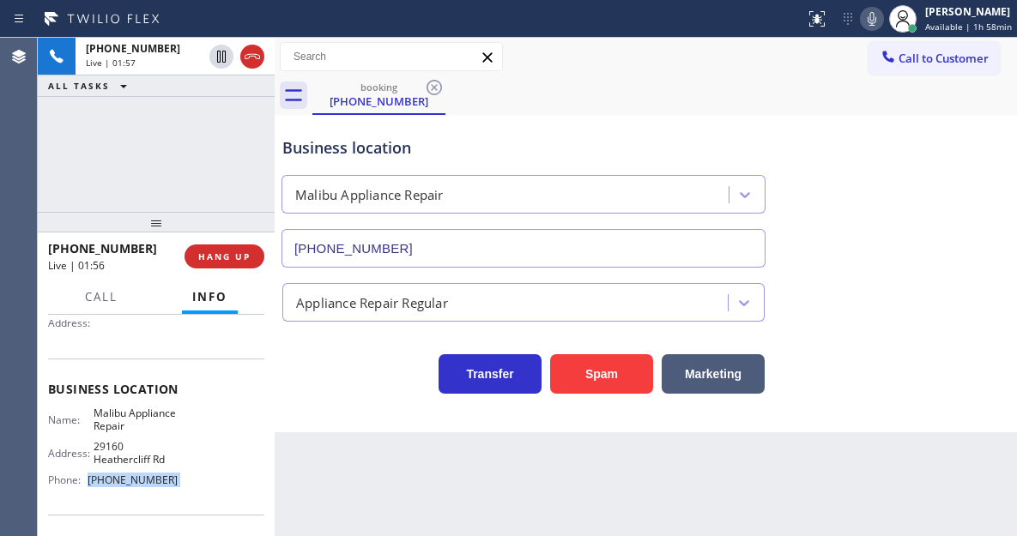
drag, startPoint x: 220, startPoint y: 57, endPoint x: 384, endPoint y: 75, distance: 164.9
click at [219, 57] on icon at bounding box center [221, 56] width 21 height 21
click at [882, 21] on icon at bounding box center [872, 19] width 21 height 21
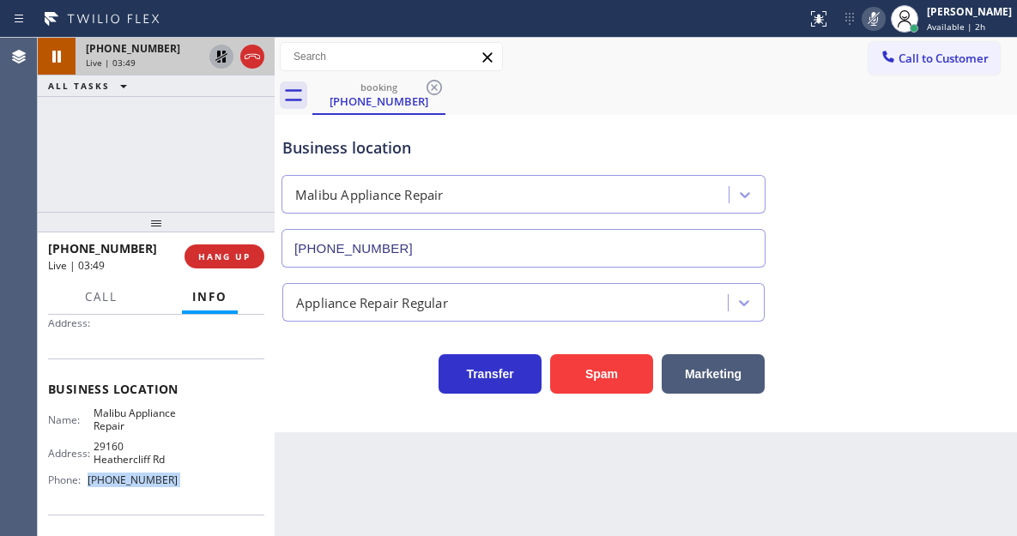
click at [215, 60] on icon at bounding box center [221, 56] width 21 height 21
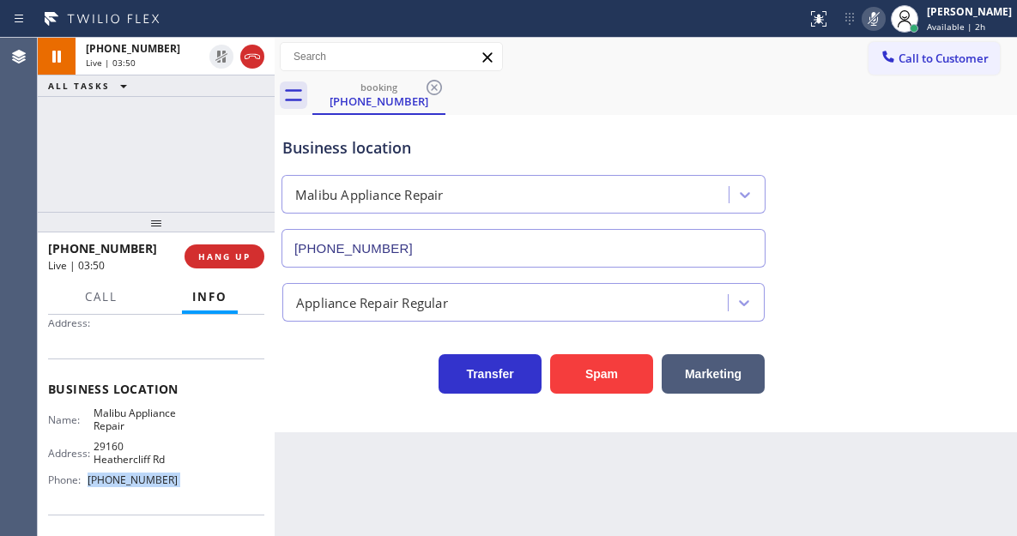
click at [884, 21] on icon at bounding box center [873, 19] width 21 height 21
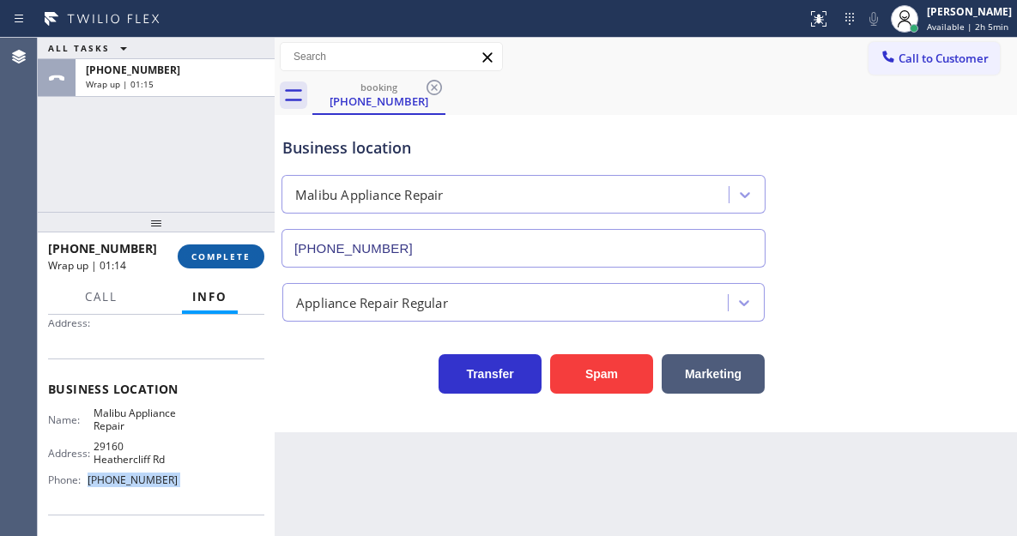
click at [208, 257] on span "COMPLETE" at bounding box center [220, 257] width 59 height 12
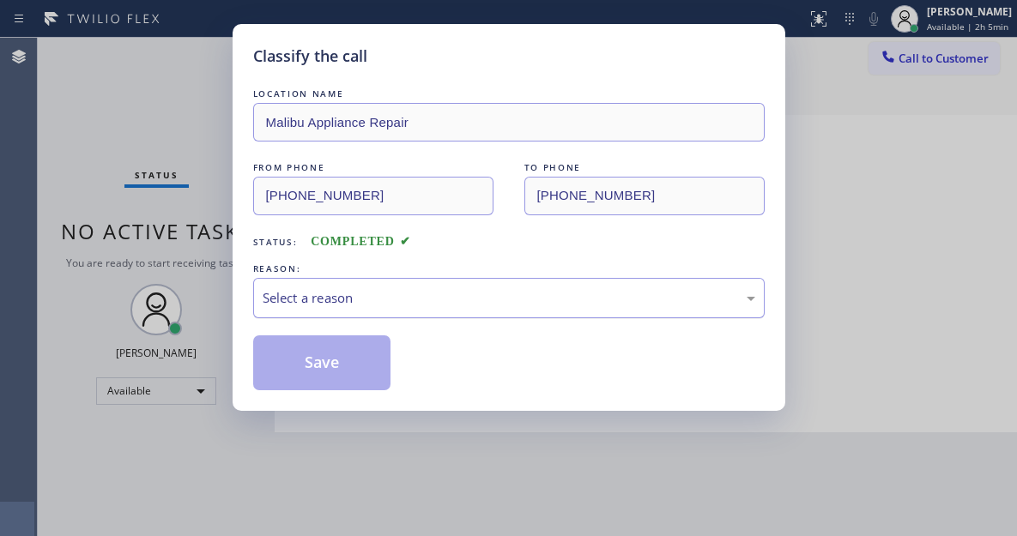
click at [469, 294] on div "Select a reason" at bounding box center [509, 298] width 493 height 20
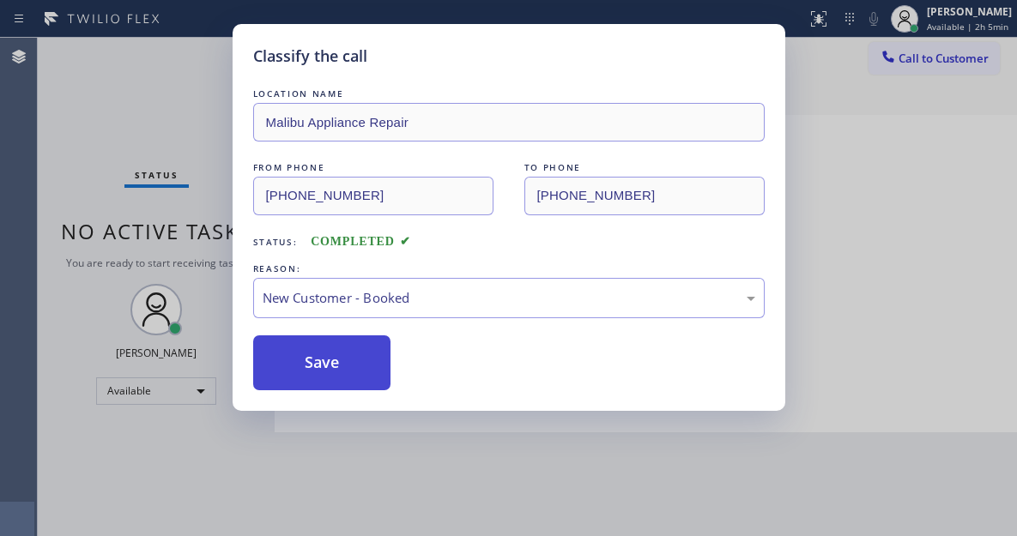
click at [378, 378] on button "Save" at bounding box center [322, 363] width 138 height 55
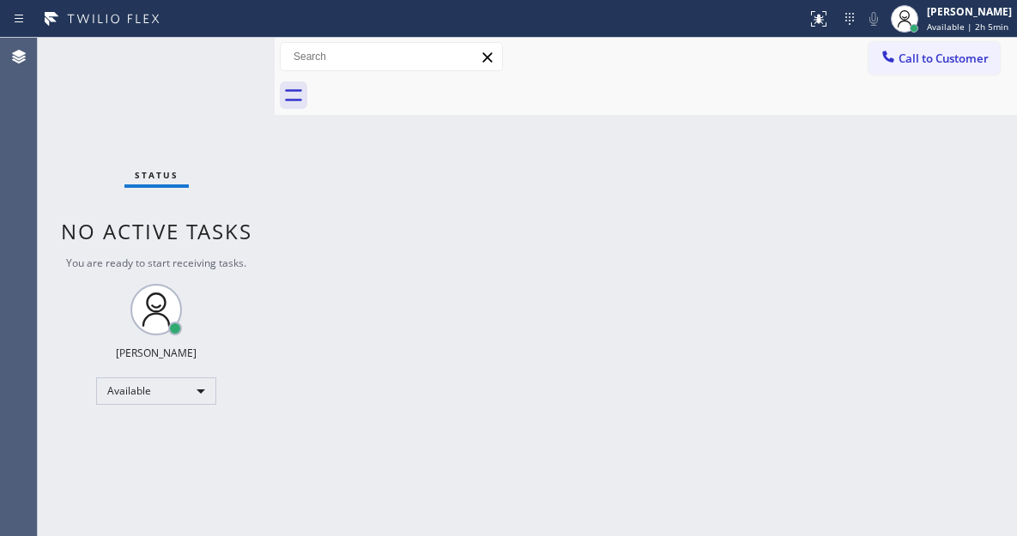
click at [925, 251] on div "Back to Dashboard Change Sender ID Customers Technicians Select a contact Outbo…" at bounding box center [646, 287] width 742 height 499
drag, startPoint x: 936, startPoint y: 195, endPoint x: 807, endPoint y: 114, distance: 151.9
click at [936, 195] on div "Back to Dashboard Change Sender ID Customers Technicians Select a contact Outbo…" at bounding box center [646, 287] width 742 height 499
click at [221, 64] on div "Status No active tasks You are ready to start receiving tasks. [PERSON_NAME]" at bounding box center [156, 287] width 237 height 499
click at [932, 215] on div "Back to Dashboard Change Sender ID Customers Technicians Select a contact Outbo…" at bounding box center [646, 287] width 742 height 499
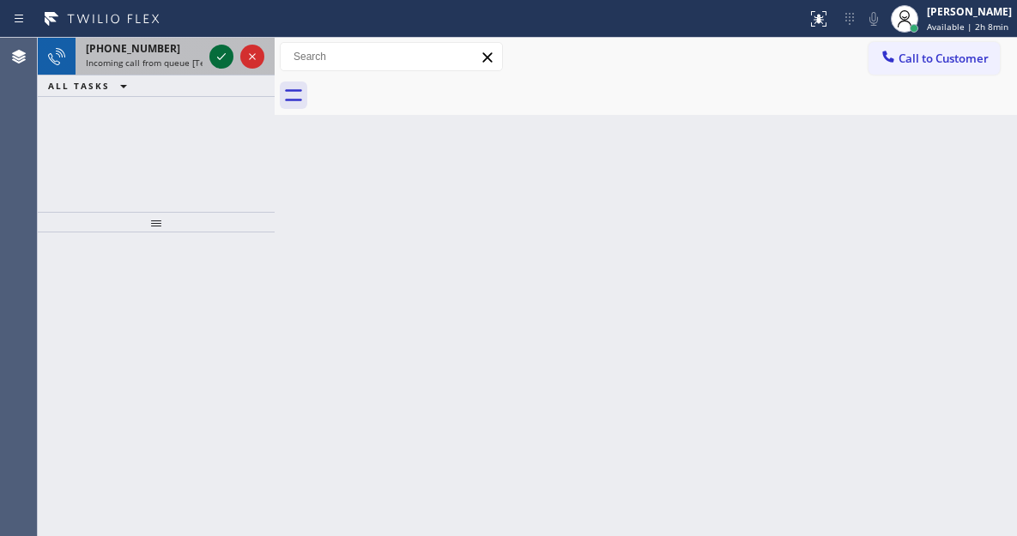
click at [224, 59] on icon at bounding box center [221, 56] width 21 height 21
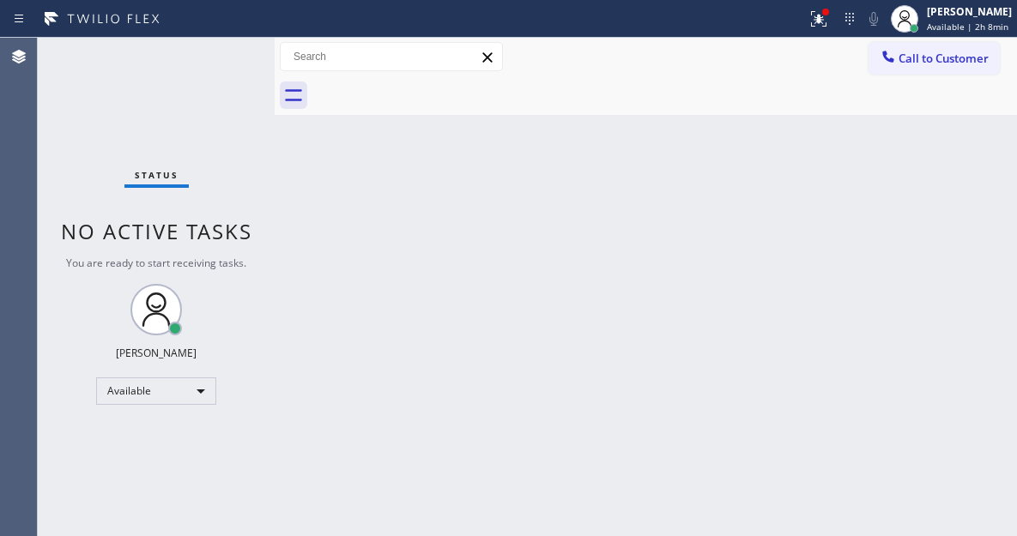
click at [930, 157] on div "Back to Dashboard Change Sender ID Customers Technicians Select a contact Outbo…" at bounding box center [646, 287] width 742 height 499
click at [836, 29] on button at bounding box center [819, 19] width 38 height 38
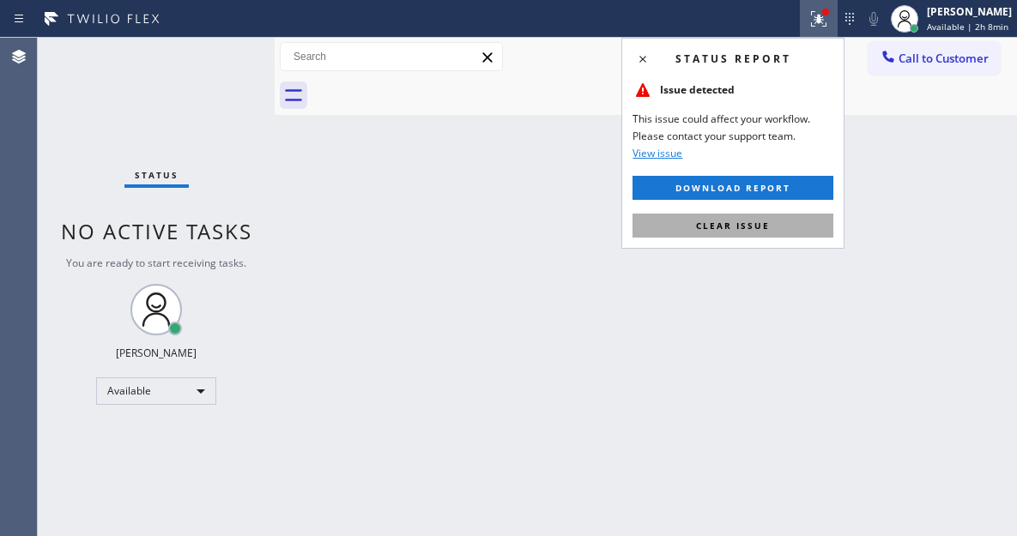
click at [756, 221] on span "Clear issue" at bounding box center [733, 226] width 74 height 12
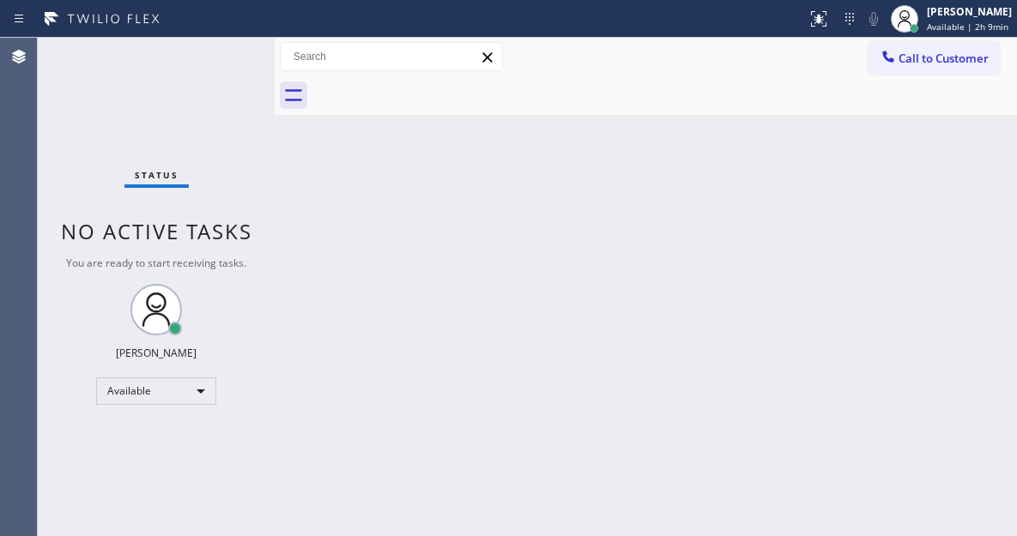
click at [220, 59] on div "Status No active tasks You are ready to start receiving tasks. [PERSON_NAME]" at bounding box center [156, 287] width 237 height 499
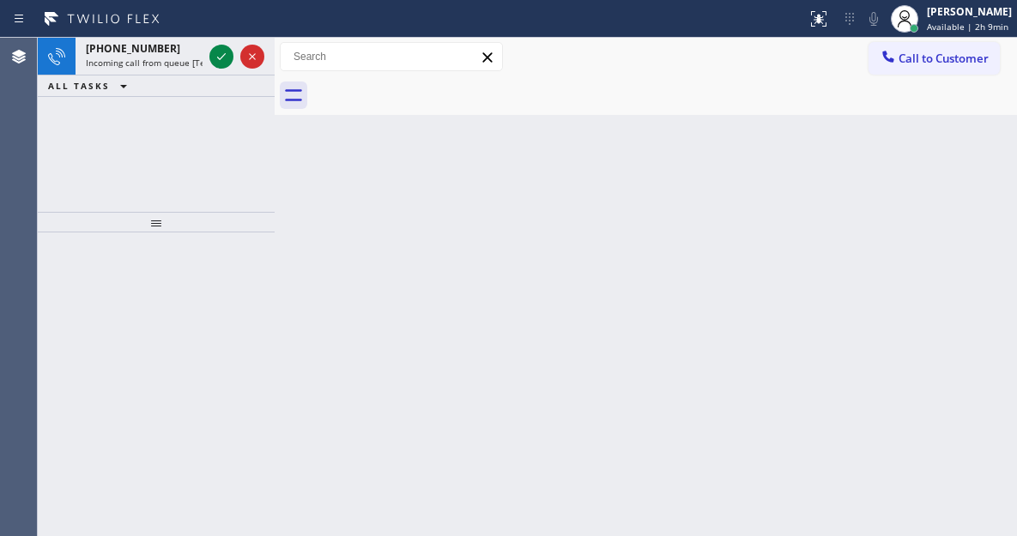
click at [952, 209] on div "Back to Dashboard Change Sender ID Customers Technicians Select a contact Outbo…" at bounding box center [646, 287] width 742 height 499
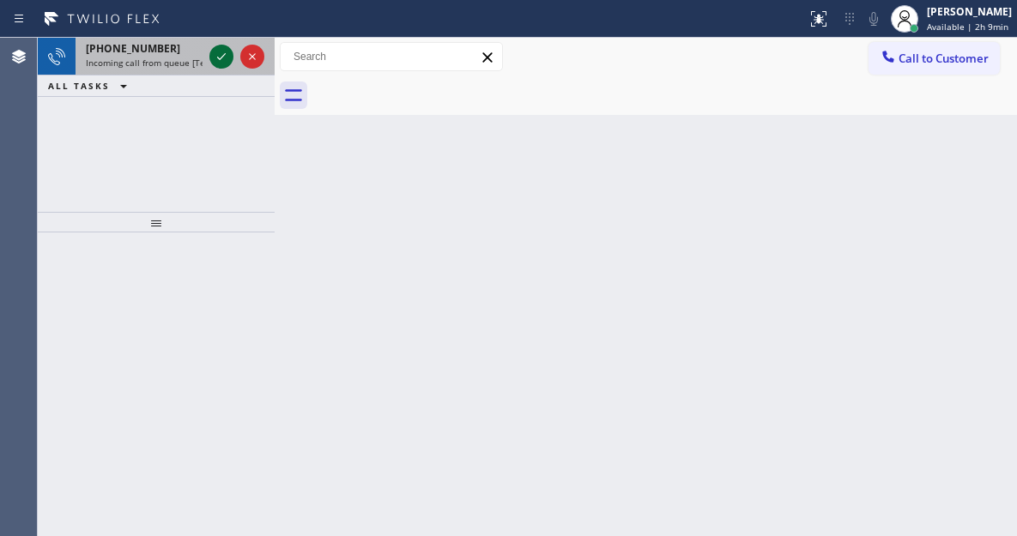
click at [227, 63] on icon at bounding box center [221, 56] width 21 height 21
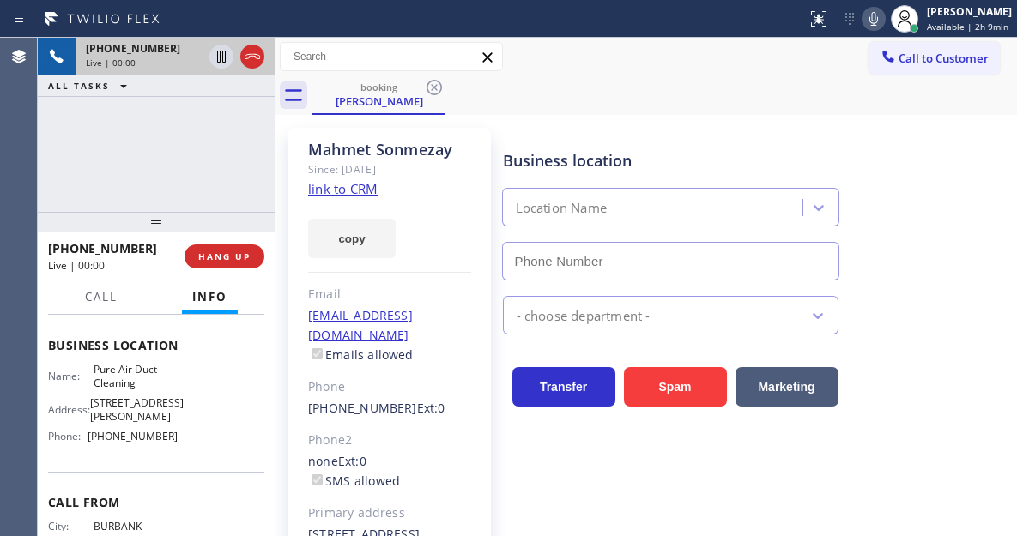
scroll to position [257, 0]
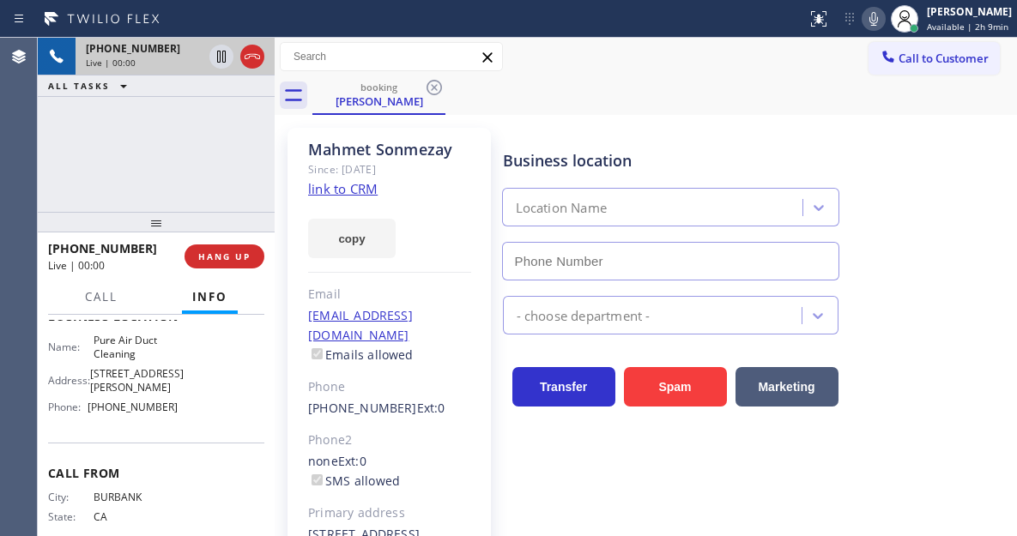
type input "[PHONE_NUMBER]"
click at [343, 194] on link "link to CRM" at bounding box center [343, 188] width 70 height 17
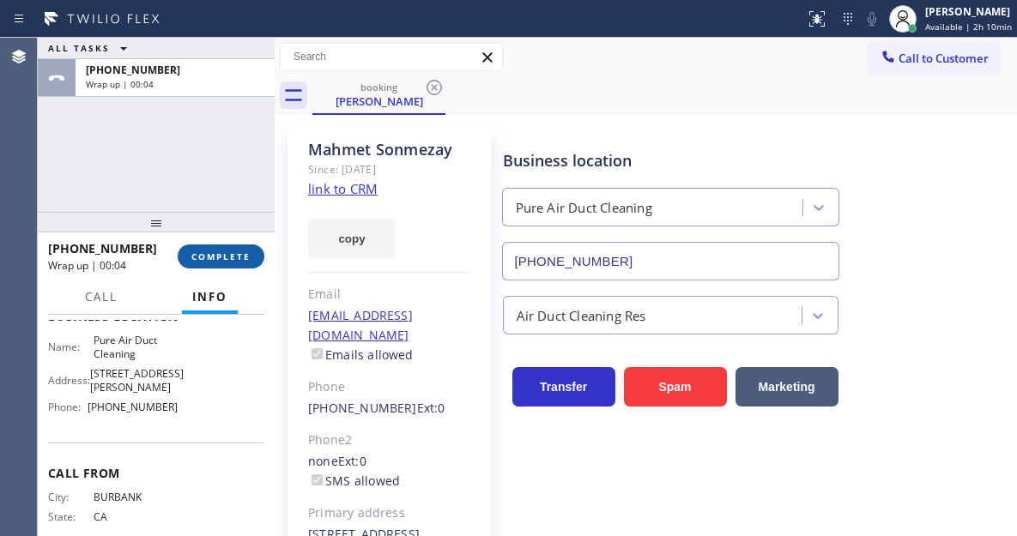
click at [229, 249] on button "COMPLETE" at bounding box center [221, 257] width 87 height 24
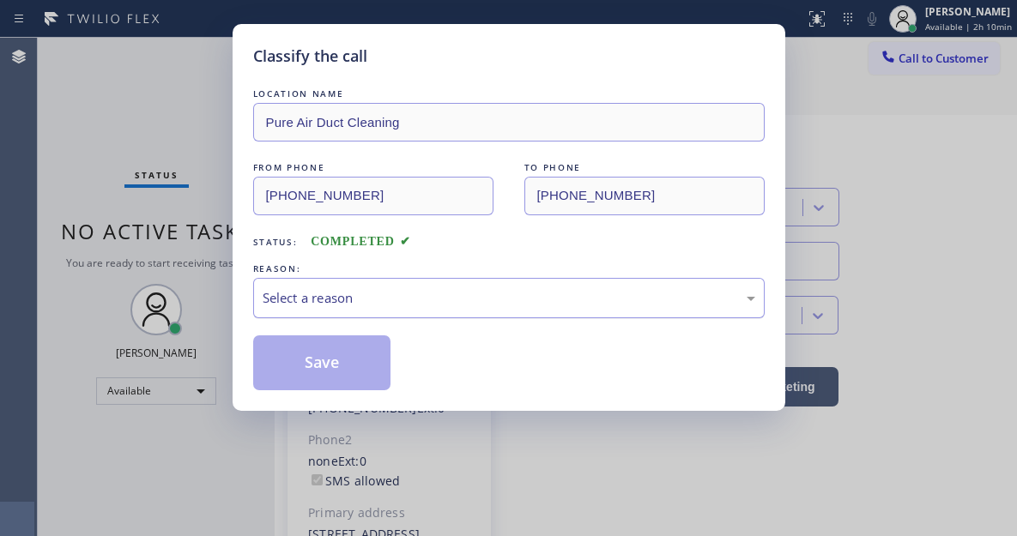
click at [406, 304] on div "Select a reason" at bounding box center [509, 298] width 493 height 20
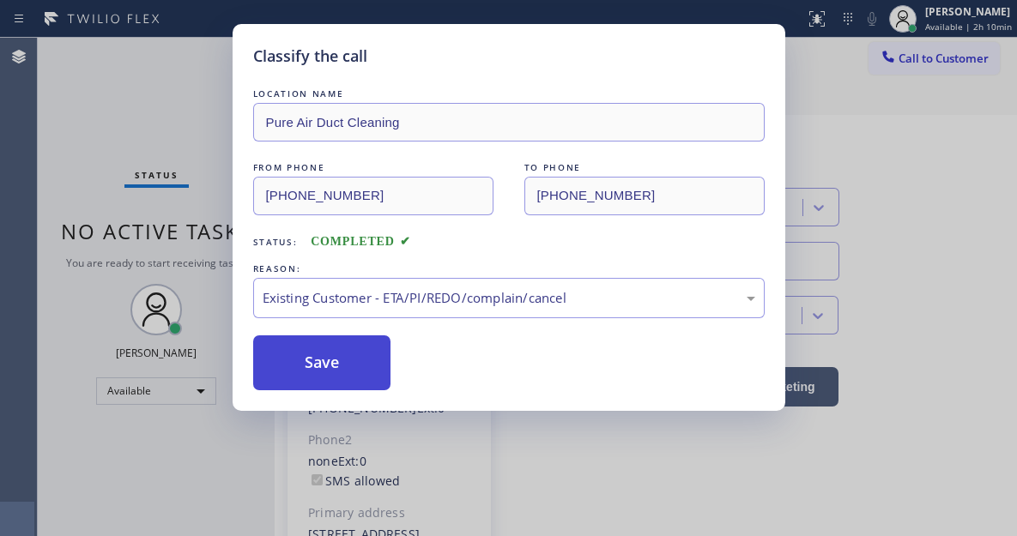
click at [373, 377] on button "Save" at bounding box center [322, 363] width 138 height 55
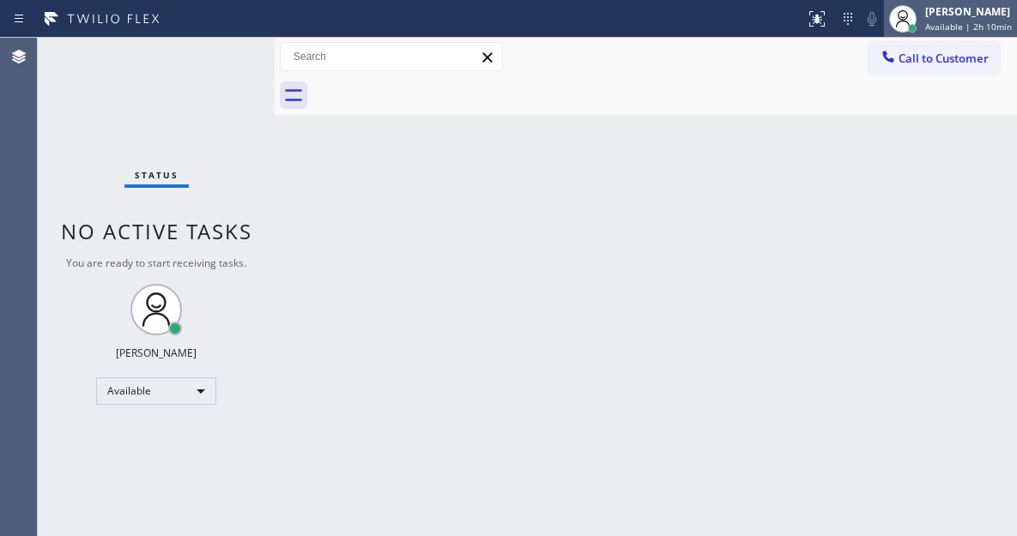
click at [906, 23] on icon at bounding box center [903, 19] width 21 height 21
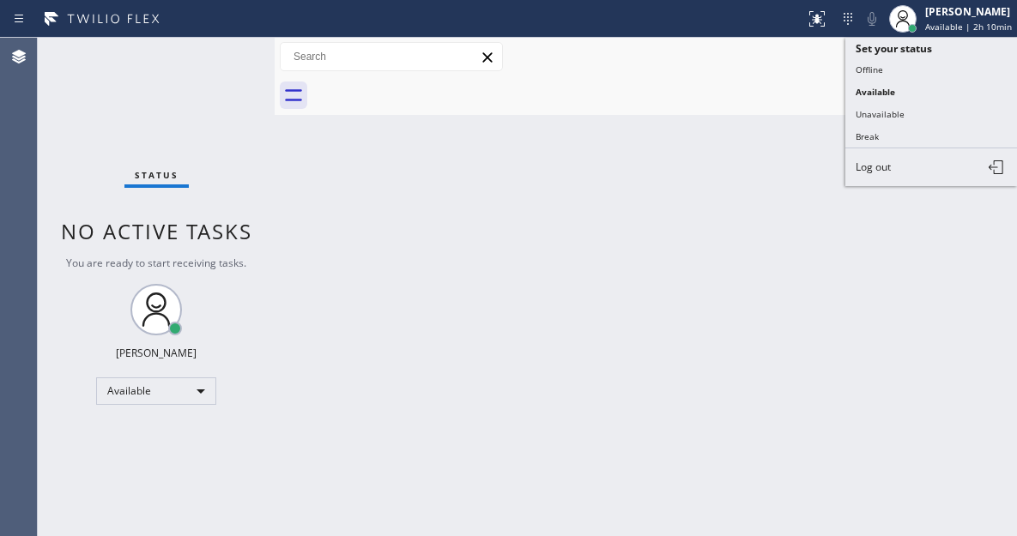
click at [906, 126] on button "Break" at bounding box center [931, 136] width 172 height 22
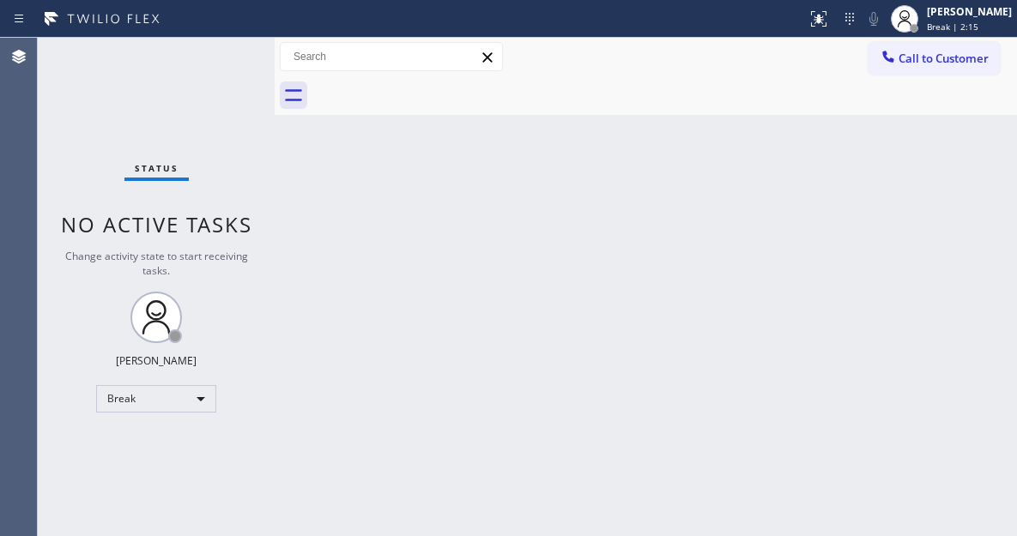
click at [934, 137] on div "Back to Dashboard Change Sender ID Customers Technicians Select a contact Outbo…" at bounding box center [646, 287] width 742 height 499
click at [186, 53] on div "Status No active tasks Change activity state to start receiving tasks. [PERSON_…" at bounding box center [156, 287] width 237 height 499
click at [978, 20] on div "[PERSON_NAME] Break | 15:04" at bounding box center [971, 18] width 94 height 30
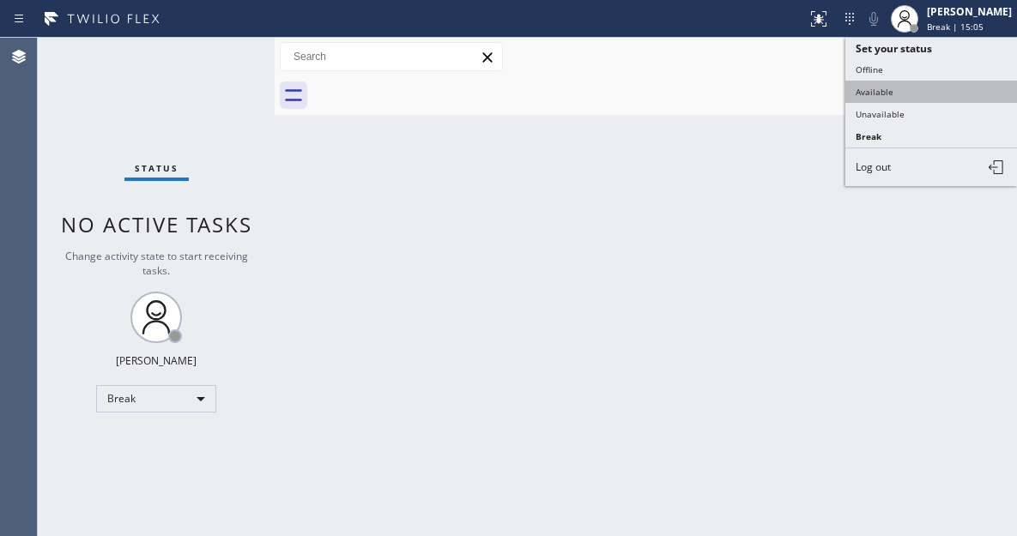
click at [930, 83] on button "Available" at bounding box center [931, 92] width 172 height 22
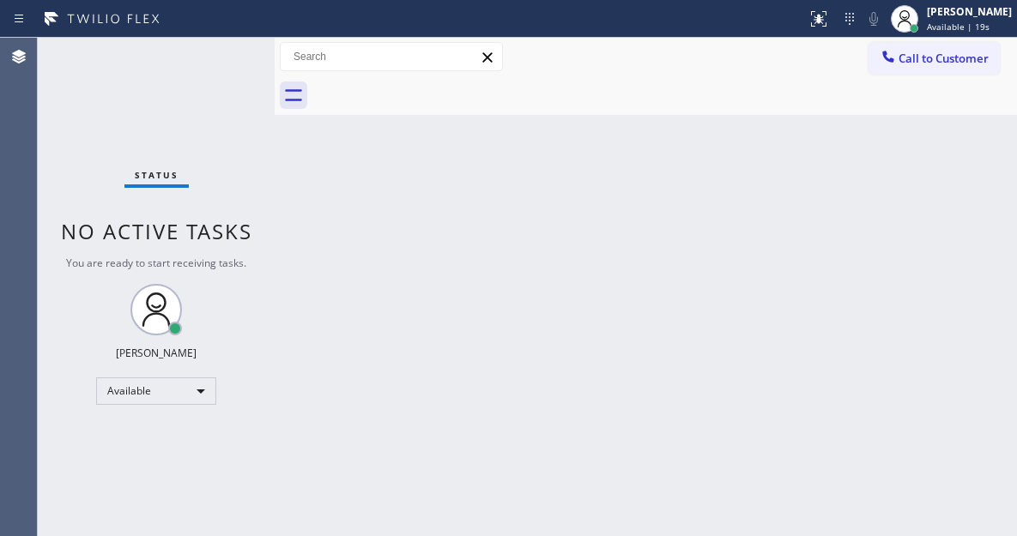
click at [923, 157] on div "Back to Dashboard Change Sender ID Customers Technicians Select a contact Outbo…" at bounding box center [646, 287] width 742 height 499
click at [224, 72] on div "Status No active tasks You are ready to start receiving tasks. [PERSON_NAME]" at bounding box center [156, 287] width 237 height 499
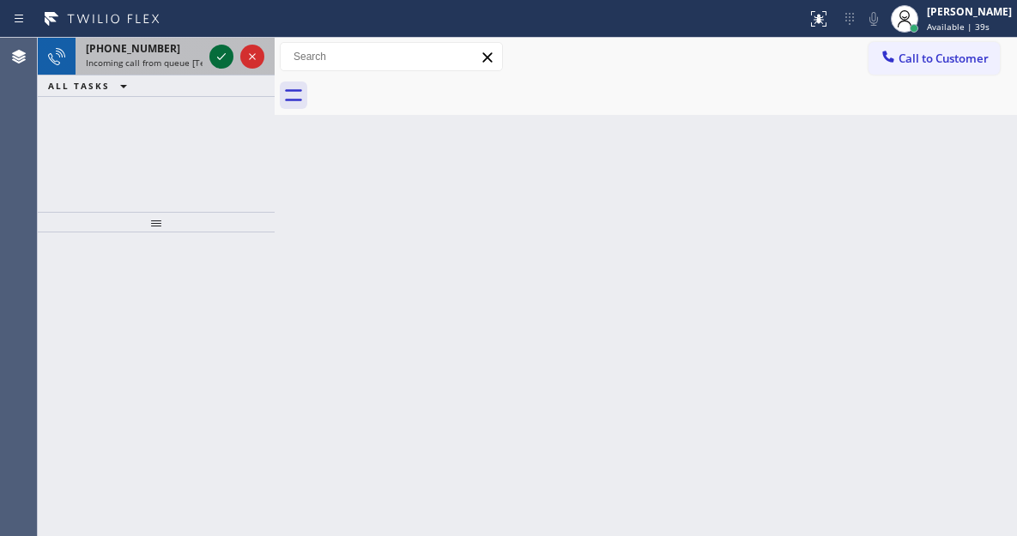
click at [218, 58] on icon at bounding box center [221, 56] width 9 height 7
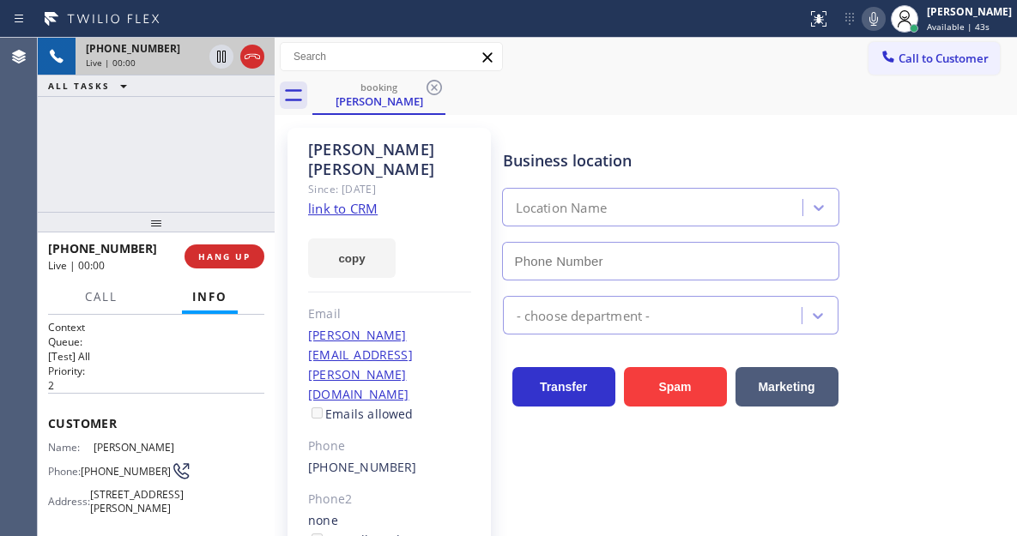
type input "[PHONE_NUMBER]"
click at [371, 200] on link "link to CRM" at bounding box center [343, 208] width 70 height 17
click at [124, 457] on div "Name: [PERSON_NAME] Phone: [PHONE_NUMBER] Address: [STREET_ADDRESS][PERSON_NAME]" at bounding box center [113, 481] width 130 height 81
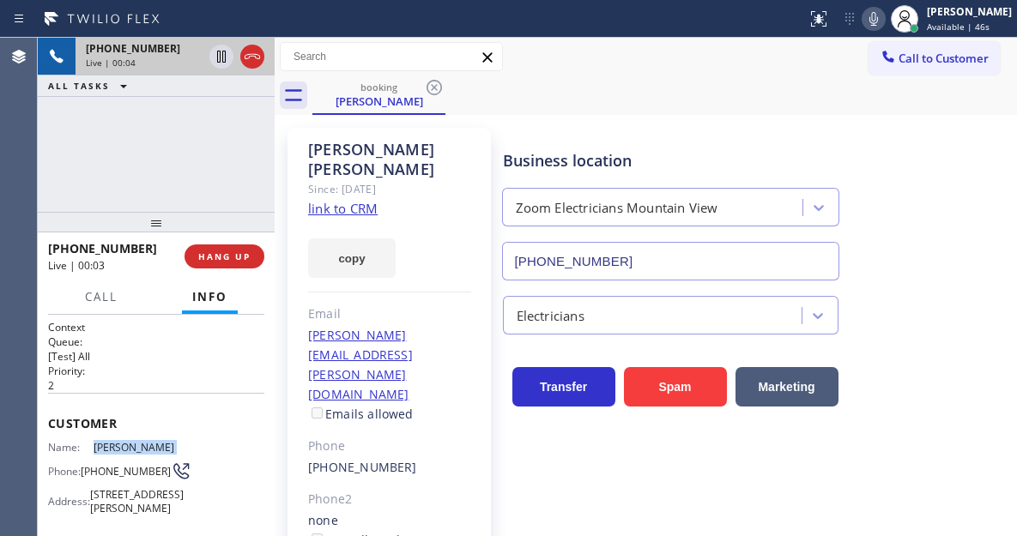
click at [124, 457] on div "Name: [PERSON_NAME] Phone: [PHONE_NUMBER] Address: [STREET_ADDRESS][PERSON_NAME]" at bounding box center [113, 481] width 130 height 81
click at [118, 465] on span "[PHONE_NUMBER]" at bounding box center [126, 471] width 90 height 13
click at [507, 112] on div "booking [PERSON_NAME]" at bounding box center [664, 95] width 705 height 39
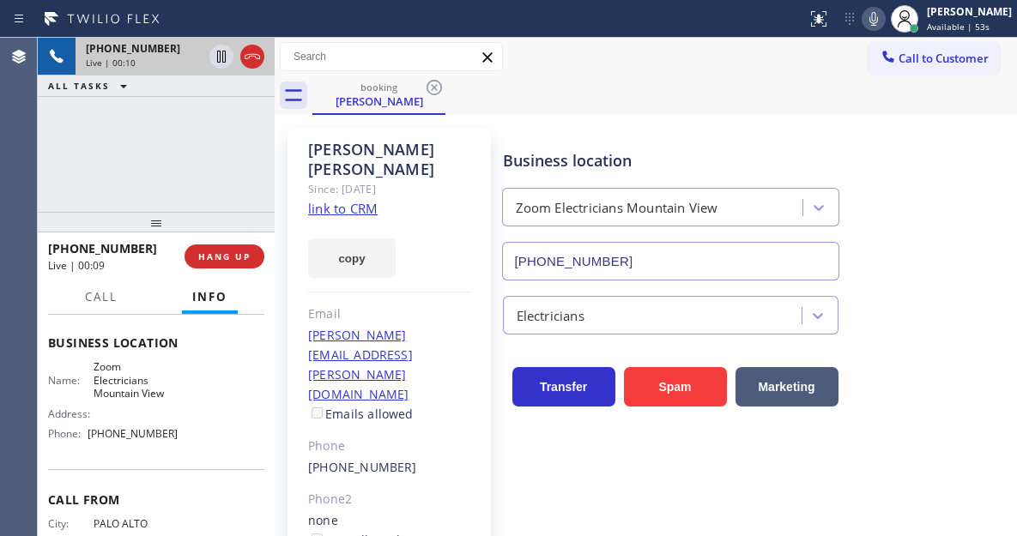
scroll to position [257, 0]
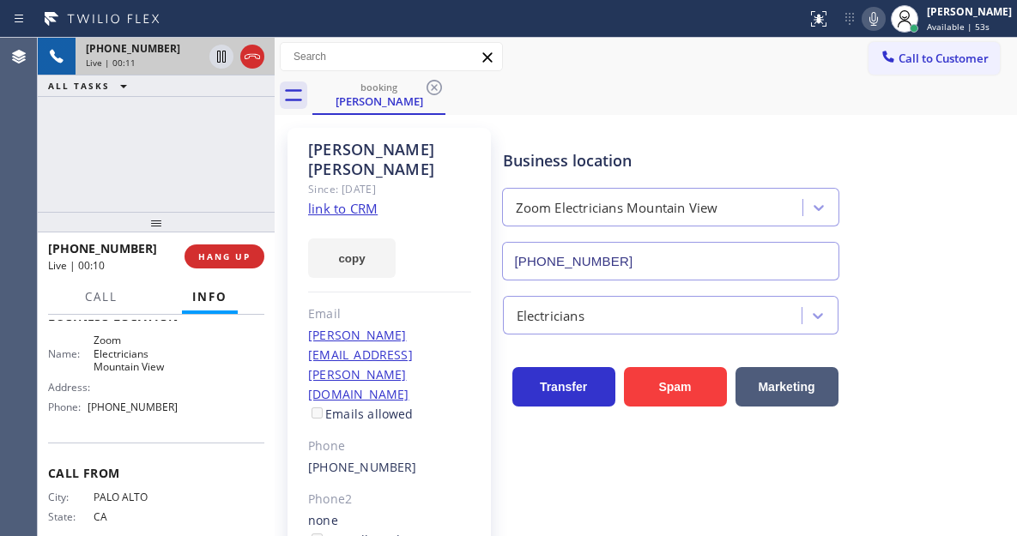
click at [120, 372] on span "Zoom Electricians Mountain View" at bounding box center [136, 353] width 85 height 39
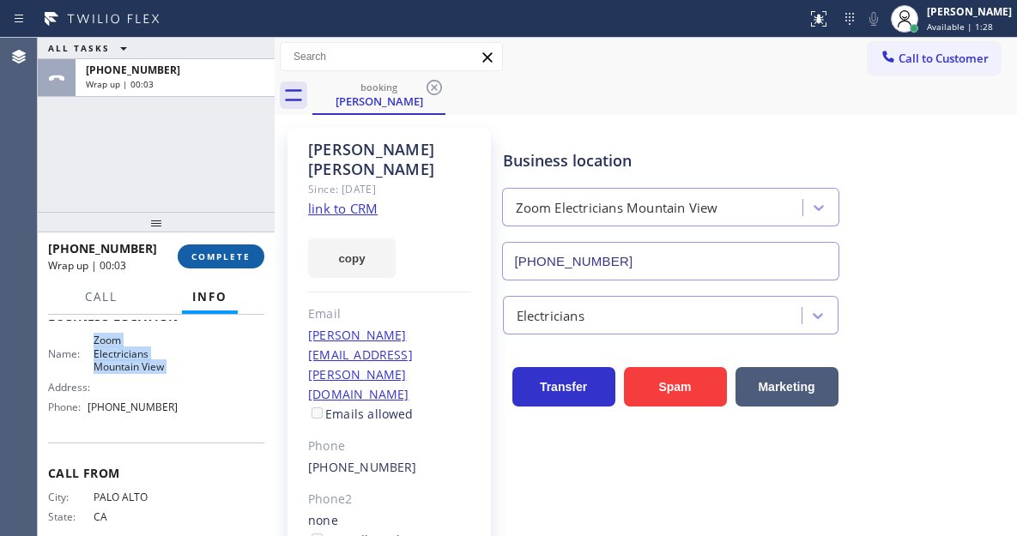
click at [230, 259] on span "COMPLETE" at bounding box center [220, 257] width 59 height 12
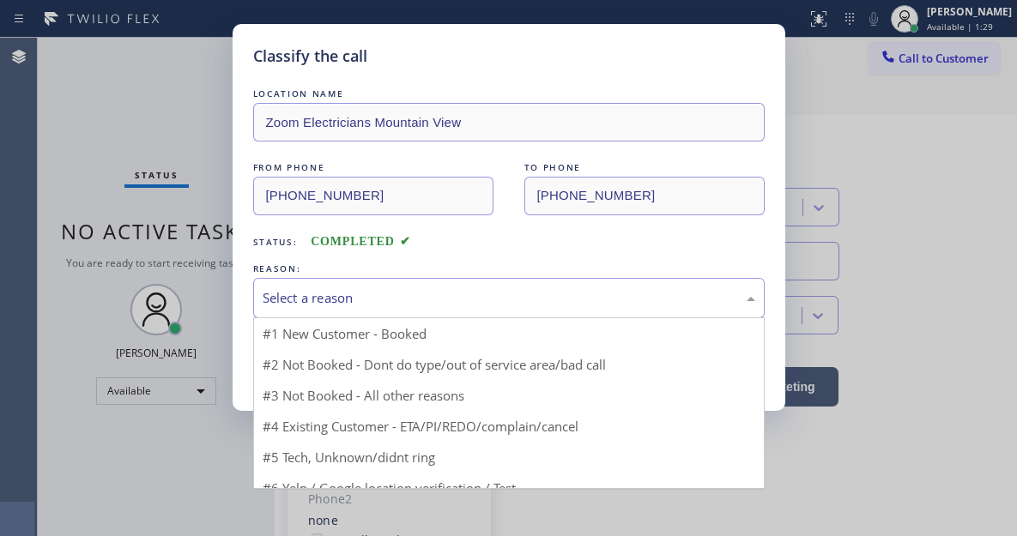
click at [373, 300] on div "Select a reason" at bounding box center [509, 298] width 493 height 20
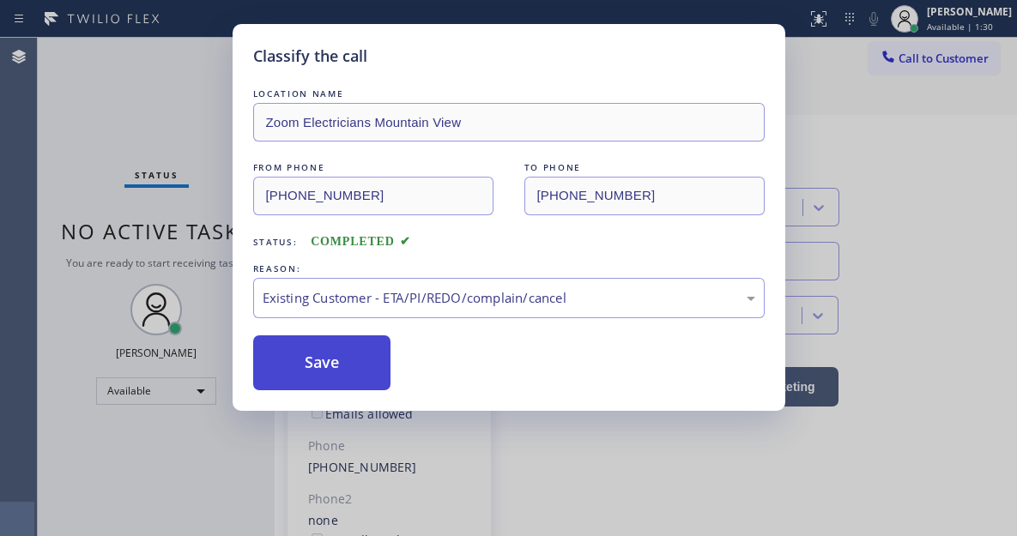
click at [360, 373] on button "Save" at bounding box center [322, 363] width 138 height 55
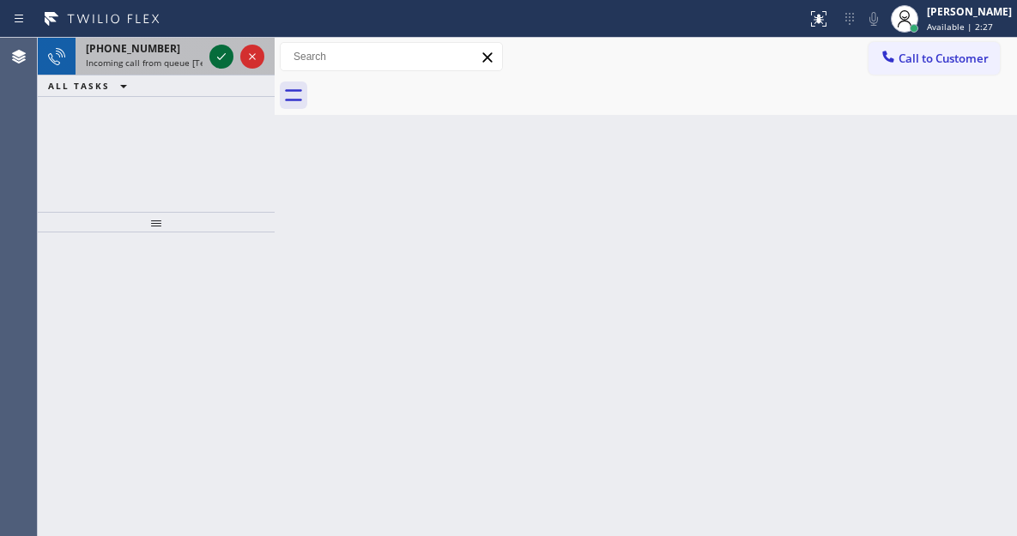
click at [215, 57] on icon at bounding box center [221, 56] width 21 height 21
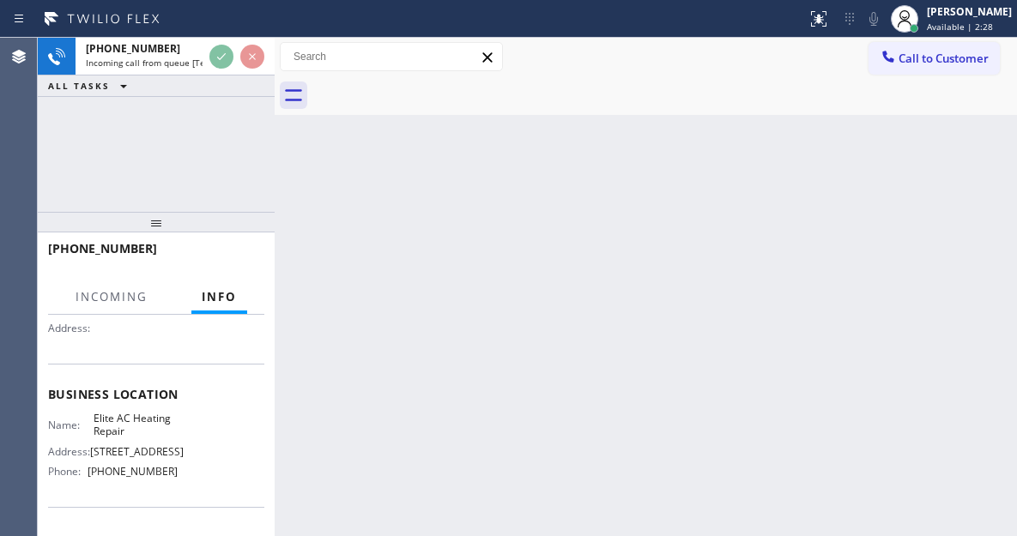
scroll to position [172, 0]
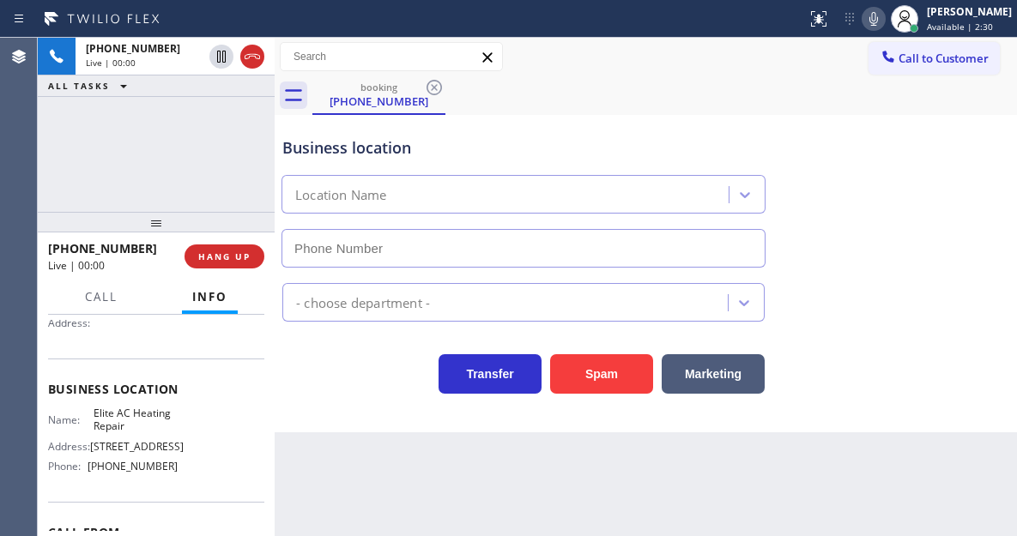
click at [131, 415] on span "Elite AC Heating Repair" at bounding box center [136, 420] width 85 height 27
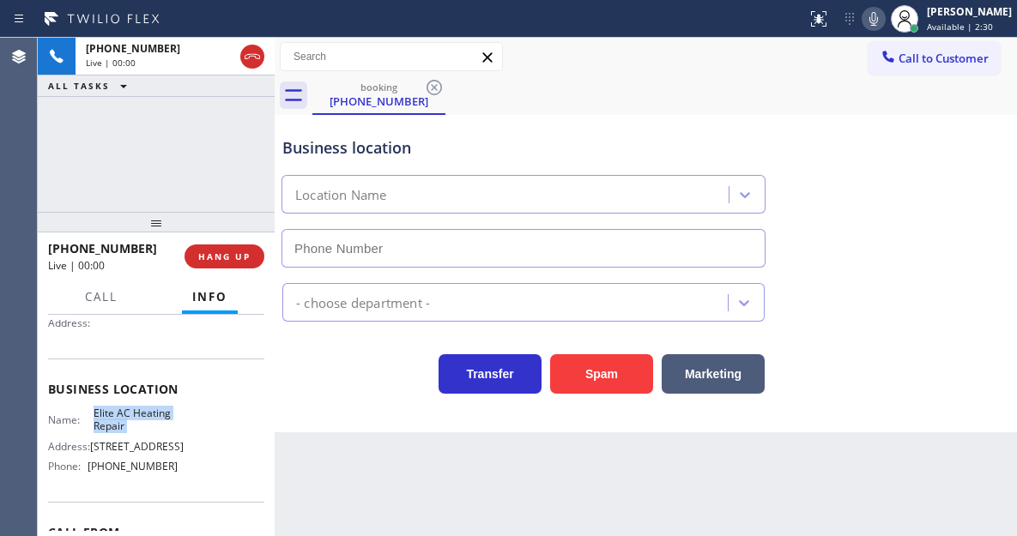
type input "[PHONE_NUMBER]"
click at [131, 415] on span "Elite AC Heating Repair" at bounding box center [136, 420] width 85 height 27
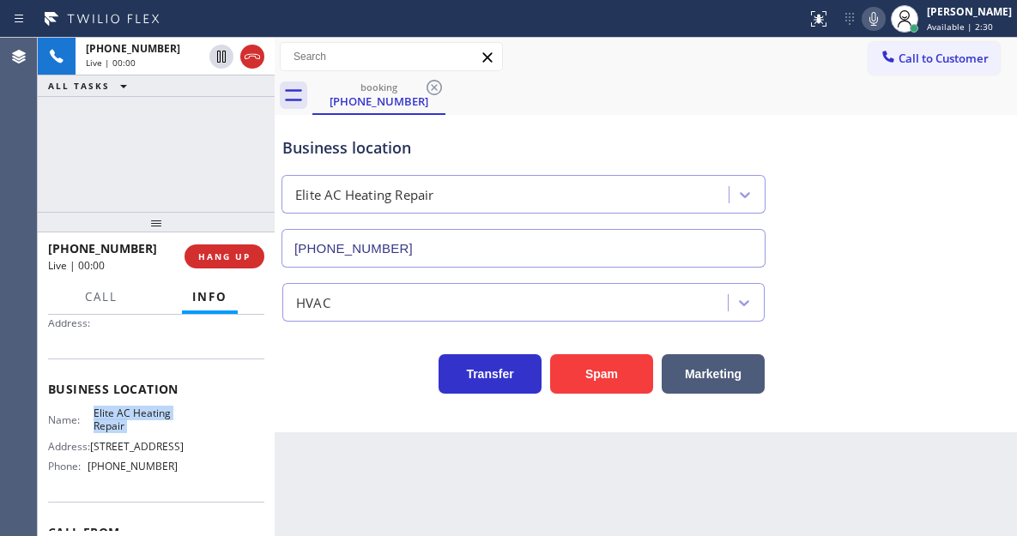
click at [131, 415] on span "Elite AC Heating Repair" at bounding box center [136, 420] width 85 height 27
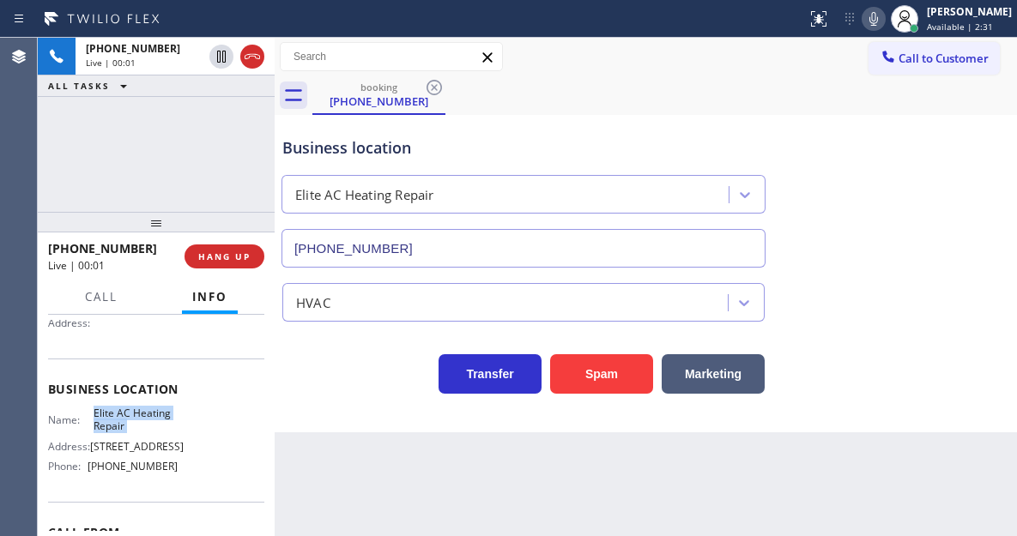
click at [131, 415] on span "Elite AC Heating Repair" at bounding box center [136, 420] width 85 height 27
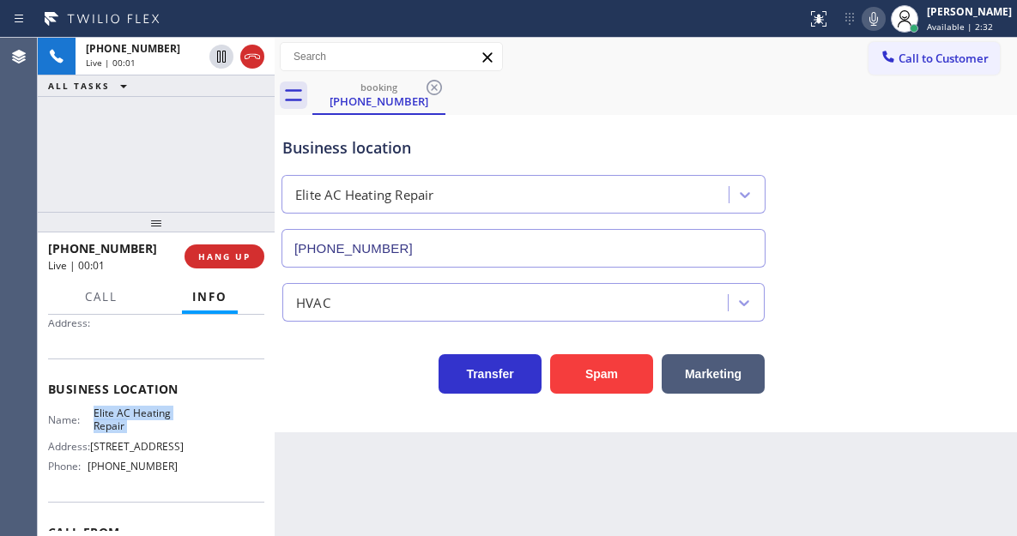
click at [131, 415] on span "Elite AC Heating Repair" at bounding box center [136, 420] width 85 height 27
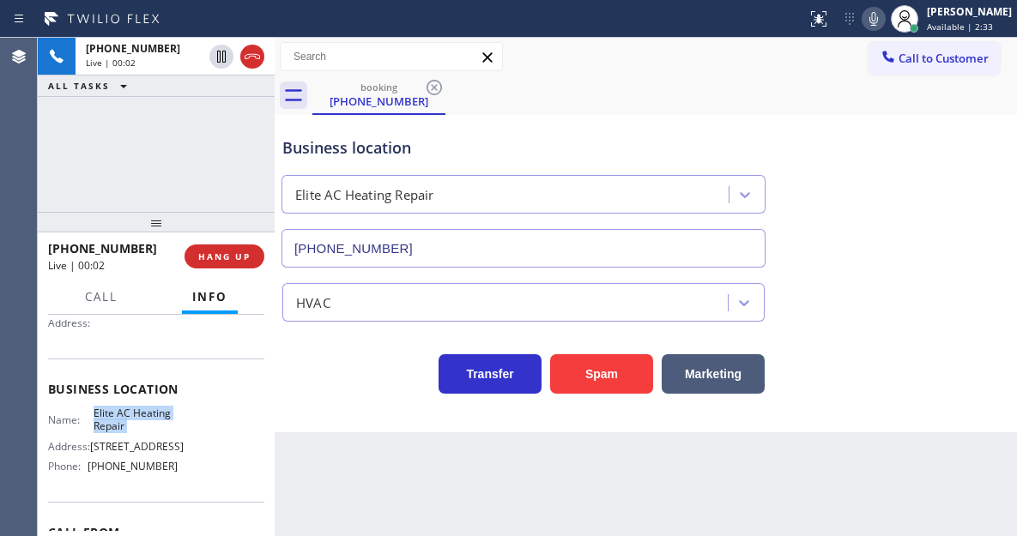
click at [131, 415] on span "Elite AC Heating Repair" at bounding box center [136, 420] width 85 height 27
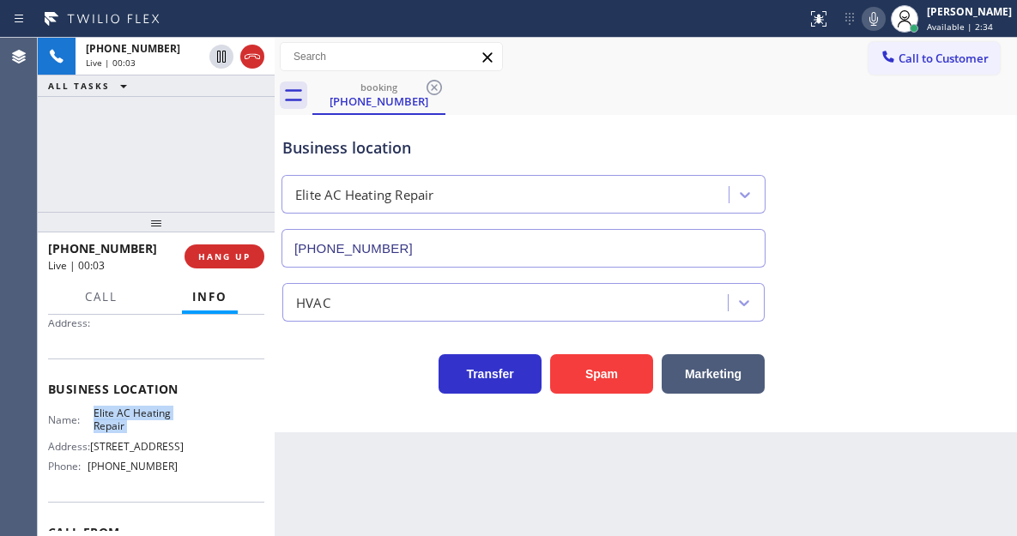
click at [131, 415] on span "Elite AC Heating Repair" at bounding box center [136, 420] width 85 height 27
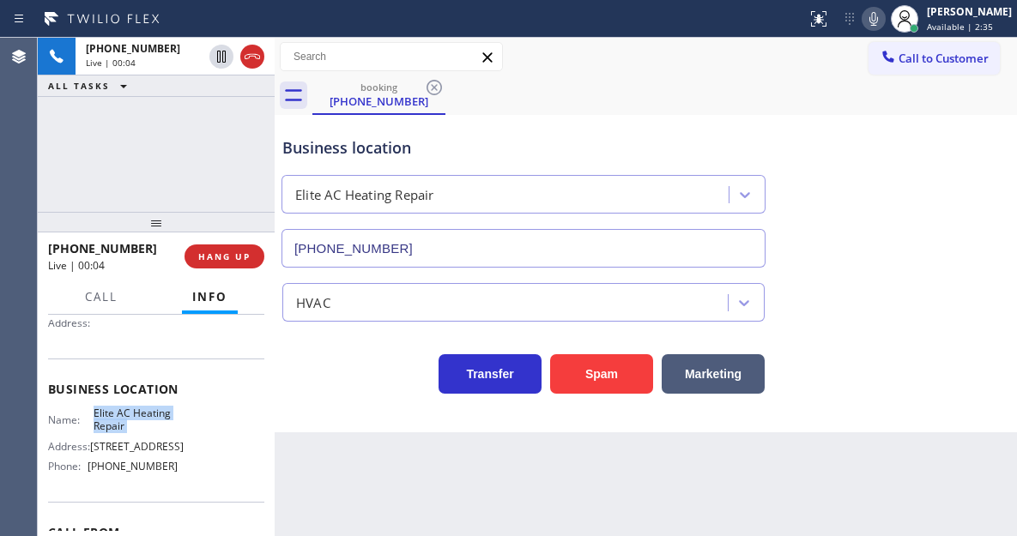
click at [131, 415] on span "Elite AC Heating Repair" at bounding box center [136, 420] width 85 height 27
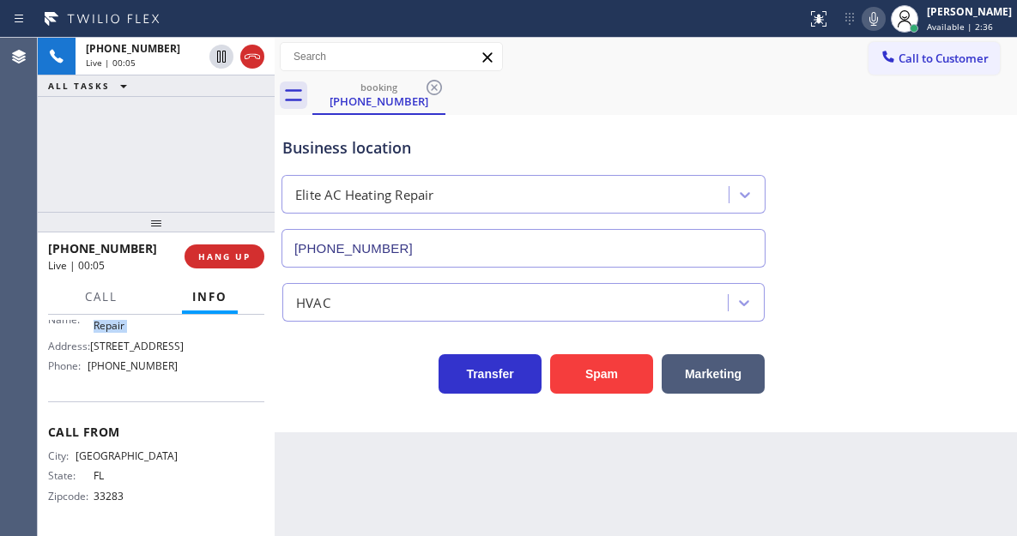
scroll to position [278, 0]
click at [141, 456] on span "[GEOGRAPHIC_DATA]" at bounding box center [127, 456] width 102 height 13
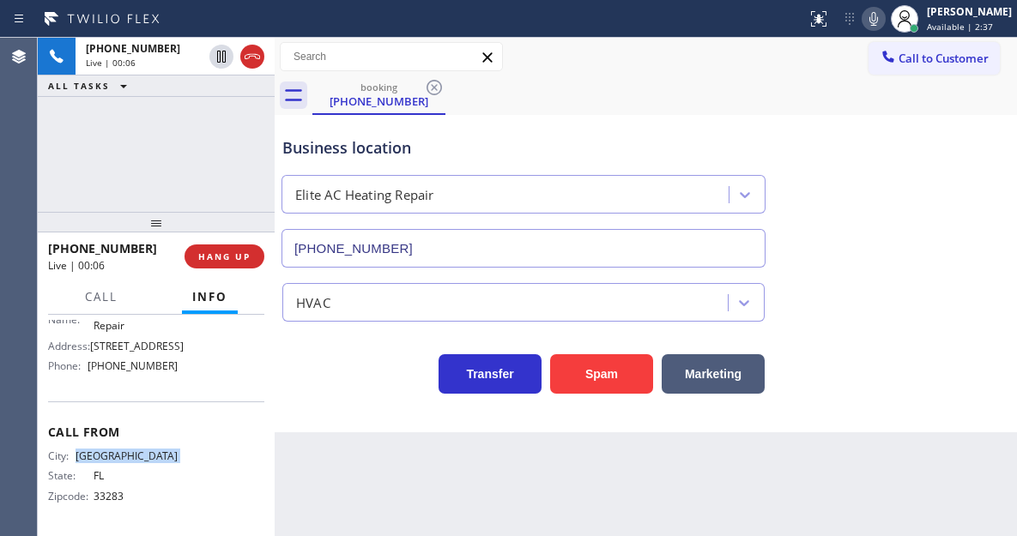
click at [141, 456] on span "[GEOGRAPHIC_DATA]" at bounding box center [127, 456] width 102 height 13
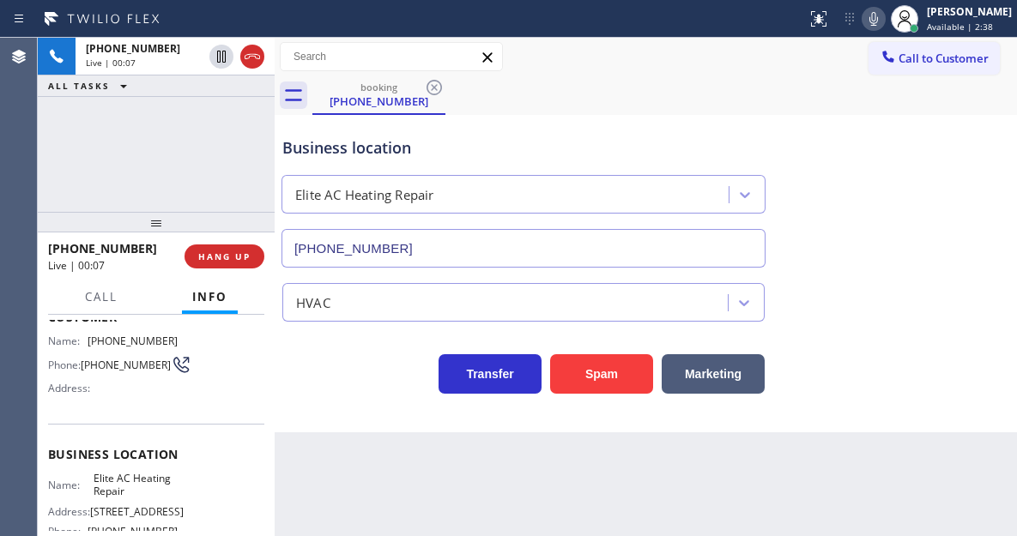
scroll to position [21, 0]
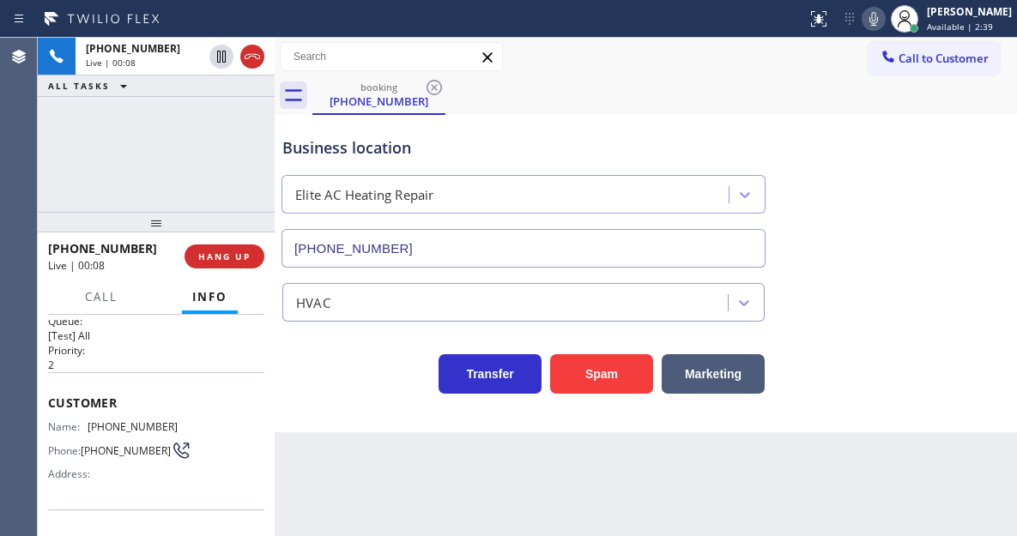
click at [247, 182] on div "[PHONE_NUMBER] Live | 00:08 ALL TASKS ALL TASKS ACTIVE TASKS TASKS IN WRAP UP" at bounding box center [156, 125] width 237 height 174
click at [256, 255] on button "HANG UP" at bounding box center [225, 257] width 80 height 24
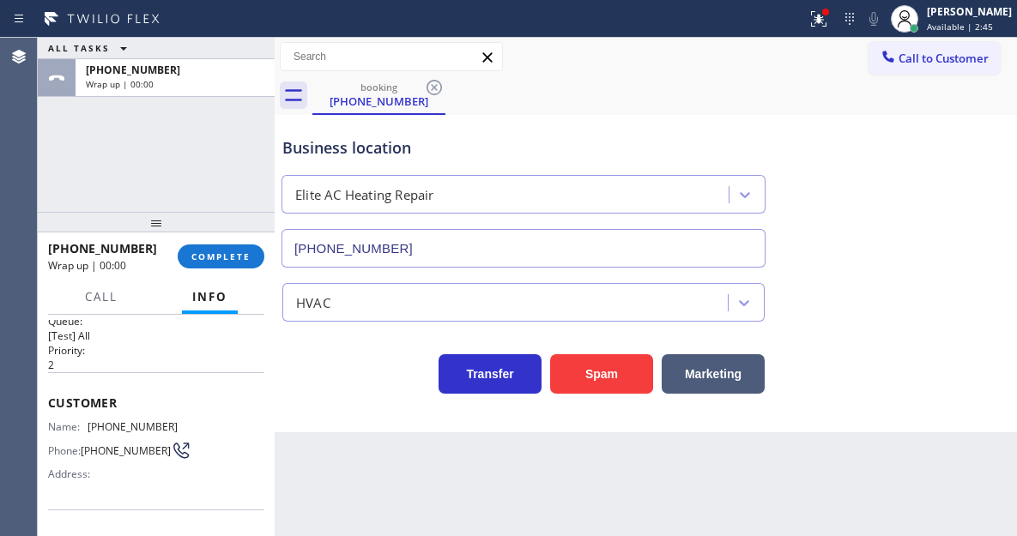
click at [264, 257] on div "[PHONE_NUMBER] Wrap up | 00:00 COMPLETE" at bounding box center [156, 257] width 237 height 48
click at [244, 263] on span "COMPLETE" at bounding box center [220, 257] width 59 height 12
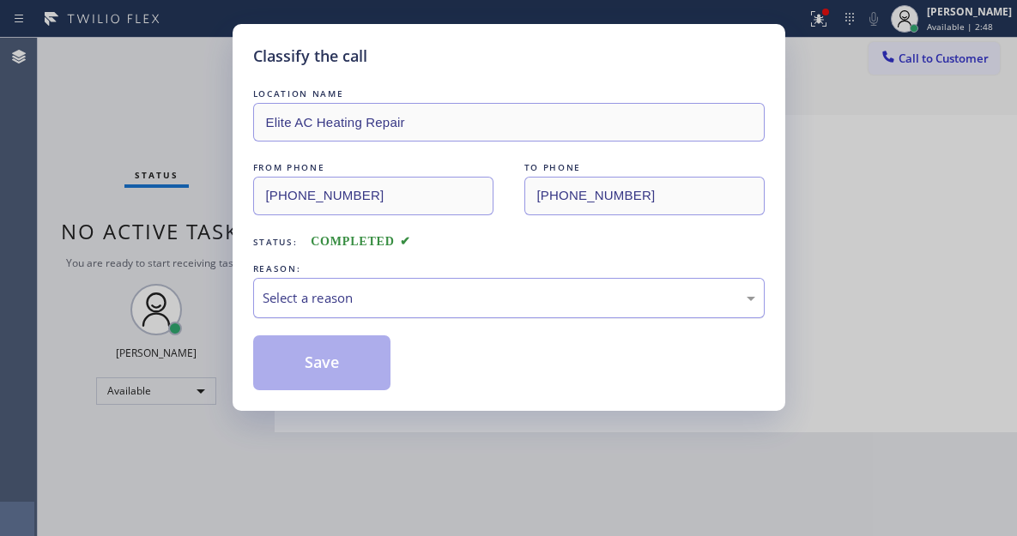
click at [392, 305] on div "Select a reason" at bounding box center [509, 298] width 493 height 20
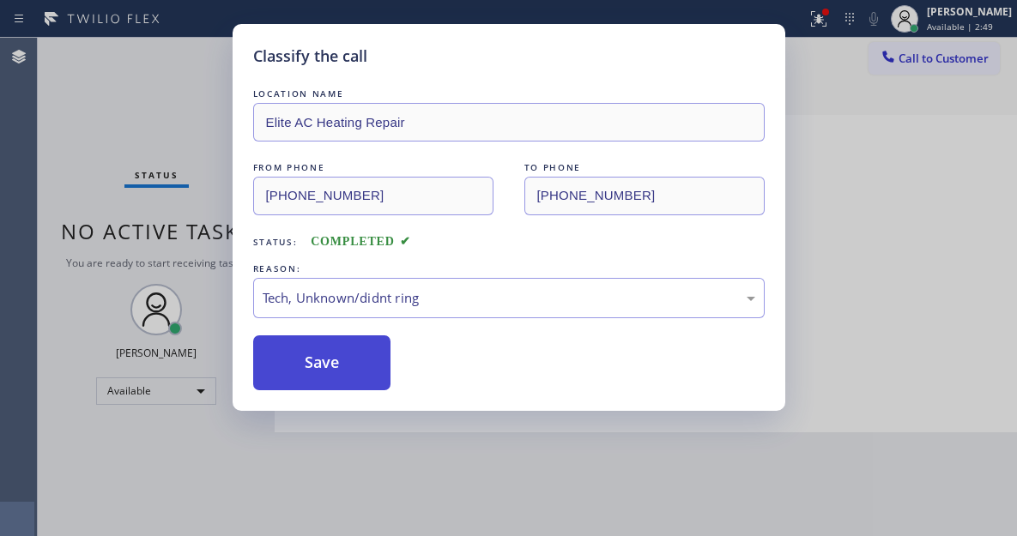
click at [358, 384] on button "Save" at bounding box center [322, 363] width 138 height 55
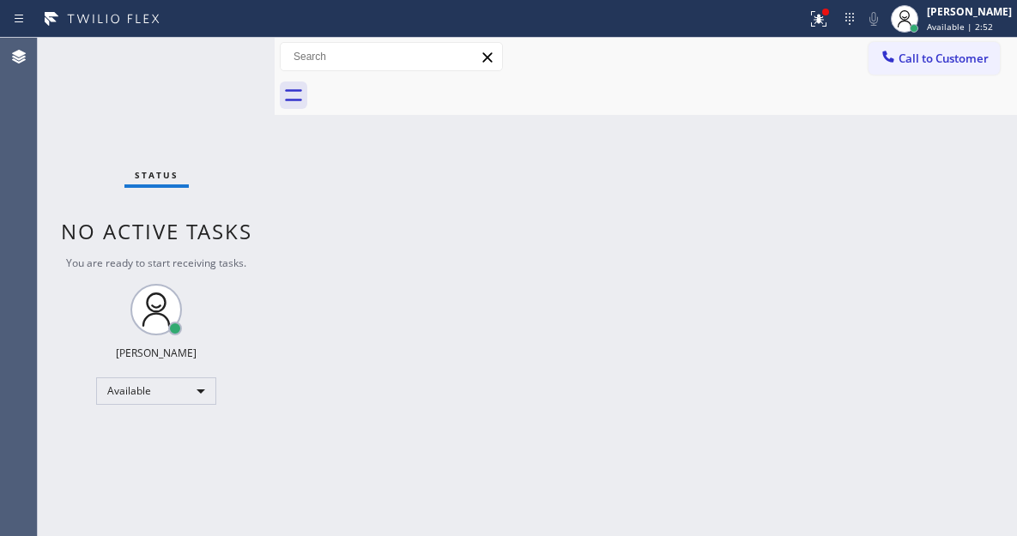
click at [209, 56] on div "Status No active tasks You are ready to start receiving tasks. [PERSON_NAME]" at bounding box center [156, 287] width 237 height 499
click at [242, 56] on div "Status No active tasks You are ready to start receiving tasks. [PERSON_NAME]" at bounding box center [156, 287] width 237 height 499
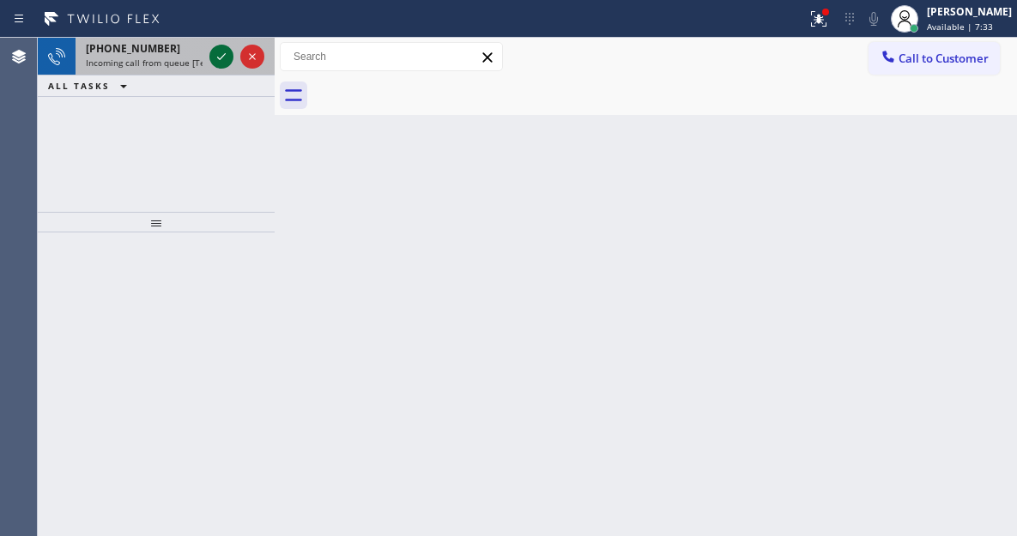
click at [218, 48] on icon at bounding box center [221, 56] width 21 height 21
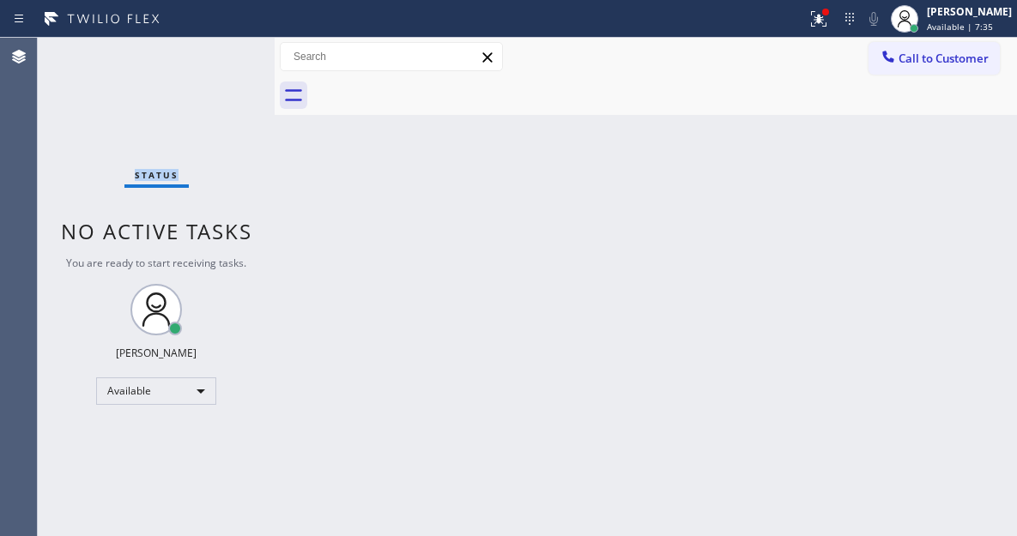
click at [215, 61] on div "Status No active tasks You are ready to start receiving tasks. [PERSON_NAME]" at bounding box center [156, 287] width 237 height 499
click at [225, 51] on div "Status No active tasks You are ready to start receiving tasks. [PERSON_NAME]" at bounding box center [156, 287] width 237 height 499
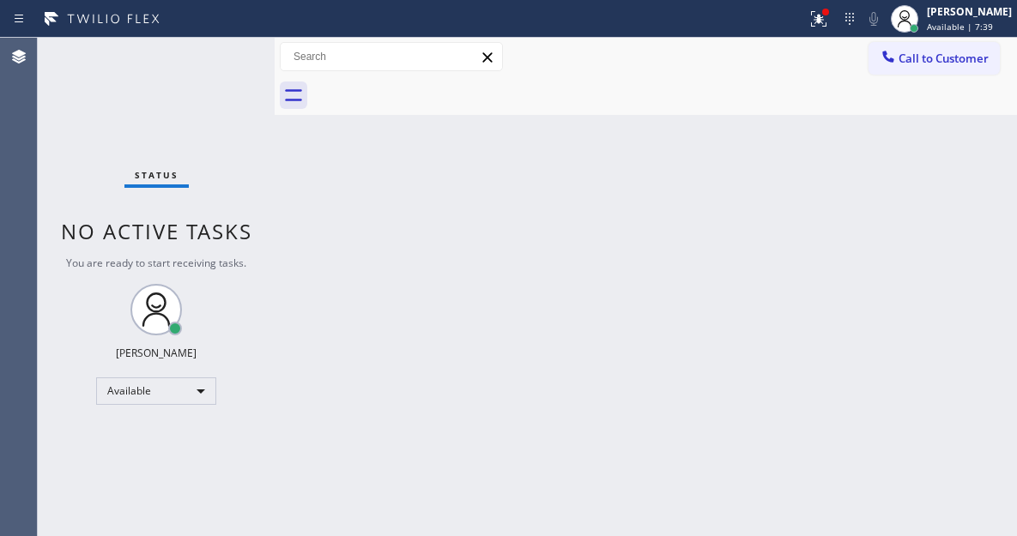
click at [225, 51] on div "Status No active tasks You are ready to start receiving tasks. [PERSON_NAME]" at bounding box center [156, 287] width 237 height 499
click at [224, 53] on div "Status No active tasks You are ready to start receiving tasks. [PERSON_NAME]" at bounding box center [156, 287] width 237 height 499
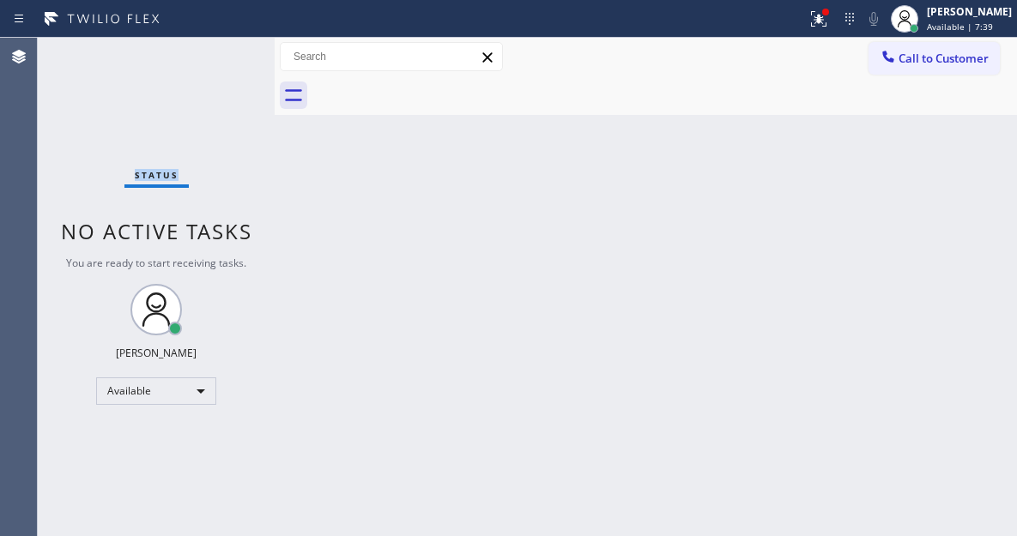
click at [224, 53] on div "Status No active tasks You are ready to start receiving tasks. [PERSON_NAME]" at bounding box center [156, 287] width 237 height 499
click at [226, 45] on div "Status No active tasks You are ready to start receiving tasks. [PERSON_NAME]" at bounding box center [156, 287] width 237 height 499
click at [228, 48] on div "Status No active tasks You are ready to start receiving tasks. [PERSON_NAME]" at bounding box center [156, 287] width 237 height 499
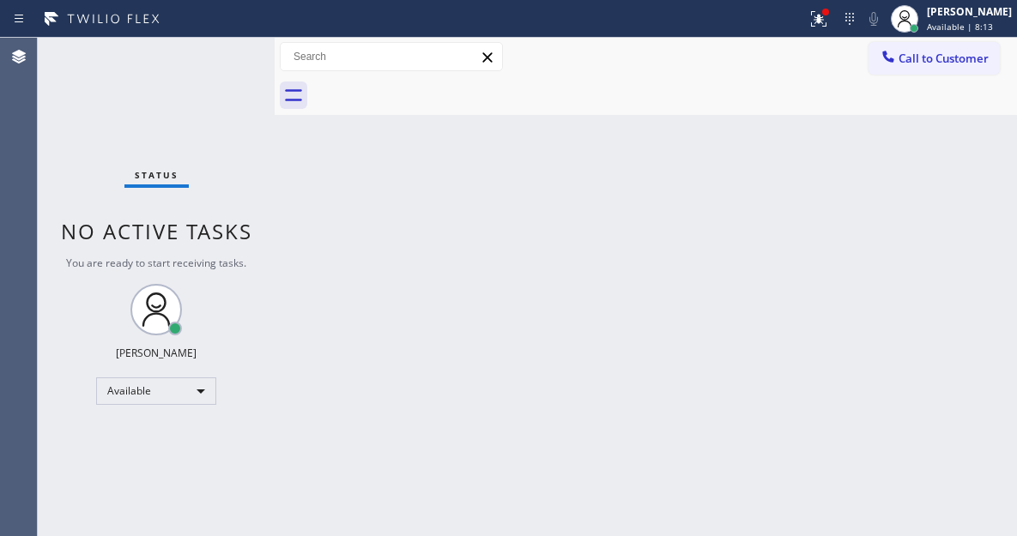
click at [228, 48] on div "Status No active tasks You are ready to start receiving tasks. [PERSON_NAME]" at bounding box center [156, 287] width 237 height 499
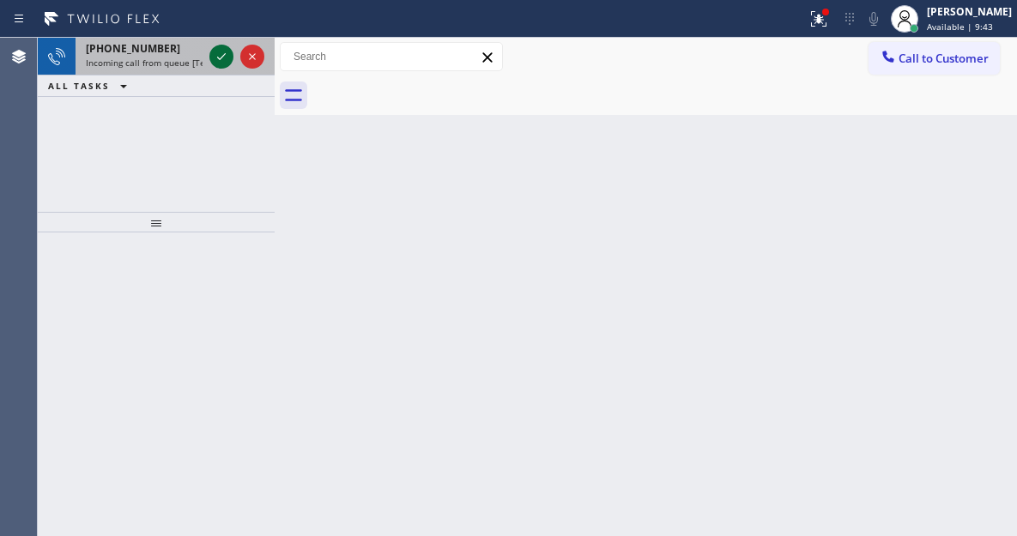
click at [215, 61] on icon at bounding box center [221, 56] width 21 height 21
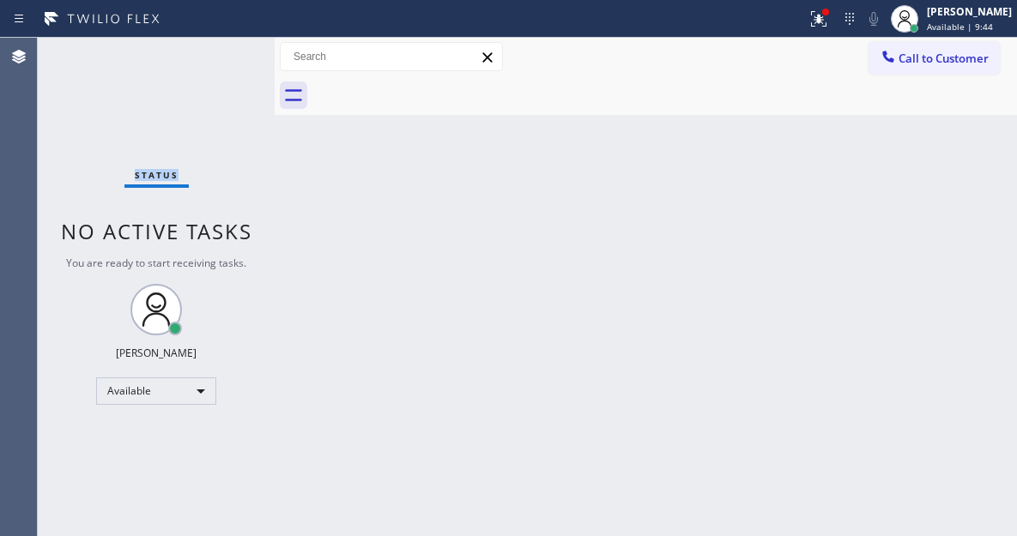
click at [215, 61] on div "Status No active tasks You are ready to start receiving tasks. [PERSON_NAME]" at bounding box center [156, 287] width 237 height 499
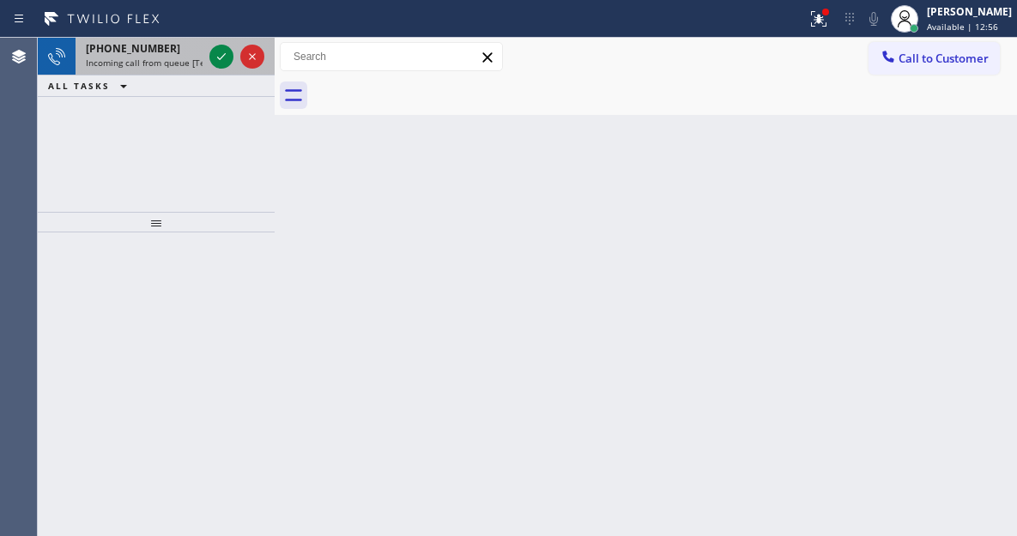
click at [206, 66] on div at bounding box center [237, 57] width 62 height 38
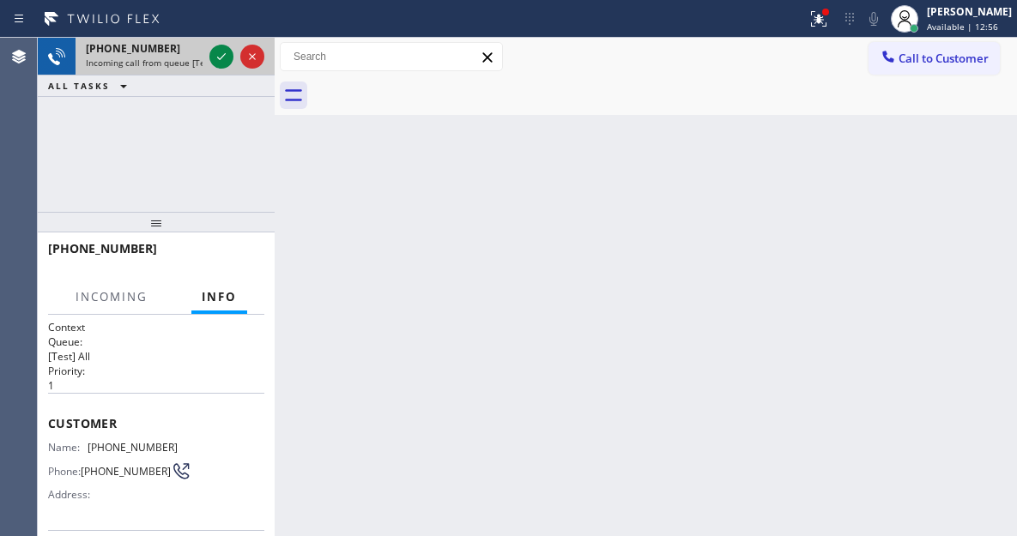
click at [206, 66] on div at bounding box center [237, 57] width 62 height 38
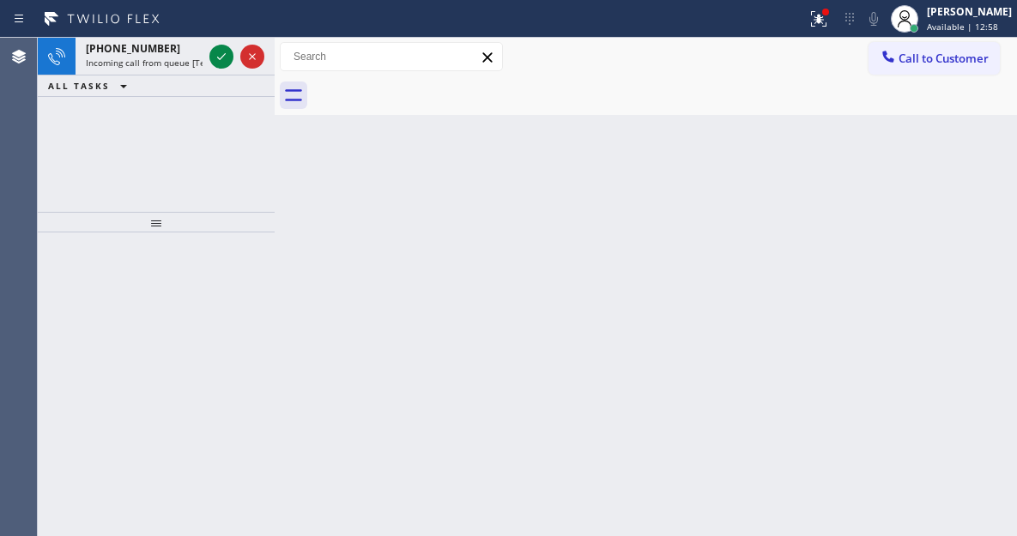
click at [220, 59] on icon at bounding box center [221, 56] width 9 height 7
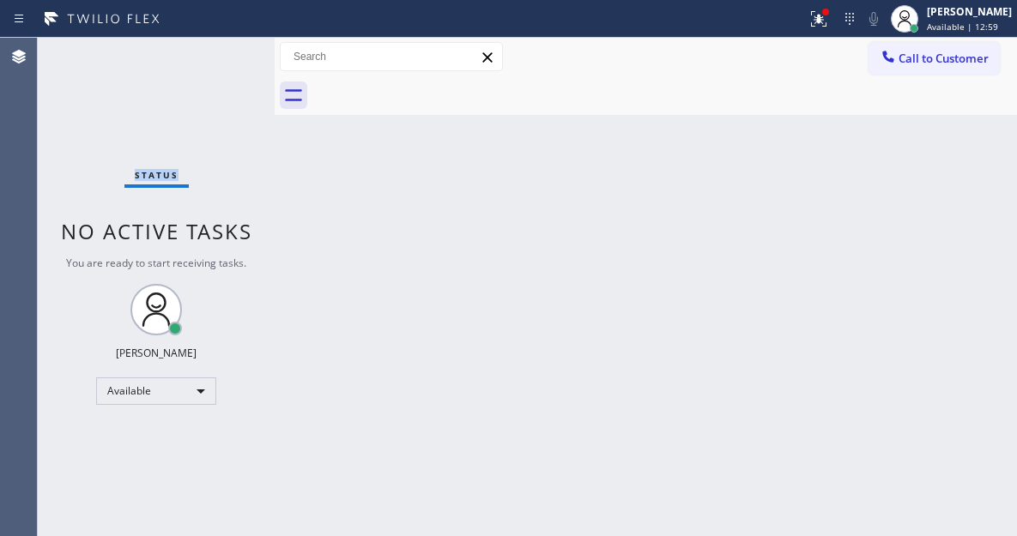
click at [220, 59] on div "Status No active tasks You are ready to start receiving tasks. [PERSON_NAME]" at bounding box center [156, 287] width 237 height 499
click at [222, 60] on div "Status No active tasks You are ready to start receiving tasks. [PERSON_NAME]" at bounding box center [156, 287] width 237 height 499
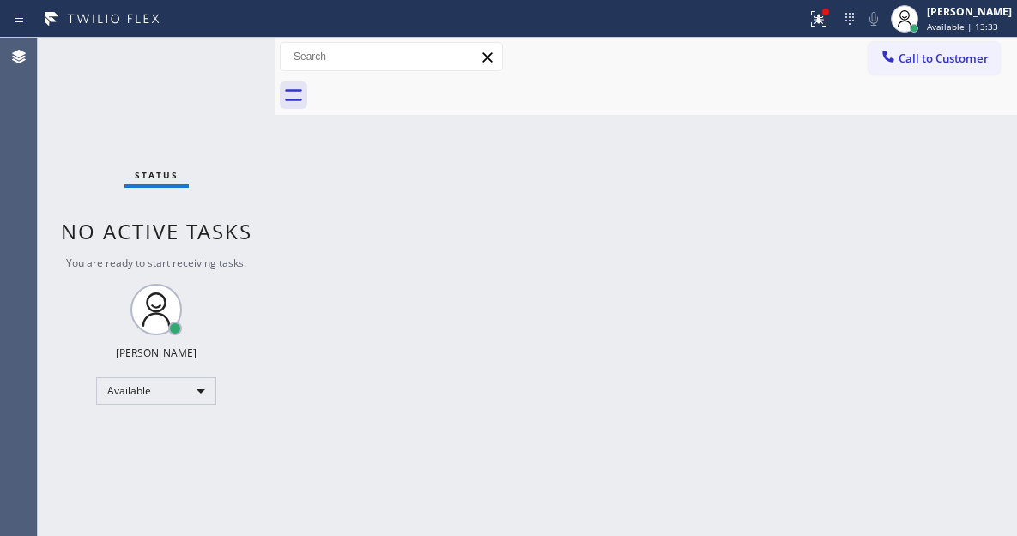
click at [223, 60] on div "Status No active tasks You are ready to start receiving tasks. [PERSON_NAME]" at bounding box center [156, 287] width 237 height 499
click at [228, 50] on div "Status No active tasks You are ready to start receiving tasks. [PERSON_NAME]" at bounding box center [156, 287] width 237 height 499
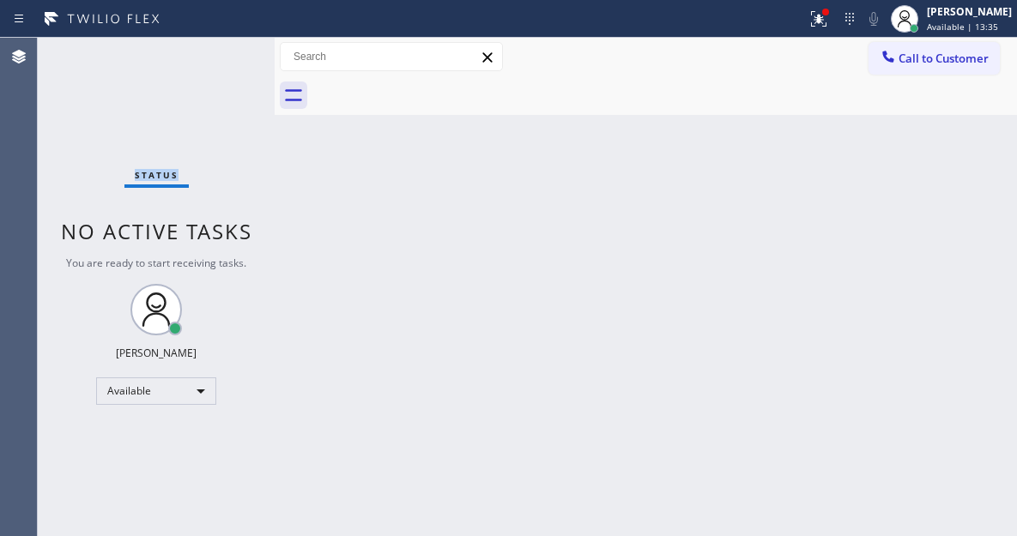
click at [228, 50] on div "Status No active tasks You are ready to start receiving tasks. [PERSON_NAME]" at bounding box center [156, 287] width 237 height 499
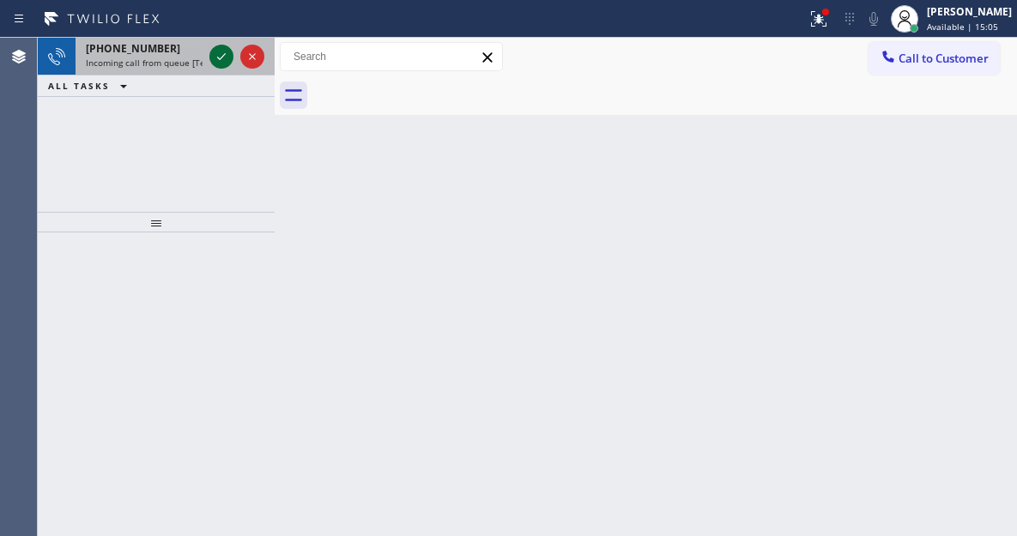
click at [226, 53] on icon at bounding box center [221, 56] width 21 height 21
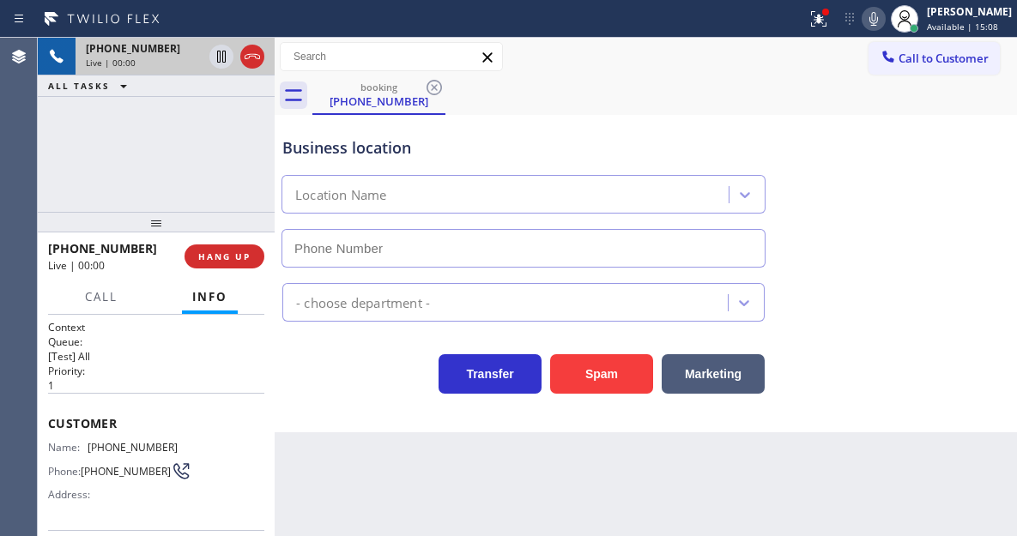
type input "[PHONE_NUMBER]"
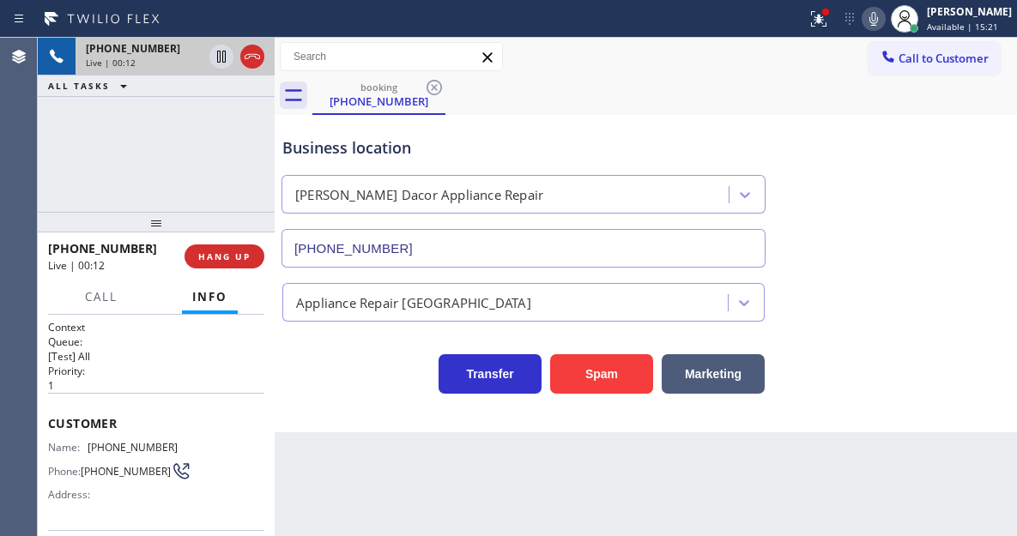
click at [112, 451] on span "[PHONE_NUMBER]" at bounding box center [133, 447] width 90 height 13
click at [350, 467] on div "Back to Dashboard Change Sender ID Customers Technicians Select a contact Outbo…" at bounding box center [646, 287] width 742 height 499
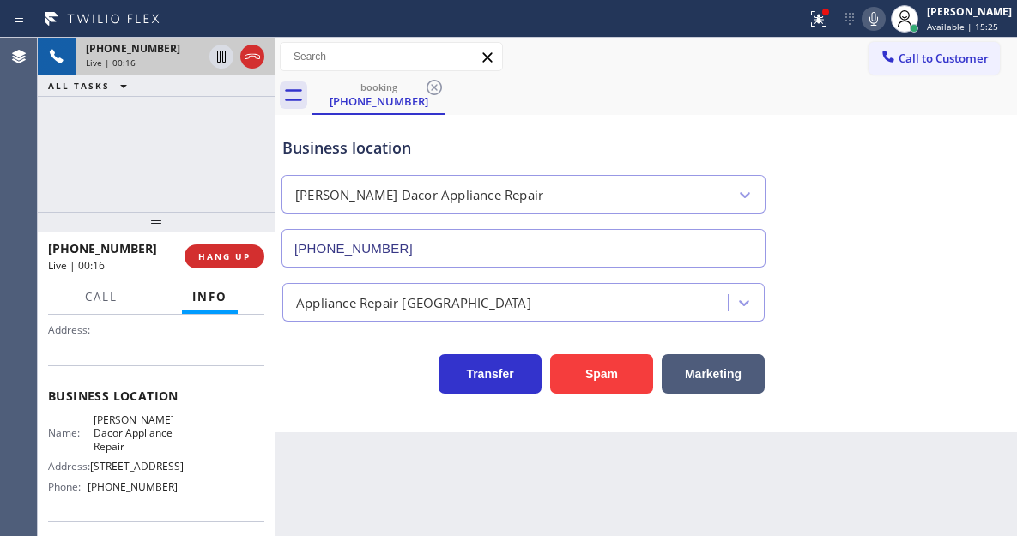
scroll to position [172, 0]
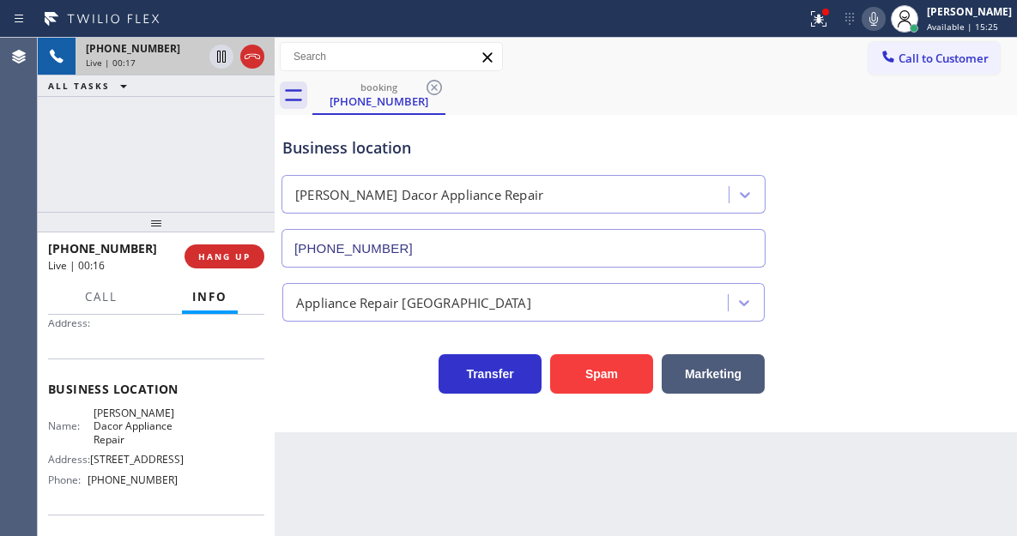
click at [118, 435] on span "[PERSON_NAME] Dacor Appliance Repair" at bounding box center [136, 426] width 85 height 39
click at [336, 439] on div "Back to Dashboard Change Sender ID Customers Technicians Select a contact Outbo…" at bounding box center [646, 287] width 742 height 499
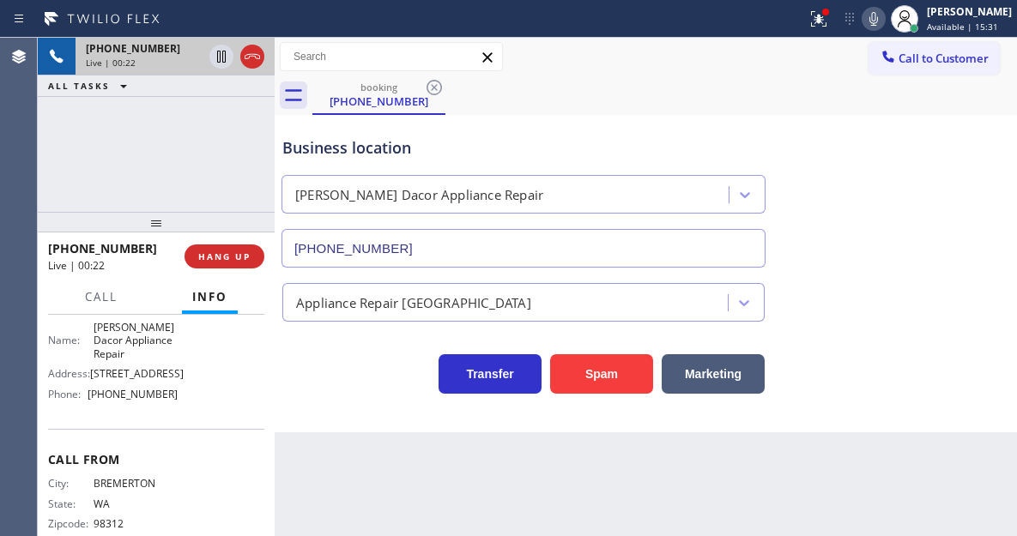
click at [130, 401] on span "[PHONE_NUMBER]" at bounding box center [133, 394] width 90 height 13
click at [829, 28] on icon at bounding box center [819, 19] width 21 height 21
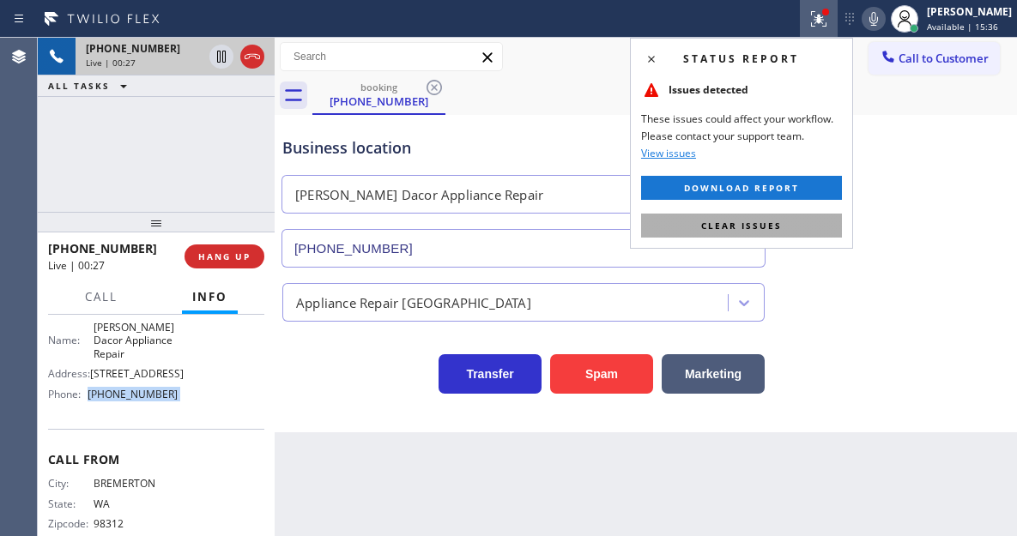
click at [827, 227] on button "Clear issues" at bounding box center [741, 226] width 201 height 24
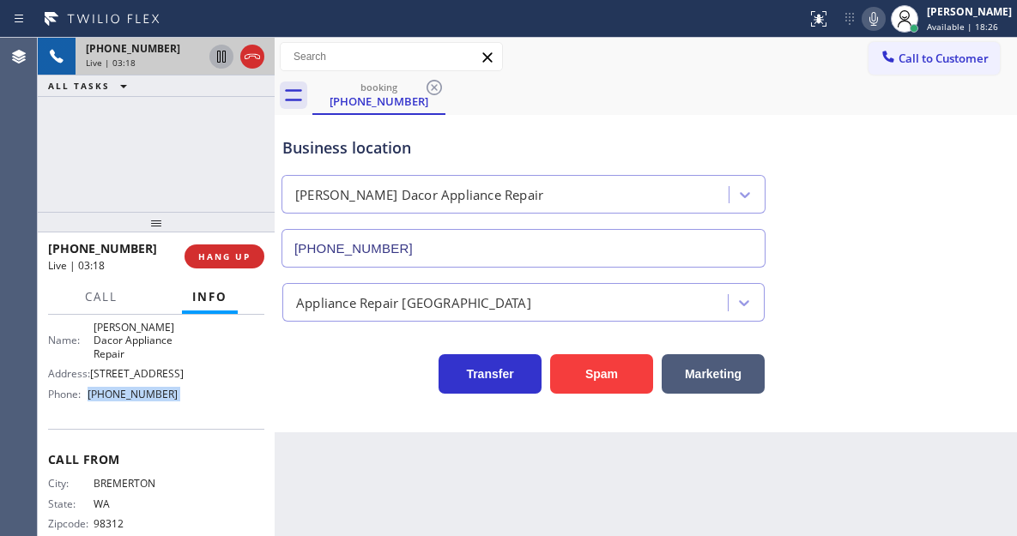
click at [219, 61] on icon at bounding box center [221, 56] width 21 height 21
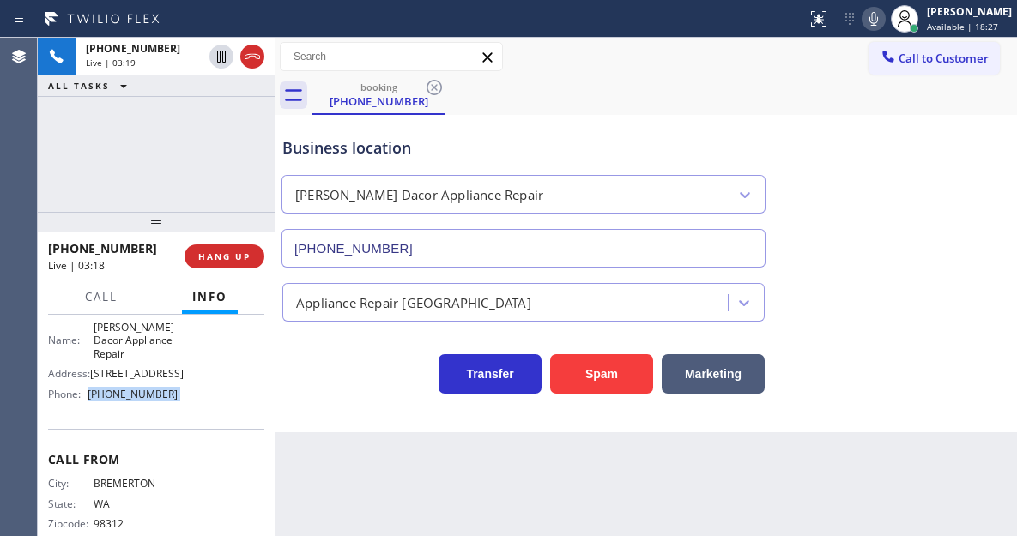
click at [884, 22] on icon at bounding box center [873, 19] width 21 height 21
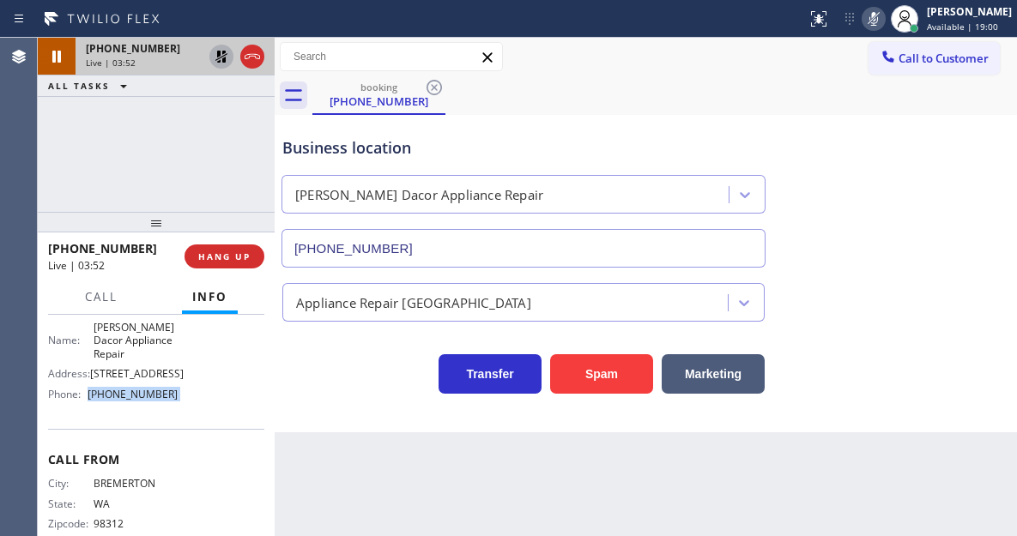
click at [221, 55] on icon at bounding box center [221, 57] width 12 height 12
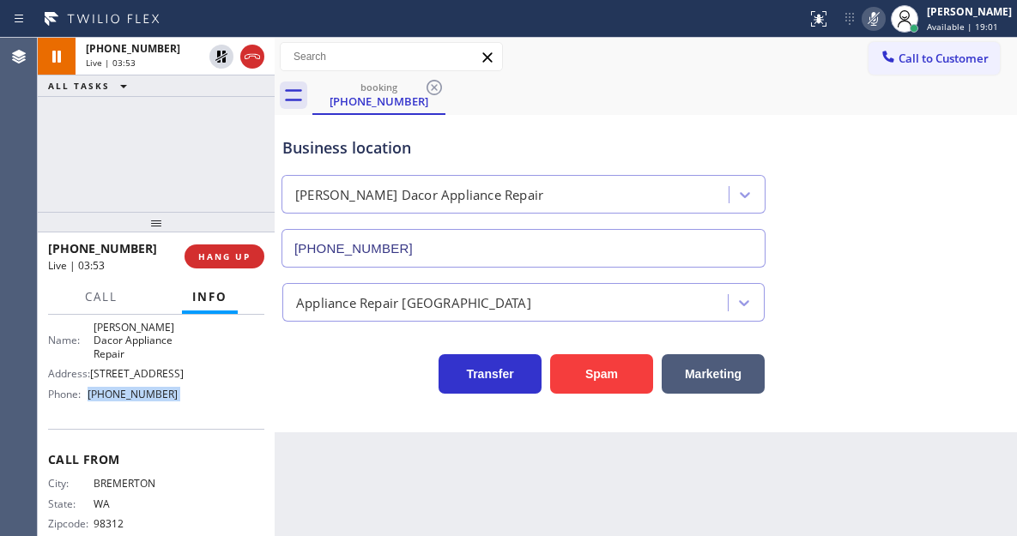
click at [882, 24] on icon at bounding box center [873, 19] width 21 height 21
click at [214, 273] on div "[PHONE_NUMBER] Live | 04:39 HANG UP" at bounding box center [156, 256] width 216 height 45
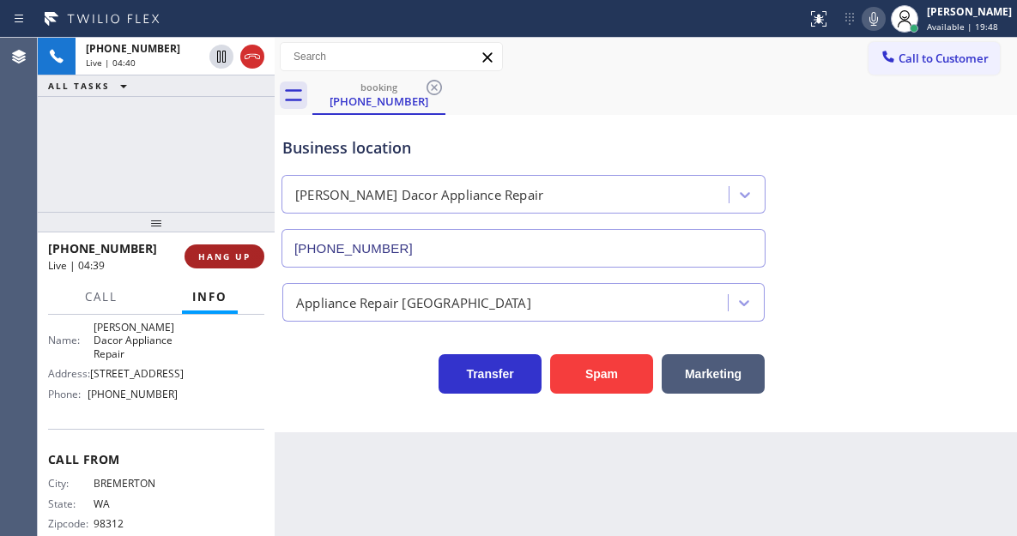
click at [212, 263] on button "HANG UP" at bounding box center [225, 257] width 80 height 24
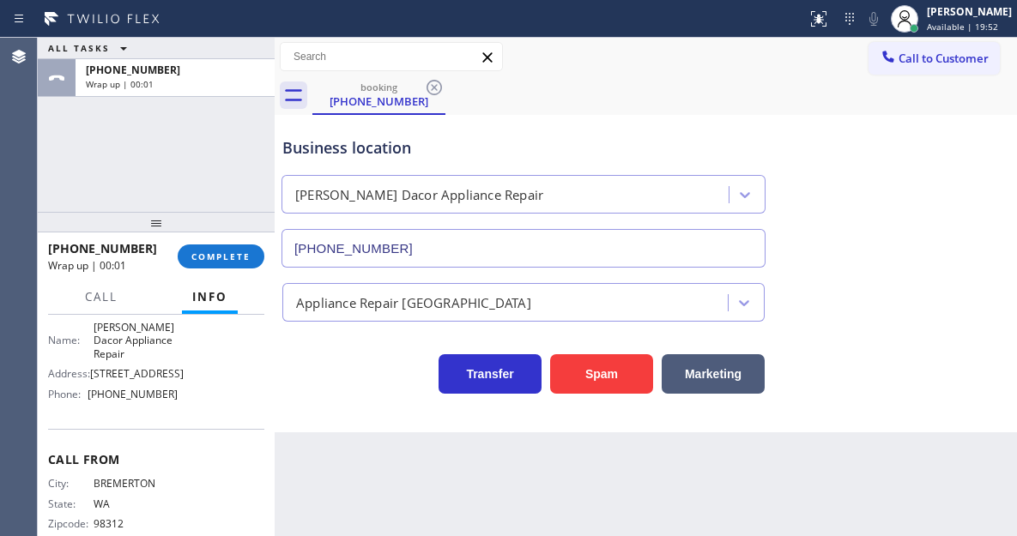
click at [275, 249] on div at bounding box center [275, 287] width 0 height 499
click at [233, 263] on span "COMPLETE" at bounding box center [220, 257] width 59 height 12
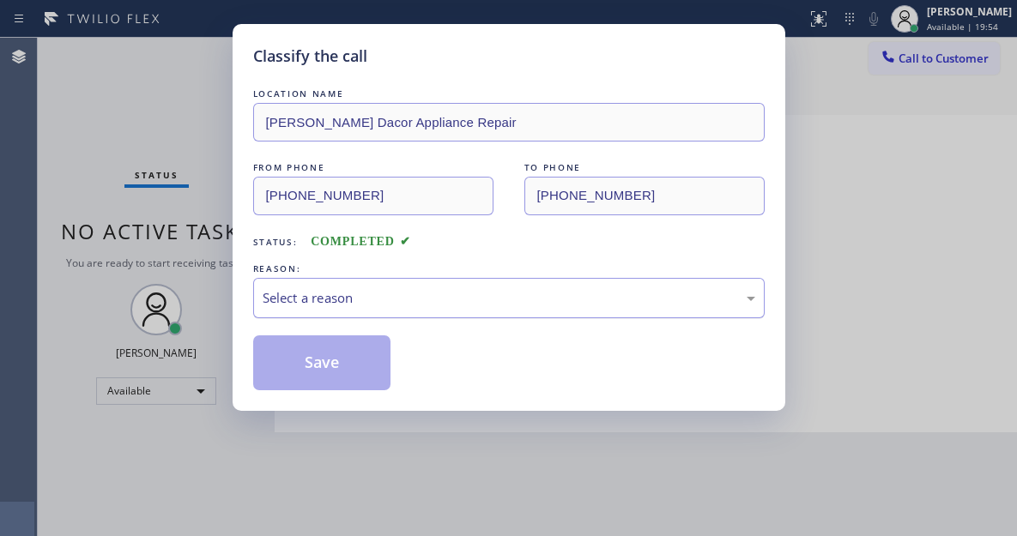
click at [362, 307] on div "Select a reason" at bounding box center [509, 298] width 493 height 20
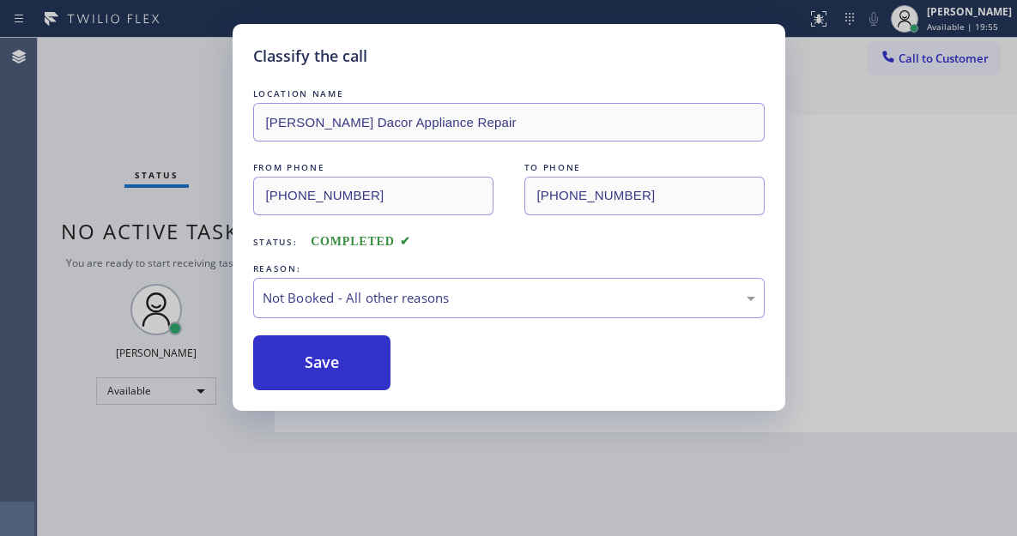
click at [360, 355] on button "Save" at bounding box center [322, 363] width 138 height 55
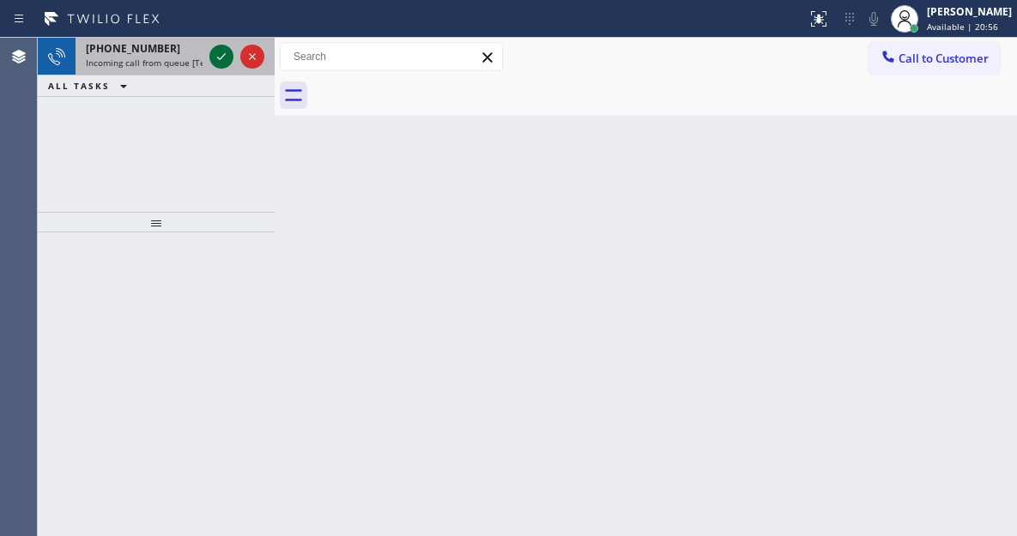
click at [217, 50] on icon at bounding box center [221, 56] width 21 height 21
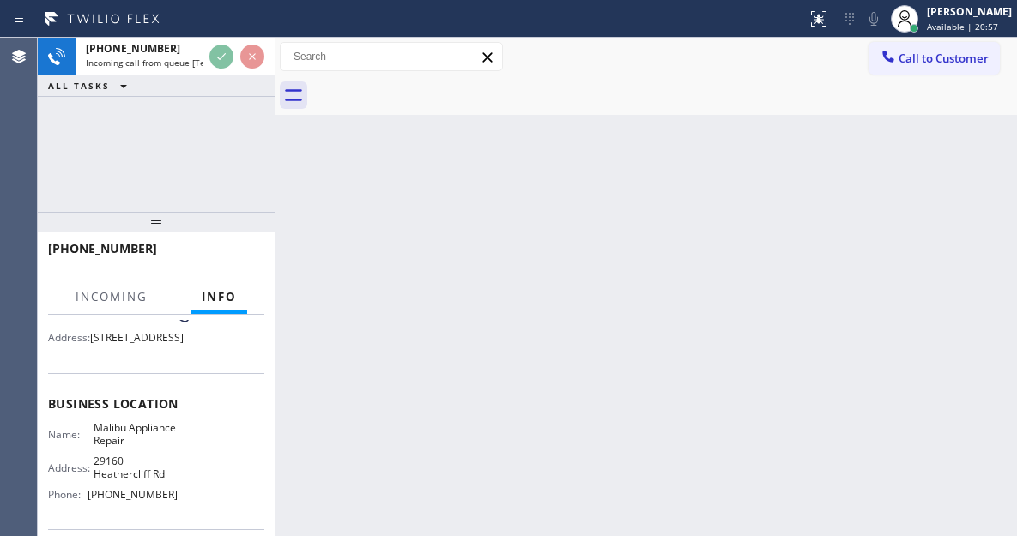
scroll to position [172, 0]
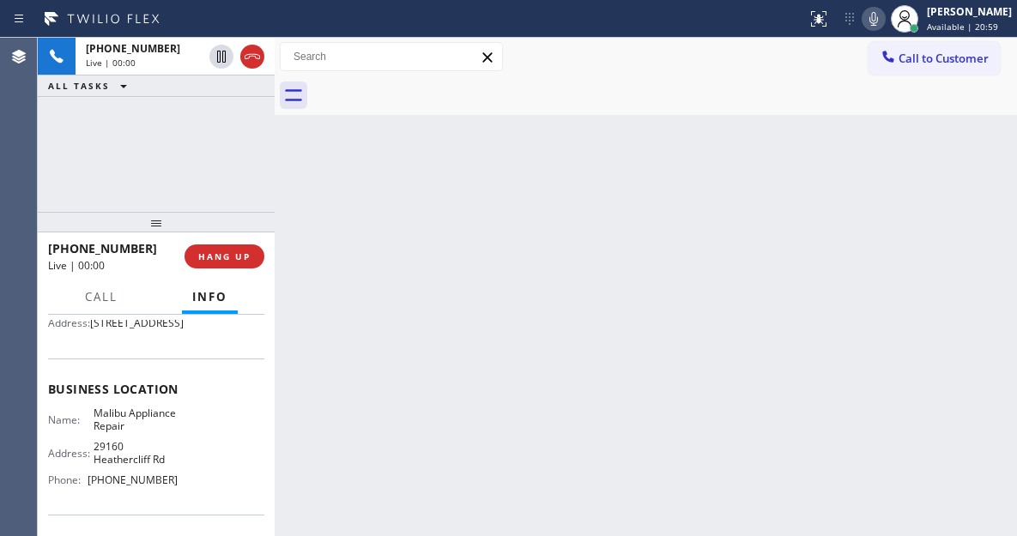
click at [131, 433] on span "Malibu Appliance Repair" at bounding box center [136, 420] width 85 height 27
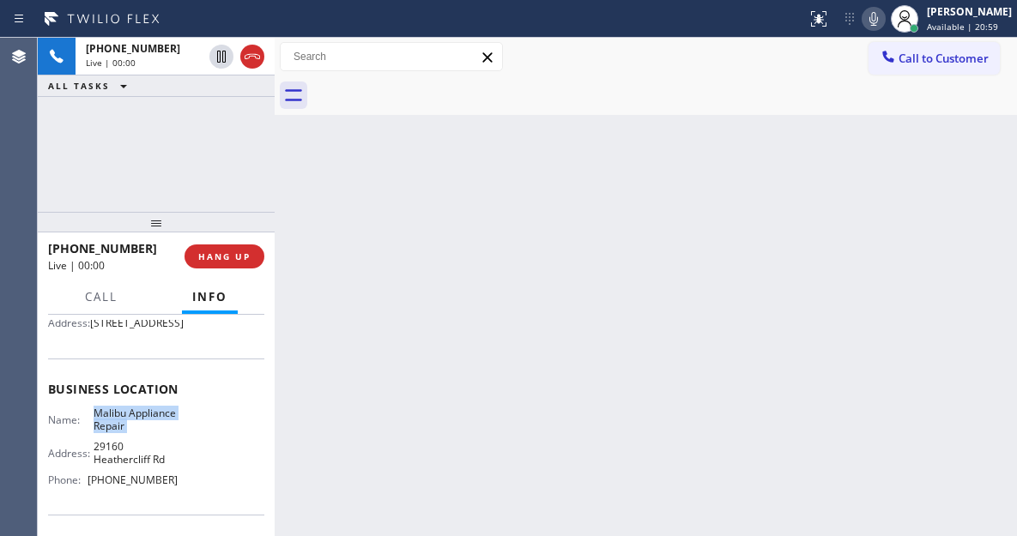
click at [131, 433] on span "Malibu Appliance Repair" at bounding box center [136, 420] width 85 height 27
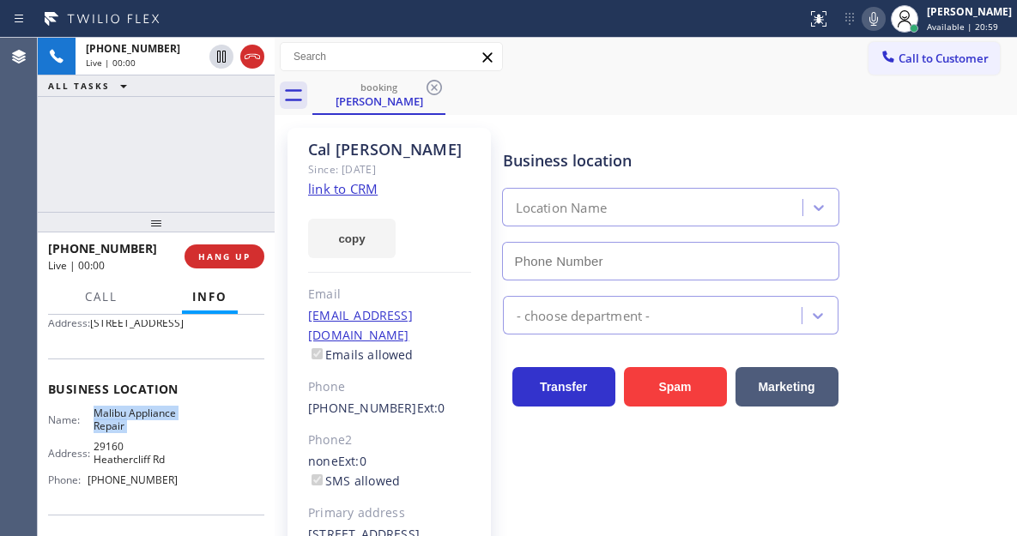
click at [131, 433] on span "Malibu Appliance Repair" at bounding box center [136, 420] width 85 height 27
type input "[PHONE_NUMBER]"
click at [131, 433] on span "Malibu Appliance Repair" at bounding box center [136, 420] width 85 height 27
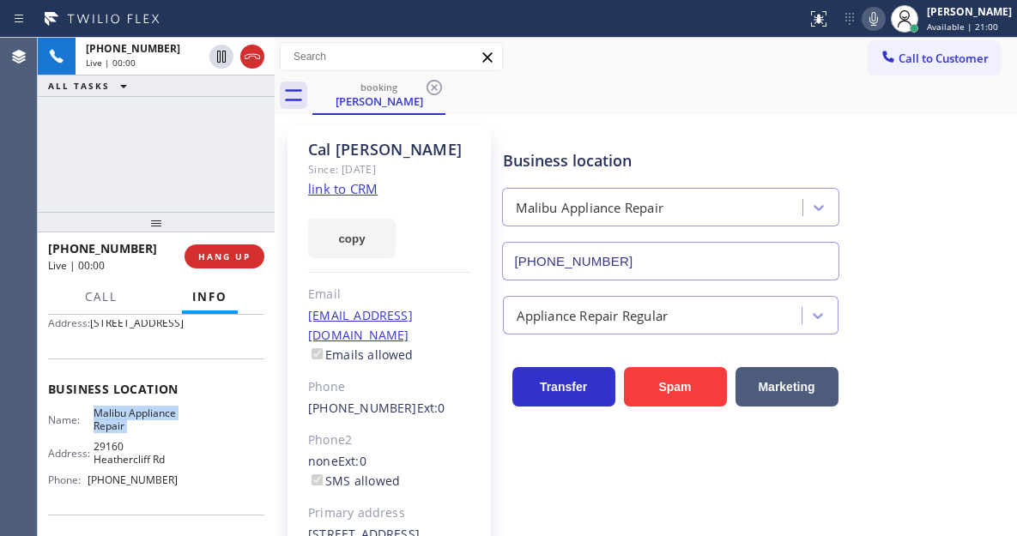
click at [131, 433] on span "Malibu Appliance Repair" at bounding box center [136, 420] width 85 height 27
click at [366, 181] on link "link to CRM" at bounding box center [343, 188] width 70 height 17
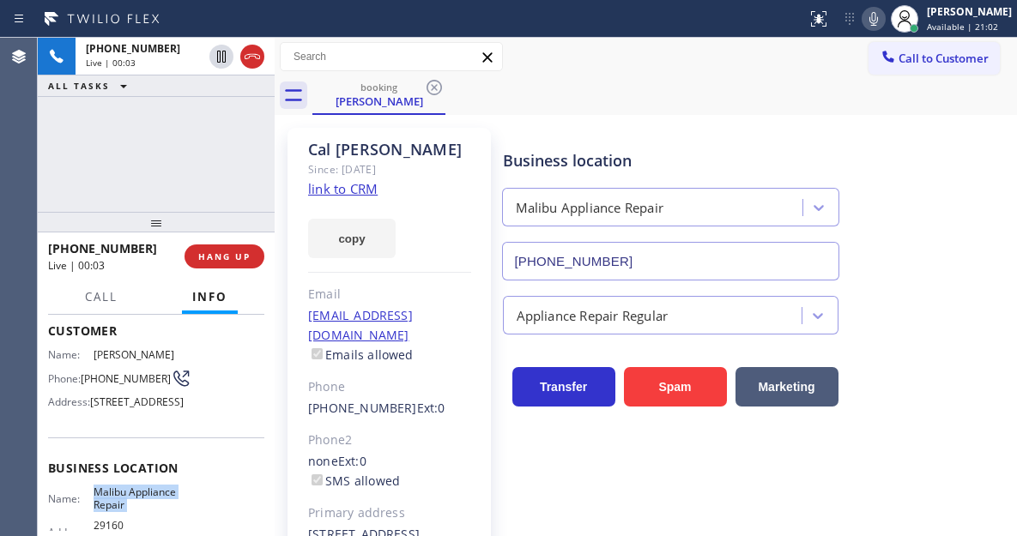
scroll to position [86, 0]
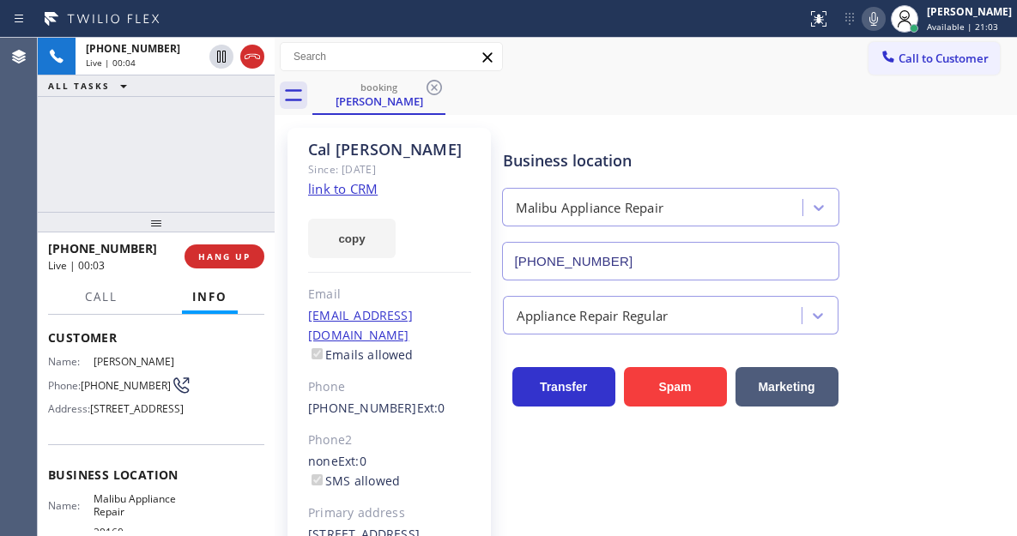
click at [100, 379] on span "[PHONE_NUMBER]" at bounding box center [126, 385] width 90 height 13
click at [551, 128] on div "Business location [GEOGRAPHIC_DATA] Appliance Repair [PHONE_NUMBER]" at bounding box center [757, 202] width 514 height 155
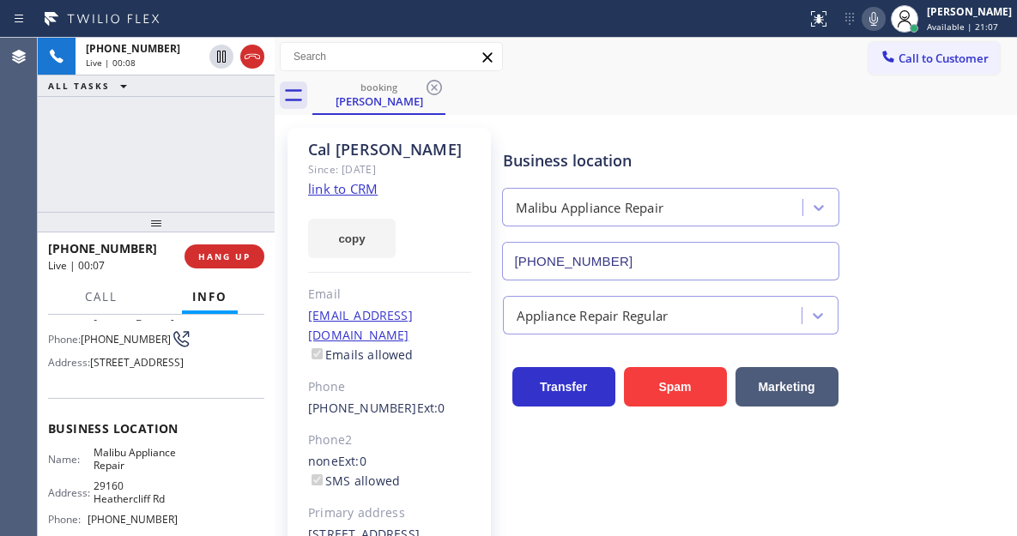
scroll to position [172, 0]
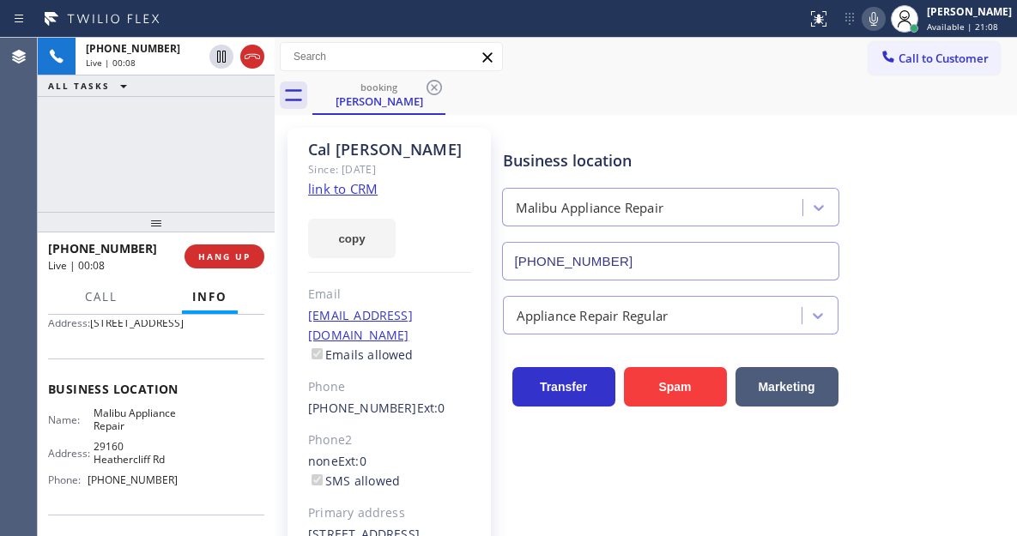
click at [102, 433] on span "Malibu Appliance Repair" at bounding box center [136, 420] width 85 height 27
click at [223, 259] on span "HANG UP" at bounding box center [224, 257] width 52 height 12
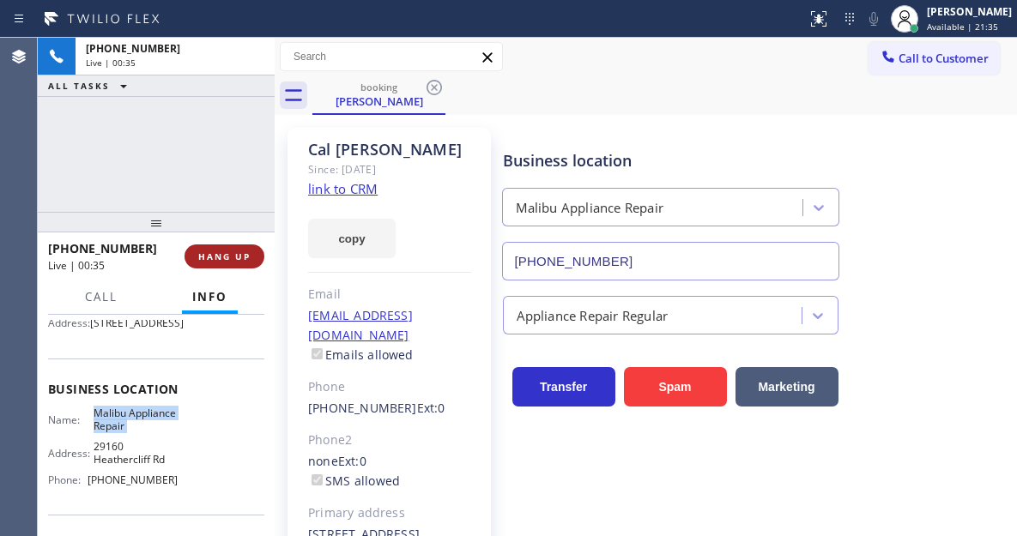
click at [223, 259] on span "HANG UP" at bounding box center [224, 257] width 52 height 12
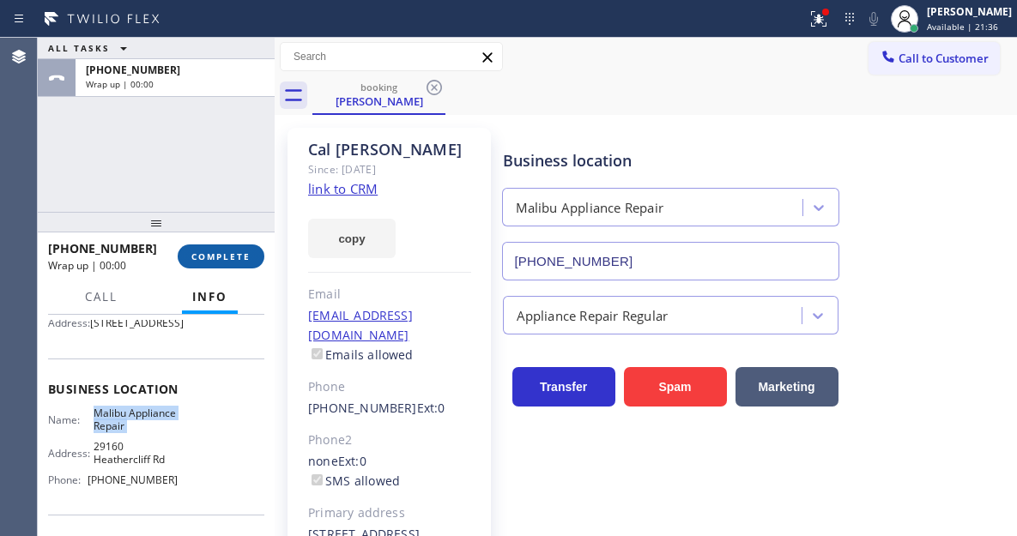
click at [223, 259] on span "COMPLETE" at bounding box center [220, 257] width 59 height 12
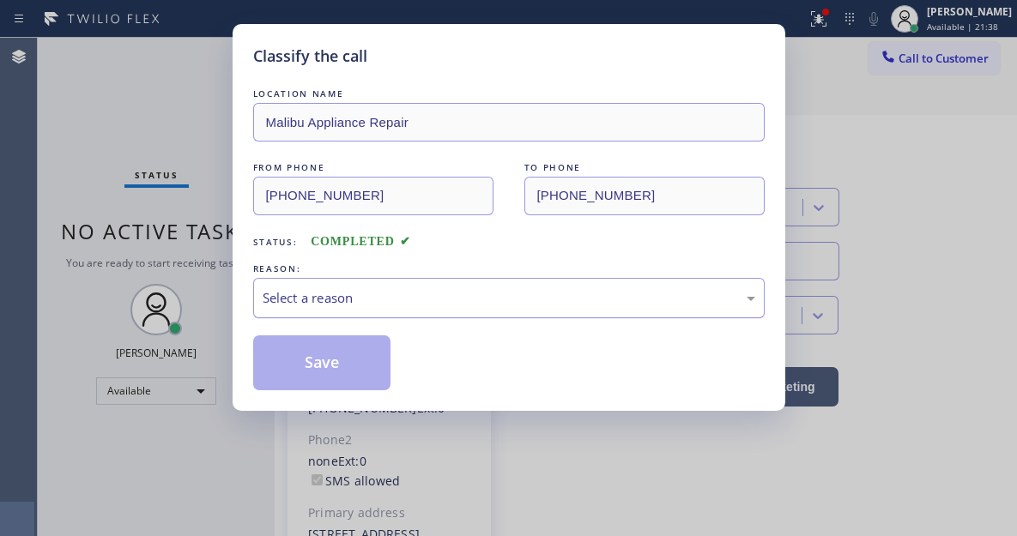
click at [444, 302] on div "Select a reason" at bounding box center [509, 298] width 493 height 20
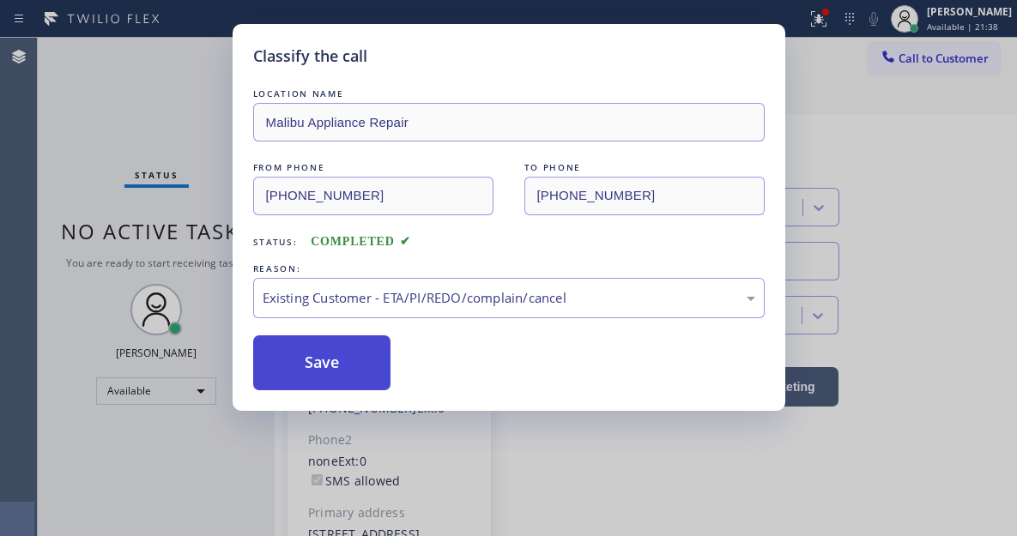
click at [380, 385] on button "Save" at bounding box center [322, 363] width 138 height 55
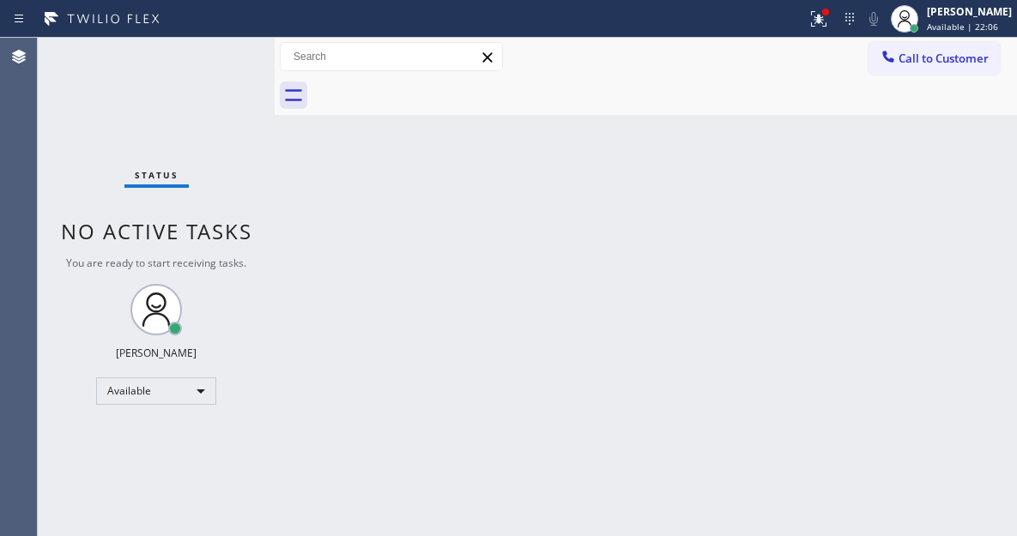
click at [231, 58] on div "Status No active tasks You are ready to start receiving tasks. [PERSON_NAME]" at bounding box center [156, 287] width 237 height 499
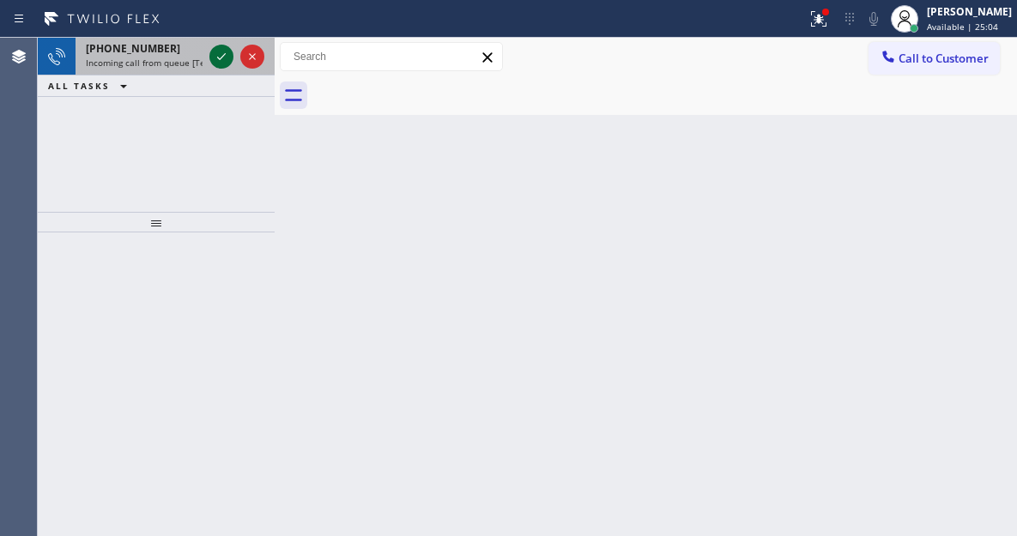
click at [231, 58] on icon at bounding box center [221, 56] width 21 height 21
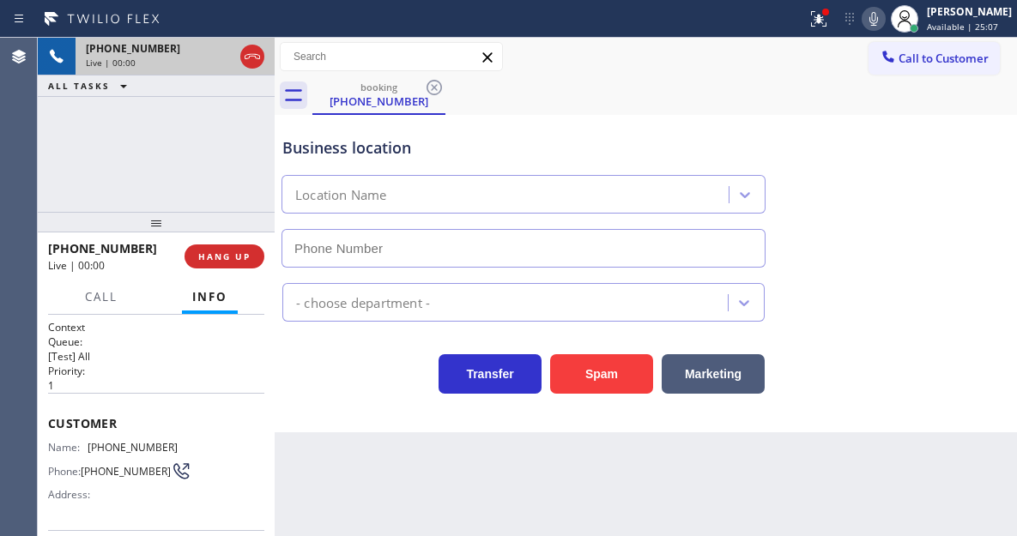
type input "[PHONE_NUMBER]"
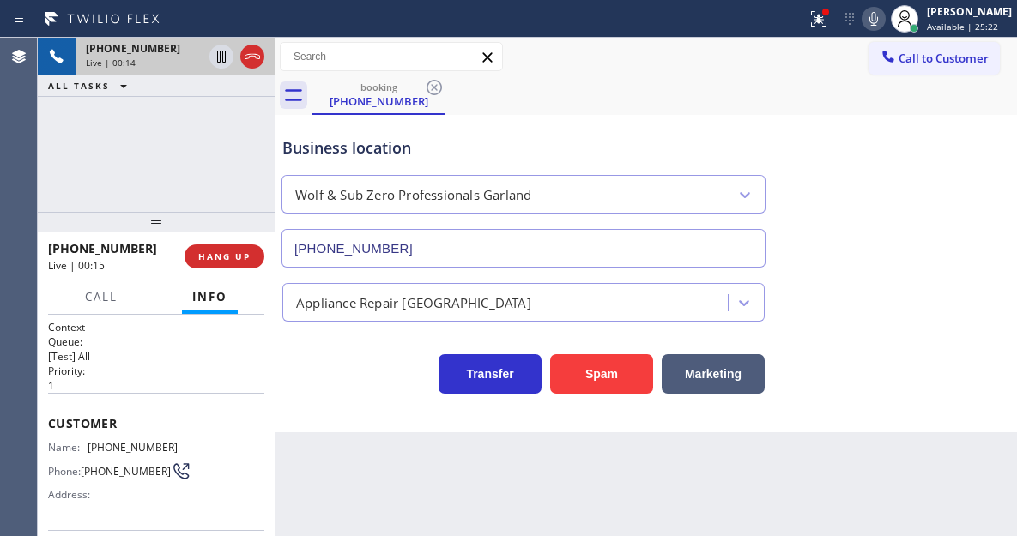
click at [139, 433] on div "Customer Name: [PHONE_NUMBER] Phone: [PHONE_NUMBER] Address:" at bounding box center [156, 461] width 216 height 137
click at [138, 443] on span "[PHONE_NUMBER]" at bounding box center [133, 447] width 90 height 13
click at [359, 414] on div "Business location Wolf & Sub Zero Professionals Garland [PHONE_NUMBER] Applianc…" at bounding box center [646, 274] width 742 height 318
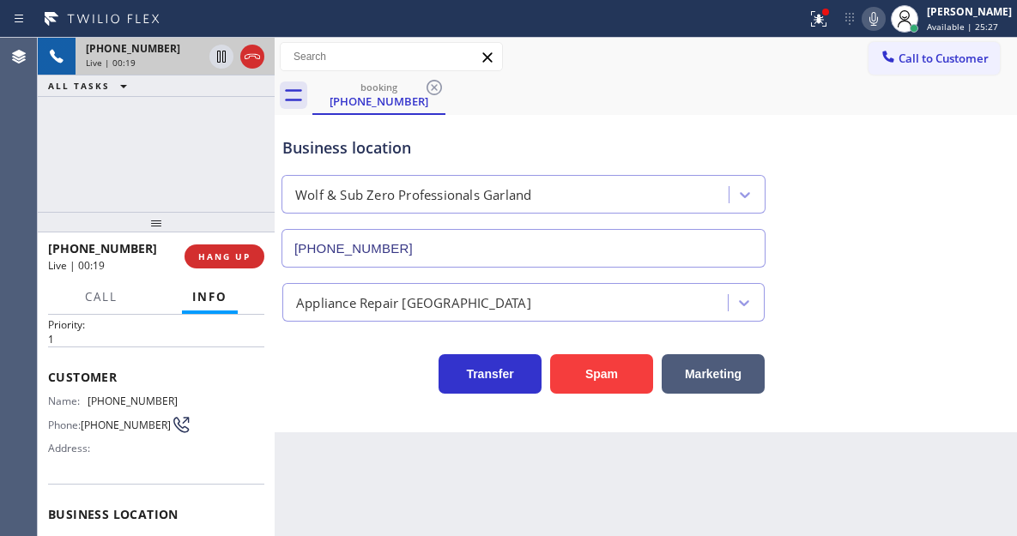
scroll to position [86, 0]
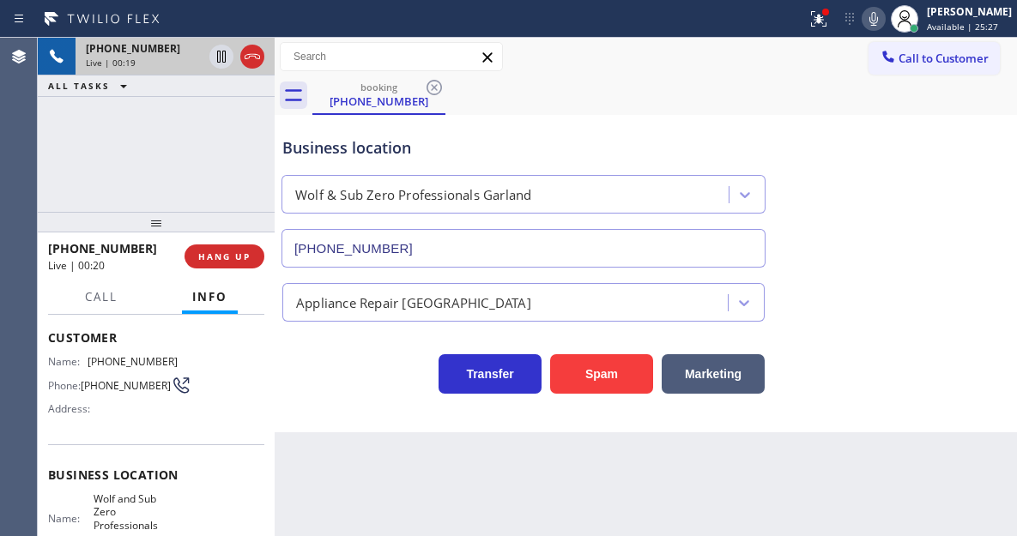
click at [120, 516] on span "Wolf and Sub Zero Professionals Garland" at bounding box center [136, 519] width 85 height 53
click at [355, 462] on div "Back to Dashboard Change Sender ID Customers Technicians Select a contact Outbo…" at bounding box center [646, 287] width 742 height 499
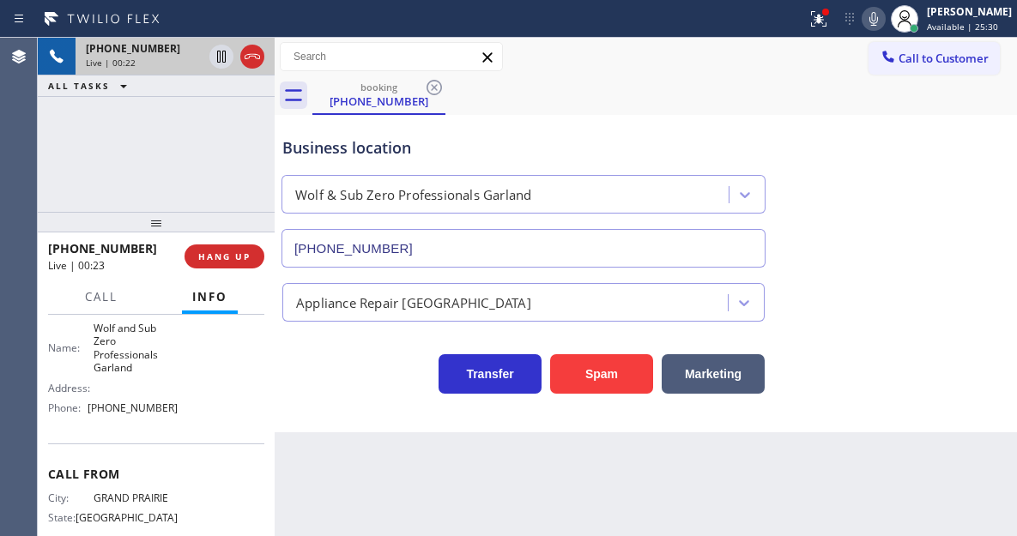
scroll to position [257, 0]
click at [127, 391] on div "Address:" at bounding box center [113, 387] width 130 height 13
click at [130, 421] on div "Name: [PERSON_NAME] and Sub Zero Professionals Garland Address: Phone: [PHONE_N…" at bounding box center [113, 371] width 130 height 100
click at [125, 414] on span "[PHONE_NUMBER]" at bounding box center [133, 407] width 90 height 13
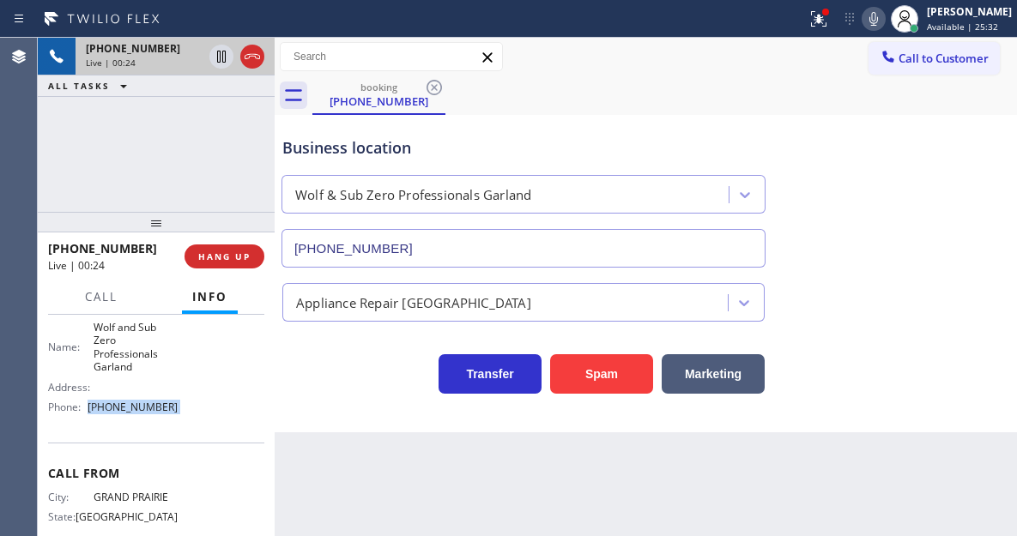
click at [125, 414] on span "[PHONE_NUMBER]" at bounding box center [133, 407] width 90 height 13
click at [221, 57] on icon at bounding box center [221, 57] width 9 height 12
click at [215, 61] on icon at bounding box center [221, 56] width 21 height 21
click at [233, 259] on span "HANG UP" at bounding box center [224, 257] width 52 height 12
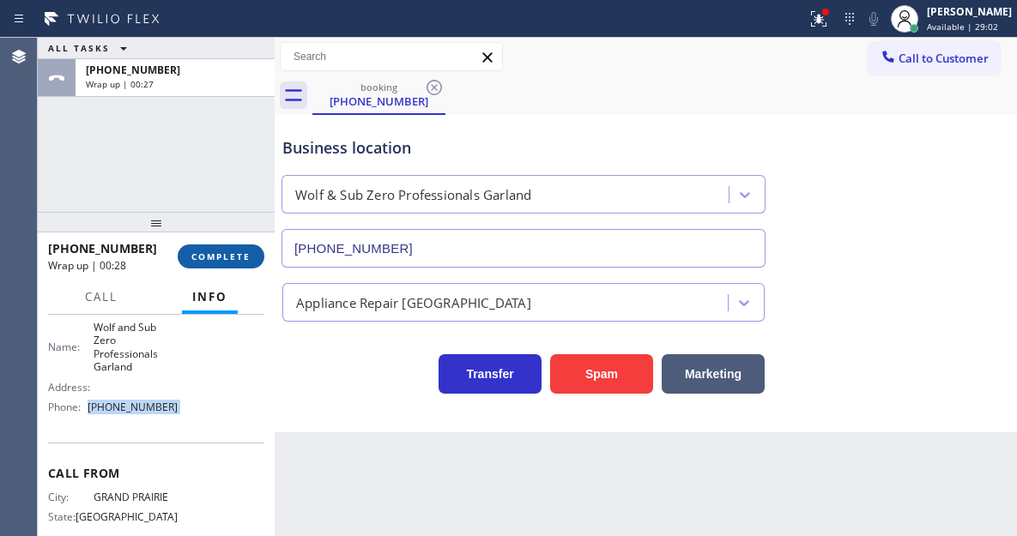
click at [224, 262] on span "COMPLETE" at bounding box center [220, 257] width 59 height 12
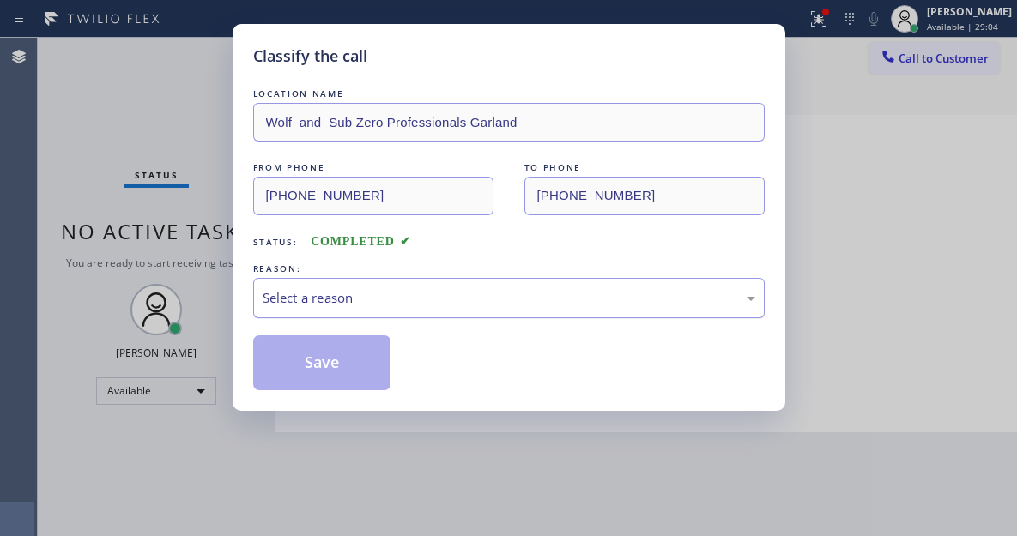
click at [375, 288] on div "Select a reason" at bounding box center [509, 298] width 493 height 20
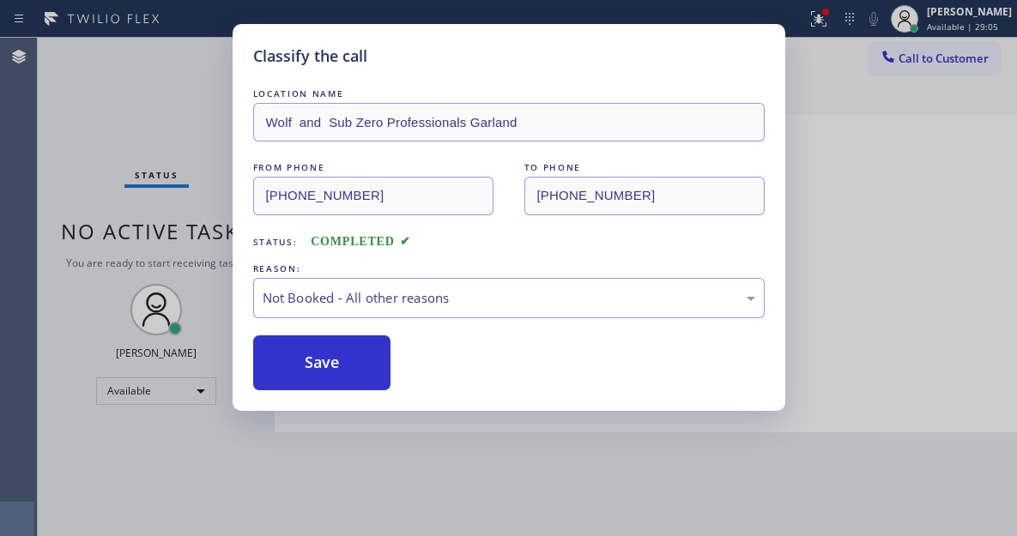
click at [347, 355] on button "Save" at bounding box center [322, 363] width 138 height 55
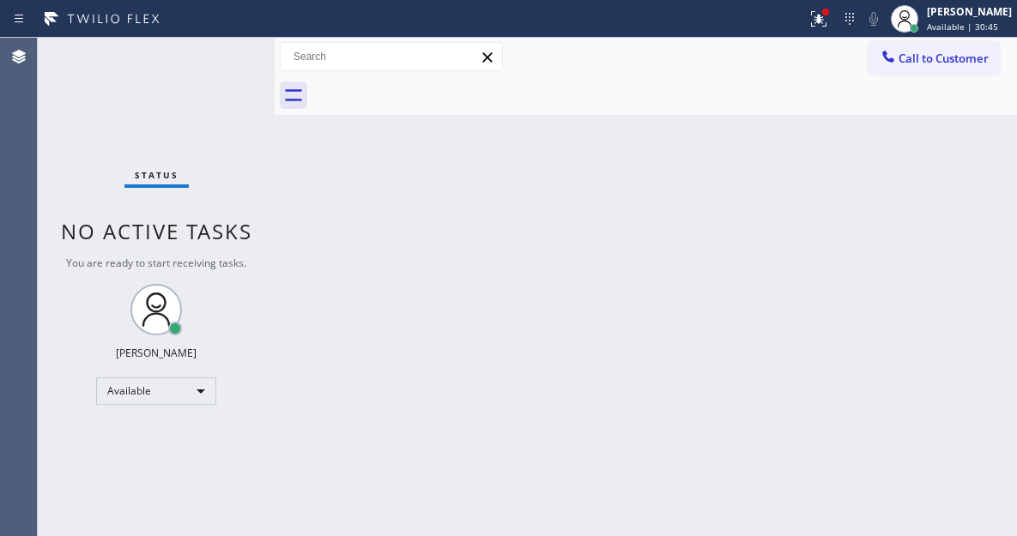
click at [216, 58] on div "Status No active tasks You are ready to start receiving tasks. [PERSON_NAME]" at bounding box center [156, 287] width 237 height 499
click at [197, 71] on div "Status No active tasks You are ready to start receiving tasks. [PERSON_NAME]" at bounding box center [156, 287] width 237 height 499
click at [186, 76] on div "Status No active tasks You are ready to start receiving tasks. [PERSON_NAME]" at bounding box center [156, 287] width 237 height 499
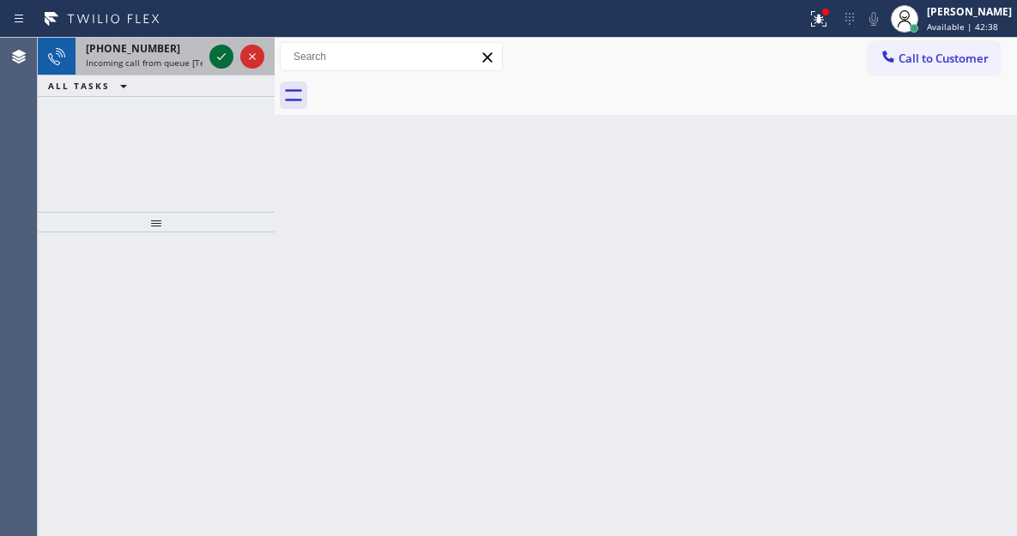
click at [221, 59] on icon at bounding box center [221, 56] width 21 height 21
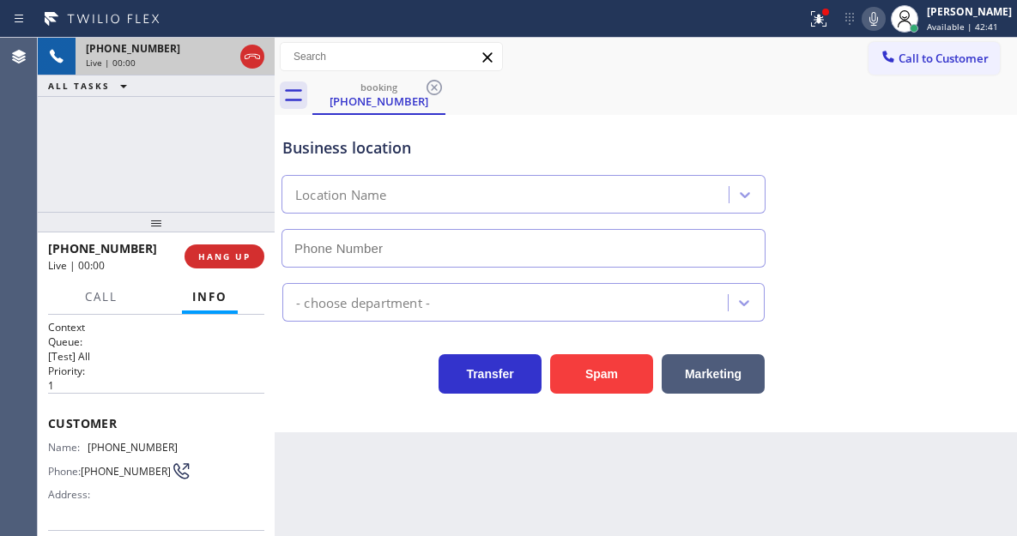
type input "[PHONE_NUMBER]"
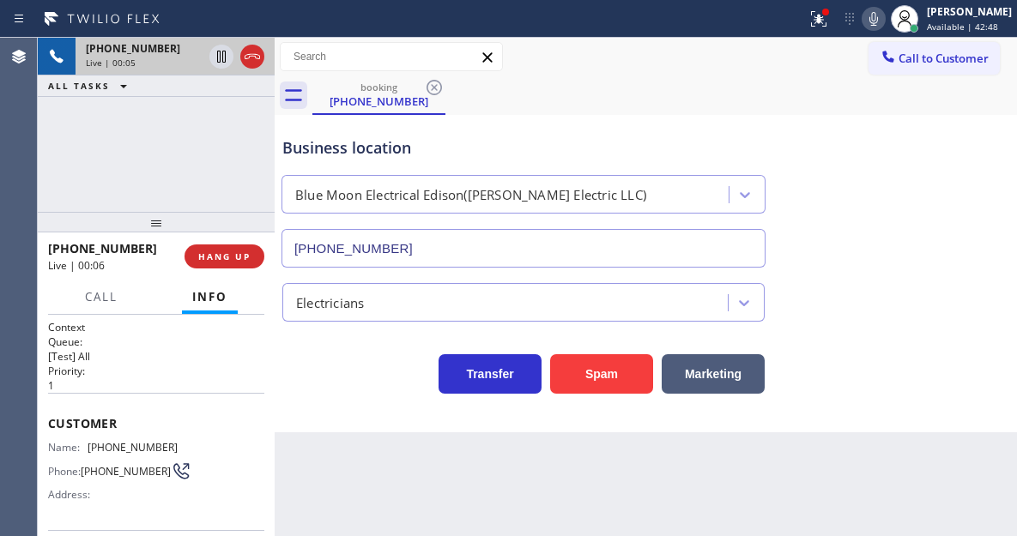
click at [139, 450] on span "[PHONE_NUMBER]" at bounding box center [133, 447] width 90 height 13
click at [961, 167] on div "Business location Blue Moon Electrical Edison([PERSON_NAME] Electric LLC) [PHON…" at bounding box center [646, 189] width 734 height 155
click at [247, 256] on span "HANG UP" at bounding box center [224, 257] width 52 height 12
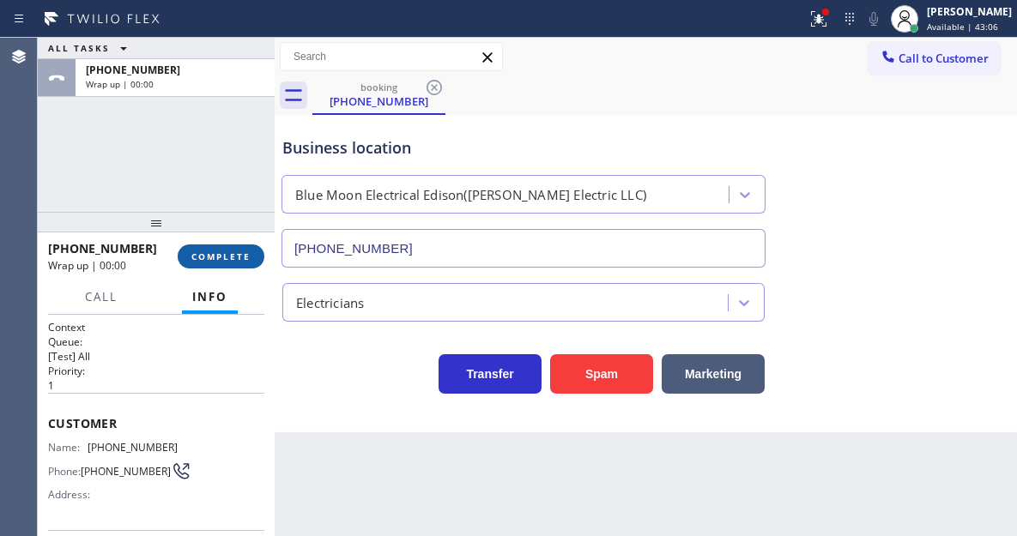
click at [247, 256] on span "COMPLETE" at bounding box center [220, 257] width 59 height 12
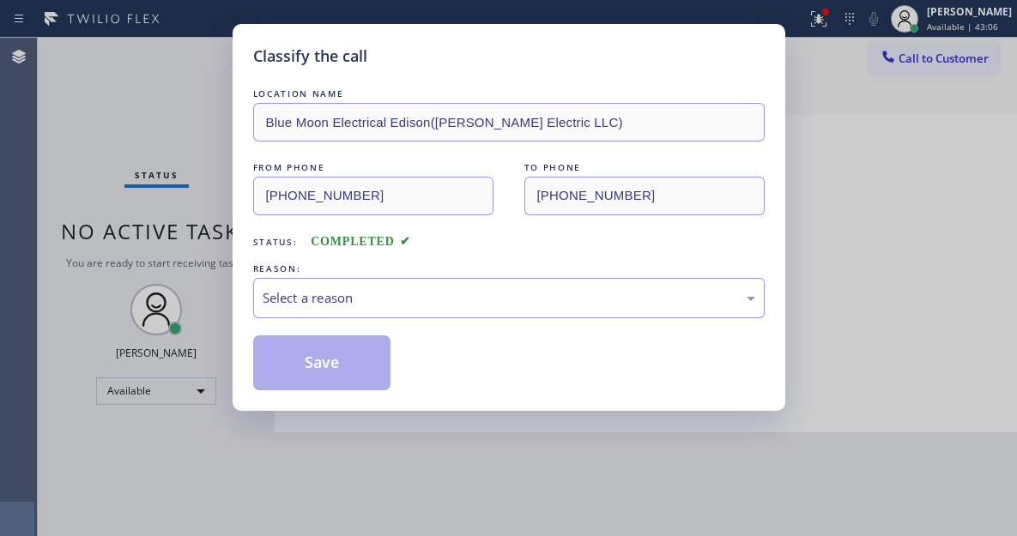
click at [247, 256] on div "Classify the call LOCATION NAME Blue Moon Electrical Edison([PERSON_NAME] Elect…" at bounding box center [509, 217] width 553 height 387
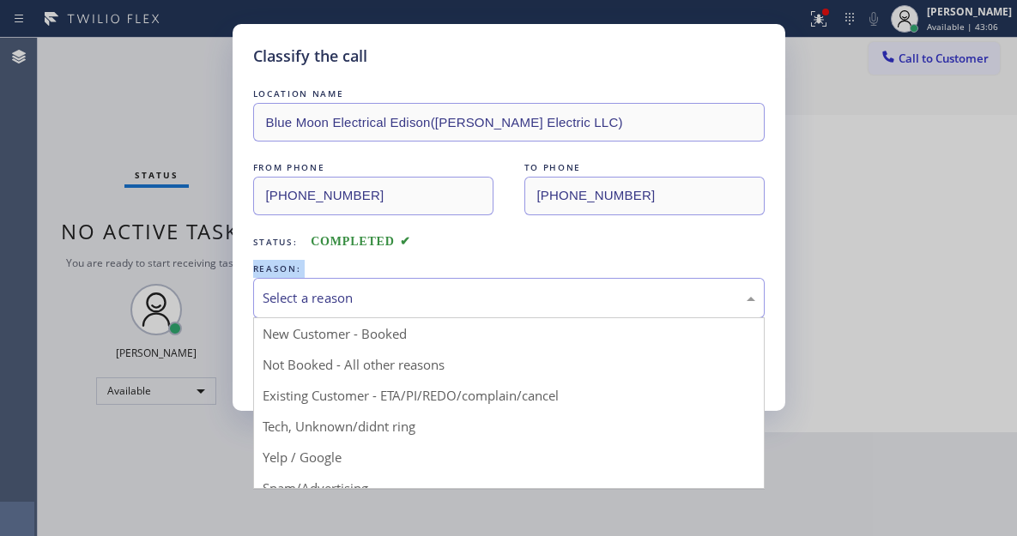
click at [353, 288] on div "Select a reason" at bounding box center [509, 298] width 493 height 20
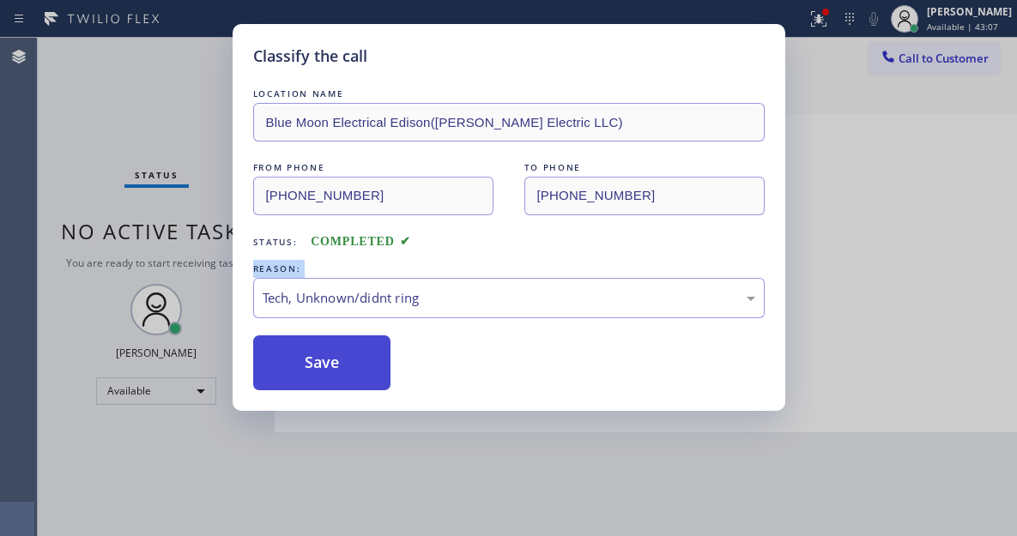
click at [352, 366] on button "Save" at bounding box center [322, 363] width 138 height 55
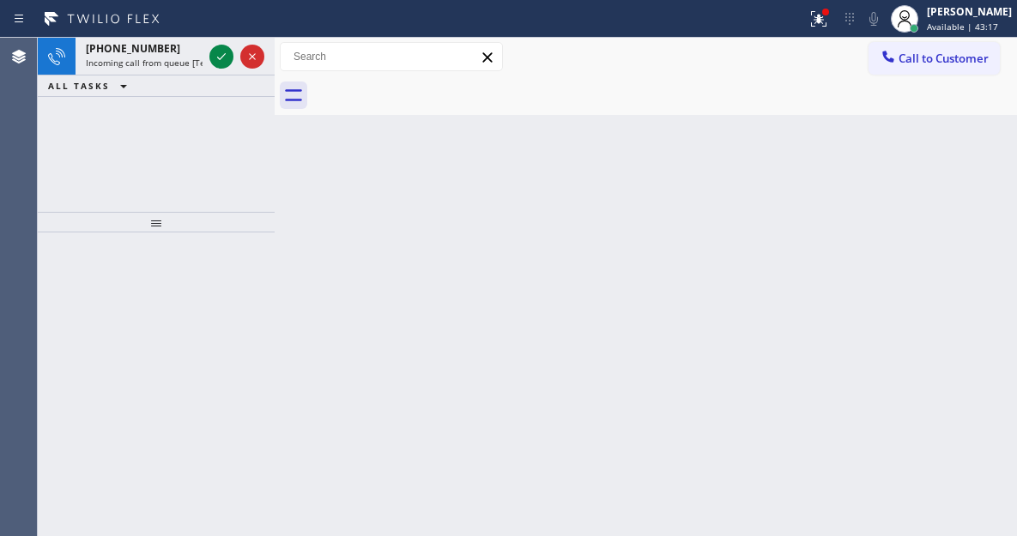
click at [934, 167] on div "Back to Dashboard Change Sender ID Customers Technicians Select a contact Outbo…" at bounding box center [646, 287] width 742 height 499
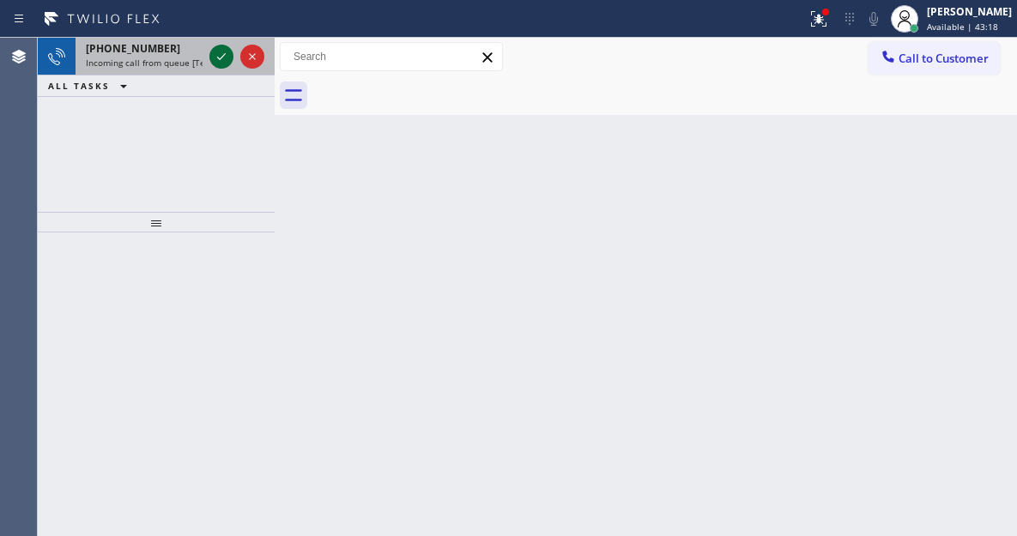
click at [212, 62] on icon at bounding box center [221, 56] width 21 height 21
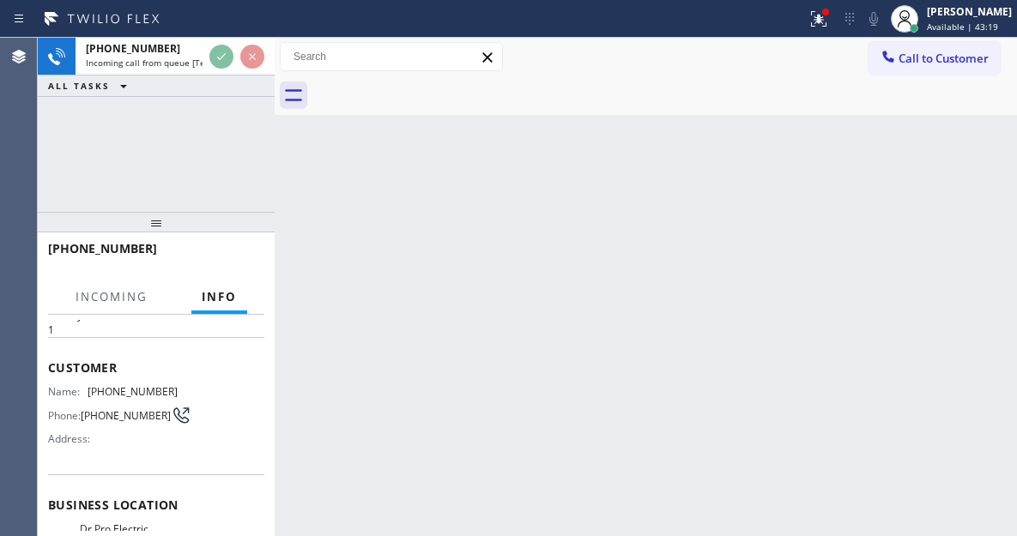
scroll to position [86, 0]
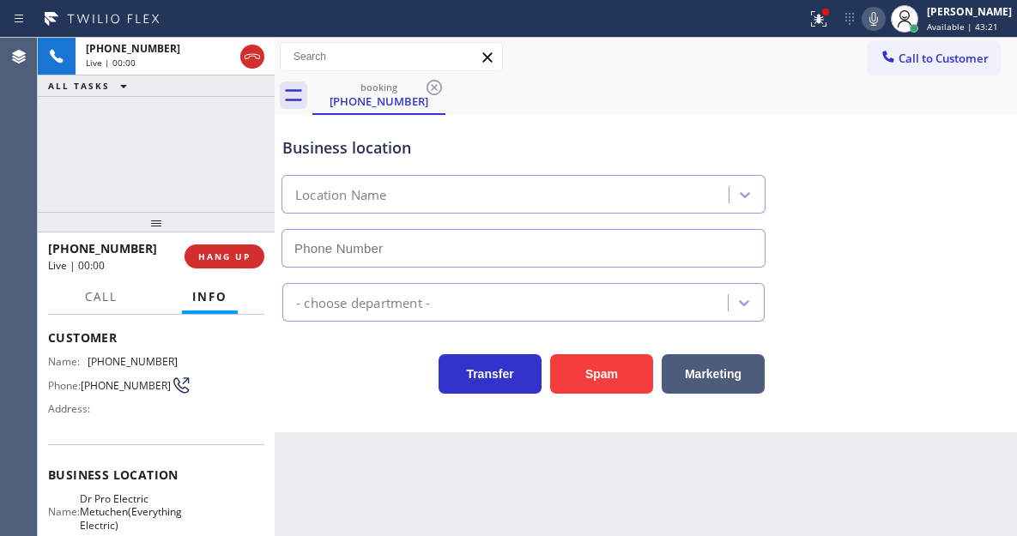
type input "[PHONE_NUMBER]"
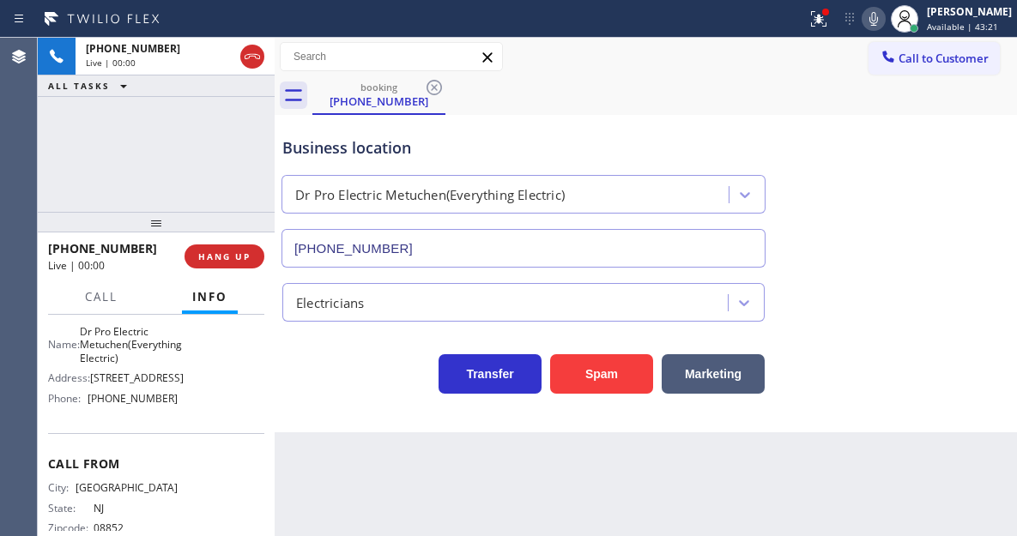
scroll to position [257, 0]
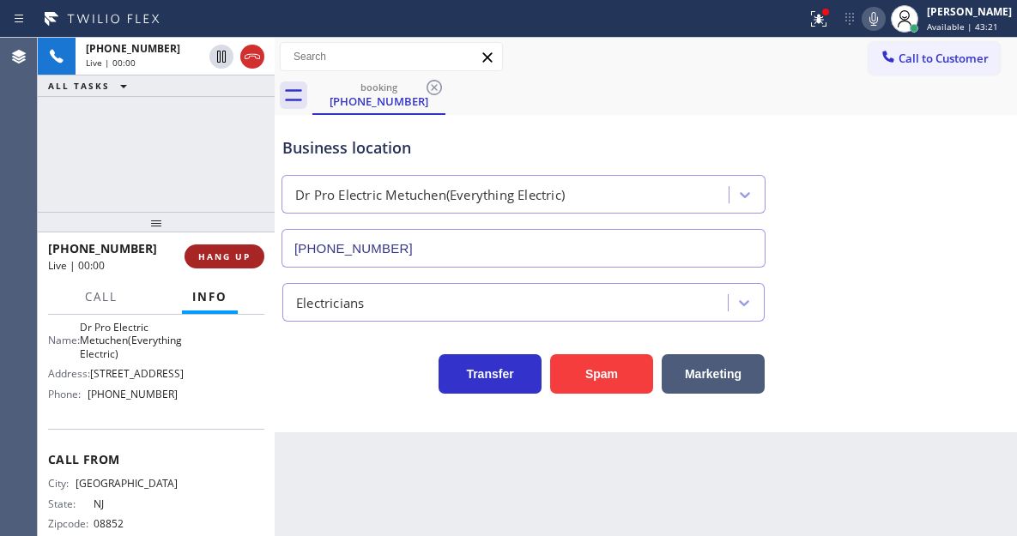
click at [221, 262] on span "HANG UP" at bounding box center [224, 257] width 52 height 12
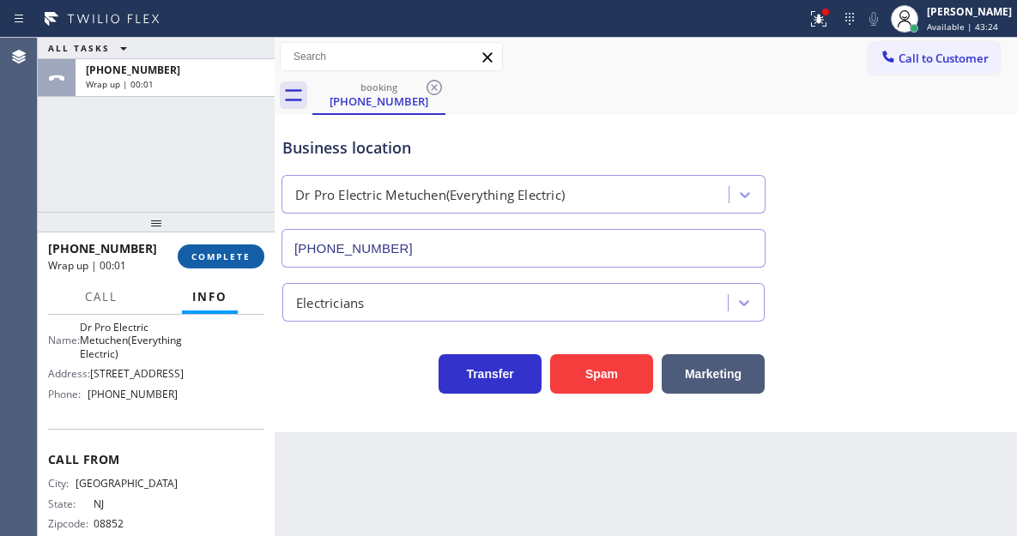
click at [227, 261] on span "COMPLETE" at bounding box center [220, 257] width 59 height 12
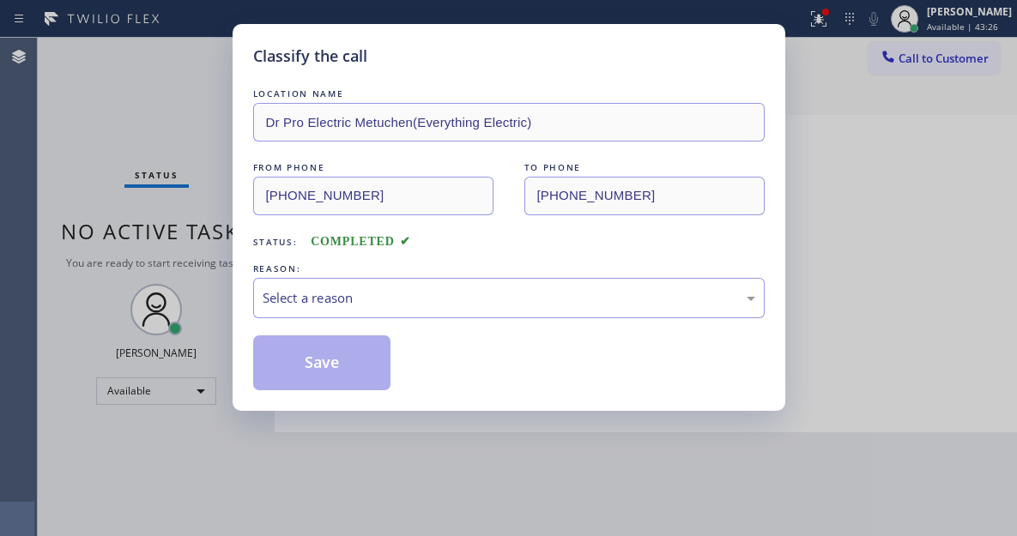
click at [426, 320] on div "LOCATION NAME Dr Pro Electric Metuchen(Everything Electric) FROM PHONE [PHONE_N…" at bounding box center [509, 238] width 512 height 306
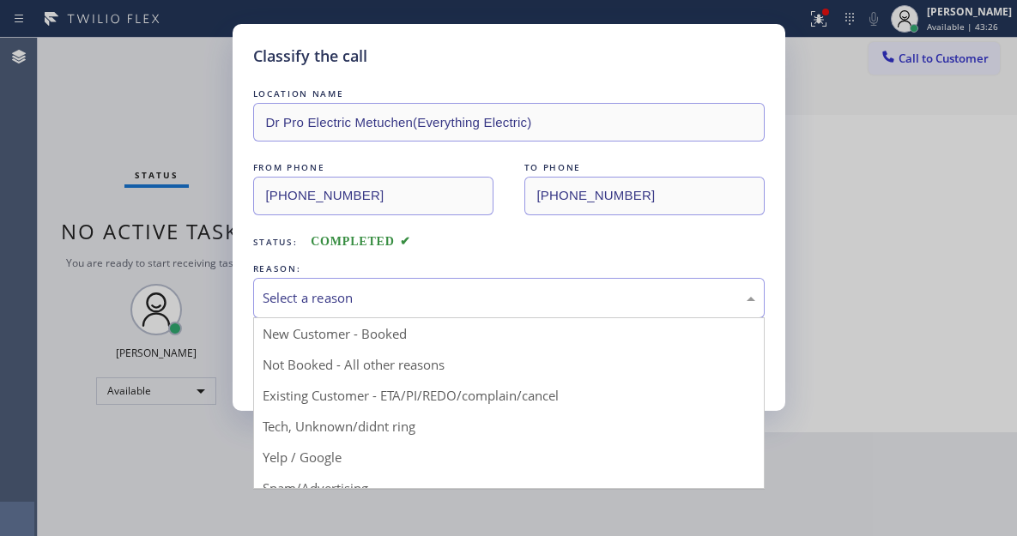
click at [421, 313] on div "Select a reason" at bounding box center [509, 298] width 512 height 40
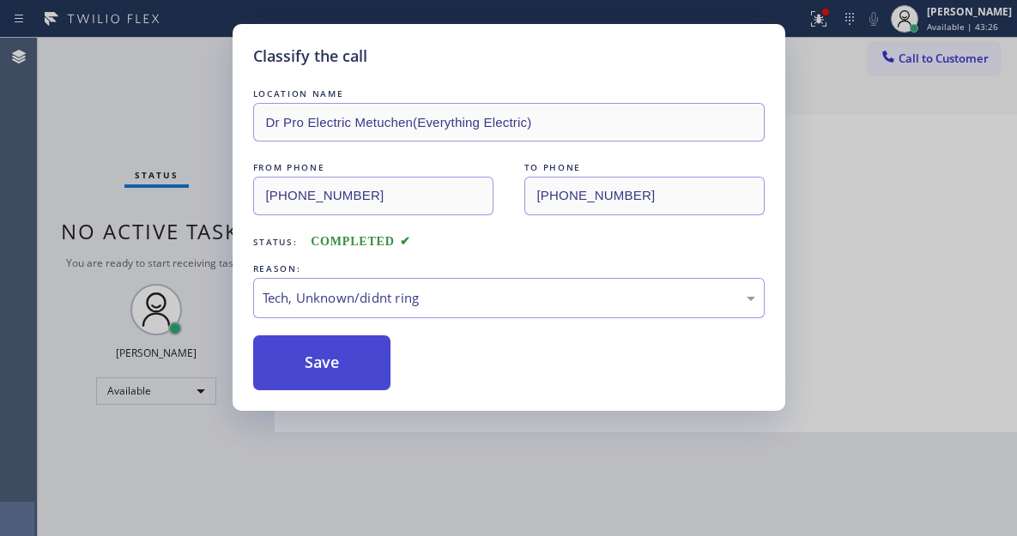
click at [345, 365] on button "Save" at bounding box center [322, 363] width 138 height 55
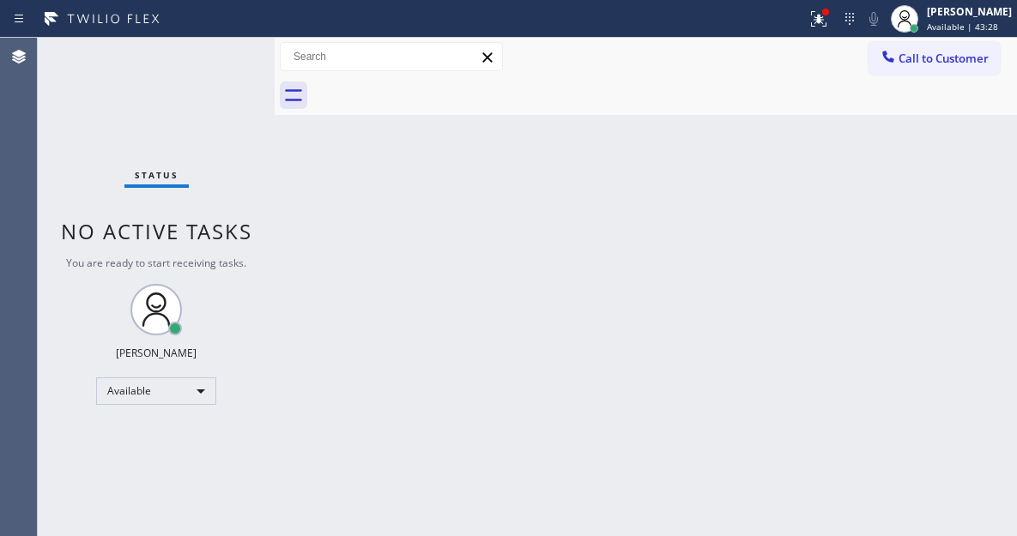
click at [209, 59] on div "Status No active tasks You are ready to start receiving tasks. [PERSON_NAME]" at bounding box center [156, 287] width 237 height 499
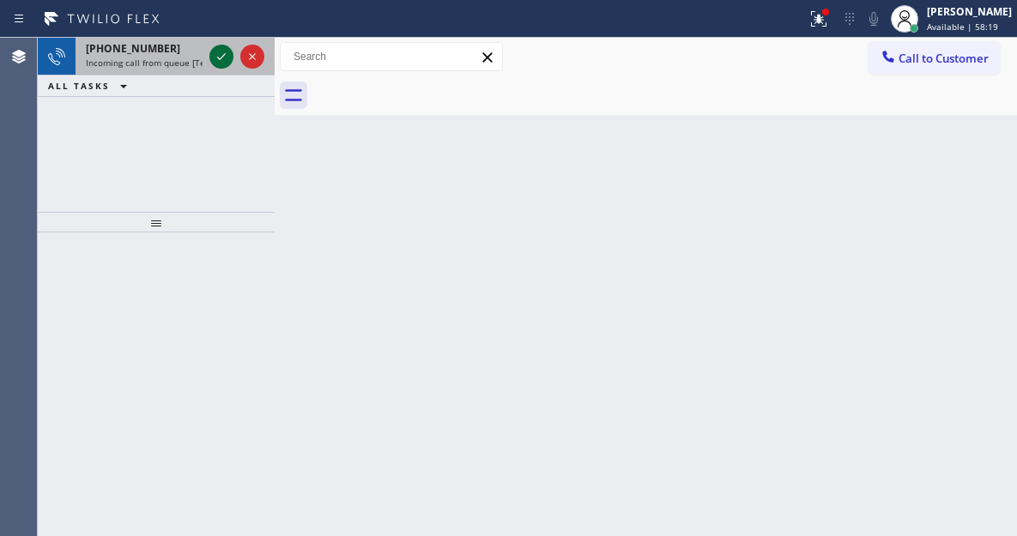
click at [209, 59] on div at bounding box center [221, 56] width 24 height 21
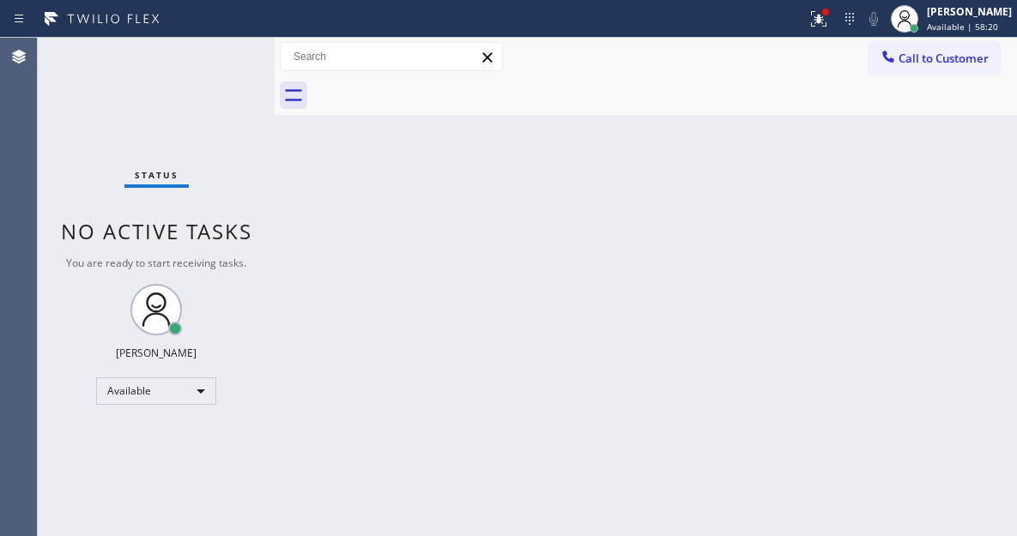
click at [217, 59] on div "Status No active tasks You are ready to start receiving tasks. [PERSON_NAME]" at bounding box center [156, 287] width 237 height 499
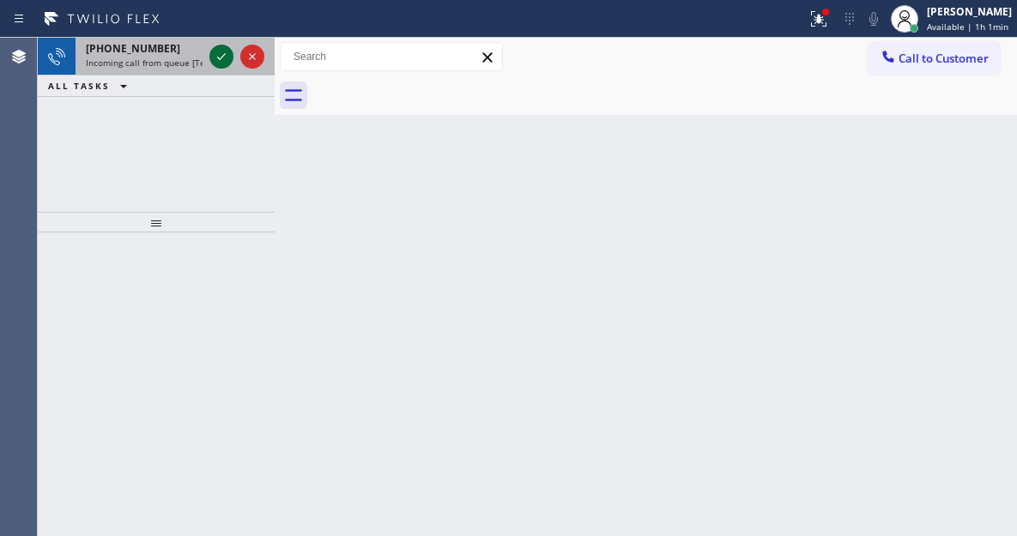
click at [218, 59] on icon at bounding box center [221, 56] width 21 height 21
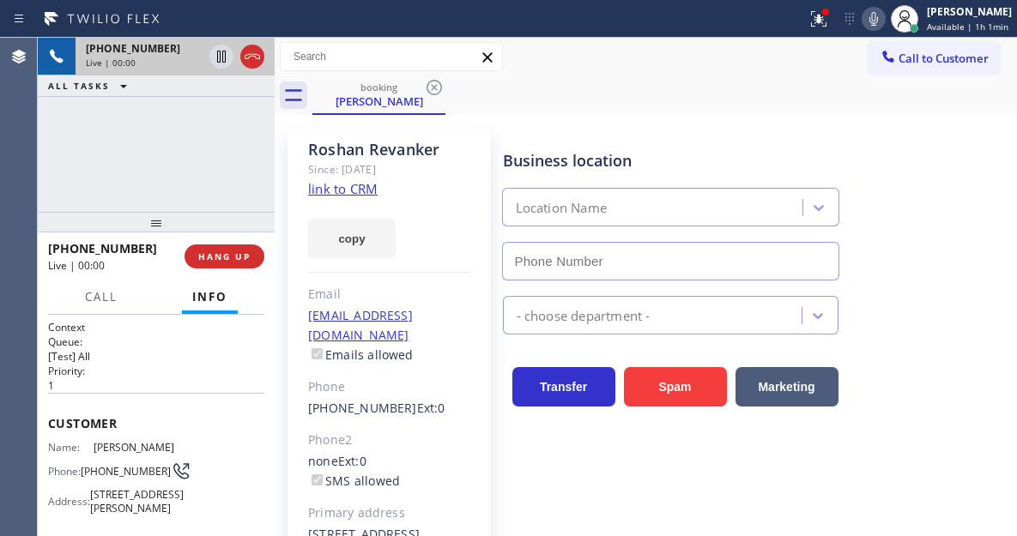
type input "[PHONE_NUMBER]"
click at [373, 193] on link "link to CRM" at bounding box center [343, 188] width 70 height 17
click at [128, 478] on span "[PHONE_NUMBER]" at bounding box center [126, 471] width 90 height 13
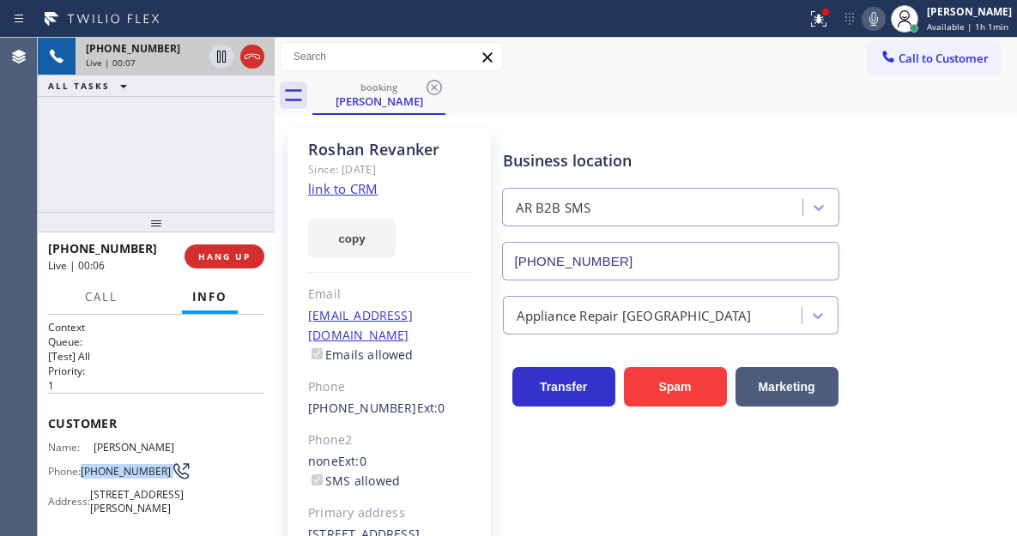
click at [128, 478] on span "[PHONE_NUMBER]" at bounding box center [126, 471] width 90 height 13
drag, startPoint x: 586, startPoint y: 100, endPoint x: 379, endPoint y: 303, distance: 290.1
click at [586, 101] on div "booking [PERSON_NAME]" at bounding box center [664, 95] width 705 height 39
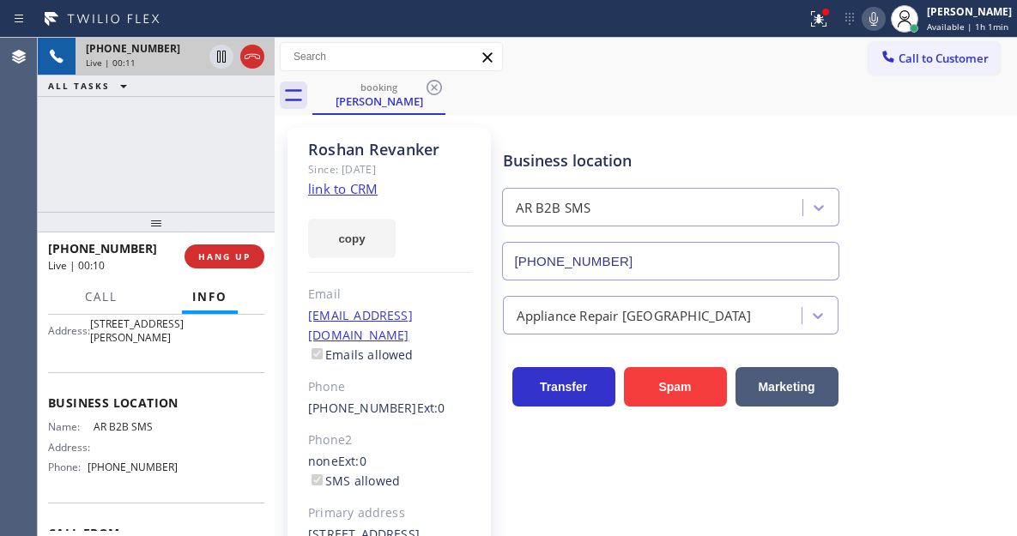
scroll to position [172, 0]
click at [133, 433] on span "AR B2B SMS" at bounding box center [136, 426] width 85 height 13
click at [213, 144] on div "[PHONE_NUMBER] Live | 01:20 ALL TASKS ALL TASKS ACTIVE TASKS TASKS IN WRAP UP" at bounding box center [156, 125] width 237 height 174
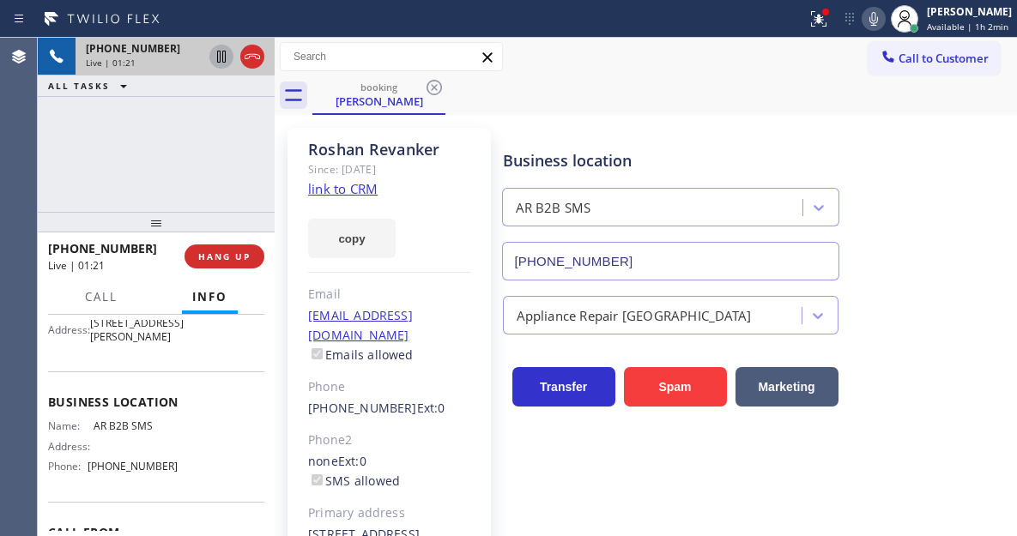
click at [222, 59] on icon at bounding box center [221, 57] width 9 height 12
click at [217, 61] on icon at bounding box center [221, 56] width 21 height 21
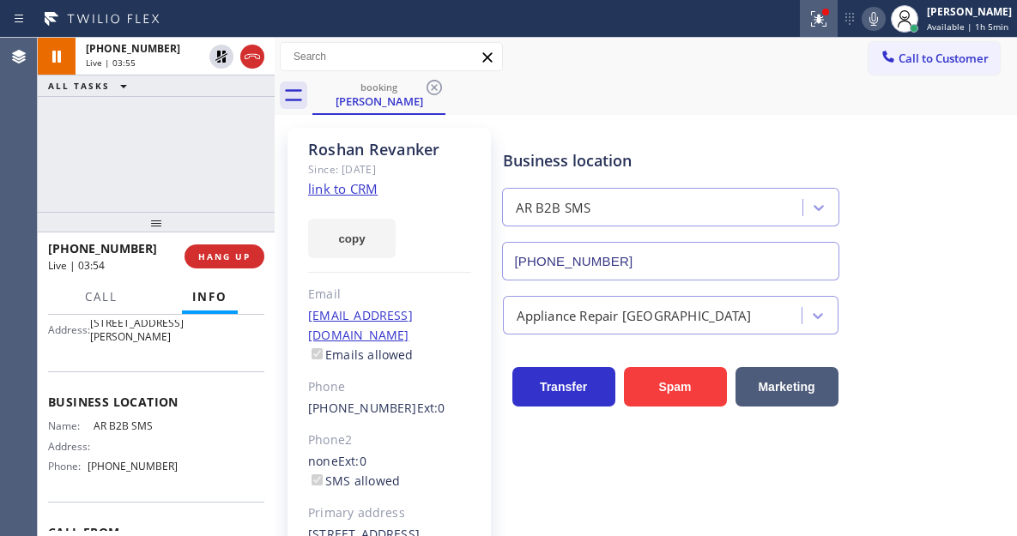
click at [829, 20] on icon at bounding box center [819, 19] width 21 height 21
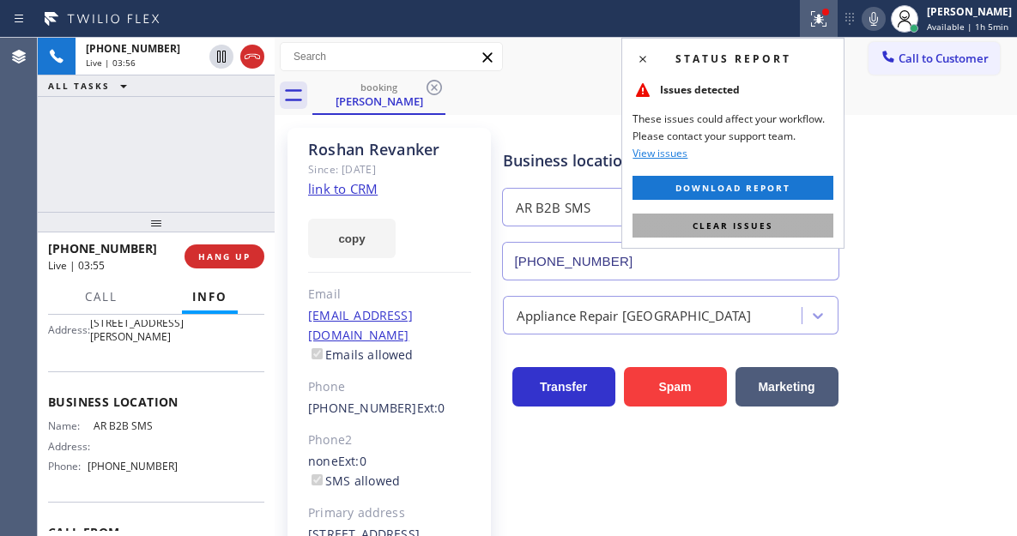
click at [788, 219] on button "Clear issues" at bounding box center [733, 226] width 201 height 24
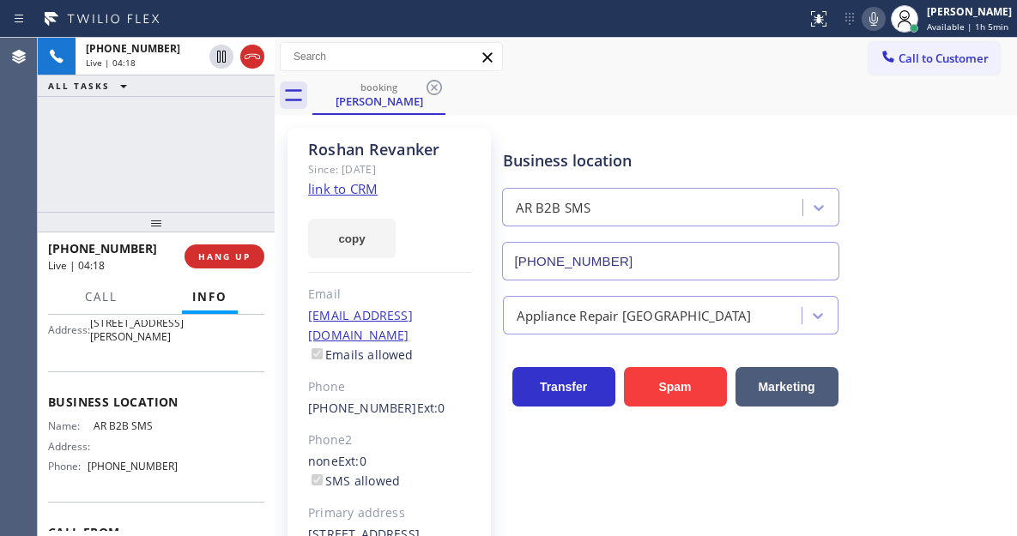
click at [960, 224] on div "Business location AR B2B SMS [PHONE_NUMBER]" at bounding box center [757, 202] width 514 height 155
drag, startPoint x: 884, startPoint y: 25, endPoint x: 839, endPoint y: 51, distance: 51.5
click at [883, 24] on icon at bounding box center [873, 19] width 21 height 21
click at [939, 218] on div "Business location AR B2B SMS [PHONE_NUMBER]" at bounding box center [757, 202] width 514 height 155
drag, startPoint x: 927, startPoint y: 209, endPoint x: 751, endPoint y: 125, distance: 194.7
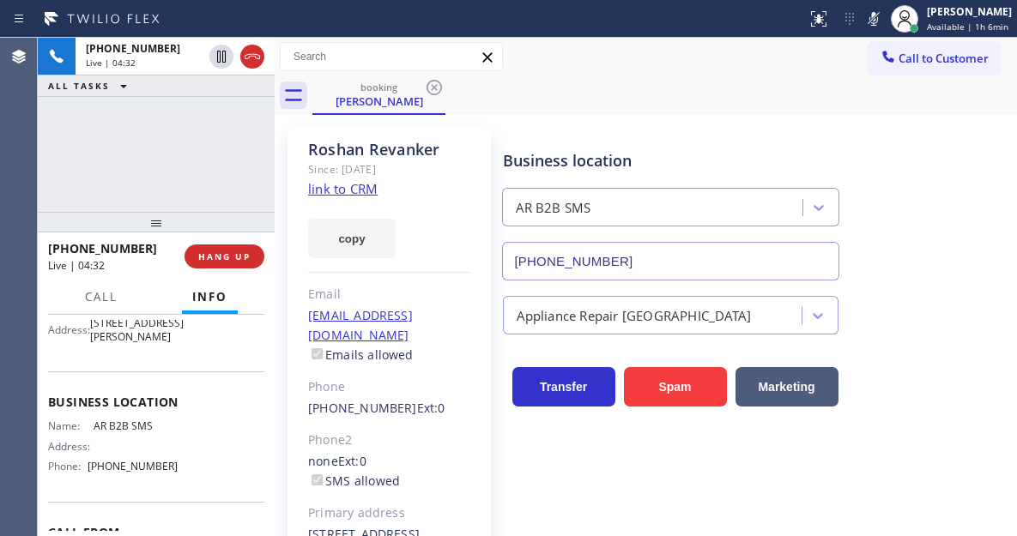
click at [927, 209] on div "Business location AR B2B SMS [PHONE_NUMBER]" at bounding box center [757, 202] width 514 height 155
click at [881, 19] on icon at bounding box center [873, 19] width 21 height 21
click at [875, 19] on icon at bounding box center [873, 19] width 21 height 21
click at [876, 9] on icon at bounding box center [873, 19] width 21 height 21
click at [879, 24] on icon at bounding box center [873, 19] width 21 height 21
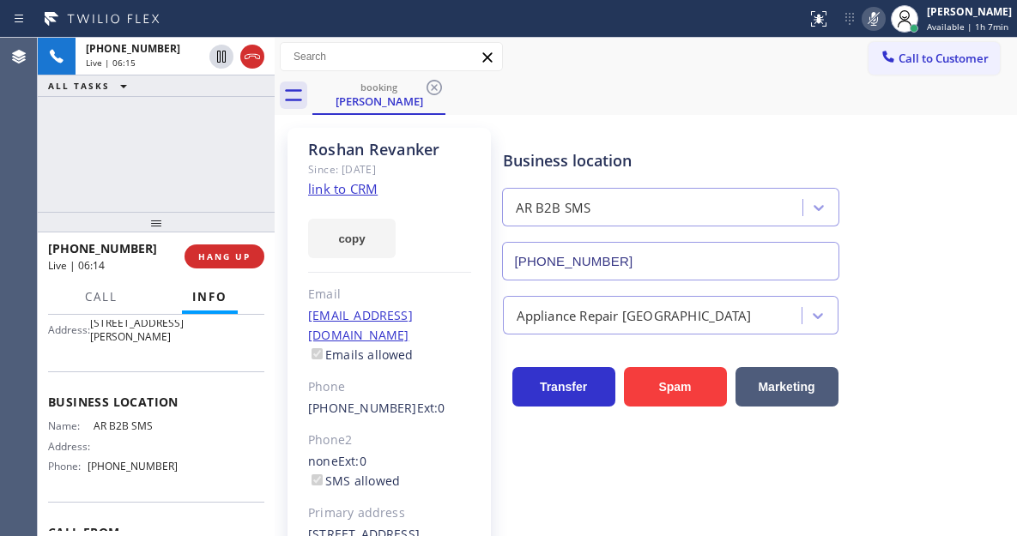
click at [940, 214] on div "Business location AR B2B SMS [PHONE_NUMBER]" at bounding box center [757, 202] width 514 height 155
click at [884, 18] on icon at bounding box center [873, 19] width 21 height 21
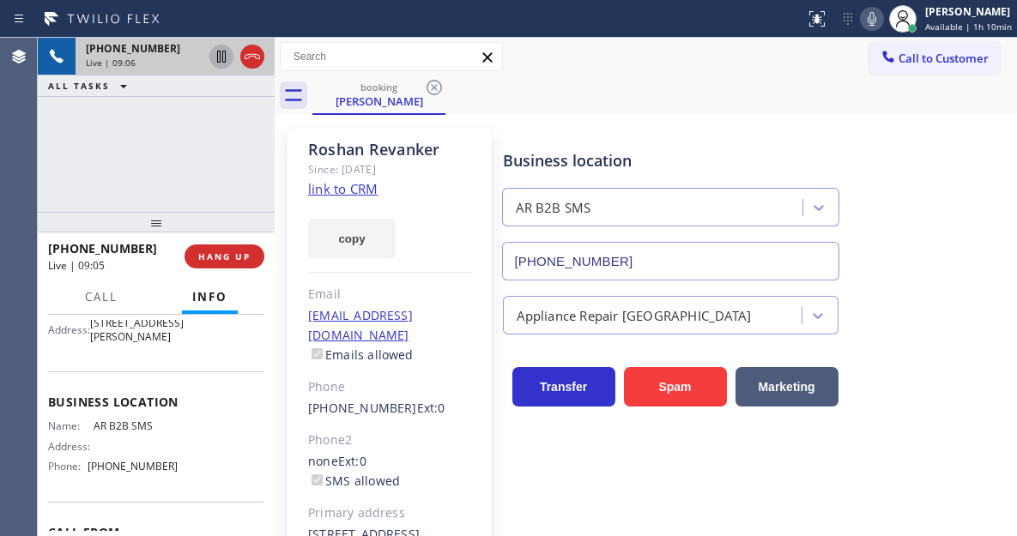
click at [220, 58] on icon at bounding box center [221, 57] width 9 height 12
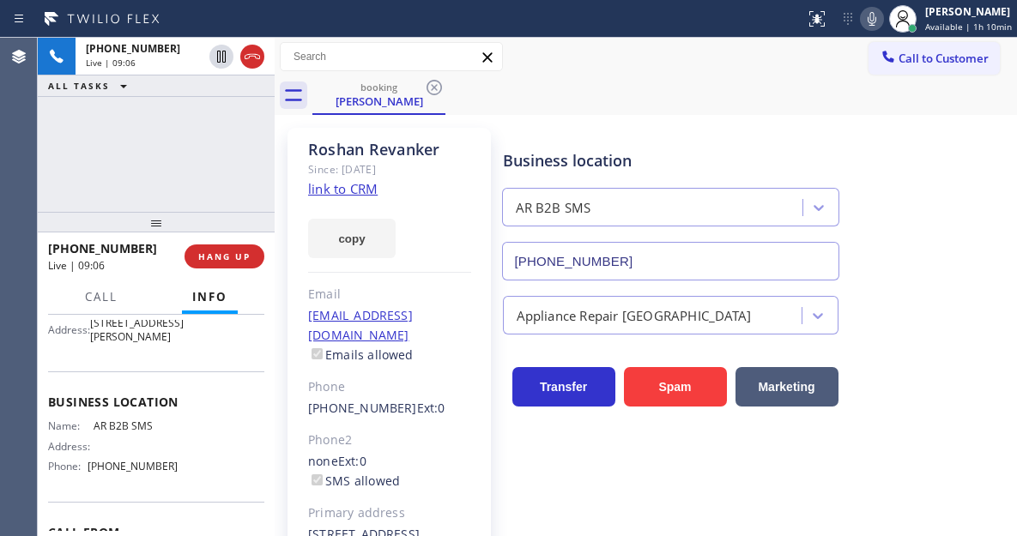
click at [880, 26] on icon at bounding box center [872, 19] width 21 height 21
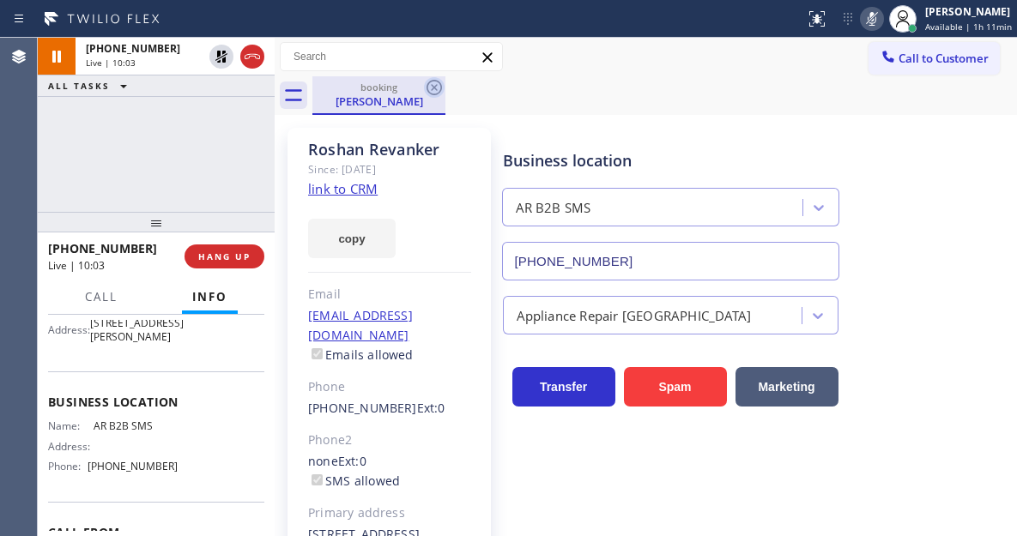
drag, startPoint x: 967, startPoint y: 156, endPoint x: 444, endPoint y: 83, distance: 528.6
click at [967, 156] on div "Business location AR B2B SMS [PHONE_NUMBER]" at bounding box center [757, 202] width 514 height 155
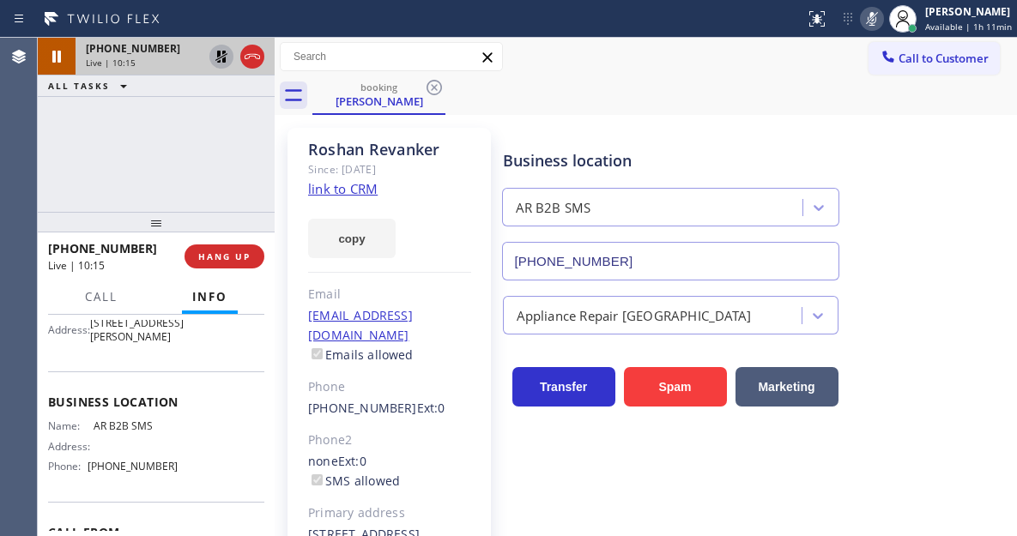
click at [215, 64] on icon at bounding box center [221, 56] width 21 height 21
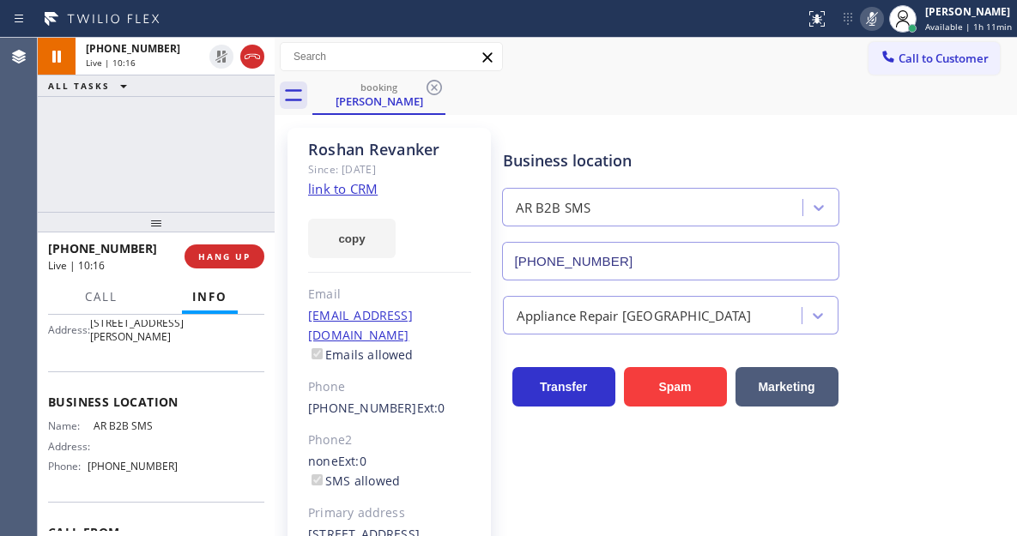
click at [875, 22] on icon at bounding box center [872, 19] width 9 height 14
click at [226, 249] on button "HANG UP" at bounding box center [225, 257] width 80 height 24
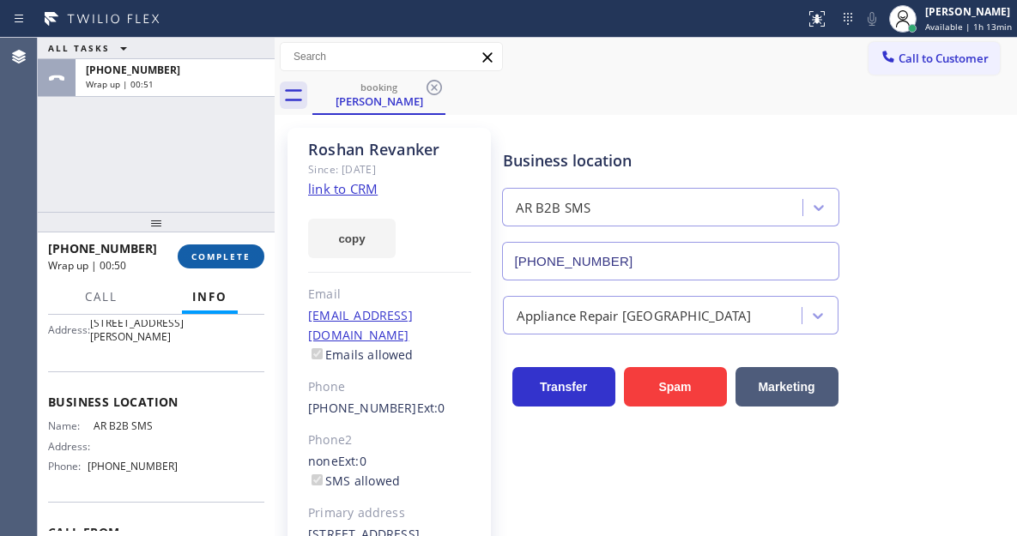
click at [218, 262] on span "COMPLETE" at bounding box center [220, 257] width 59 height 12
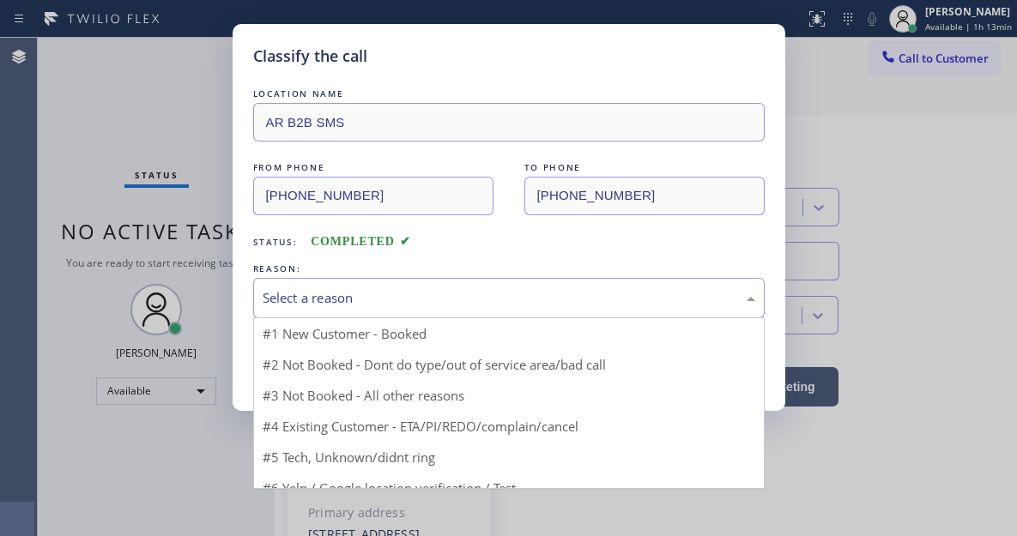
click at [391, 303] on div "Select a reason" at bounding box center [509, 298] width 493 height 20
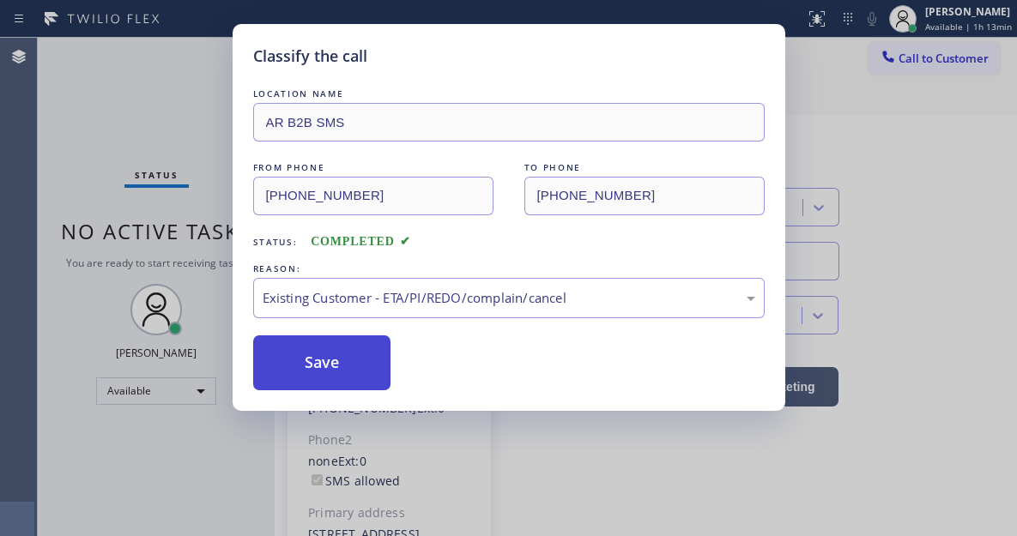
click at [348, 361] on button "Save" at bounding box center [322, 363] width 138 height 55
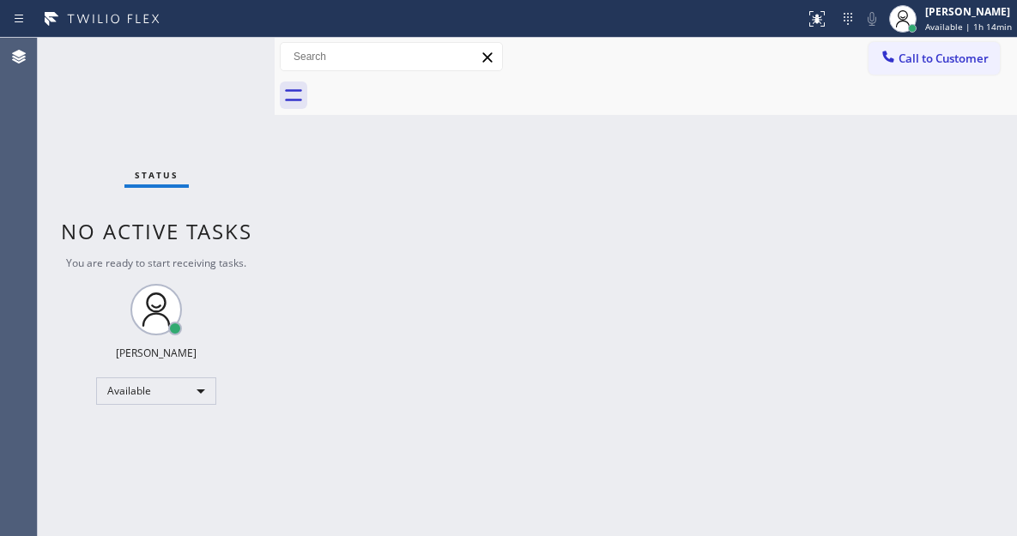
click at [215, 60] on div "Status No active tasks You are ready to start receiving tasks. [PERSON_NAME]" at bounding box center [156, 287] width 237 height 499
click at [956, 238] on div "Back to Dashboard Change Sender ID Customers Technicians Select a contact Outbo…" at bounding box center [646, 287] width 742 height 499
click at [203, 50] on div "Status No active tasks You are ready to start receiving tasks. [PERSON_NAME]" at bounding box center [156, 287] width 237 height 499
drag, startPoint x: 975, startPoint y: 179, endPoint x: 909, endPoint y: 179, distance: 66.1
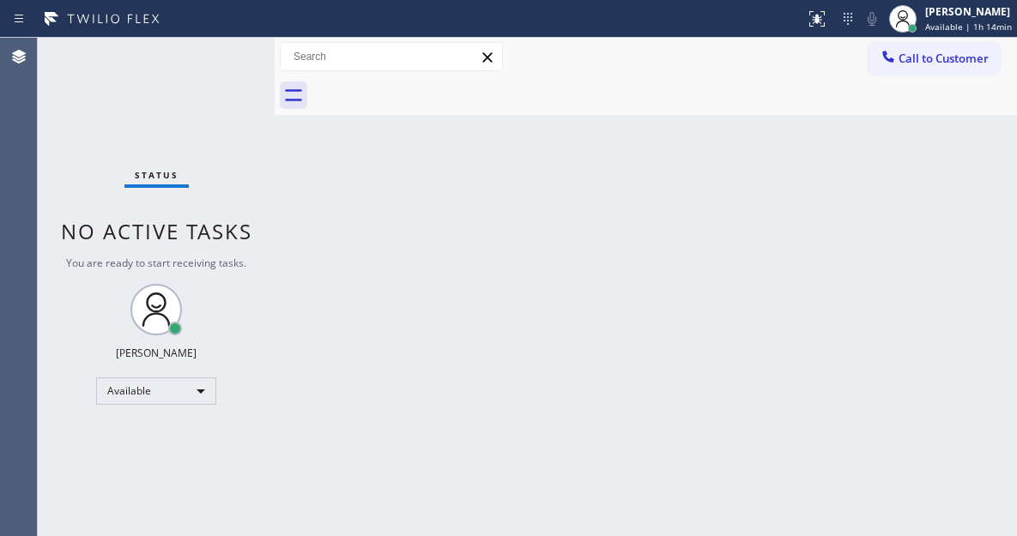
click at [975, 179] on div "Back to Dashboard Change Sender ID Customers Technicians Select a contact Outbo…" at bounding box center [646, 287] width 742 height 499
click at [925, 162] on div "Back to Dashboard Change Sender ID Customers Technicians Select a contact Outbo…" at bounding box center [646, 287] width 742 height 499
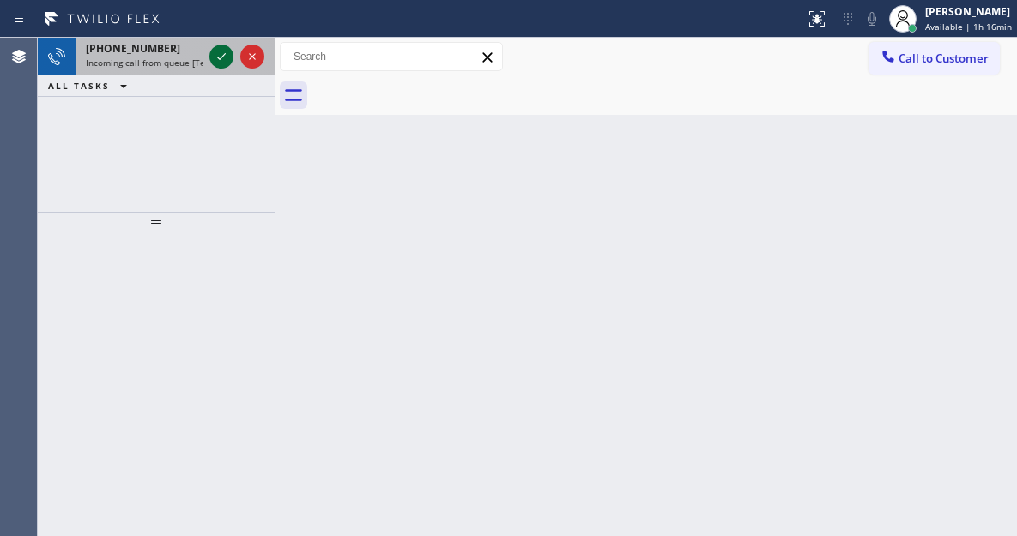
click at [217, 66] on icon at bounding box center [221, 56] width 21 height 21
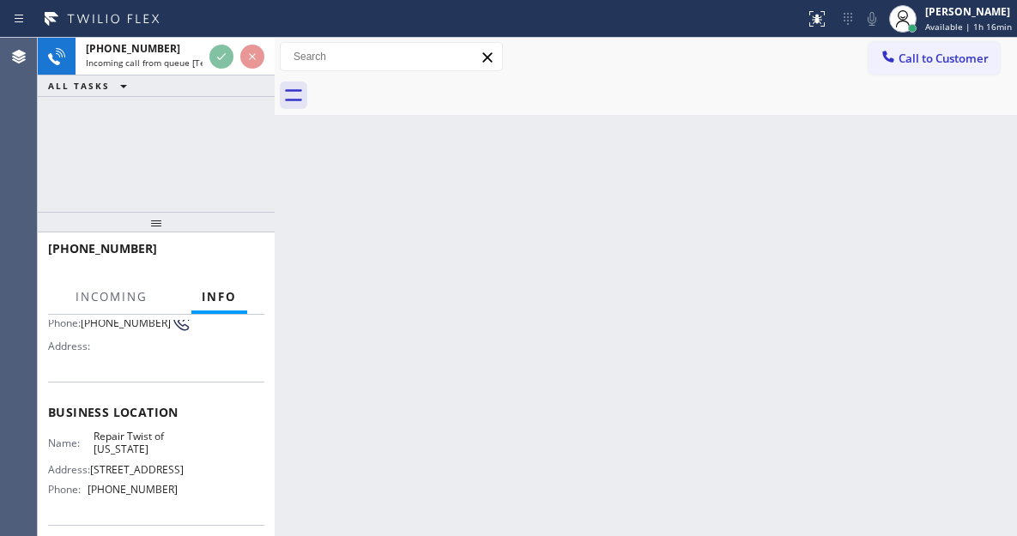
scroll to position [172, 0]
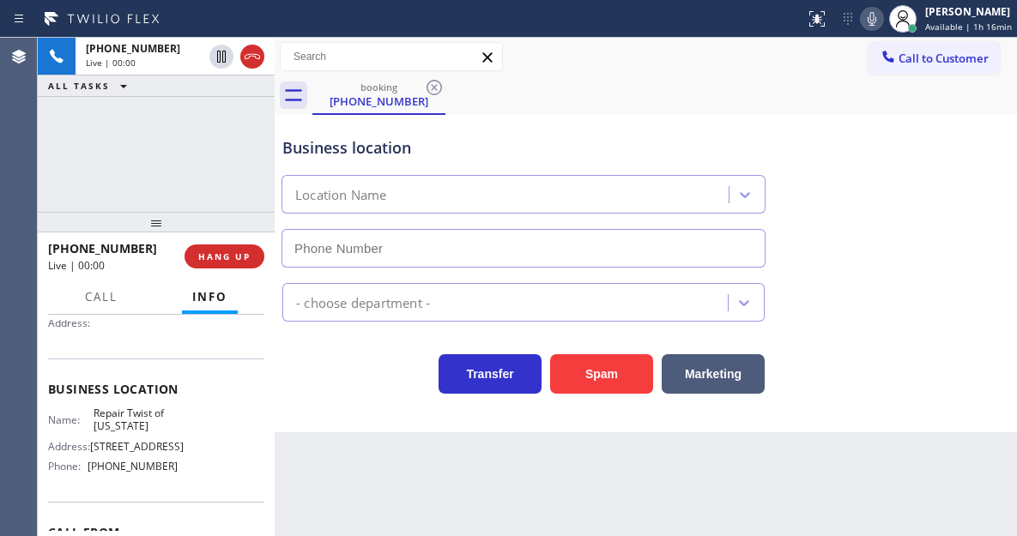
type input "[PHONE_NUMBER]"
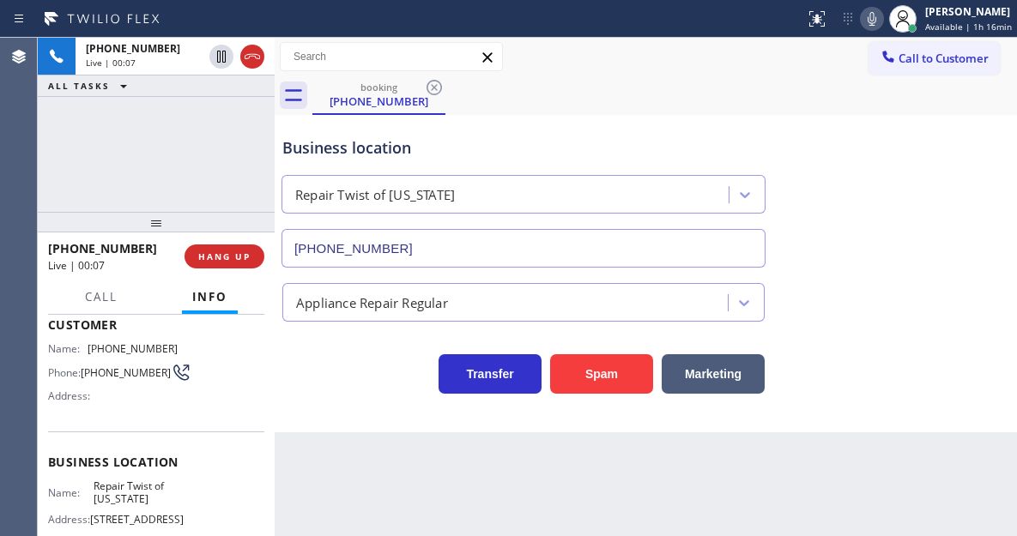
scroll to position [0, 0]
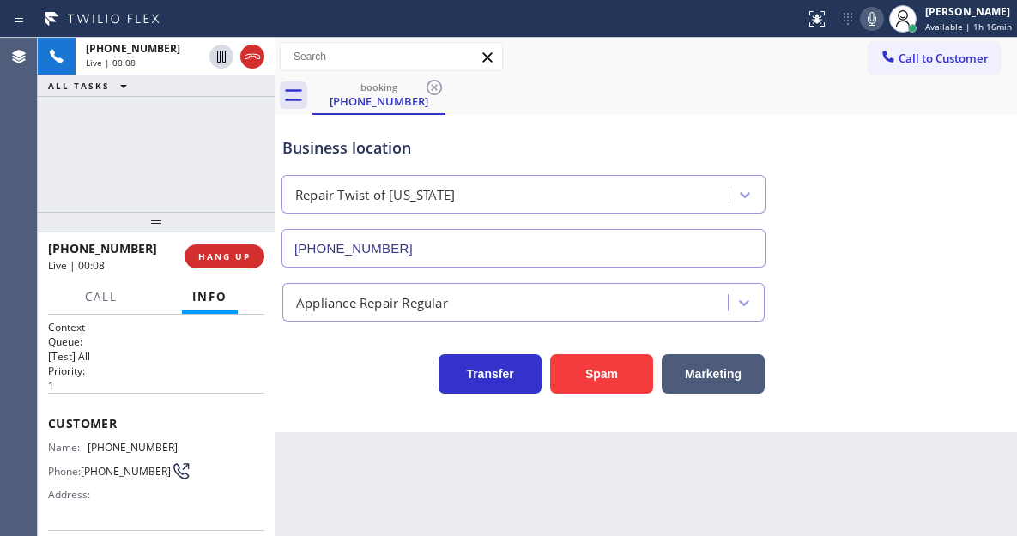
click at [99, 451] on span "[PHONE_NUMBER]" at bounding box center [133, 447] width 90 height 13
click at [606, 140] on div "Business location" at bounding box center [523, 147] width 482 height 23
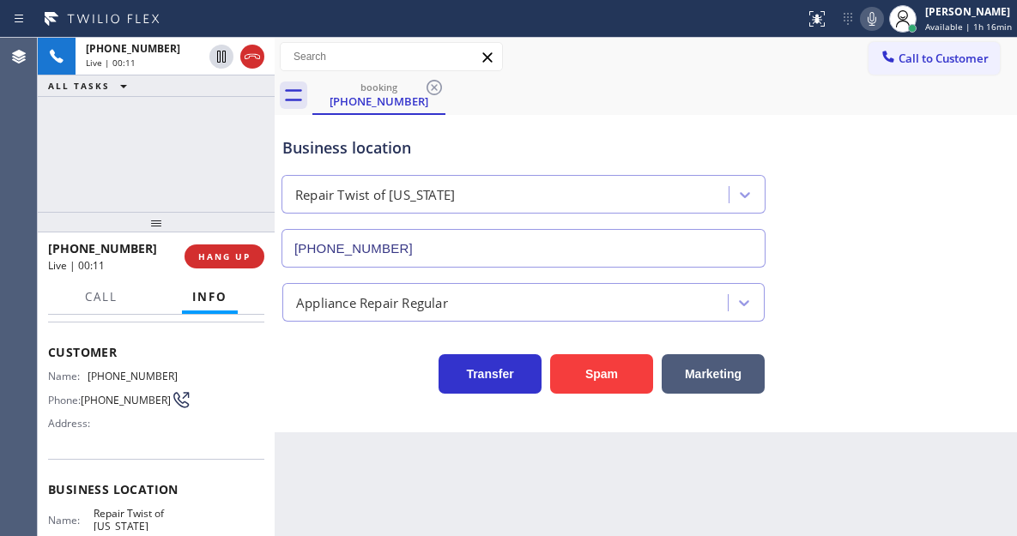
scroll to position [172, 0]
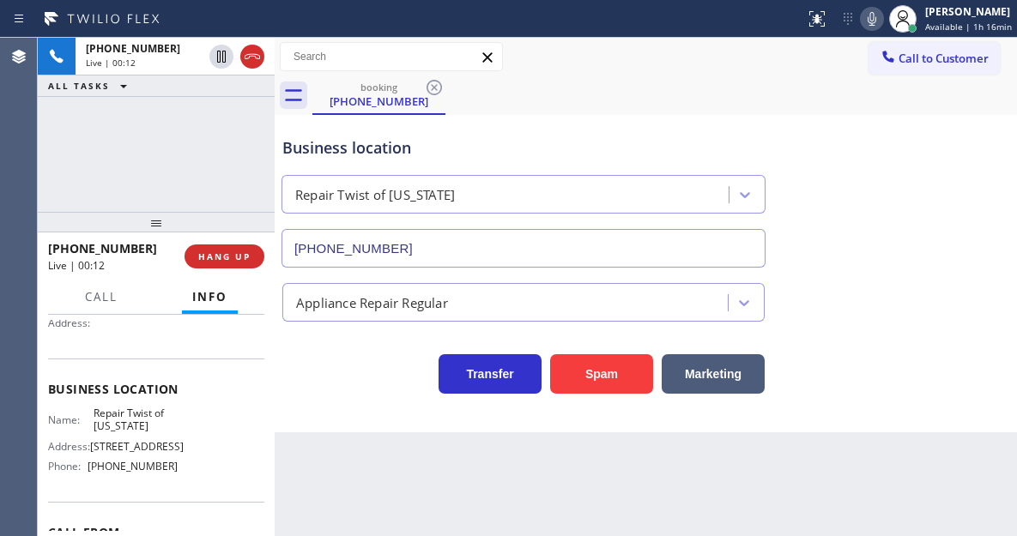
click at [132, 440] on div "Name: Repair Twist of [US_STATE] Address: [STREET_ADDRESS] Phone: [PHONE_NUMBER]" at bounding box center [113, 444] width 130 height 74
click at [130, 429] on span "Repair Twist of [US_STATE]" at bounding box center [136, 420] width 85 height 27
click at [307, 463] on div "Back to Dashboard Change Sender ID Customers Technicians Select a contact Outbo…" at bounding box center [646, 287] width 742 height 499
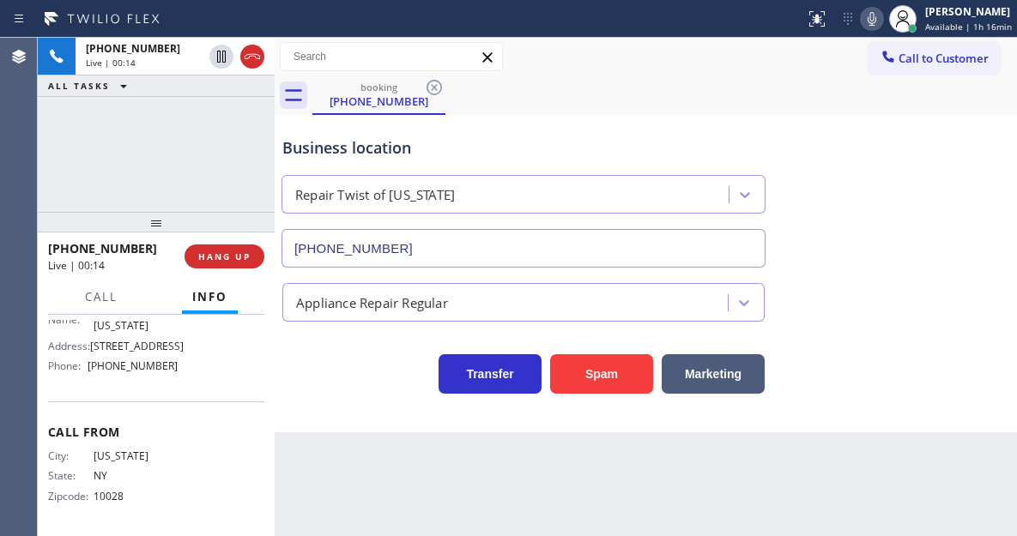
scroll to position [305, 0]
click at [130, 368] on span "[PHONE_NUMBER]" at bounding box center [133, 366] width 90 height 13
click at [979, 161] on div "Business location Repair Twist of [US_STATE] [PHONE_NUMBER]" at bounding box center [646, 189] width 734 height 155
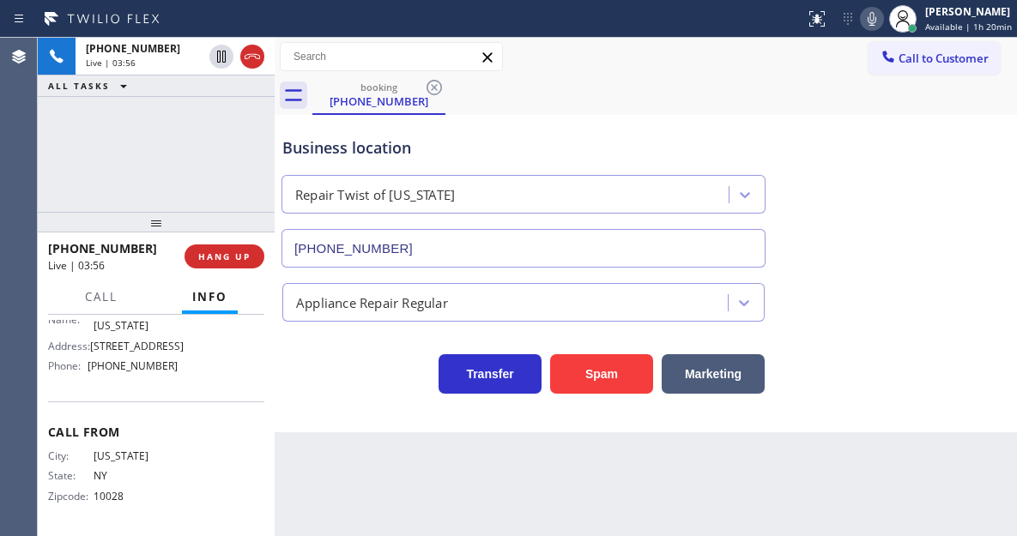
click at [192, 135] on div "[PHONE_NUMBER] Live | 03:56 ALL TASKS ALL TASKS ACTIVE TASKS TASKS IN WRAP UP" at bounding box center [156, 125] width 237 height 174
click at [351, 149] on div "Business location" at bounding box center [523, 147] width 482 height 23
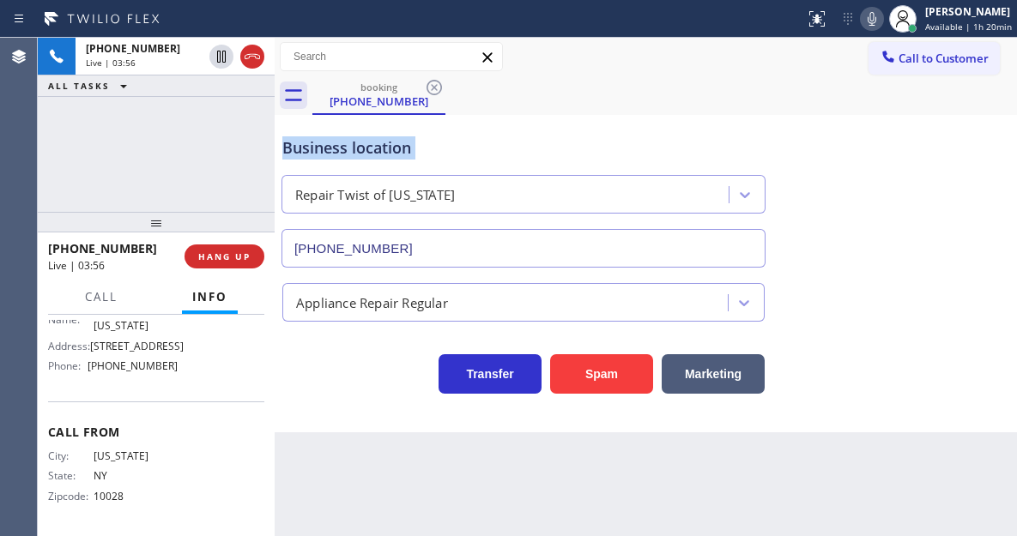
click at [602, 152] on div "Business location" at bounding box center [523, 147] width 482 height 23
click at [215, 194] on div "[PHONE_NUMBER] Live | 03:57 ALL TASKS ALL TASKS ACTIVE TASKS TASKS IN WRAP UP" at bounding box center [156, 125] width 237 height 174
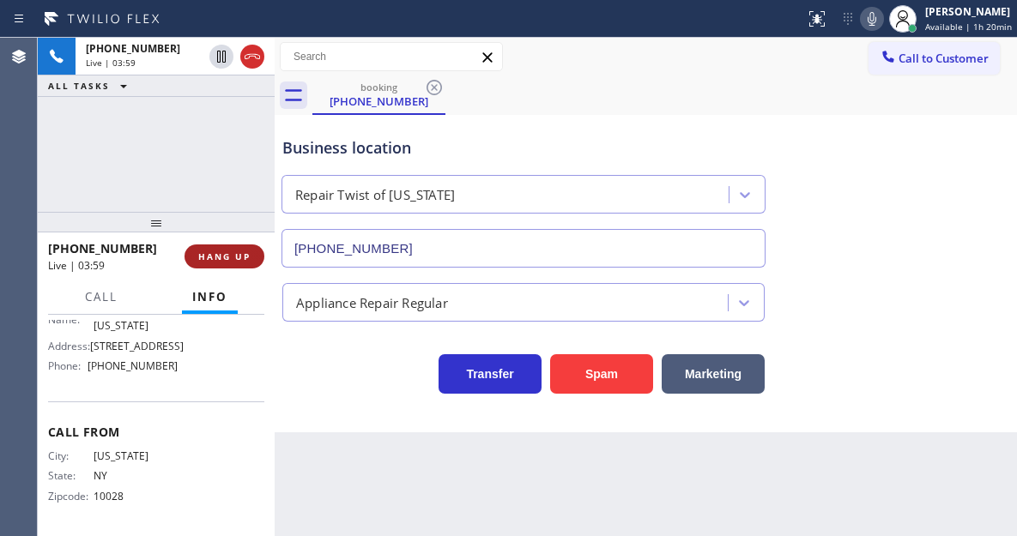
click at [239, 255] on span "HANG UP" at bounding box center [224, 257] width 52 height 12
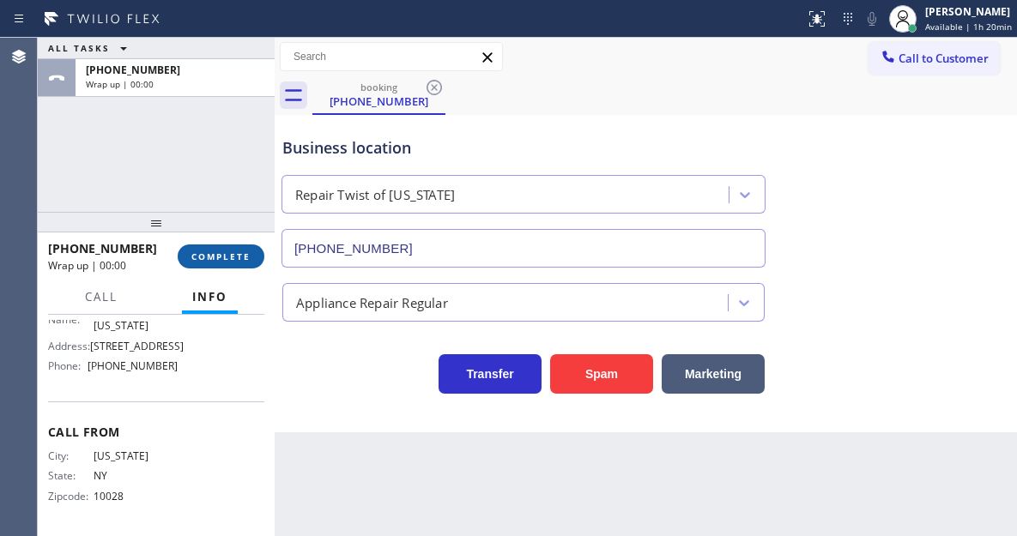
click at [239, 255] on span "COMPLETE" at bounding box center [220, 257] width 59 height 12
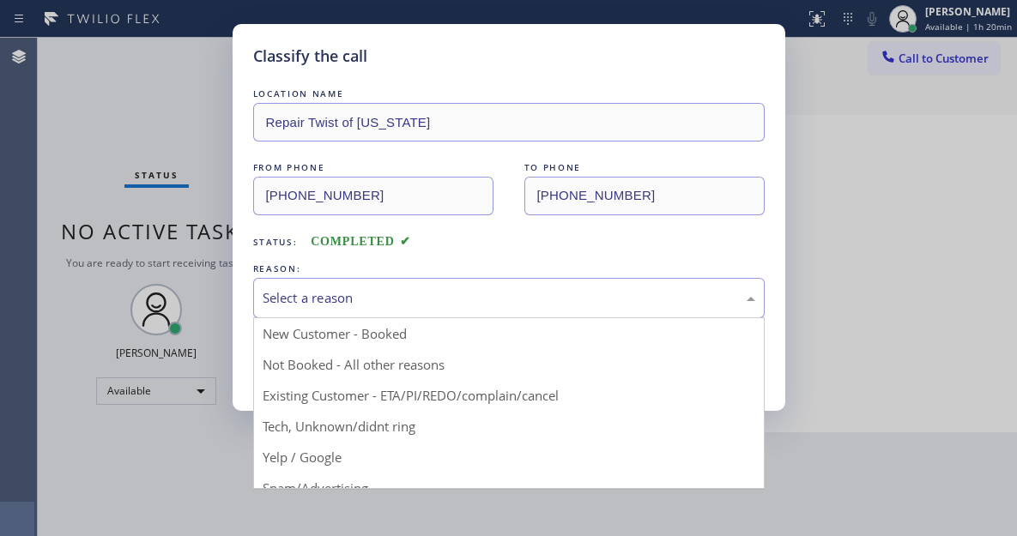
click at [316, 298] on div "Select a reason" at bounding box center [509, 298] width 493 height 20
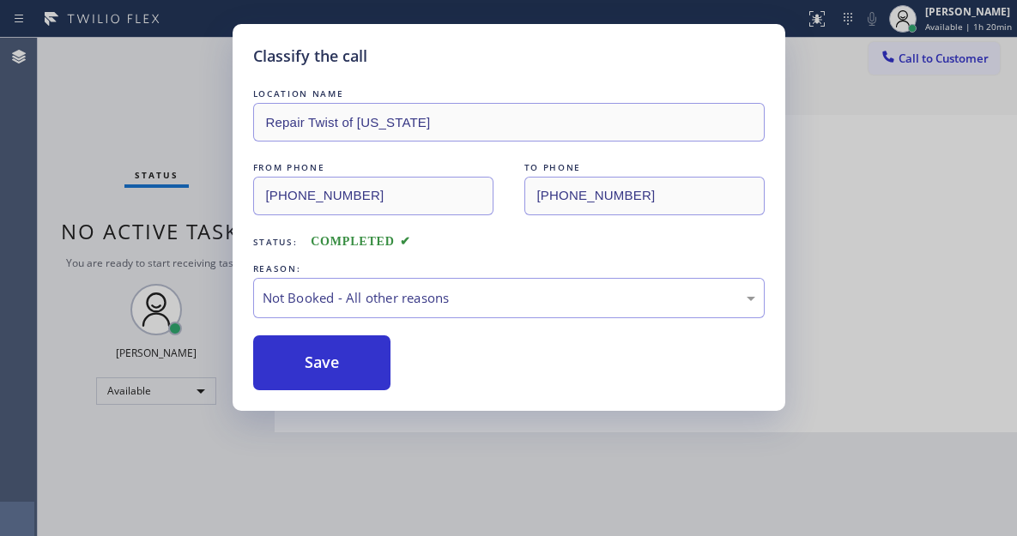
click at [320, 358] on button "Save" at bounding box center [322, 363] width 138 height 55
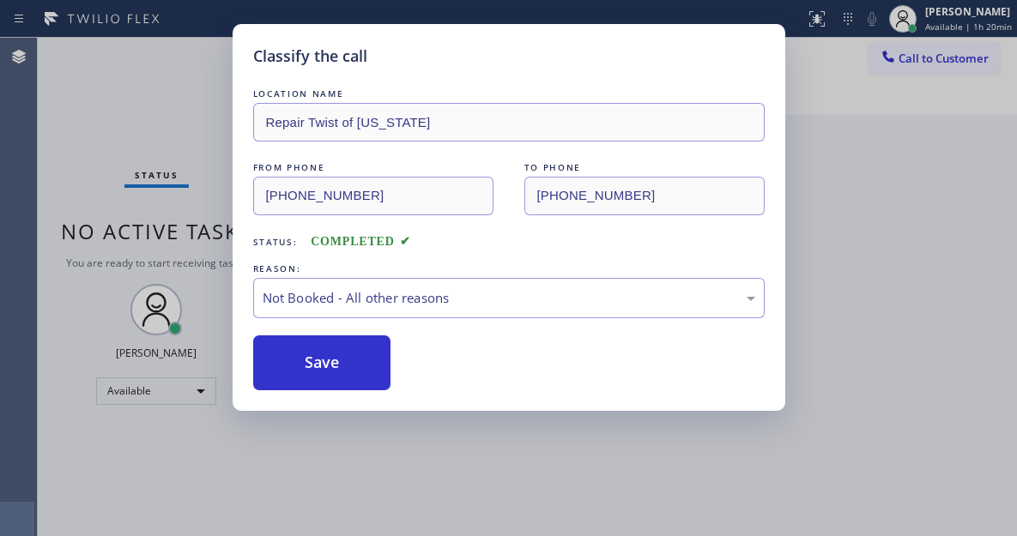
click at [320, 358] on button "Save" at bounding box center [322, 363] width 138 height 55
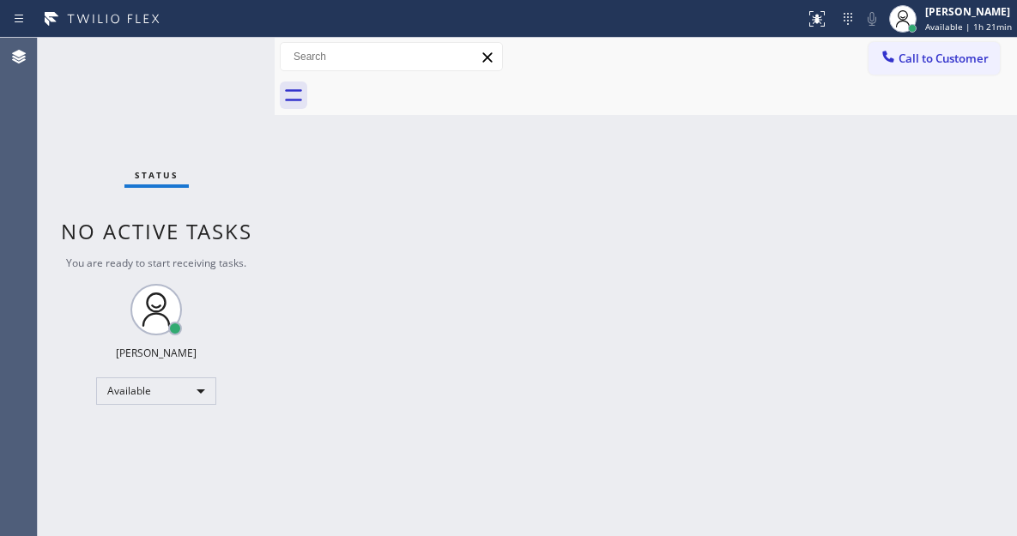
click at [226, 55] on div "Status No active tasks You are ready to start receiving tasks. [PERSON_NAME]" at bounding box center [156, 287] width 237 height 499
click at [225, 58] on div "Status No active tasks You are ready to start receiving tasks. [PERSON_NAME]" at bounding box center [156, 287] width 237 height 499
click at [928, 192] on div "Back to Dashboard Change Sender ID Customers Technicians Select a contact Outbo…" at bounding box center [646, 287] width 742 height 499
click at [226, 62] on div "Status No active tasks You are ready to start receiving tasks. [PERSON_NAME]" at bounding box center [156, 287] width 237 height 499
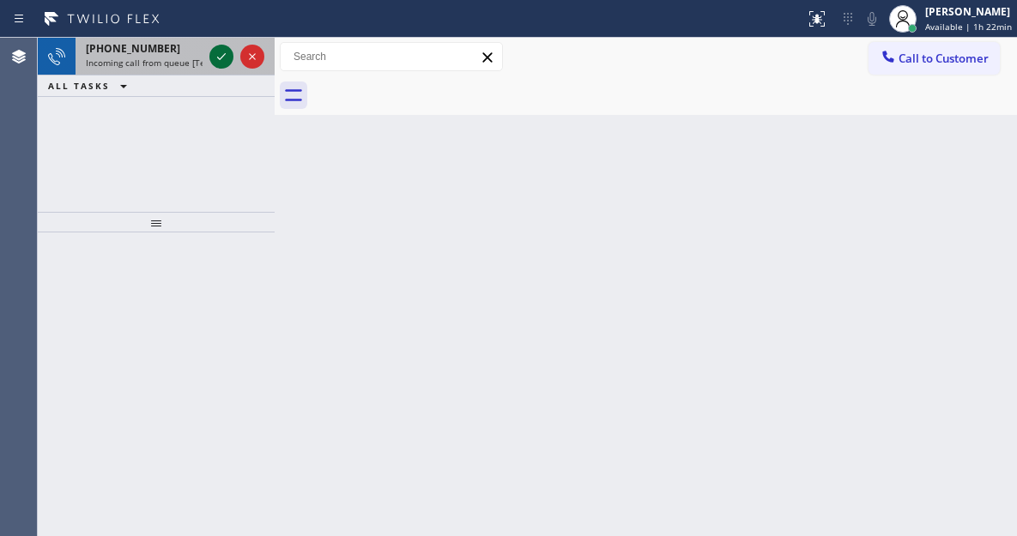
click at [225, 62] on icon at bounding box center [221, 56] width 21 height 21
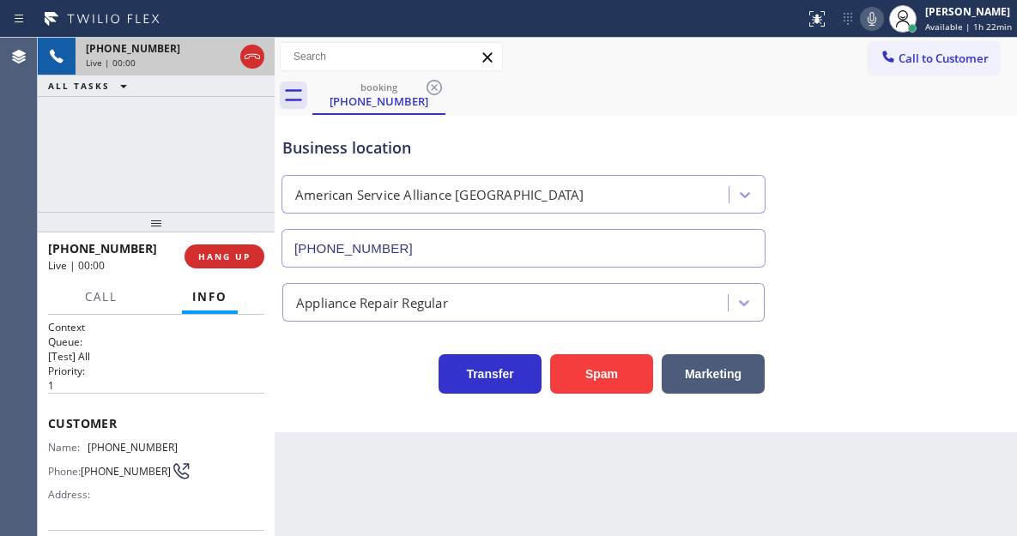
type input "[PHONE_NUMBER]"
click at [143, 443] on span "[PHONE_NUMBER]" at bounding box center [133, 447] width 90 height 13
click at [340, 439] on div "Back to Dashboard Change Sender ID Customers Technicians Select a contact Outbo…" at bounding box center [646, 287] width 742 height 499
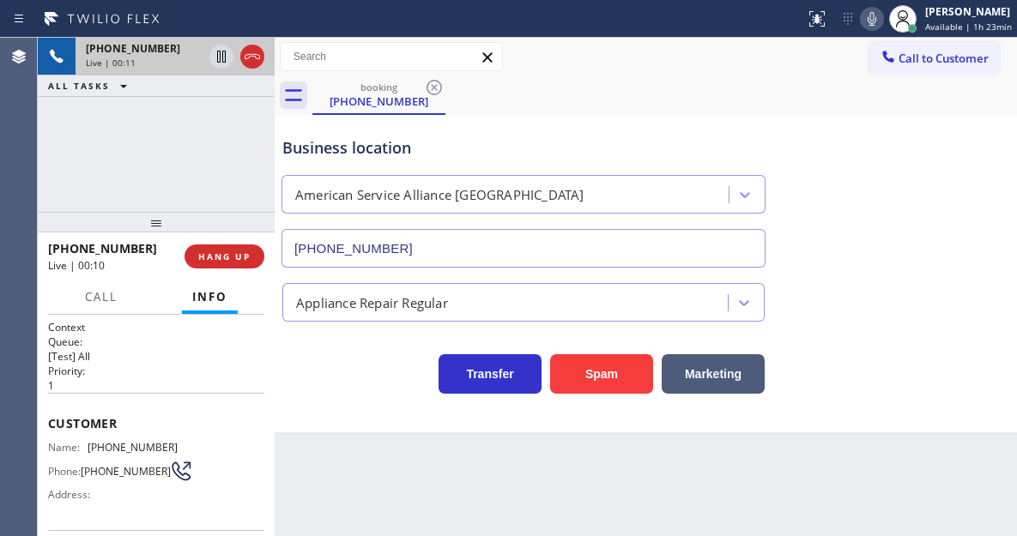
scroll to position [172, 0]
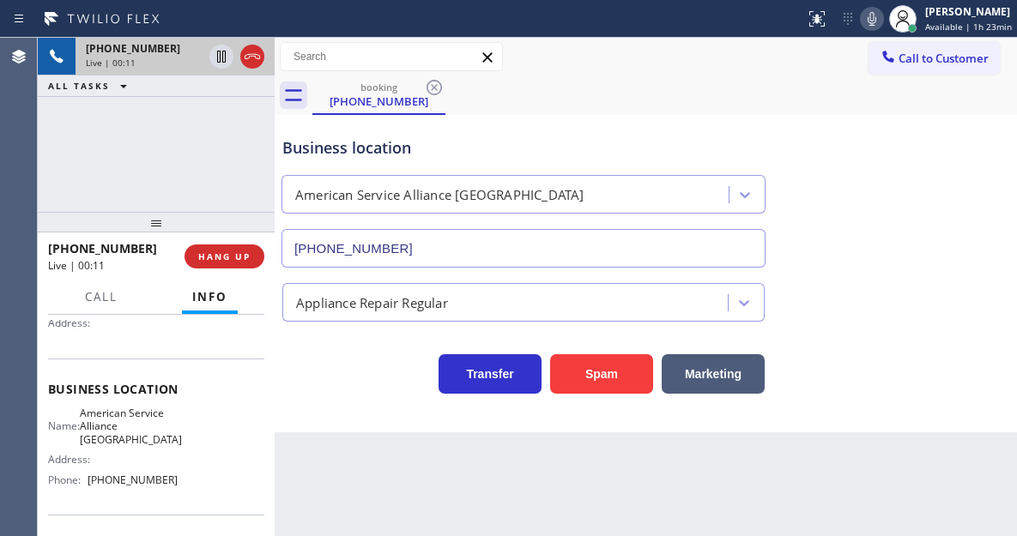
click at [102, 438] on span "American Service Alliance [GEOGRAPHIC_DATA]" at bounding box center [131, 426] width 102 height 39
drag, startPoint x: 306, startPoint y: 433, endPoint x: 289, endPoint y: 435, distance: 16.4
click at [306, 433] on div "Back to Dashboard Change Sender ID Customers Technicians Select a contact Outbo…" at bounding box center [646, 287] width 742 height 499
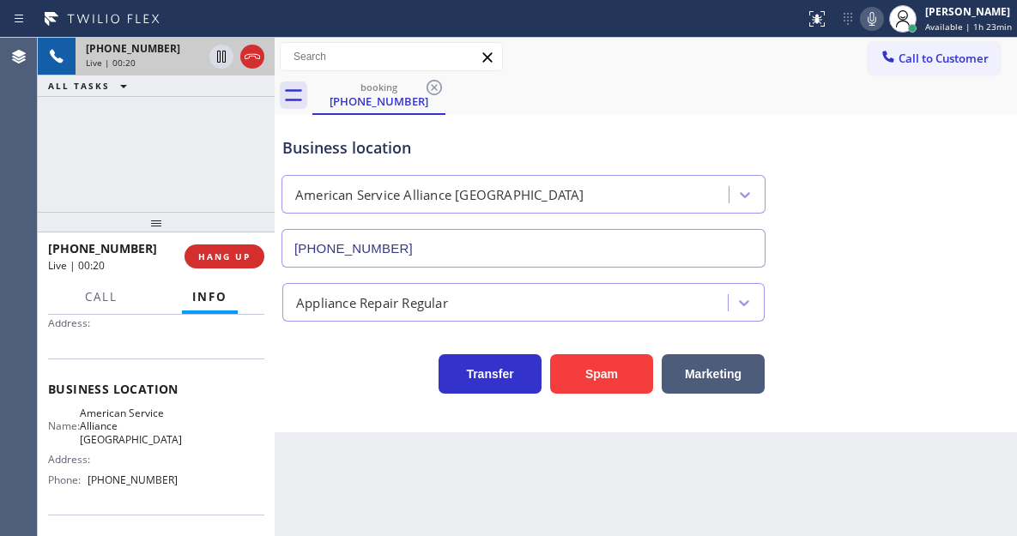
click at [154, 486] on span "[PHONE_NUMBER]" at bounding box center [133, 480] width 90 height 13
click at [226, 50] on icon at bounding box center [221, 56] width 21 height 21
click at [215, 45] on div at bounding box center [237, 57] width 62 height 38
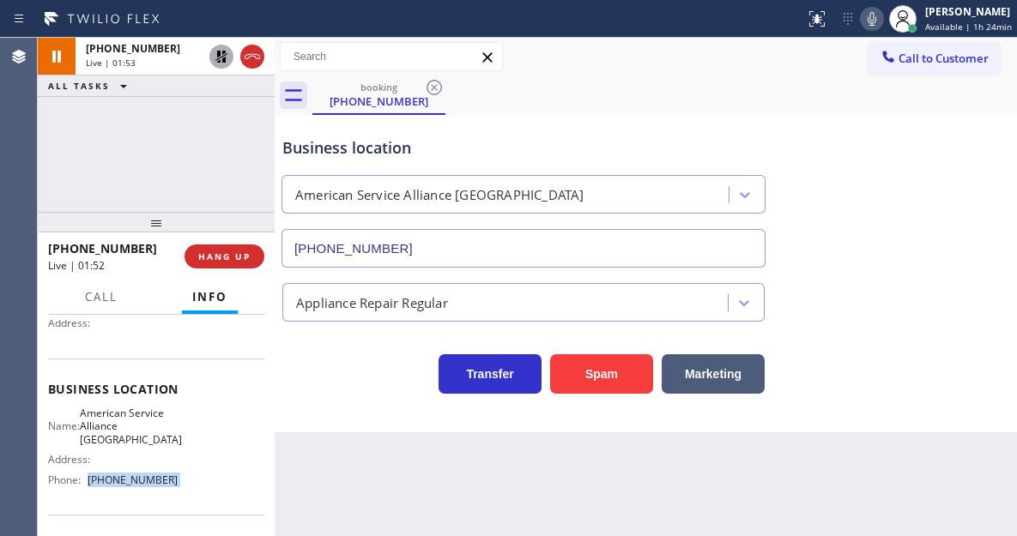
click at [221, 58] on icon at bounding box center [221, 56] width 21 height 21
click at [332, 135] on div "Business location American Service Alliance [GEOGRAPHIC_DATA] [PHONE_NUMBER]" at bounding box center [523, 193] width 489 height 148
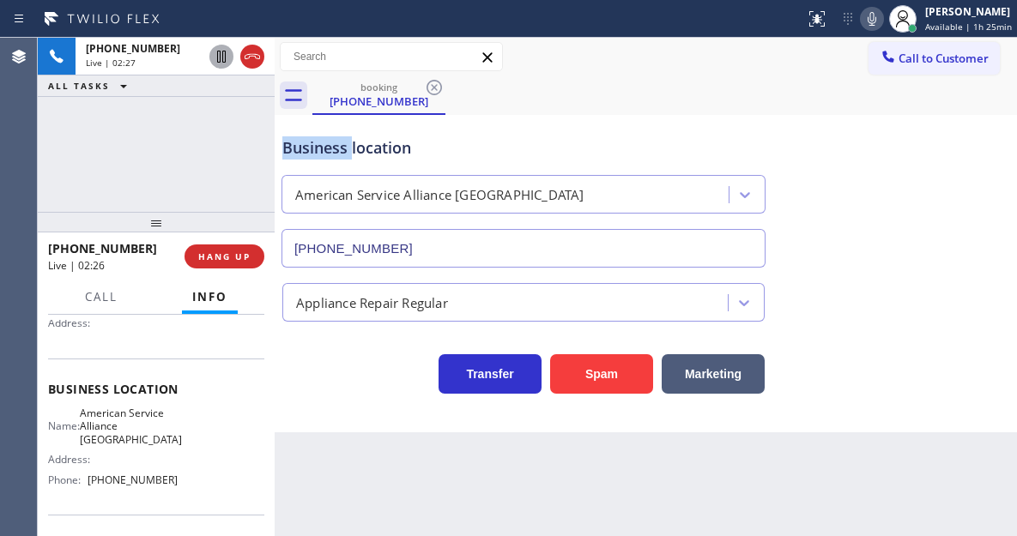
click at [332, 135] on div "Business location American Service Alliance [GEOGRAPHIC_DATA] [PHONE_NUMBER]" at bounding box center [523, 193] width 489 height 148
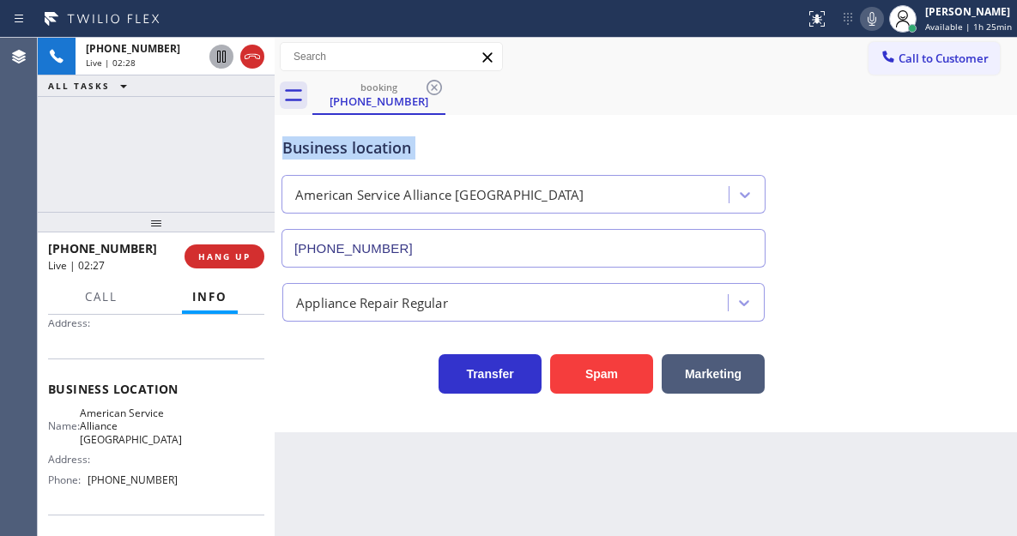
click at [332, 135] on div "Business location American Service Alliance [GEOGRAPHIC_DATA] [PHONE_NUMBER]" at bounding box center [523, 193] width 489 height 148
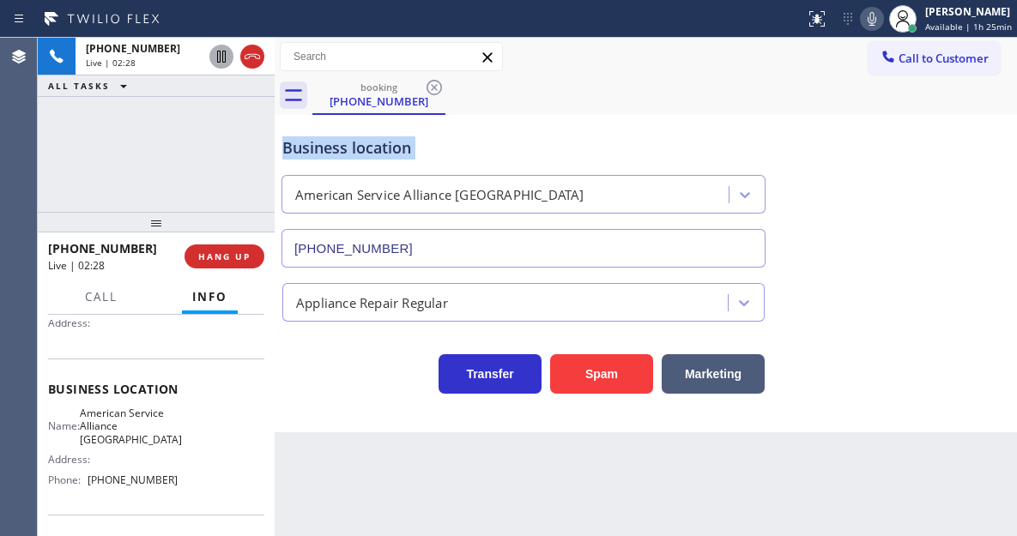
click at [332, 135] on div "Business location American Service Alliance [GEOGRAPHIC_DATA] [PHONE_NUMBER]" at bounding box center [523, 193] width 489 height 148
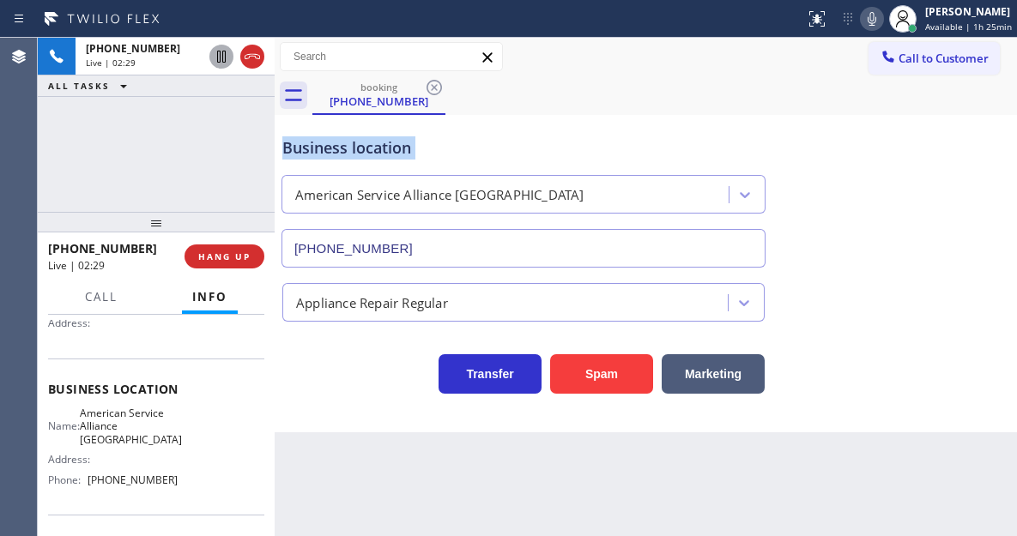
click at [332, 135] on div "Business location American Service Alliance [GEOGRAPHIC_DATA] [PHONE_NUMBER]" at bounding box center [523, 193] width 489 height 148
click at [530, 104] on div "booking [PHONE_NUMBER]" at bounding box center [664, 95] width 705 height 39
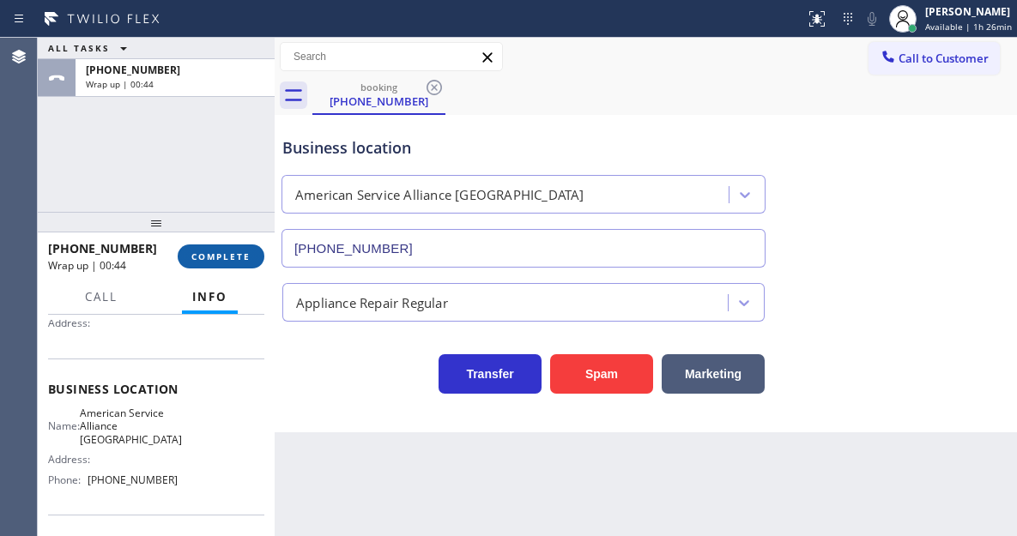
click at [244, 249] on button "COMPLETE" at bounding box center [221, 257] width 87 height 24
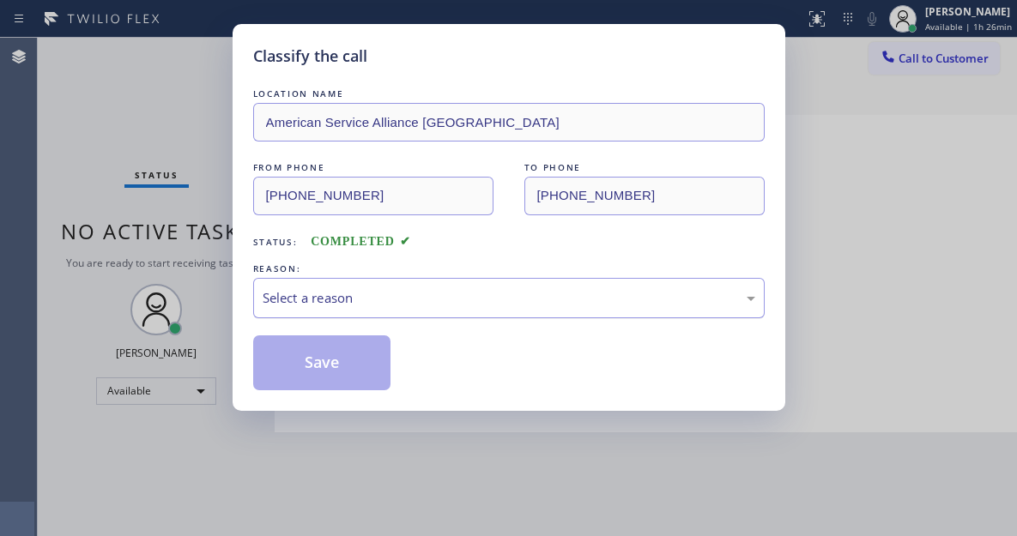
click at [360, 312] on div "Select a reason" at bounding box center [509, 298] width 512 height 40
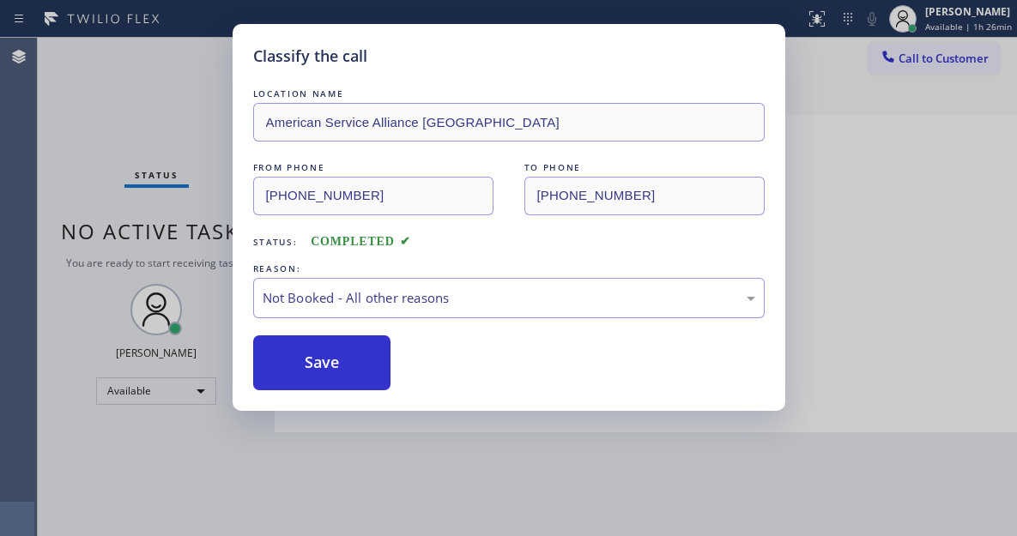
click at [348, 365] on button "Save" at bounding box center [322, 363] width 138 height 55
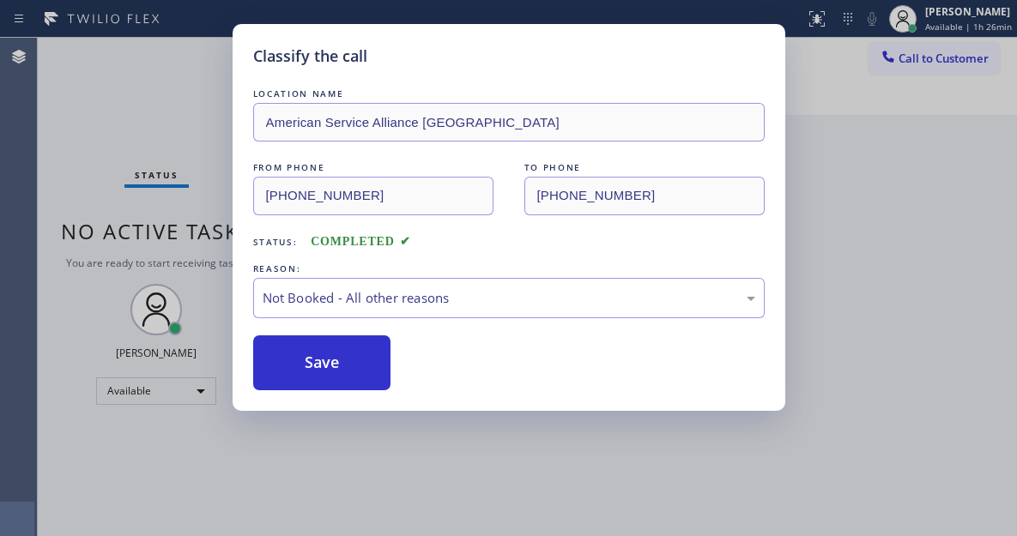
click at [348, 365] on button "Save" at bounding box center [322, 363] width 138 height 55
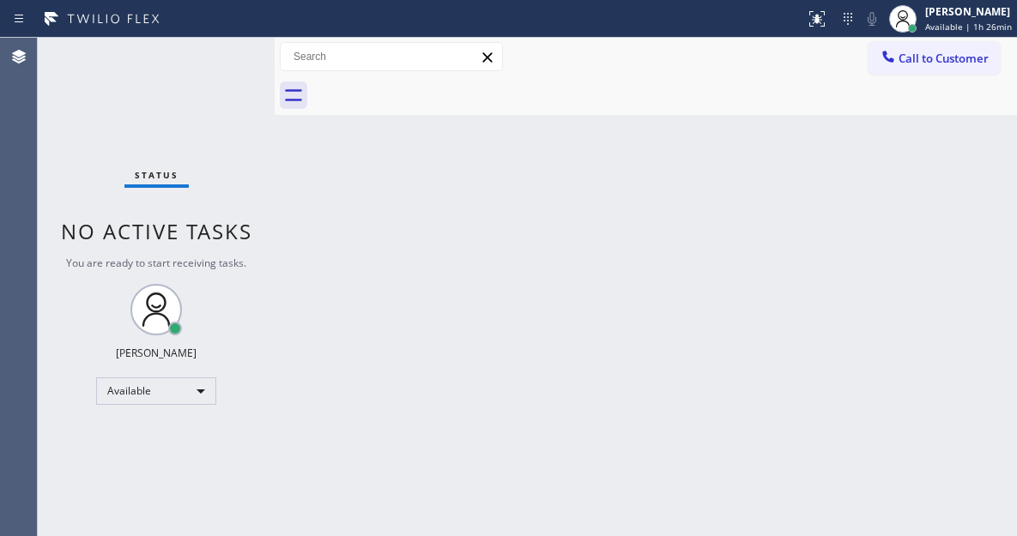
click at [976, 128] on div "Back to Dashboard Change Sender ID Customers Technicians Select a contact Outbo…" at bounding box center [646, 287] width 742 height 499
click at [193, 63] on div "Status No active tasks You are ready to start receiving tasks. [PERSON_NAME]" at bounding box center [156, 287] width 237 height 499
click at [226, 64] on div "Status No active tasks You are ready to start receiving tasks. [PERSON_NAME]" at bounding box center [156, 287] width 237 height 499
click at [219, 51] on div "Status No active tasks You are ready to start receiving tasks. [PERSON_NAME]" at bounding box center [156, 287] width 237 height 499
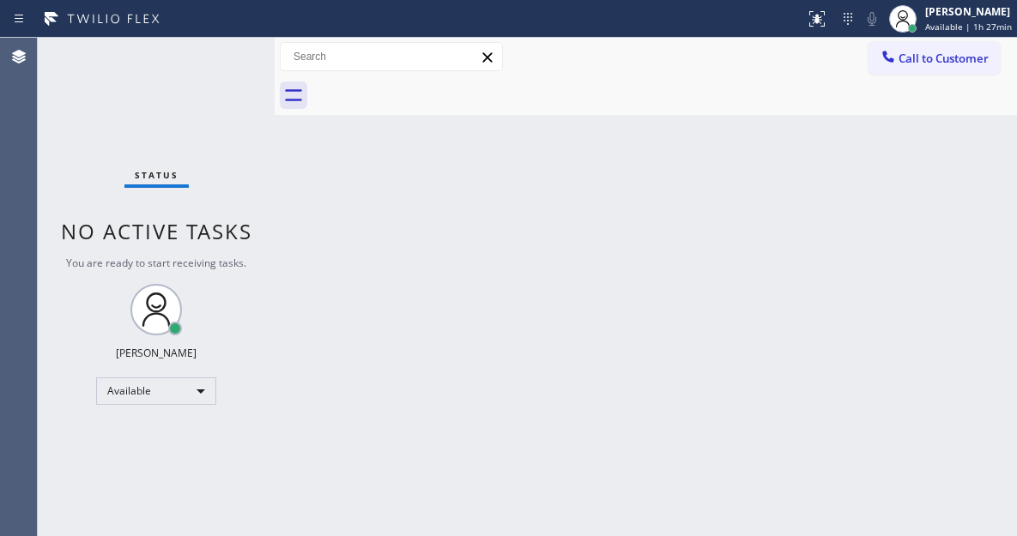
click at [219, 51] on div "Status No active tasks You are ready to start receiving tasks. [PERSON_NAME]" at bounding box center [156, 287] width 237 height 499
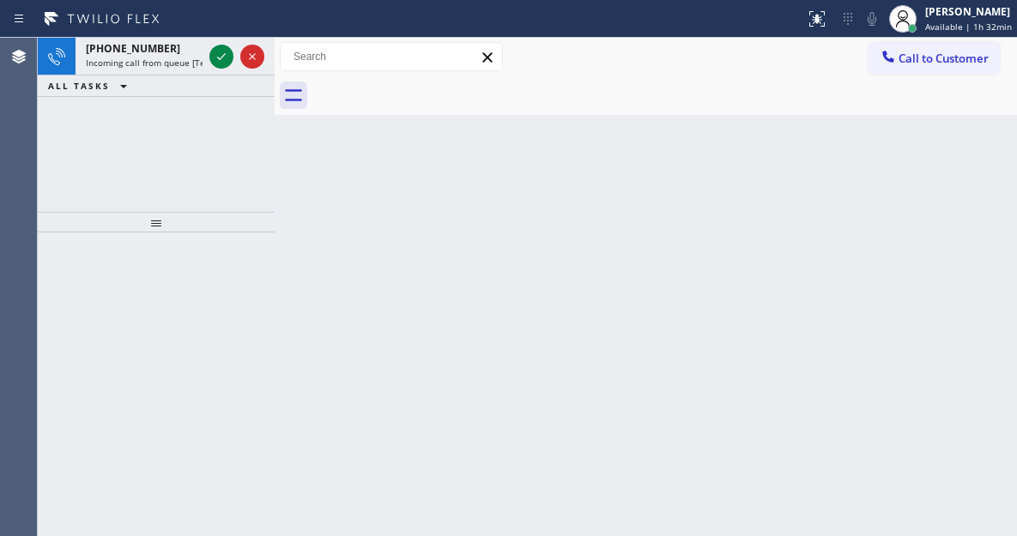
click at [219, 51] on icon at bounding box center [221, 56] width 21 height 21
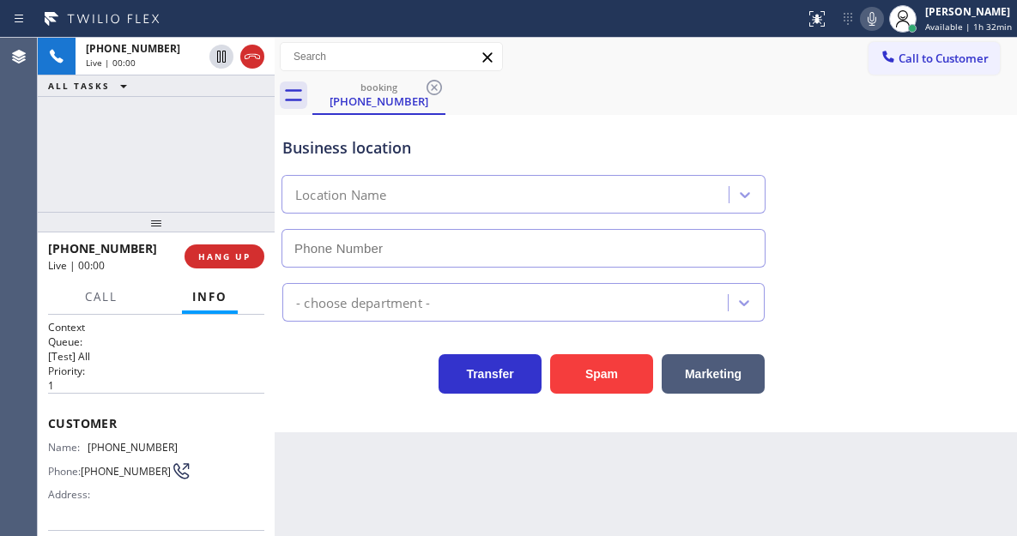
type input "[PHONE_NUMBER]"
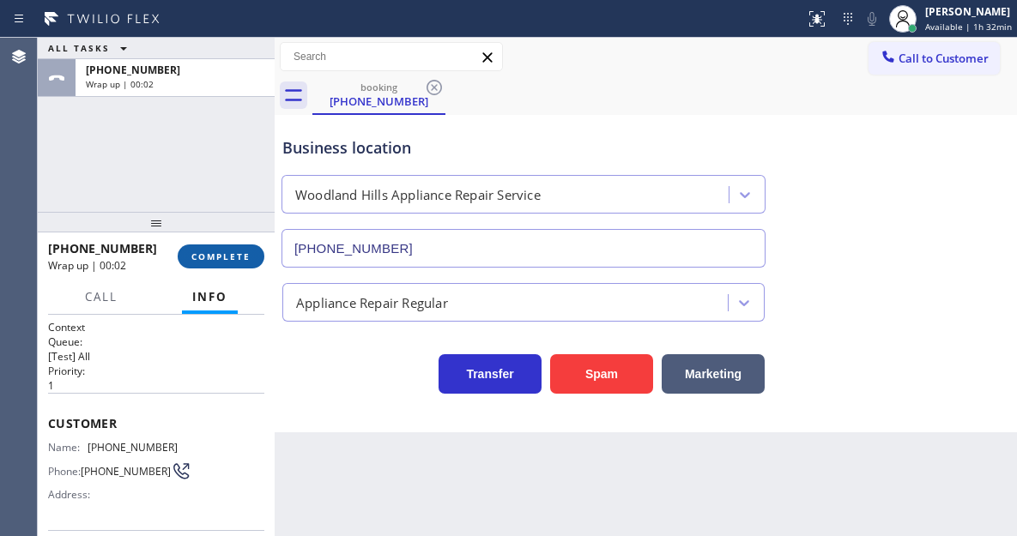
click at [252, 256] on button "COMPLETE" at bounding box center [221, 257] width 87 height 24
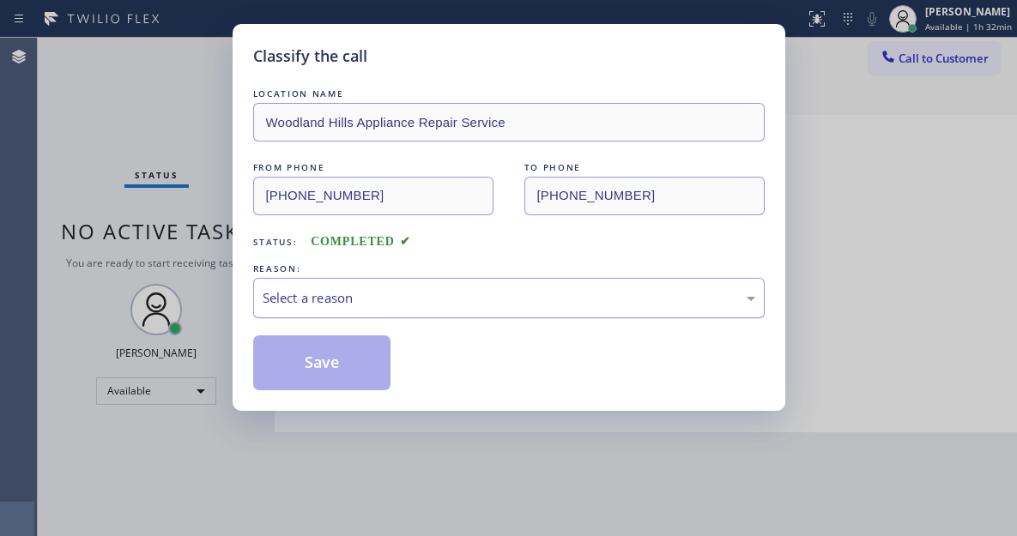
click at [392, 302] on div "Select a reason" at bounding box center [509, 298] width 493 height 20
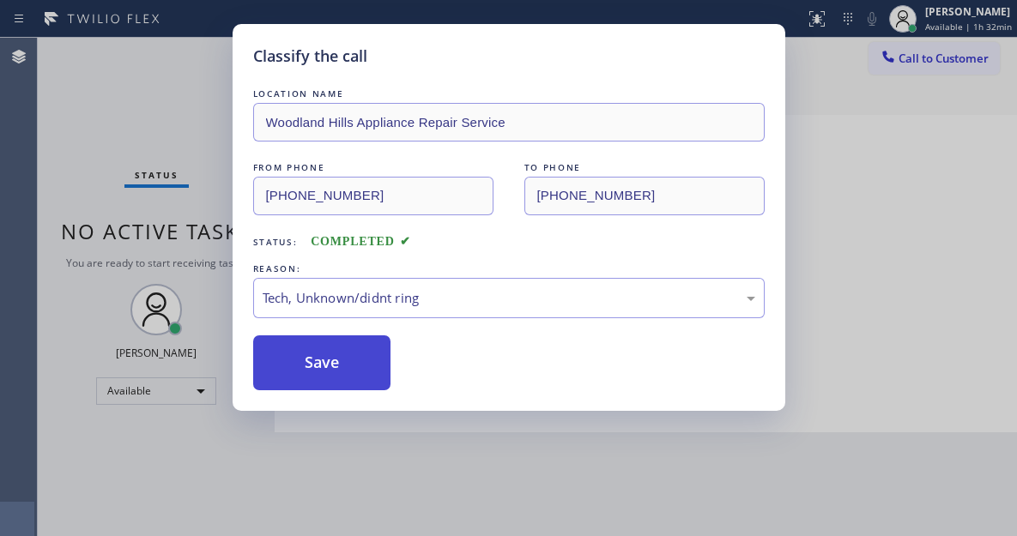
click at [365, 363] on button "Save" at bounding box center [322, 363] width 138 height 55
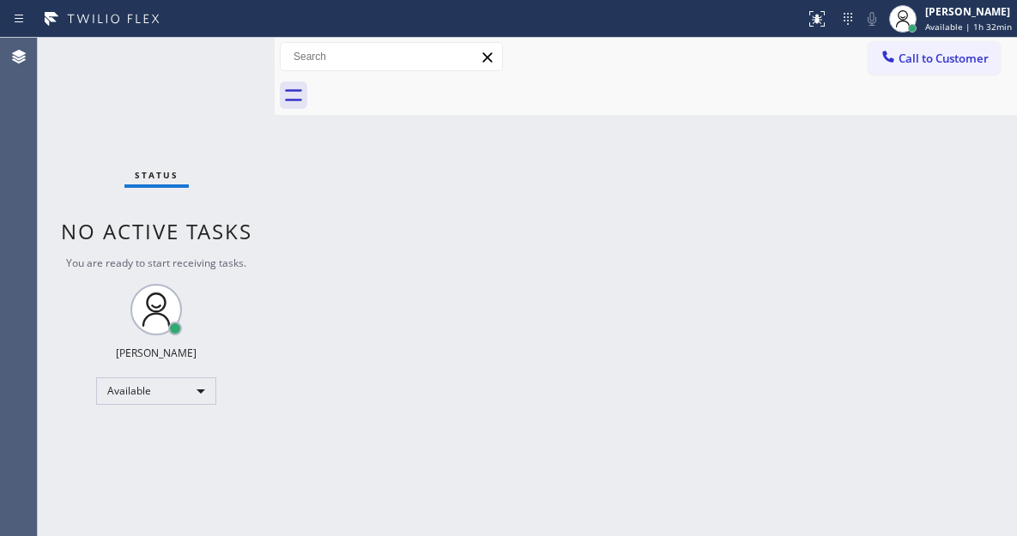
click at [584, 158] on div "Back to Dashboard Change Sender ID Customers Technicians Select a contact Outbo…" at bounding box center [646, 287] width 742 height 499
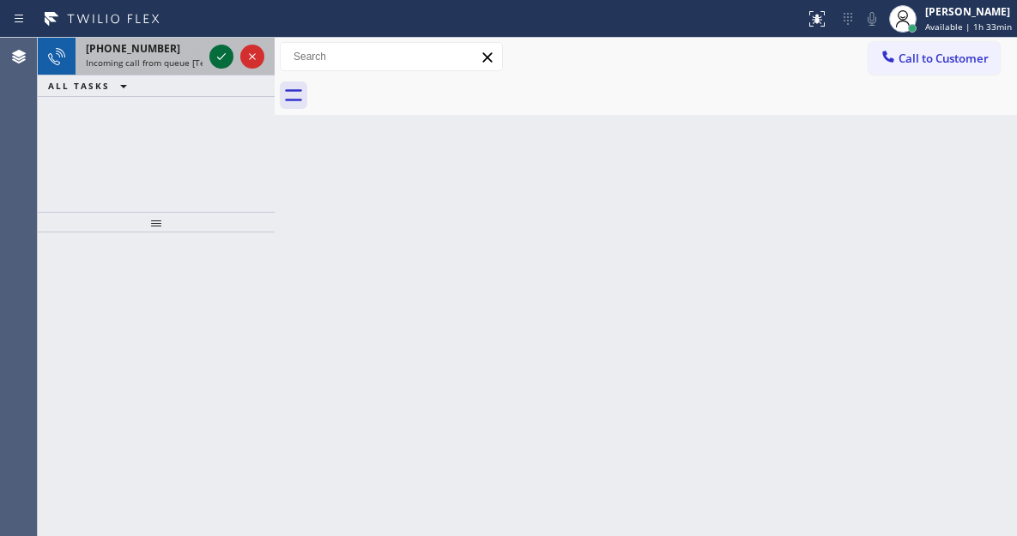
click at [221, 58] on icon at bounding box center [221, 56] width 21 height 21
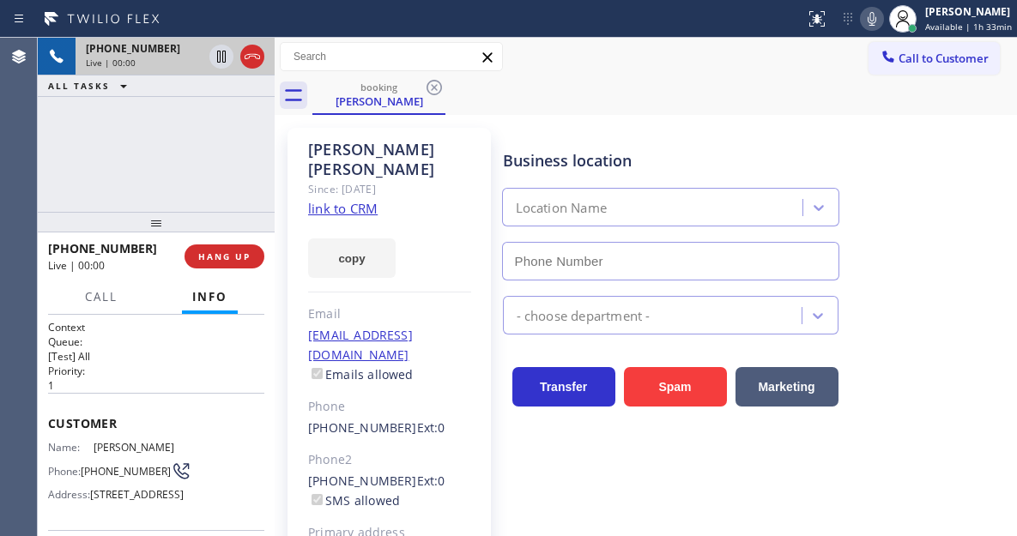
type input "[PHONE_NUMBER]"
click at [362, 200] on link "link to CRM" at bounding box center [343, 208] width 70 height 17
click at [117, 465] on span "[PHONE_NUMBER]" at bounding box center [126, 471] width 90 height 13
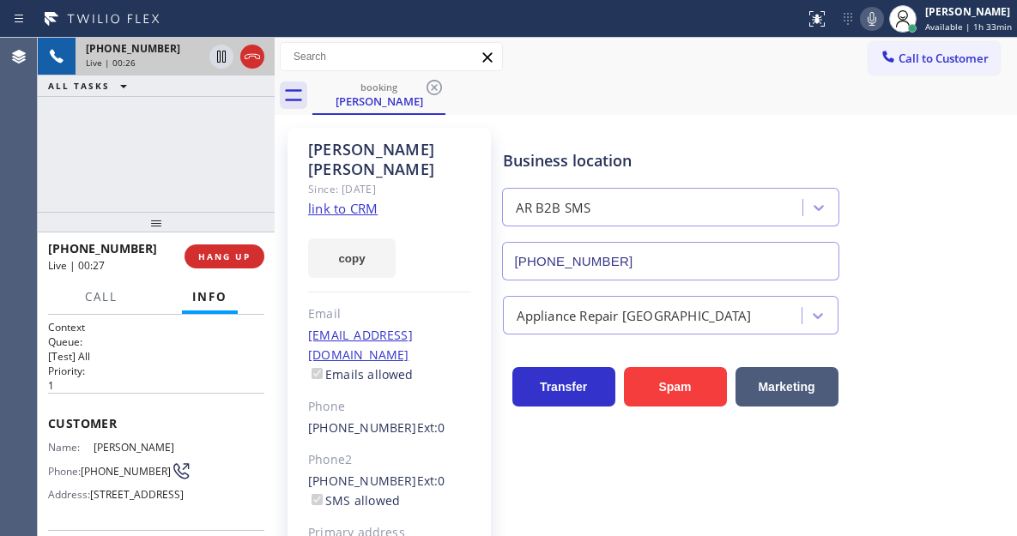
click at [171, 170] on div "[PHONE_NUMBER] Live | 00:26 ALL TASKS ALL TASKS ACTIVE TASKS TASKS IN WRAP UP" at bounding box center [156, 125] width 237 height 174
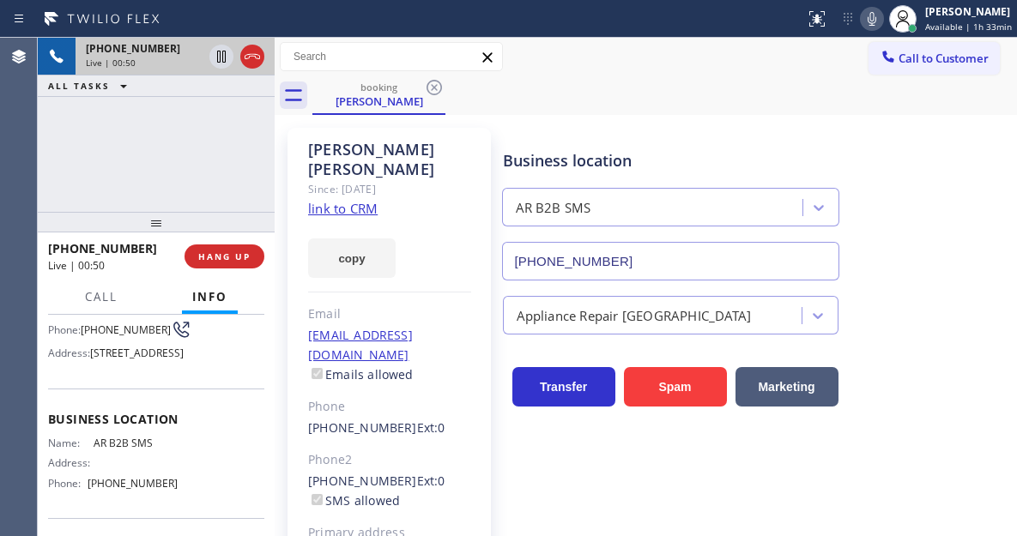
scroll to position [172, 0]
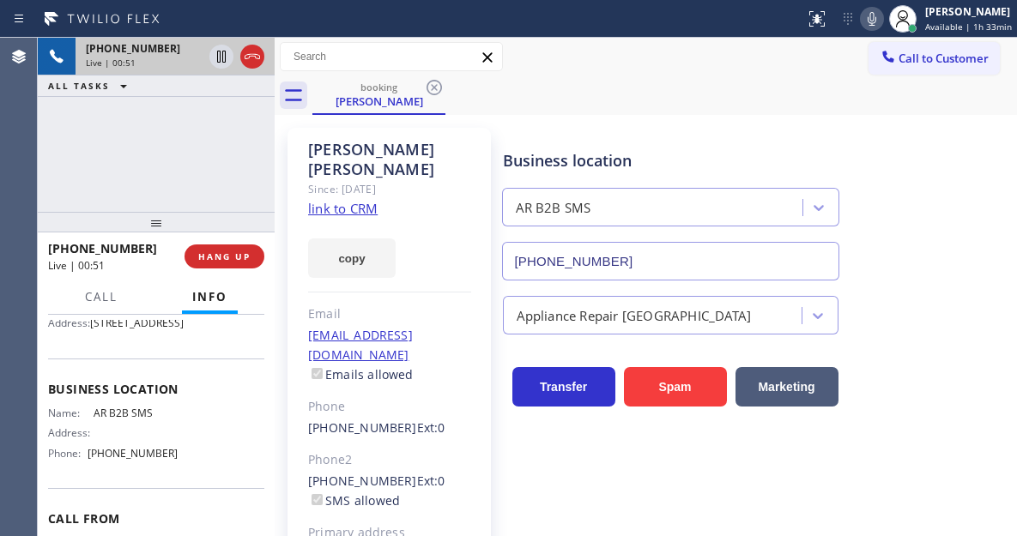
click at [124, 420] on span "AR B2B SMS" at bounding box center [136, 413] width 85 height 13
click at [191, 124] on div "[PHONE_NUMBER] Live | 02:36 ALL TASKS ALL TASKS ACTIVE TASKS TASKS IN WRAP UP" at bounding box center [156, 125] width 237 height 174
click at [221, 54] on icon at bounding box center [221, 57] width 9 height 12
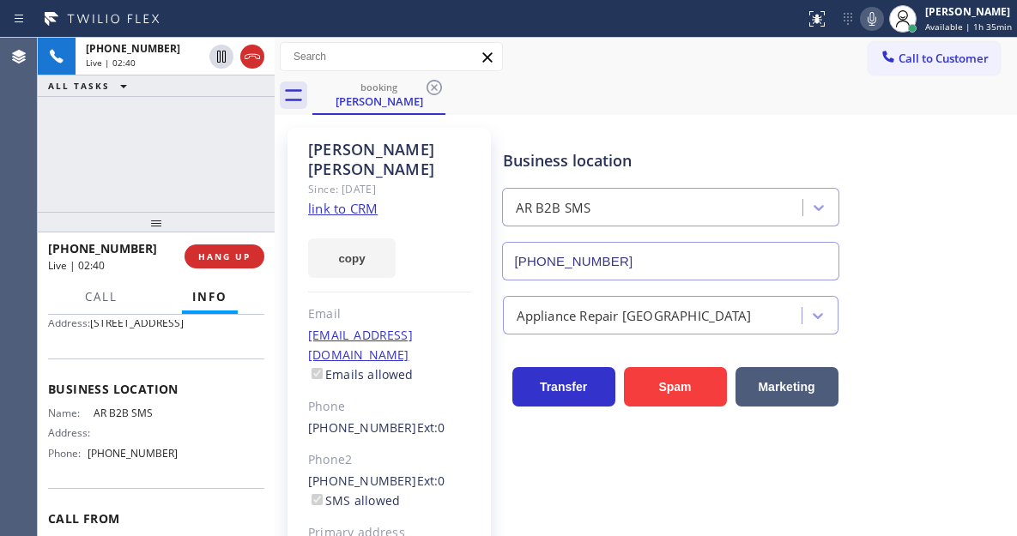
click at [876, 17] on icon at bounding box center [872, 19] width 9 height 14
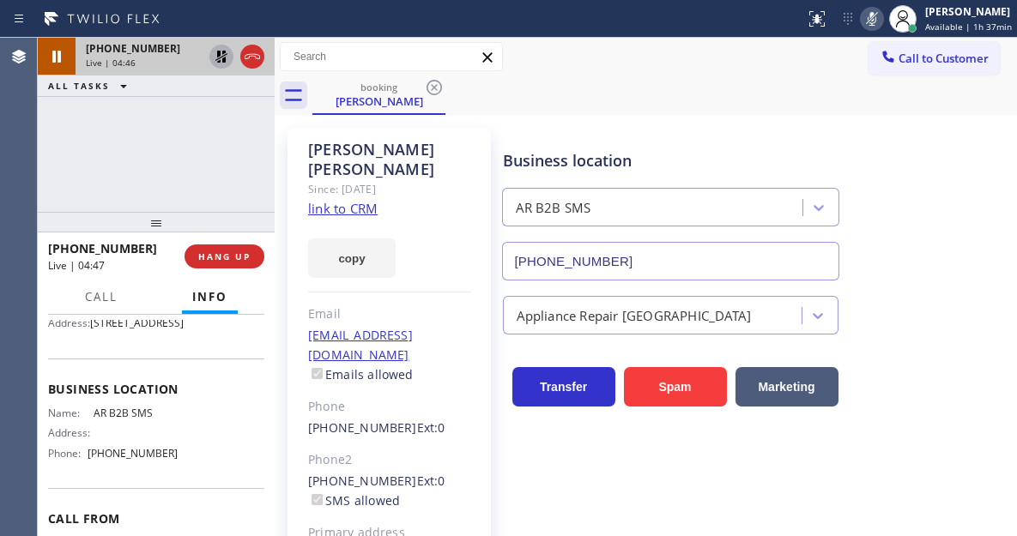
click at [219, 60] on icon at bounding box center [221, 56] width 21 height 21
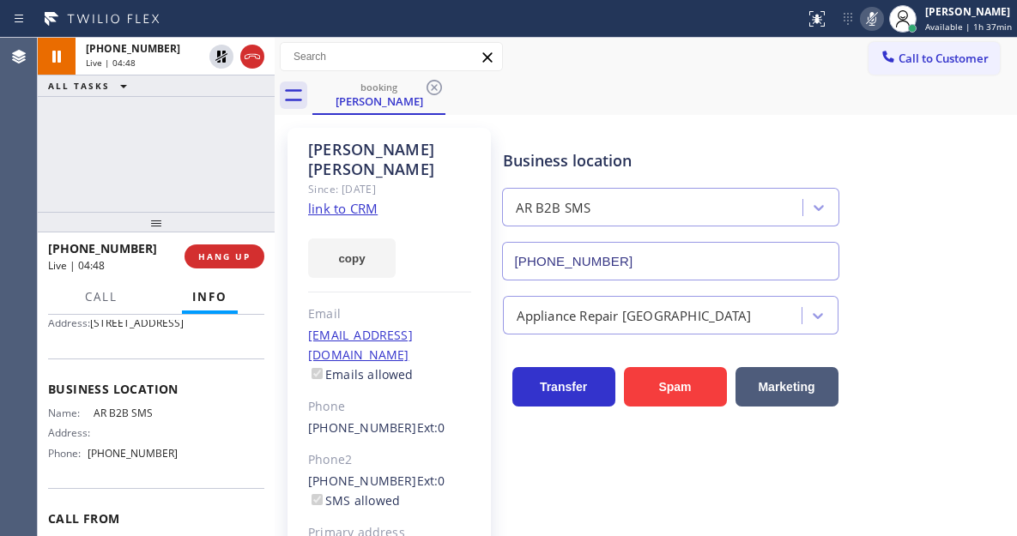
click at [876, 18] on icon at bounding box center [872, 19] width 21 height 21
click at [118, 460] on span "[PHONE_NUMBER]" at bounding box center [133, 453] width 90 height 13
click at [112, 109] on div "[PHONE_NUMBER] Live | 05:24 ALL TASKS ALL TASKS ACTIVE TASKS TASKS IN WRAP UP" at bounding box center [156, 125] width 237 height 174
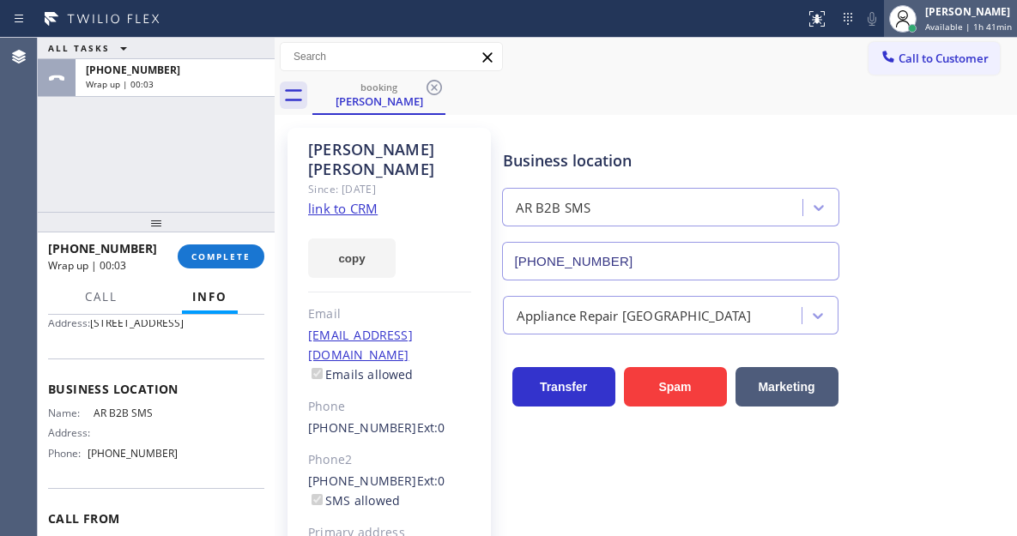
click at [904, 24] on icon at bounding box center [903, 19] width 21 height 21
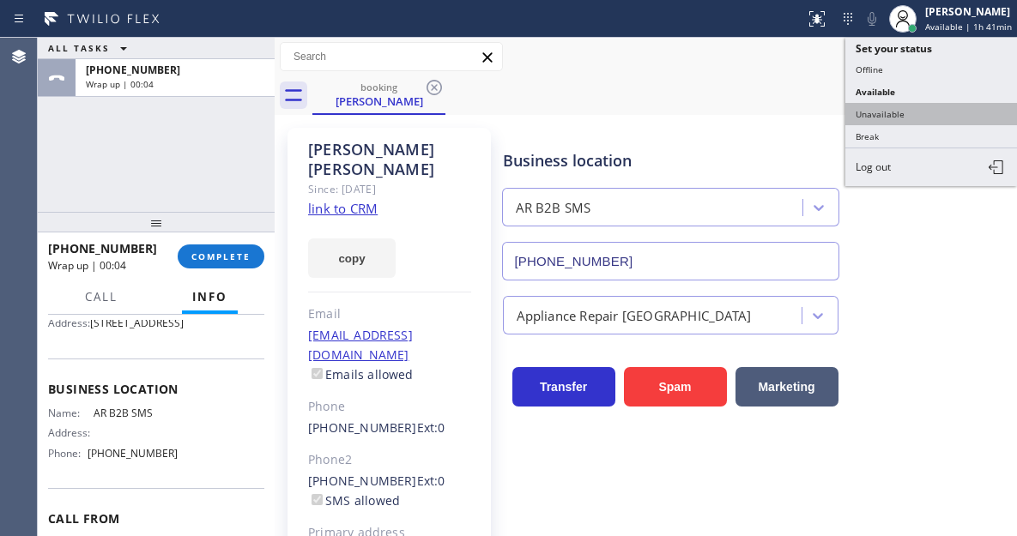
click at [882, 105] on button "Unavailable" at bounding box center [931, 114] width 172 height 22
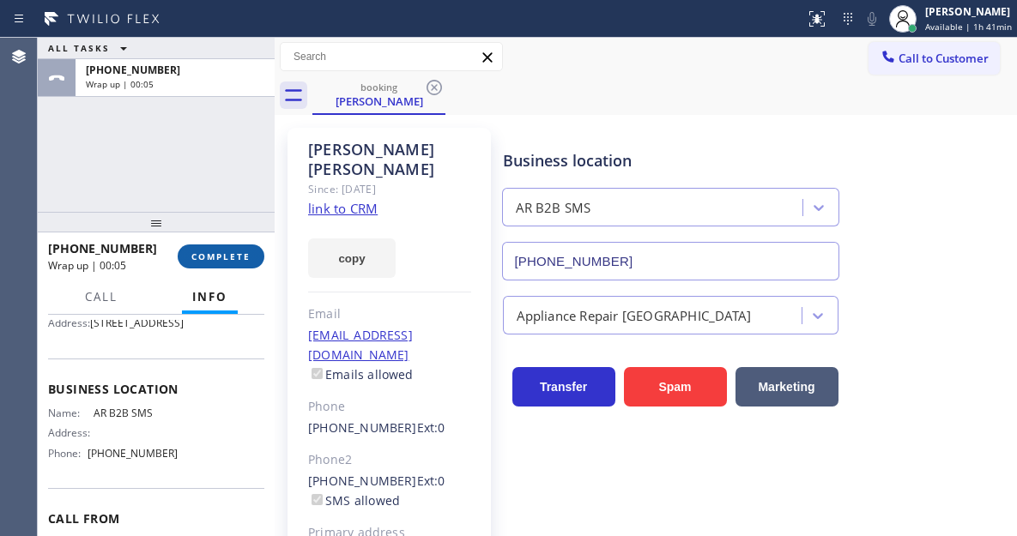
click at [230, 249] on button "COMPLETE" at bounding box center [221, 257] width 87 height 24
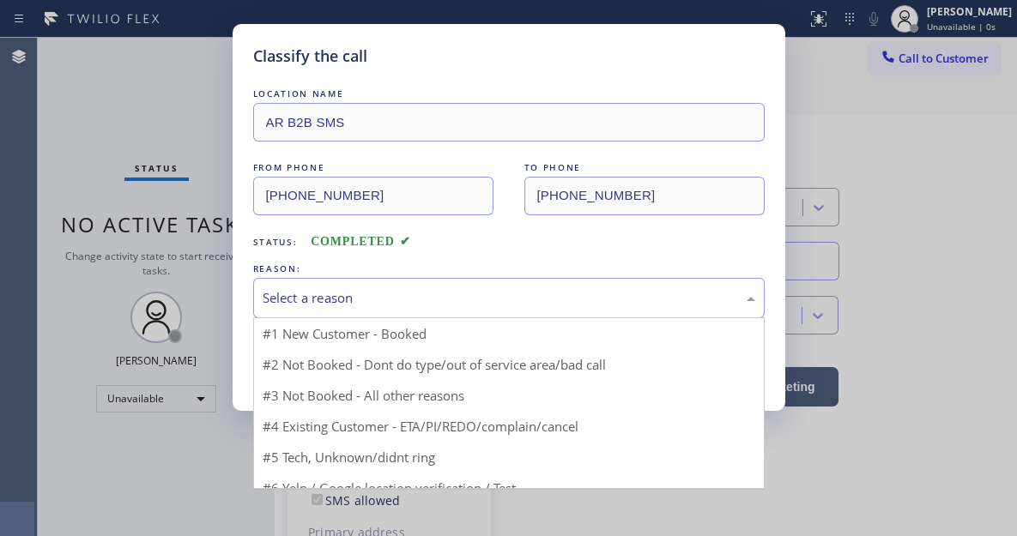
click at [377, 304] on div "Select a reason" at bounding box center [509, 298] width 493 height 20
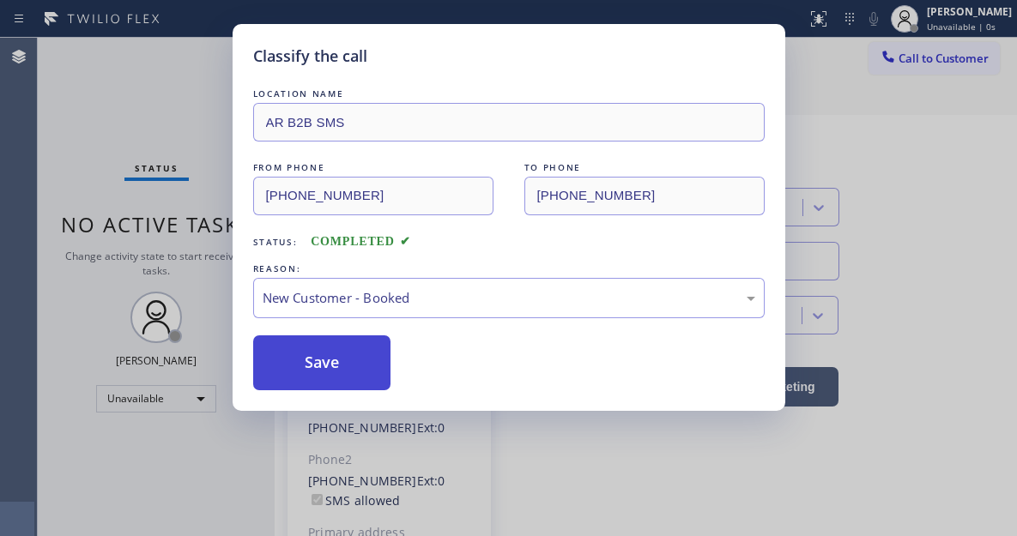
click at [347, 362] on button "Save" at bounding box center [322, 363] width 138 height 55
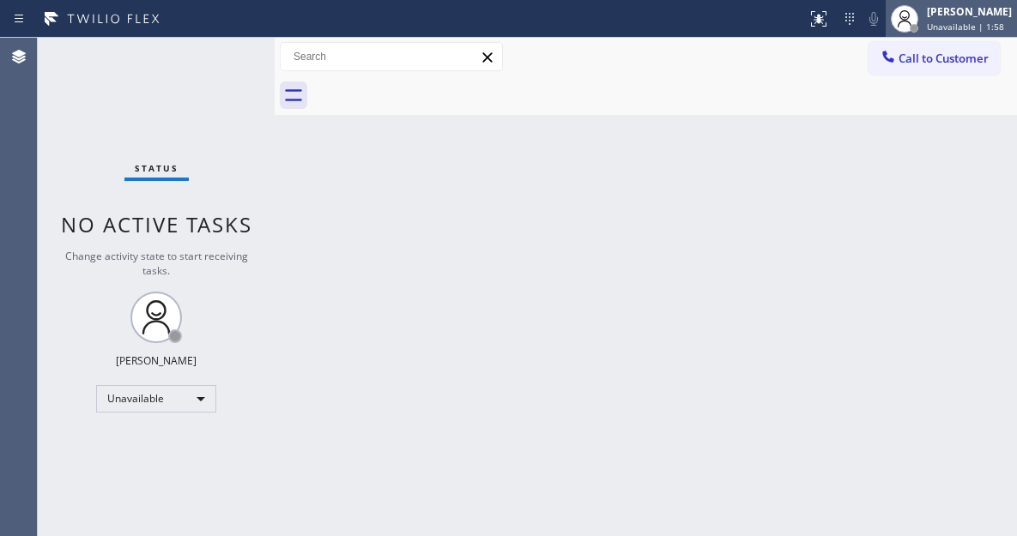
click at [940, 16] on div "[PERSON_NAME]" at bounding box center [969, 11] width 85 height 15
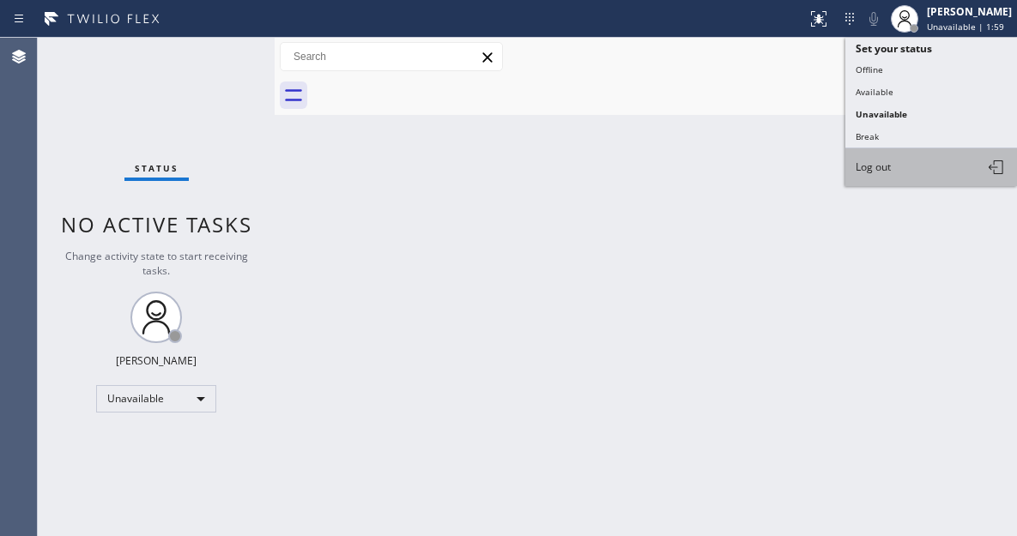
click at [911, 161] on button "Log out" at bounding box center [931, 167] width 172 height 38
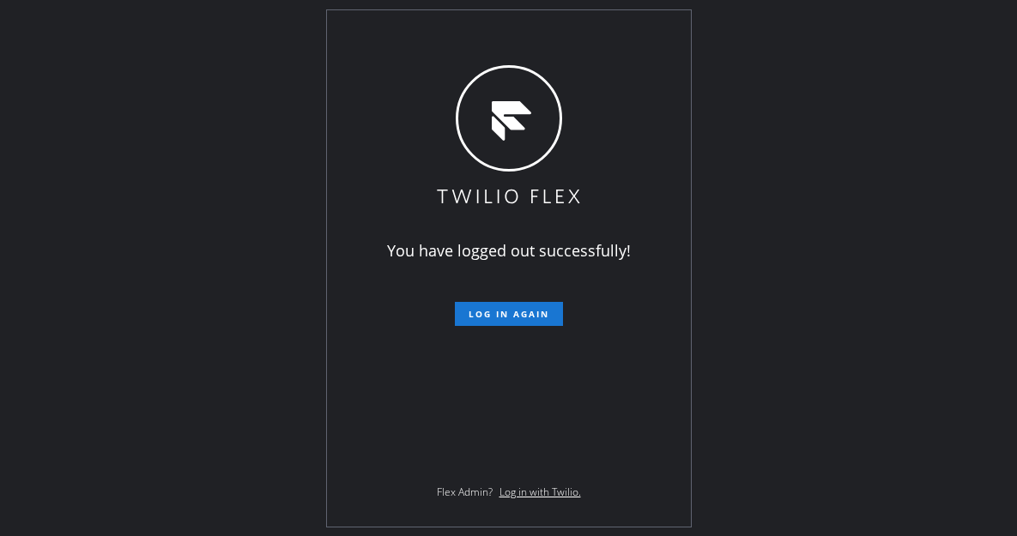
drag, startPoint x: 932, startPoint y: 111, endPoint x: 870, endPoint y: 61, distance: 79.4
click at [932, 111] on div "You have logged out successfully! Log in again Flex Admin? Log in with Twilio." at bounding box center [508, 268] width 1017 height 536
click at [936, 191] on div "You have logged out successfully! Log in again Flex Admin? Log in with Twilio." at bounding box center [508, 268] width 1017 height 536
